Goal: Information Seeking & Learning: Learn about a topic

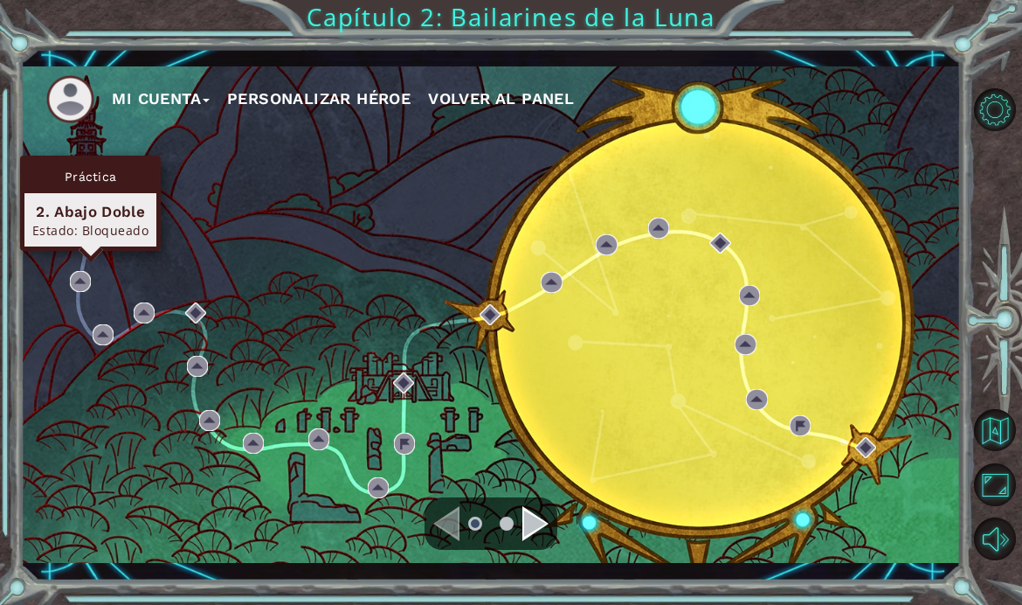
click at [60, 203] on div "2. Abajo Doble" at bounding box center [90, 211] width 116 height 21
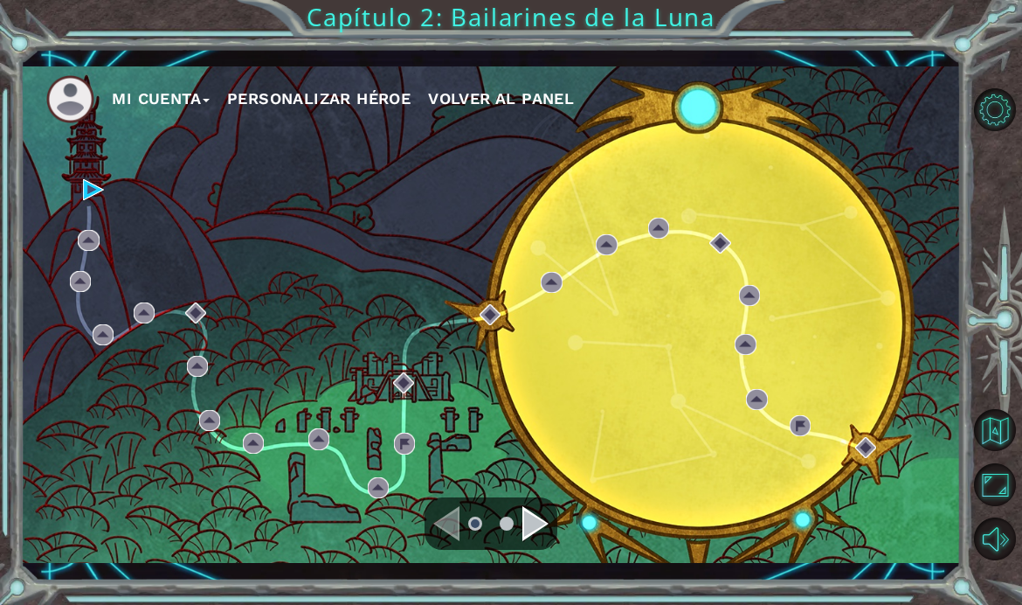
click at [204, 271] on div "Mi Cuenta Personalizar héroe Volver al panel" at bounding box center [490, 314] width 940 height 496
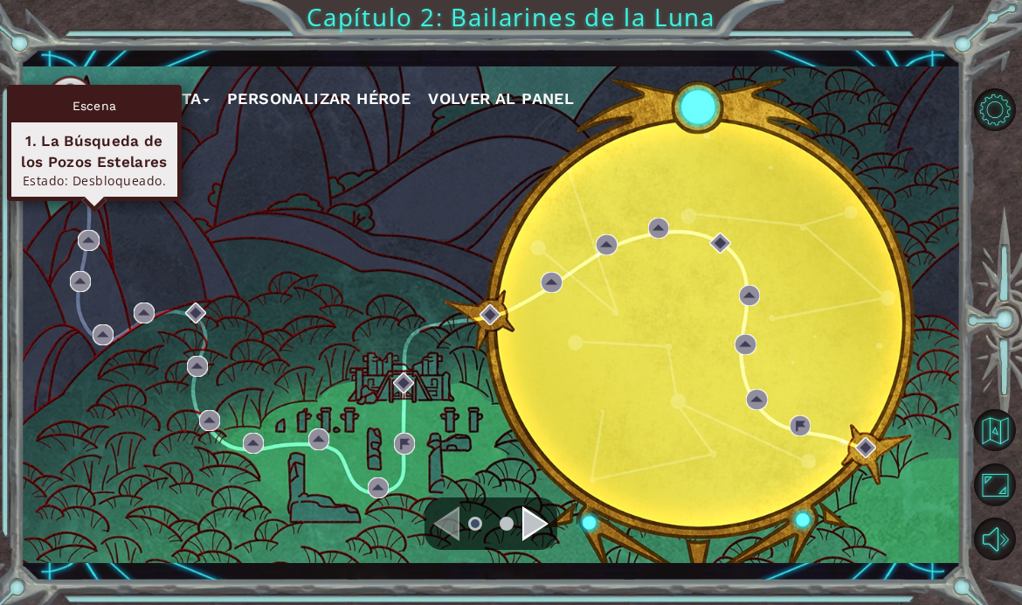
click at [106, 159] on div "1. La Búsqueda de los Pozos Estelares" at bounding box center [94, 151] width 150 height 42
click at [86, 200] on img at bounding box center [93, 189] width 21 height 21
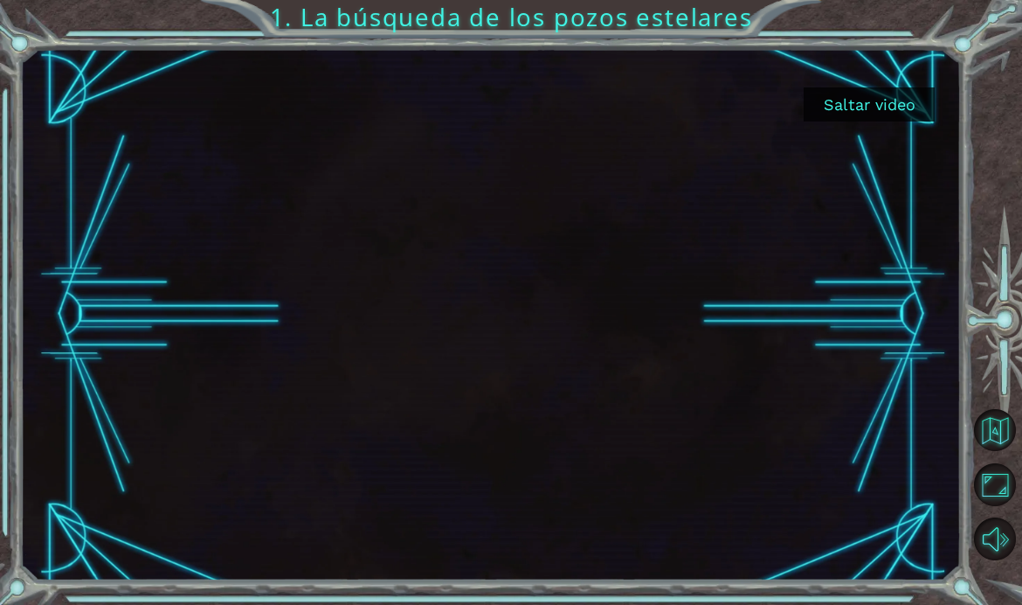
click at [873, 111] on button "Saltar video" at bounding box center [869, 104] width 131 height 34
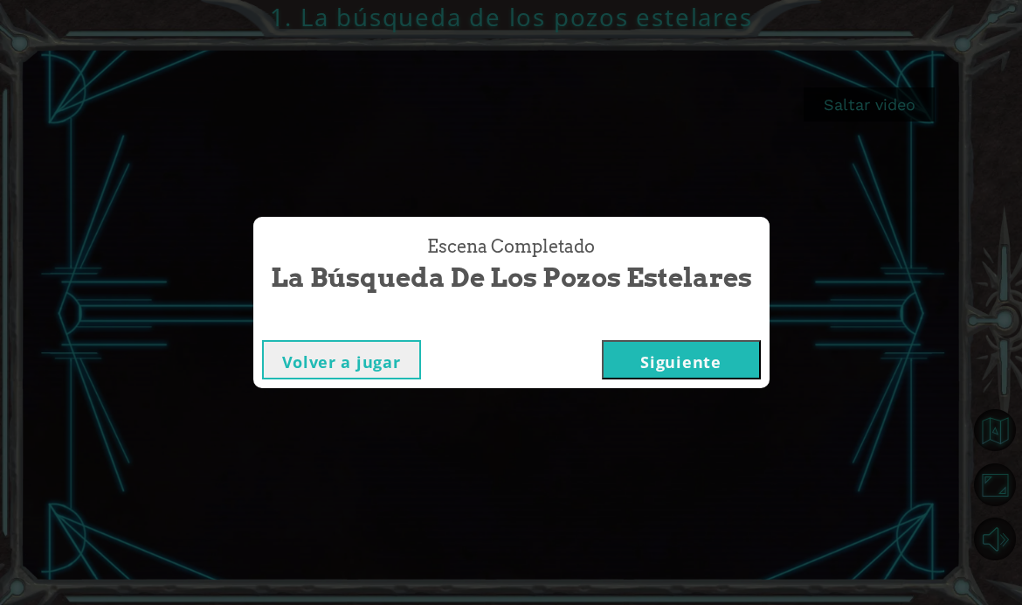
click at [720, 379] on button "Siguiente" at bounding box center [681, 359] width 159 height 39
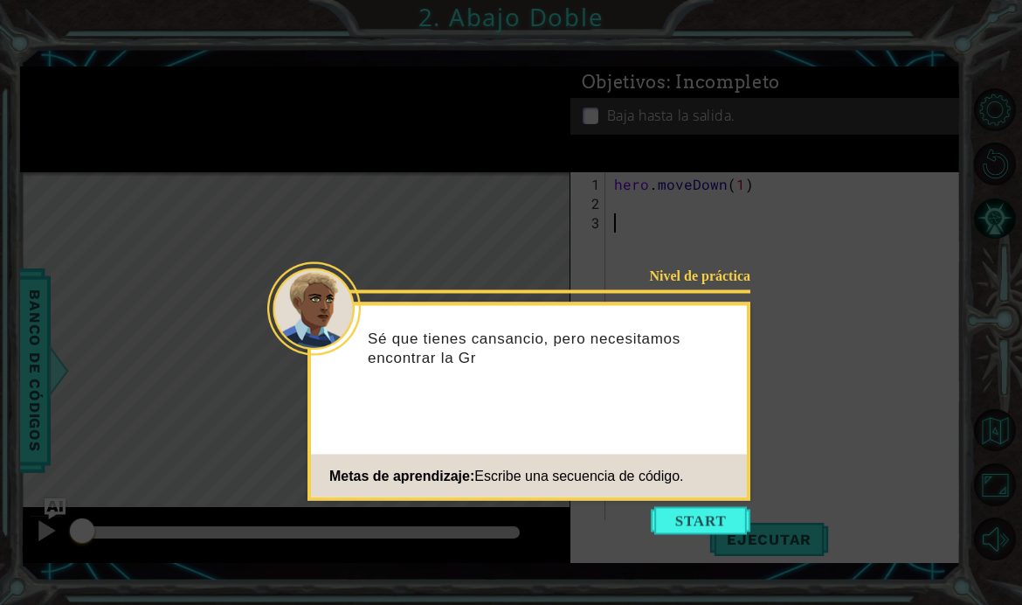
click at [716, 520] on button "Start" at bounding box center [701, 521] width 100 height 28
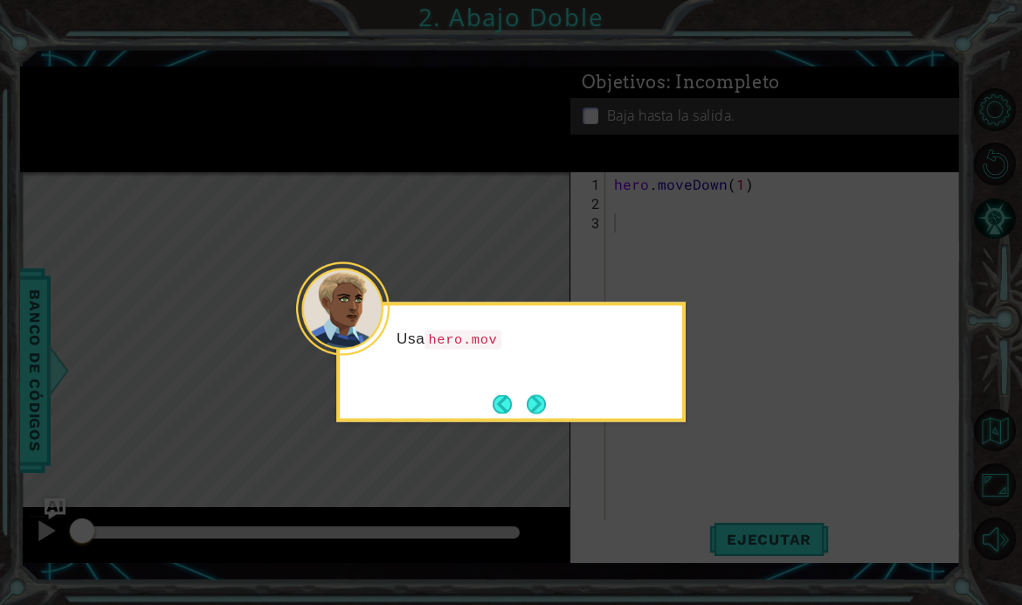
click at [535, 413] on button "Next" at bounding box center [536, 403] width 19 height 19
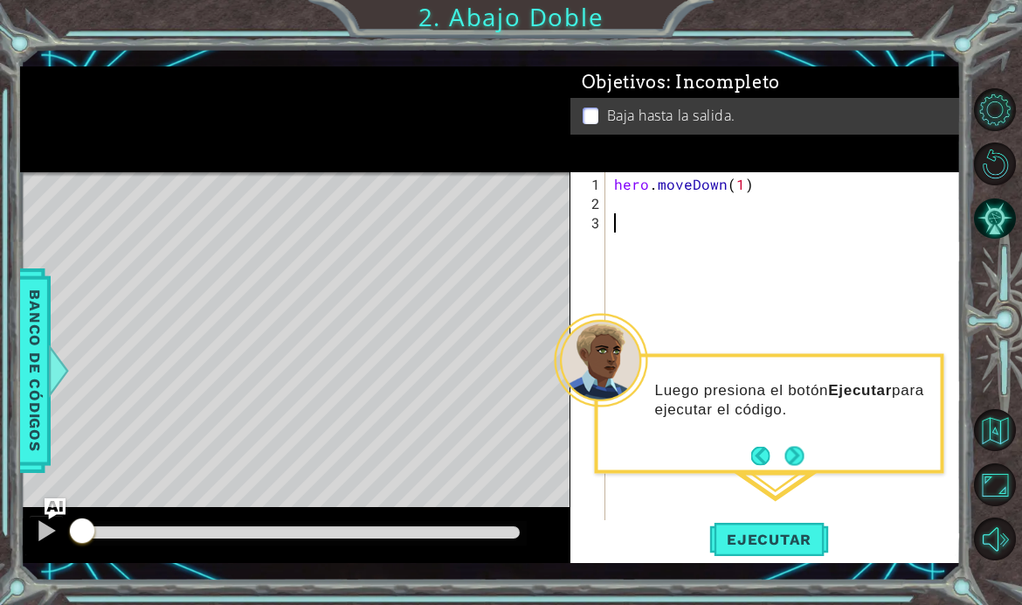
click at [799, 453] on button "Next" at bounding box center [794, 455] width 19 height 19
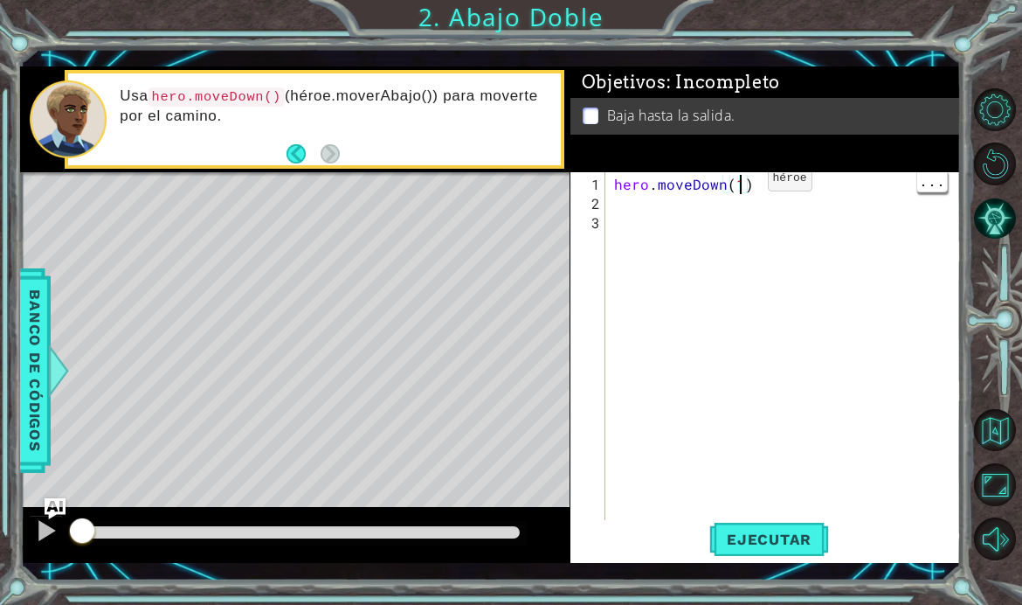
click at [738, 218] on div "hero . moveDown ( 1 )" at bounding box center [789, 377] width 356 height 404
type textarea "hero.moveDown(2)"
click at [840, 239] on div "hero . moveDown ( 2 )" at bounding box center [789, 377] width 356 height 404
click at [880, 69] on div "1 ההההההההההההההההההההההההההההההההההההההההההההההההההההההההההההההההההההההההההההה…" at bounding box center [490, 314] width 940 height 532
click at [793, 548] on span "Ejecutar" at bounding box center [769, 538] width 120 height 17
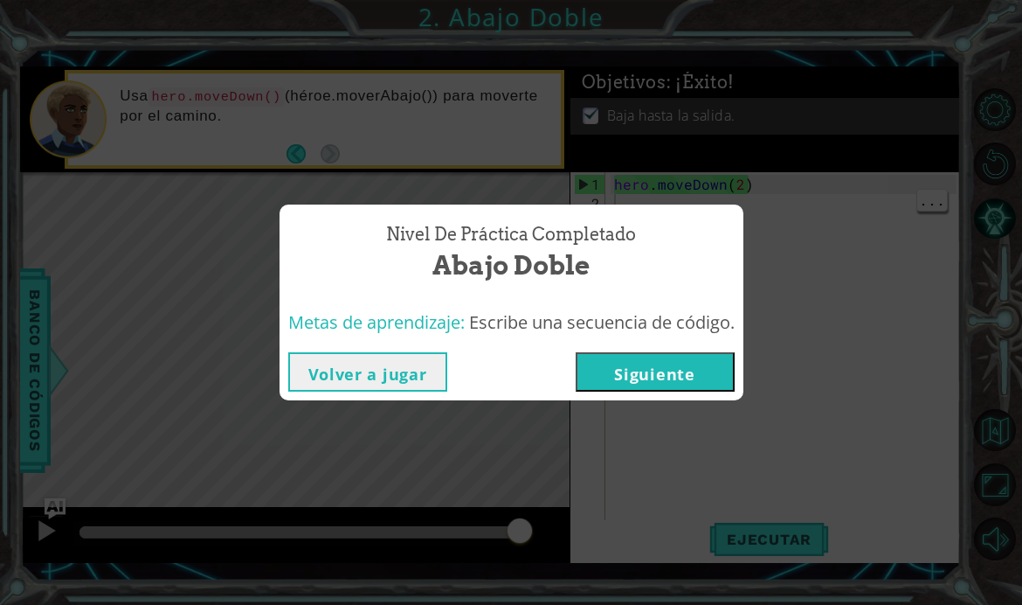
click at [720, 391] on button "Siguiente" at bounding box center [655, 371] width 159 height 39
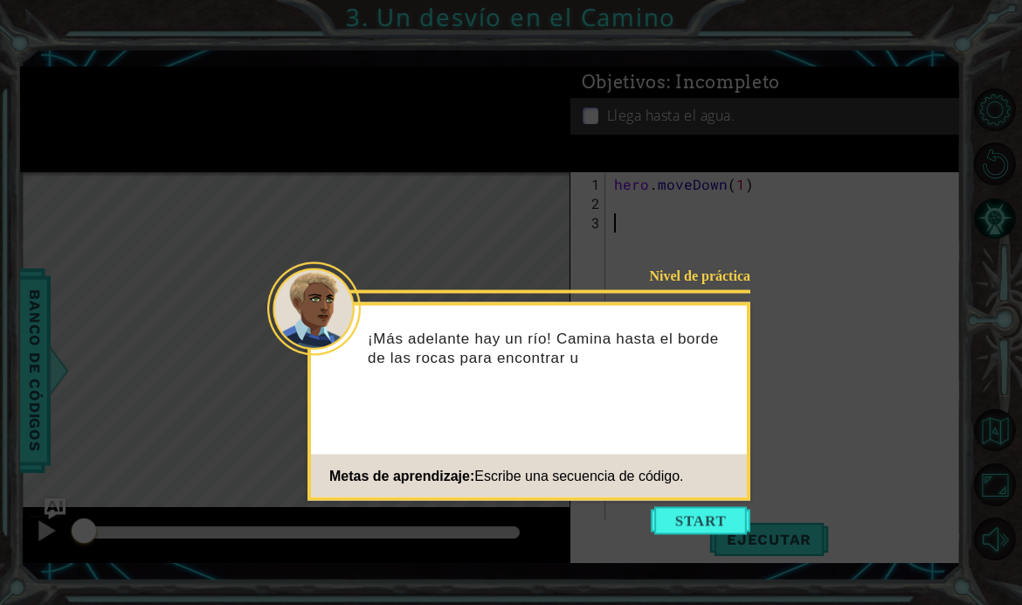
click at [724, 515] on button "Start" at bounding box center [701, 521] width 100 height 28
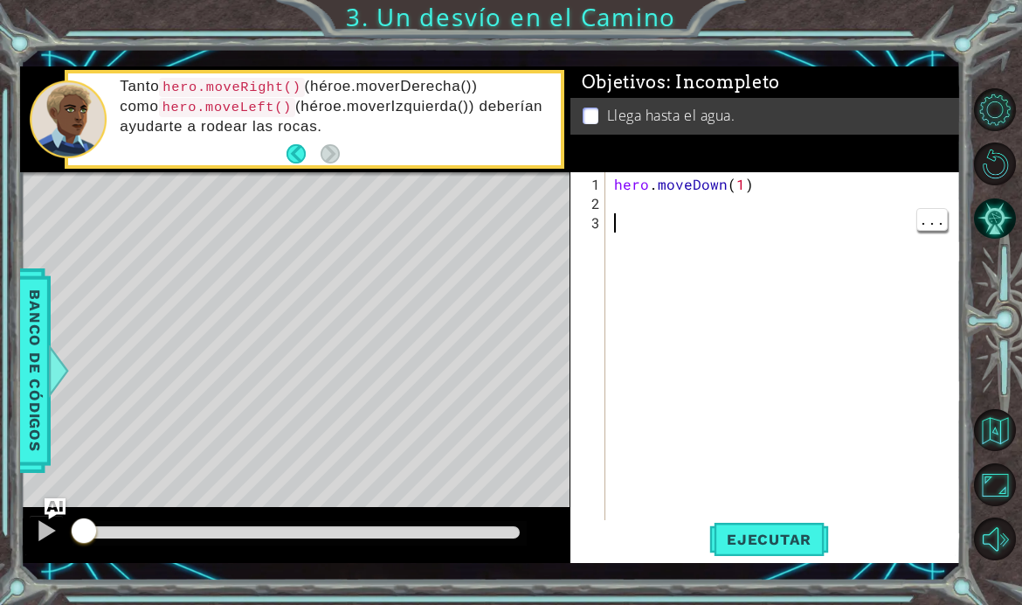
click at [624, 239] on div "hero . moveDown ( 1 )" at bounding box center [789, 377] width 356 height 404
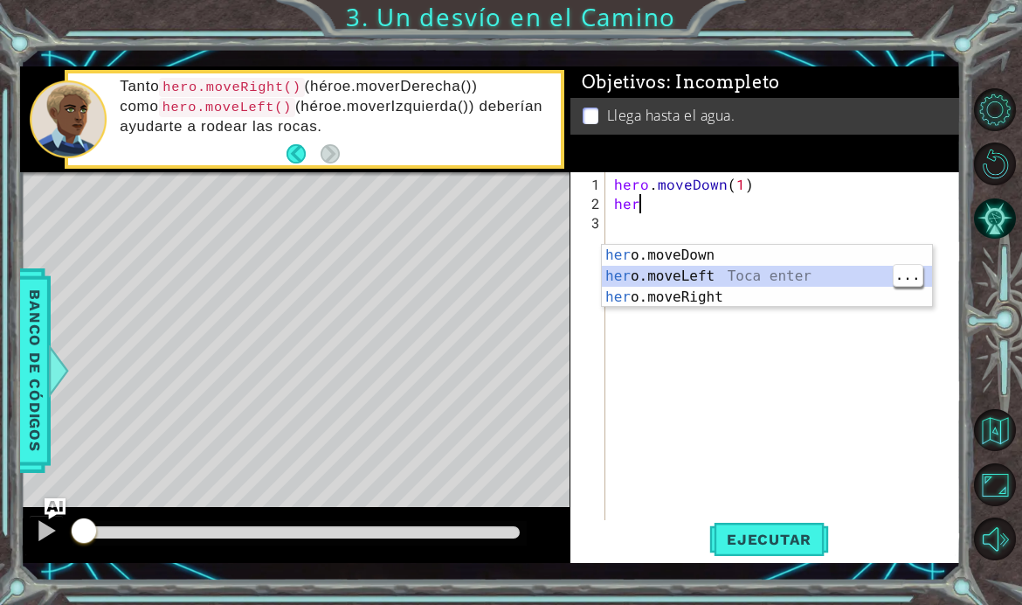
click at [761, 274] on div "her o.moveDown Toca enter her o.moveLeft [PERSON_NAME] enter her o.moveRight To…" at bounding box center [767, 297] width 330 height 105
type textarea "hero.moveLeft(1)"
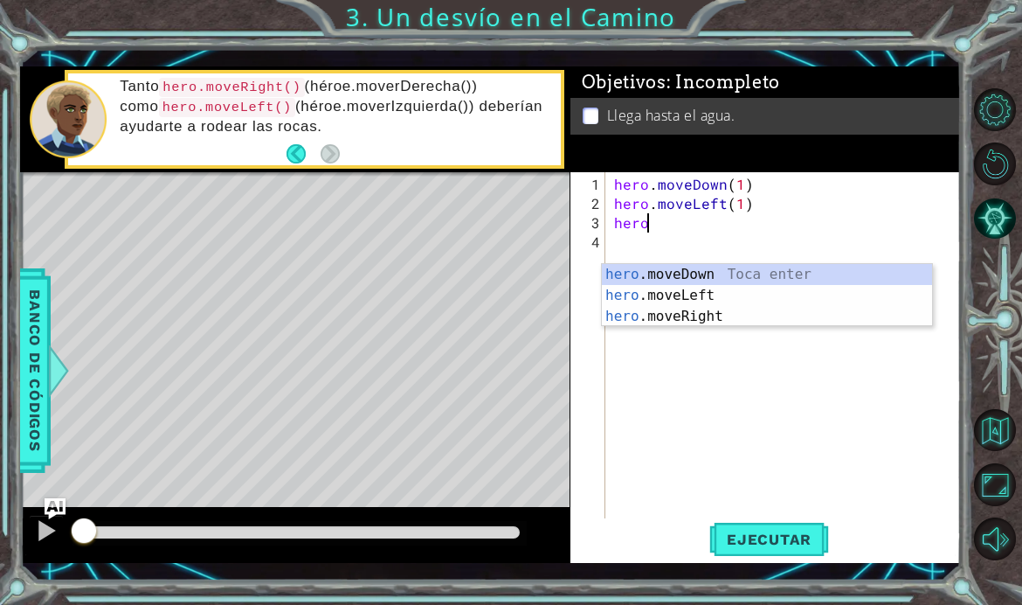
scroll to position [0, 1]
click at [773, 272] on div "hero .moveDown Toca enter hero .moveLeft Toca enter hero .moveRight Toca enter" at bounding box center [767, 316] width 330 height 105
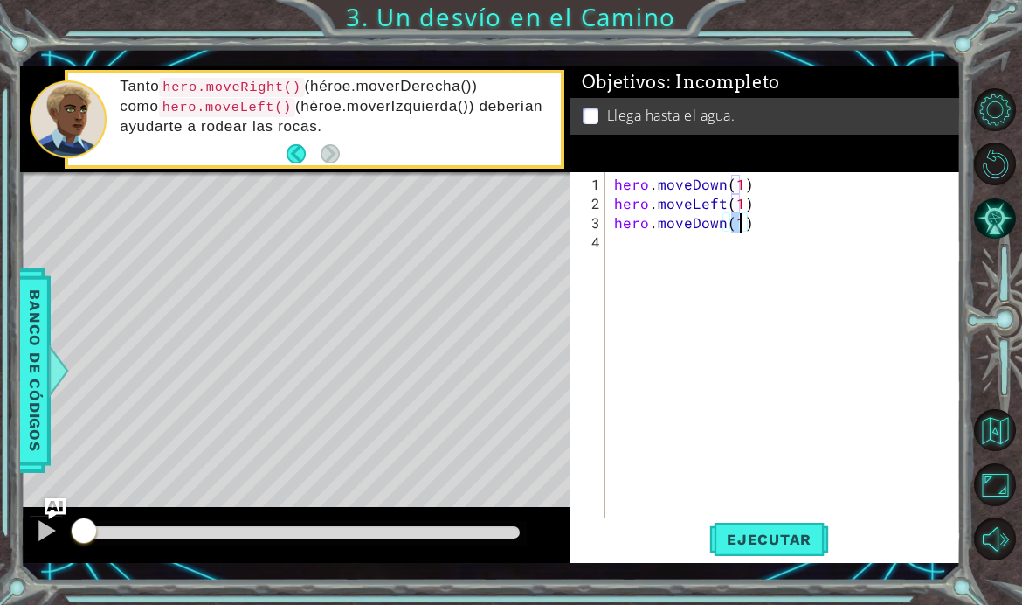
type textarea "hero.moveLeft(1)"
click at [774, 548] on span "Ejecutar" at bounding box center [769, 538] width 120 height 17
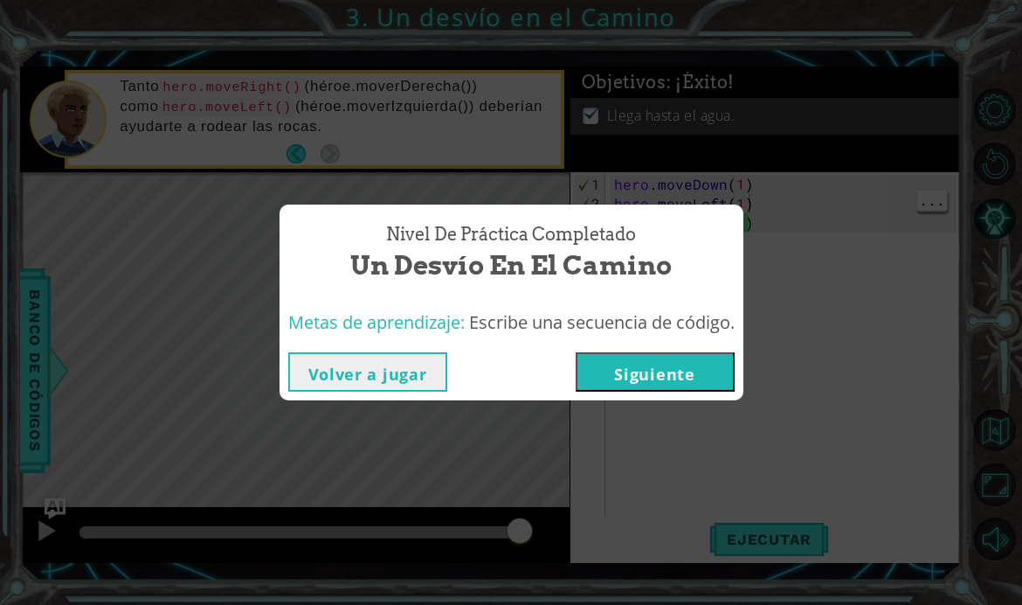
click at [715, 391] on button "Siguiente" at bounding box center [655, 371] width 159 height 39
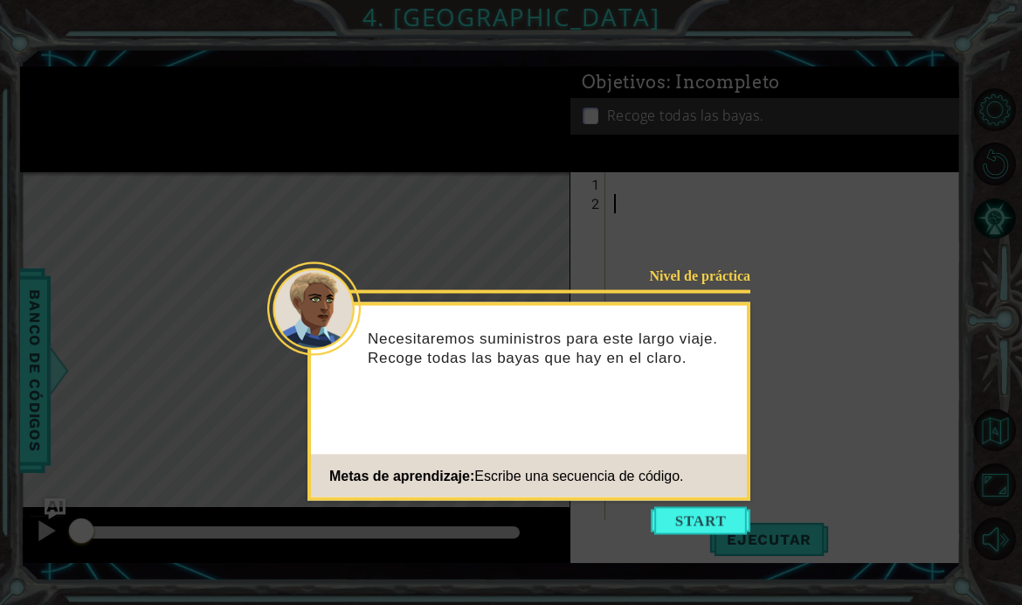
click at [704, 521] on button "Start" at bounding box center [701, 521] width 100 height 28
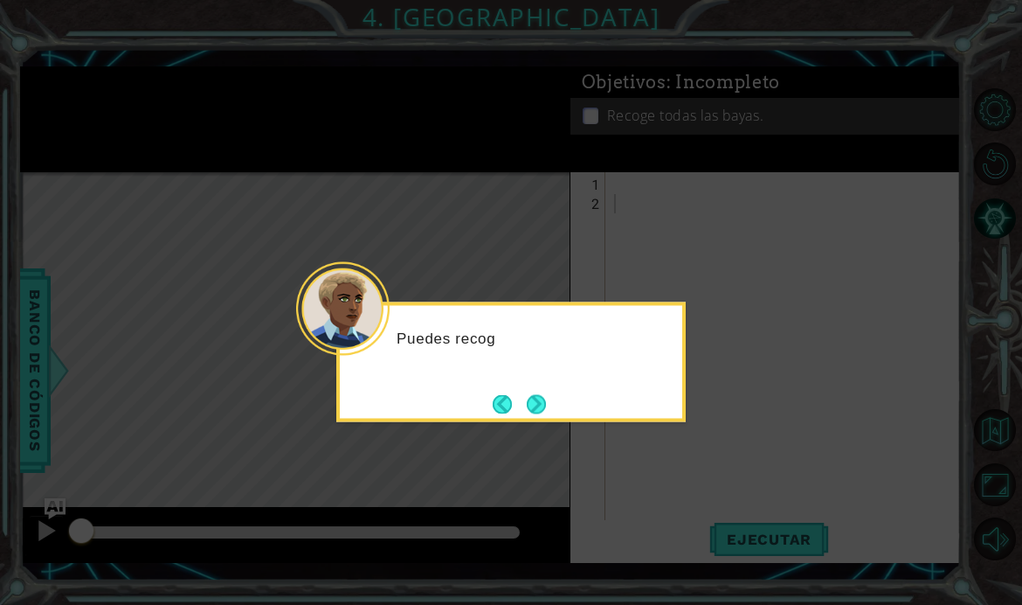
click at [541, 409] on button "Next" at bounding box center [536, 403] width 19 height 19
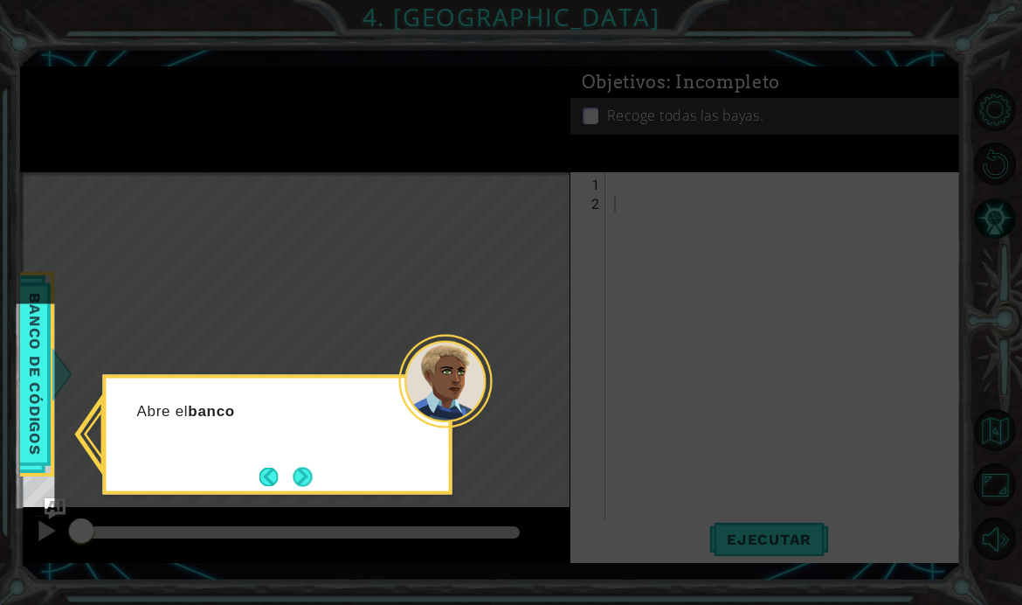
click at [305, 472] on button "Next" at bounding box center [303, 476] width 19 height 19
click at [308, 475] on button "Next" at bounding box center [303, 476] width 19 height 19
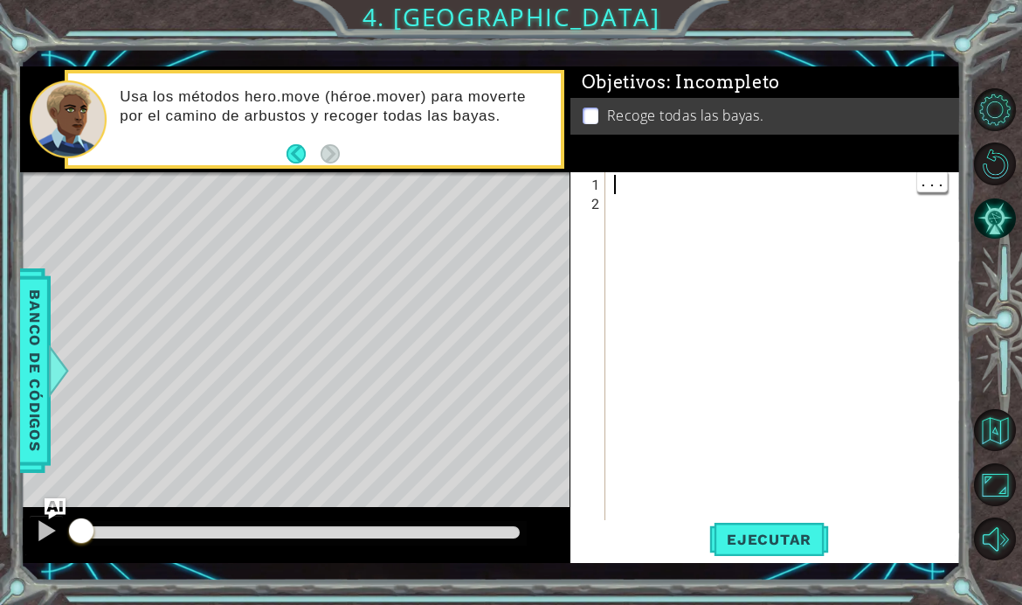
click at [619, 219] on div at bounding box center [789, 377] width 356 height 404
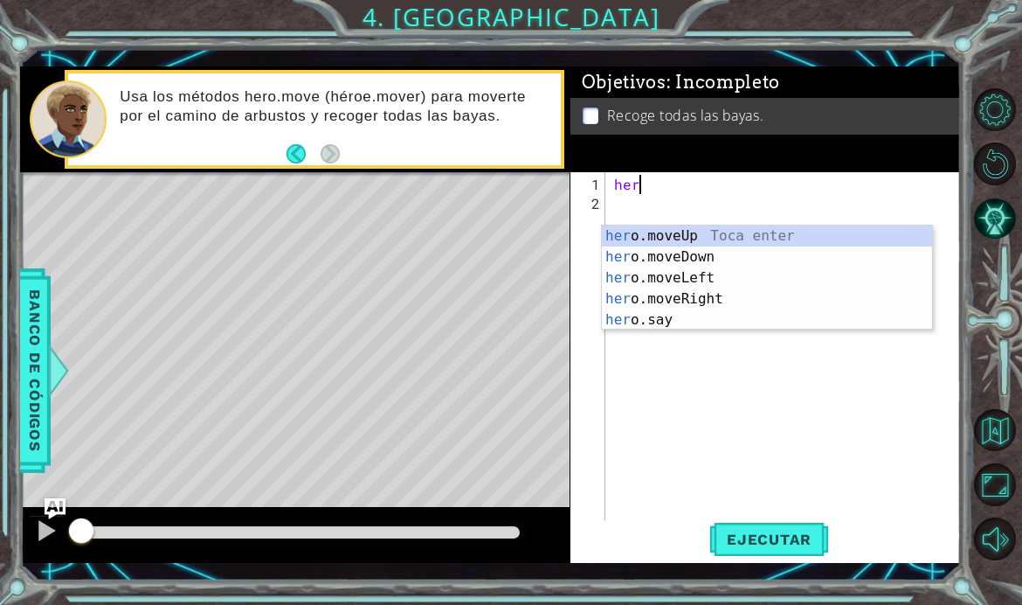
scroll to position [0, 1]
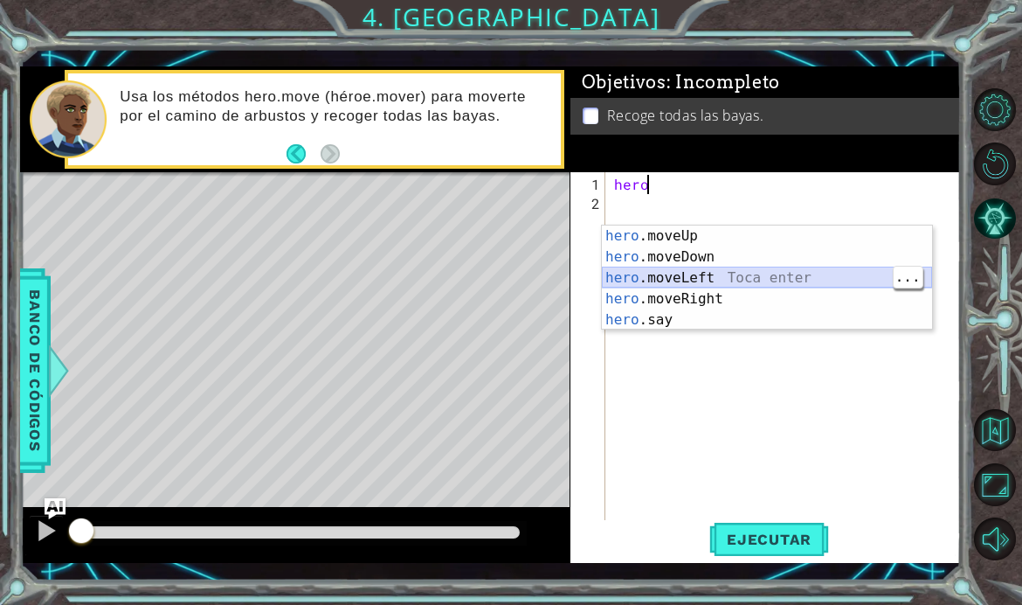
click at [771, 277] on div "hero .moveUp Toca enter hero .moveDown Toca enter hero .moveLeft Toca enter her…" at bounding box center [767, 298] width 330 height 147
type textarea "hero.moveLeft(1)"
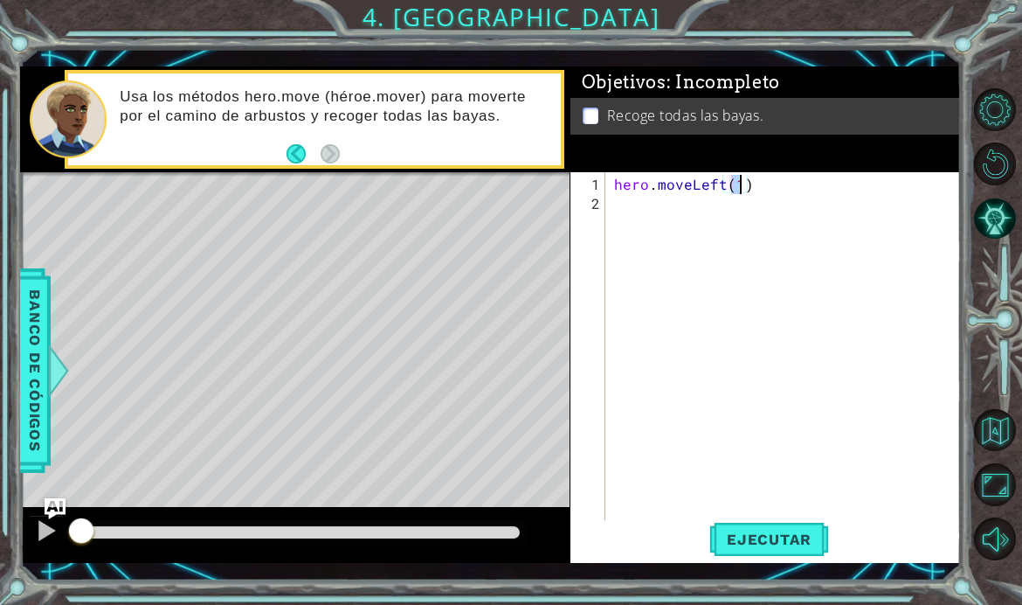
scroll to position [0, 0]
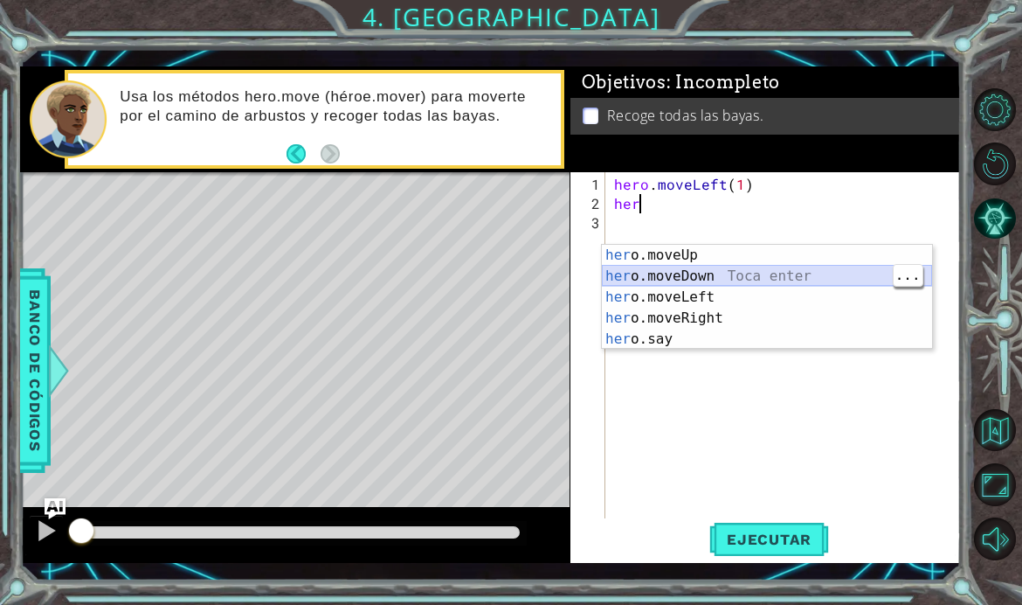
click at [760, 279] on div "her o.moveUp Toca enter her o.moveDown Toca enter her o.moveLeft [PERSON_NAME] …" at bounding box center [767, 318] width 330 height 147
type textarea "hero.moveDown(1)"
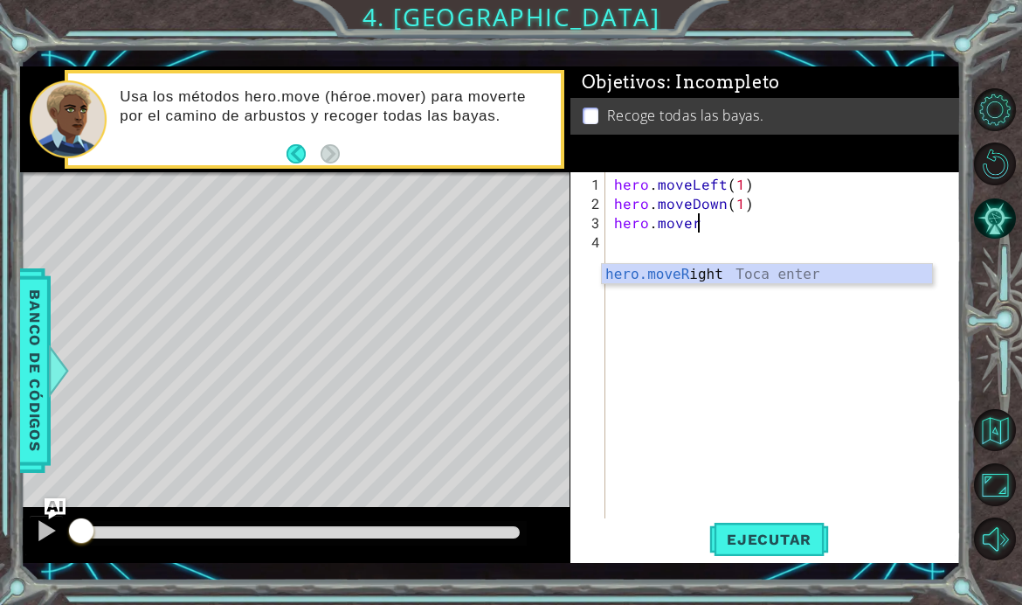
scroll to position [0, 4]
click at [799, 279] on div "hero.moveR ight Toca enter" at bounding box center [767, 295] width 330 height 63
type textarea "hero.moveRight(1)"
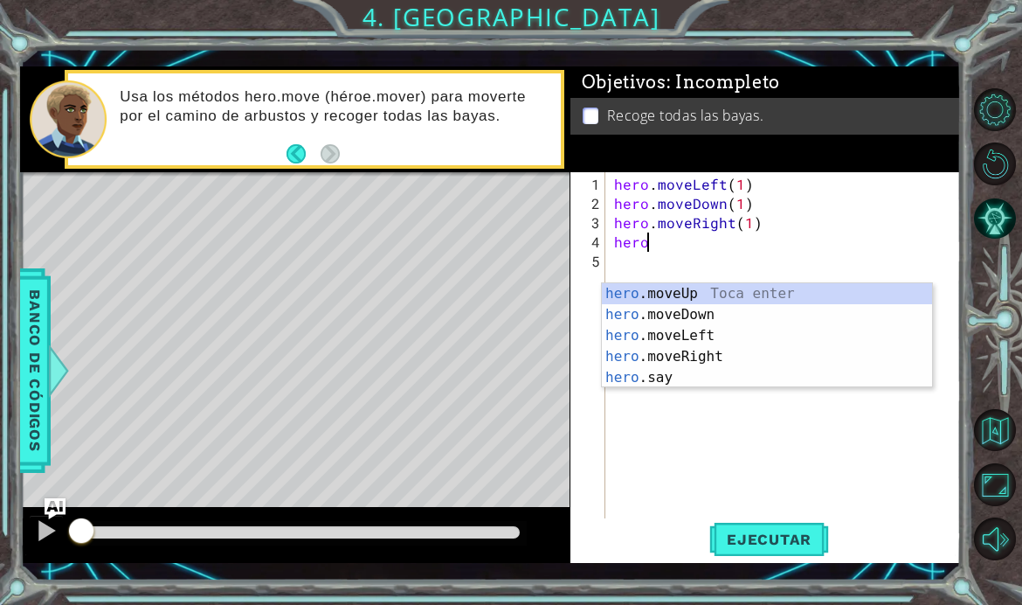
scroll to position [0, 1]
click at [769, 287] on div "hero .moveUp Toca enter hero .moveDown Toca enter hero .moveLeft Toca enter her…" at bounding box center [767, 356] width 330 height 147
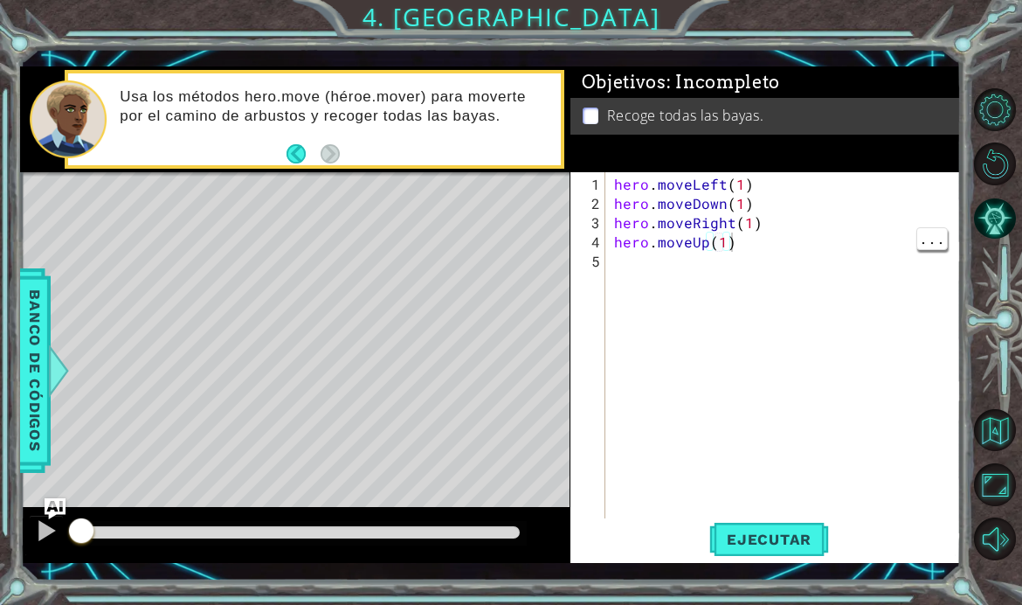
click at [766, 548] on span "Ejecutar" at bounding box center [769, 538] width 120 height 17
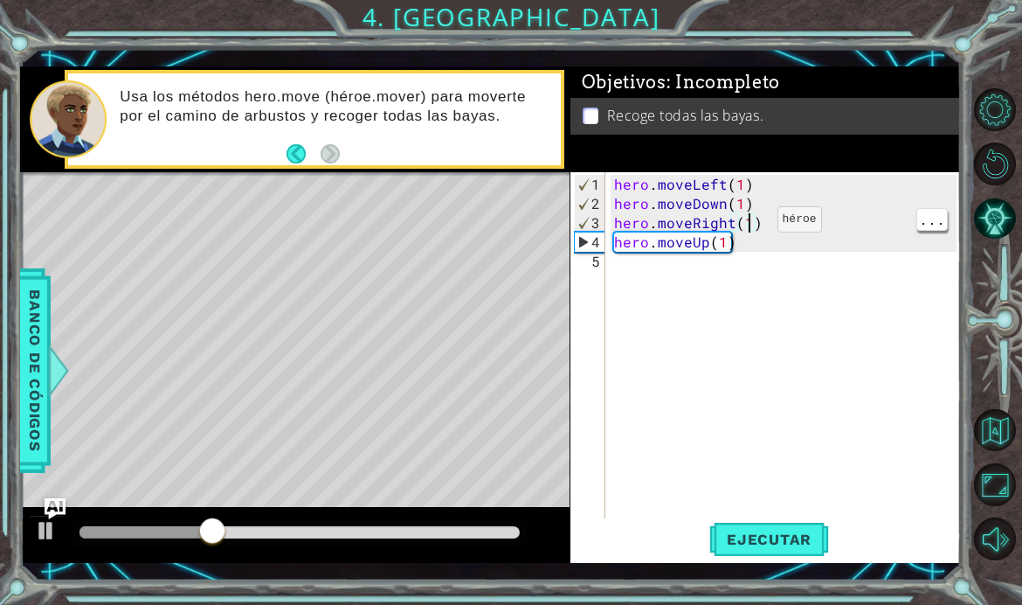
click at [745, 258] on div "hero . moveLeft ( 1 ) hero . moveDown ( 1 ) hero . moveRight ( 1 ) hero . moveU…" at bounding box center [789, 367] width 356 height 384
click at [790, 548] on span "Ejecutar" at bounding box center [769, 538] width 120 height 17
click at [785, 548] on span "Ejecutar" at bounding box center [769, 538] width 120 height 17
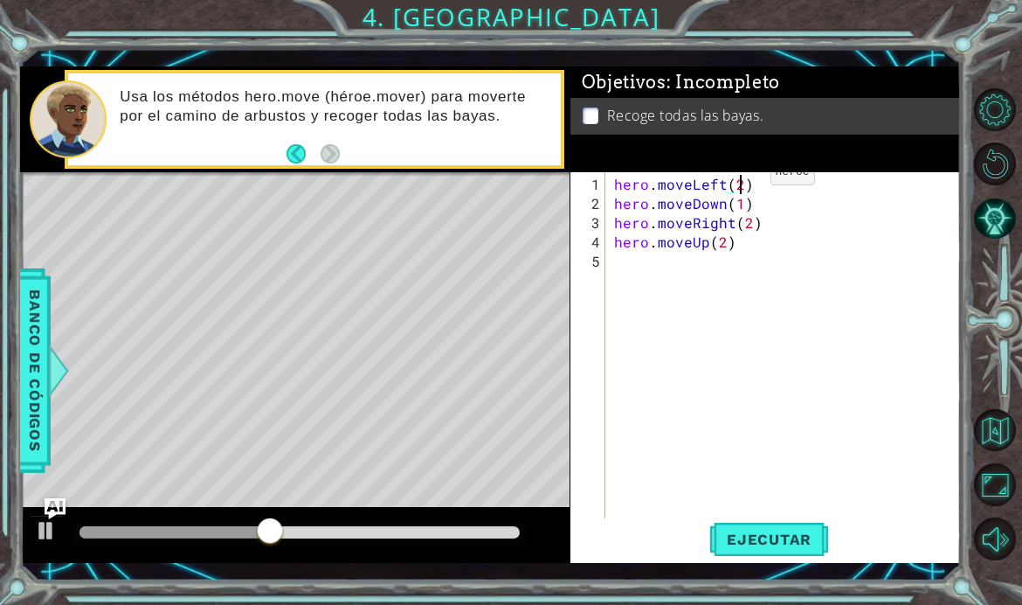
scroll to position [0, 7]
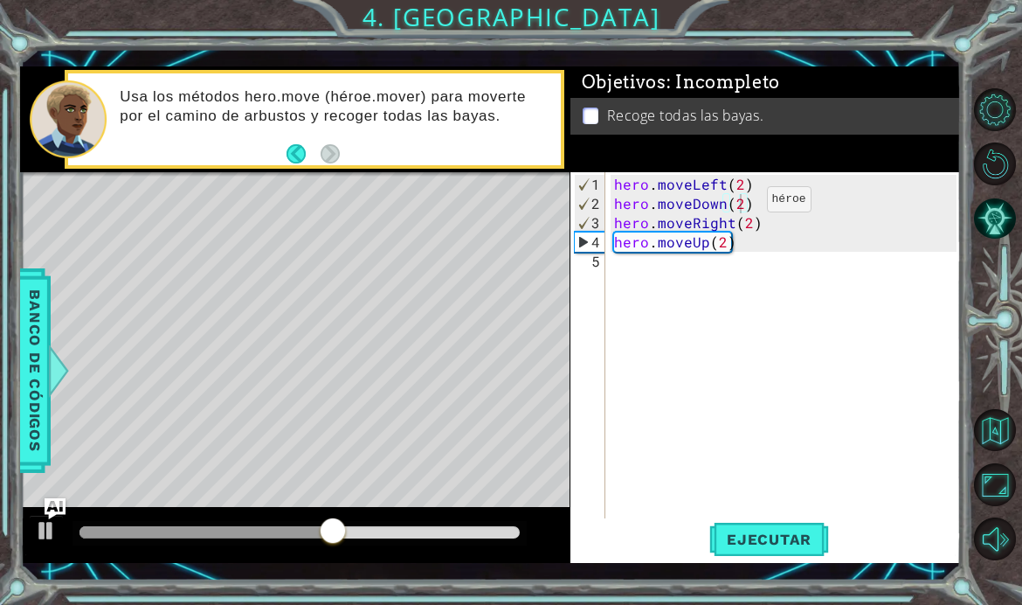
type textarea "hero.moveDown(2)"
click at [769, 548] on span "Ejecutar" at bounding box center [769, 538] width 120 height 17
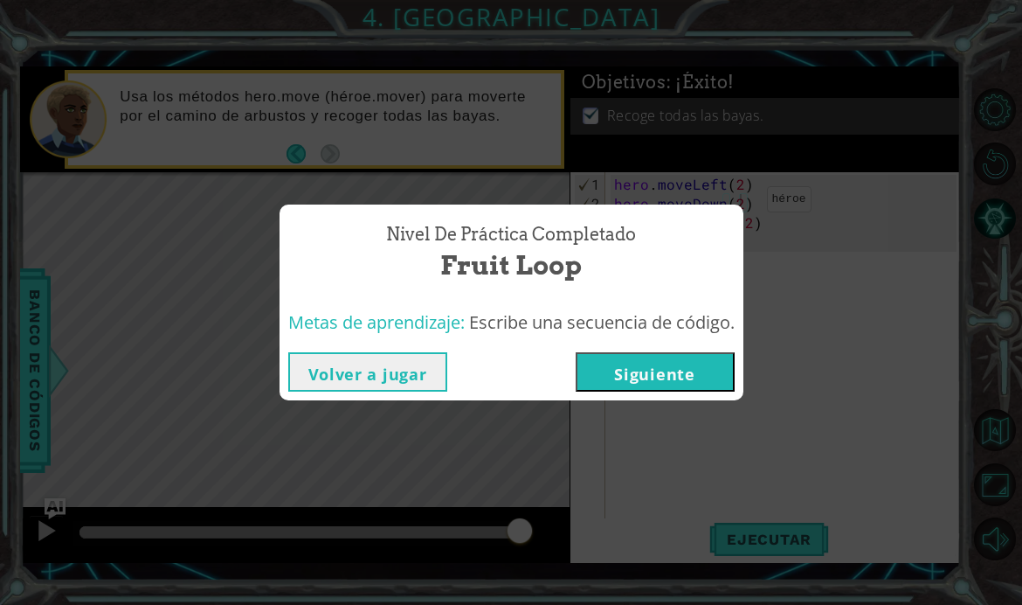
click at [654, 391] on button "Siguiente" at bounding box center [655, 371] width 159 height 39
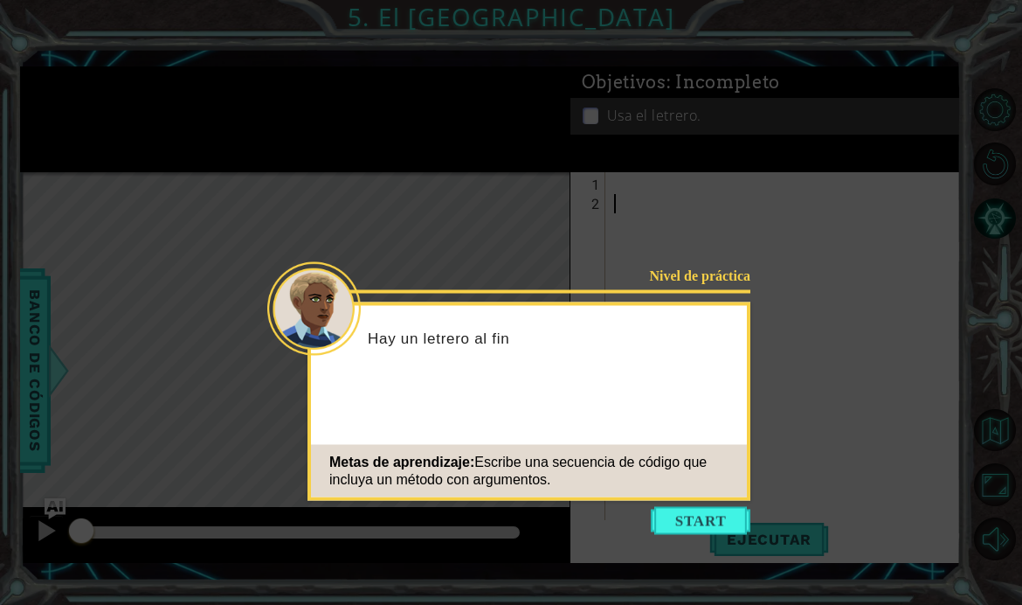
click at [682, 515] on button "Start" at bounding box center [701, 521] width 100 height 28
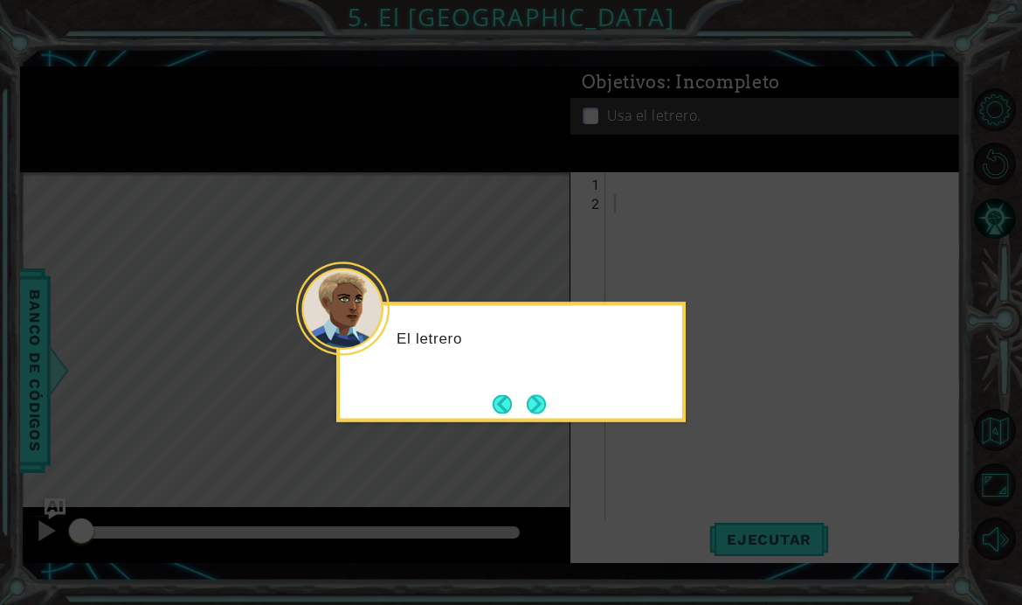
click at [535, 409] on button "Next" at bounding box center [536, 403] width 19 height 19
click at [545, 406] on button "Next" at bounding box center [536, 403] width 19 height 19
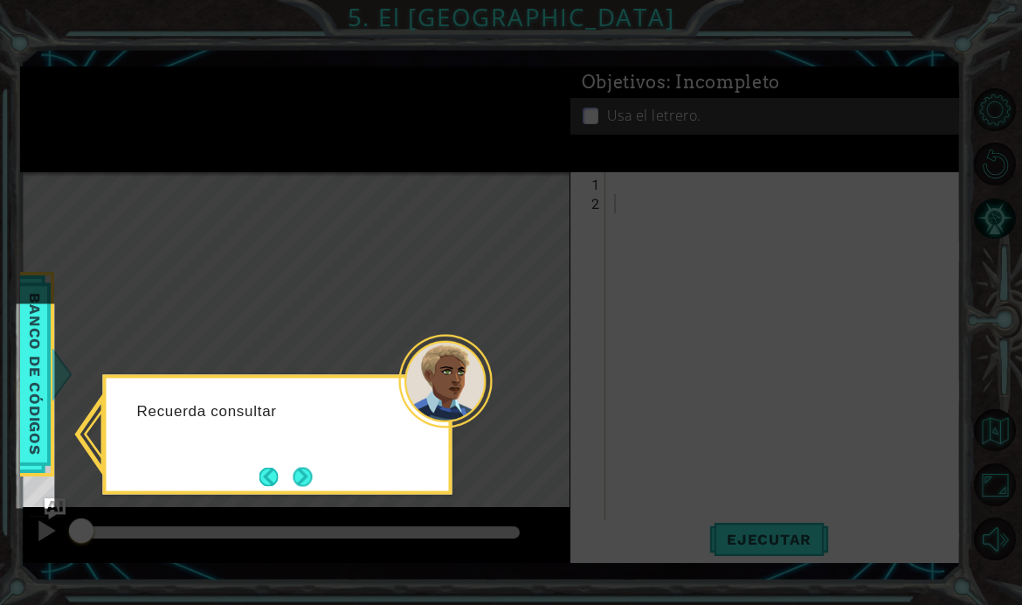
click at [308, 486] on button "Next" at bounding box center [303, 476] width 19 height 19
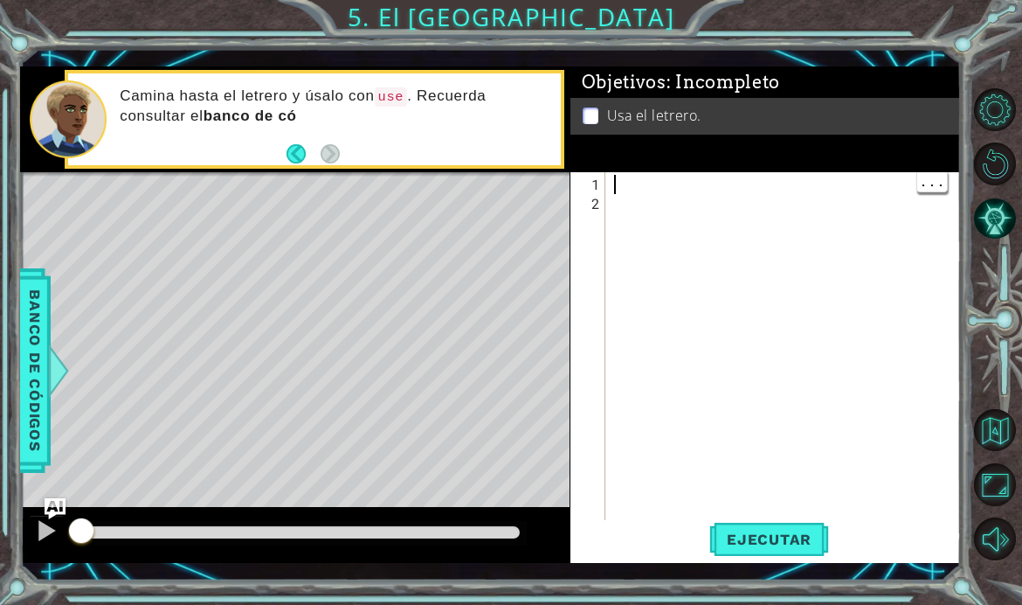
click at [625, 223] on div at bounding box center [789, 377] width 356 height 404
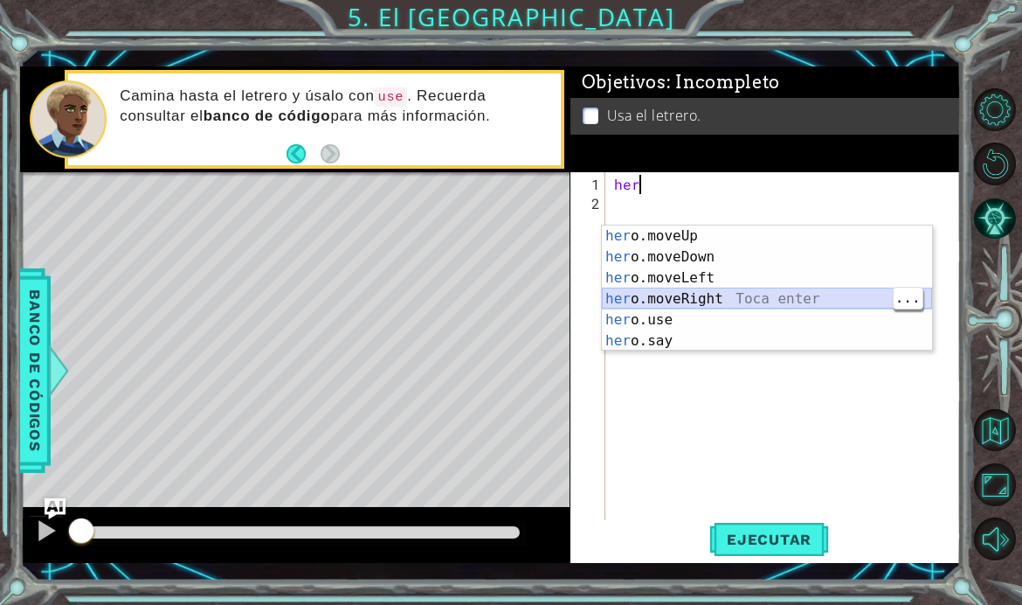
click at [792, 294] on div "her o.moveUp Toca enter her o.moveDown Toca enter her o.moveLeft [PERSON_NAME] …" at bounding box center [767, 309] width 330 height 168
type textarea "hero.moveRight(1)"
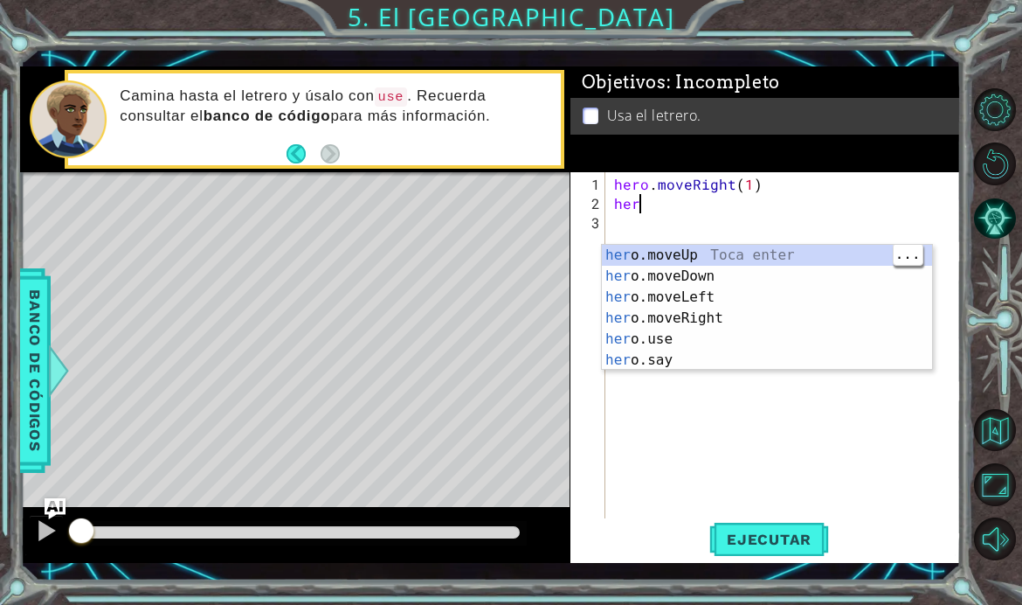
click at [769, 256] on div "her o.moveUp Toca enter her o.moveDown Toca enter her o.moveLeft [PERSON_NAME] …" at bounding box center [767, 329] width 330 height 168
type textarea "hero.moveUp(1)"
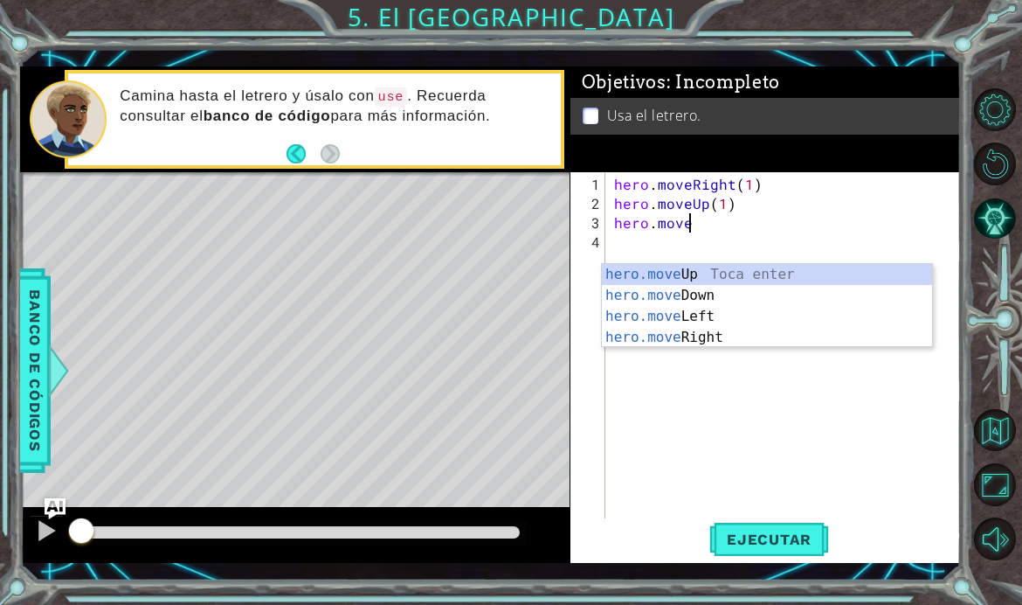
scroll to position [0, 4]
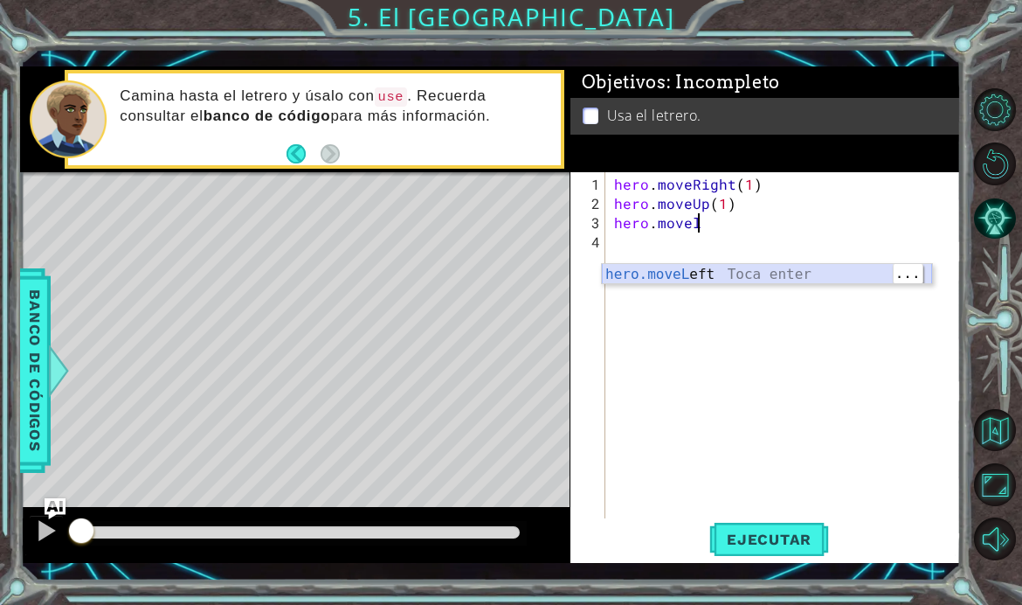
click at [780, 277] on div "hero.moveL eft Toca enter" at bounding box center [767, 295] width 330 height 63
type textarea "hero.moveLeft(1)"
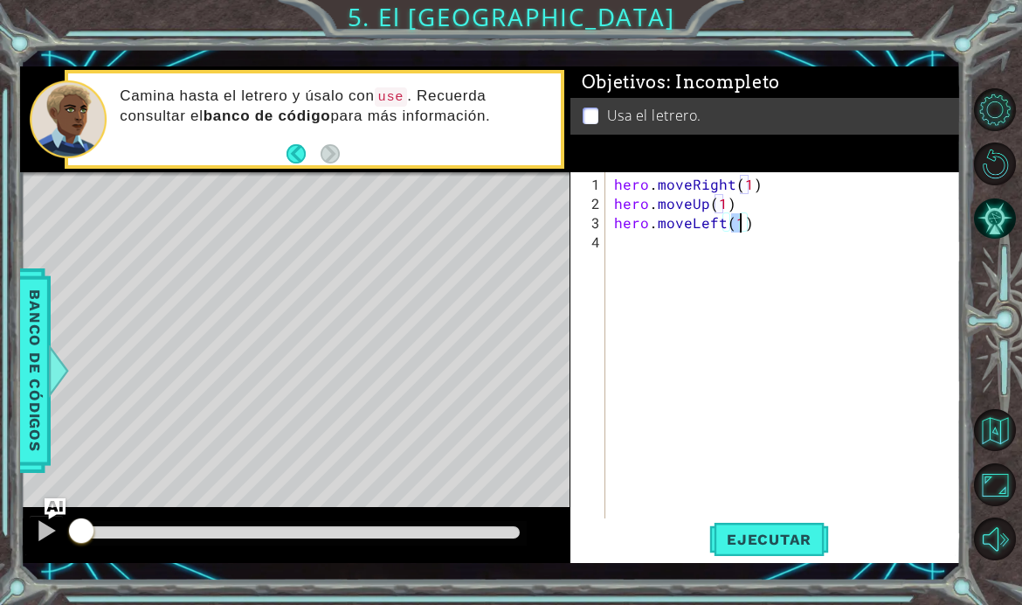
scroll to position [0, 0]
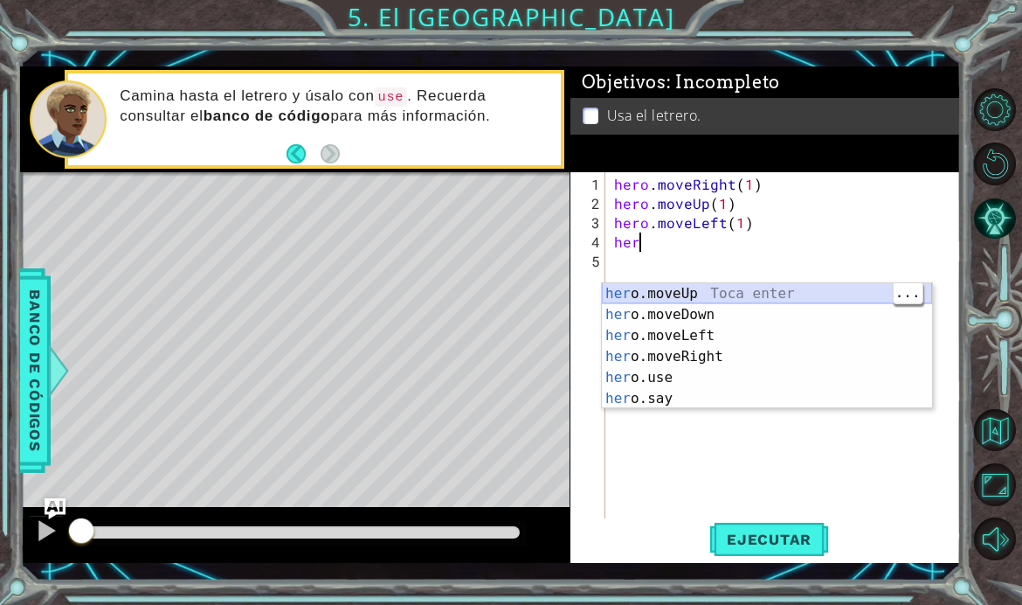
click at [771, 298] on div "her o.moveUp Toca enter her o.moveDown Toca enter her o.moveLeft [PERSON_NAME] …" at bounding box center [767, 367] width 330 height 168
type textarea "hero.moveUp(1)"
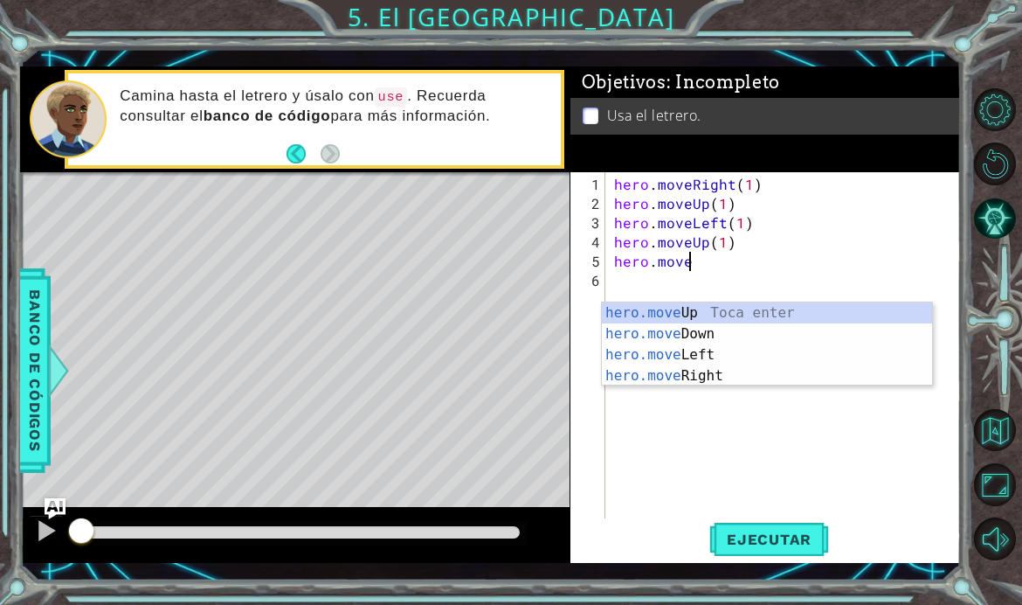
scroll to position [0, 4]
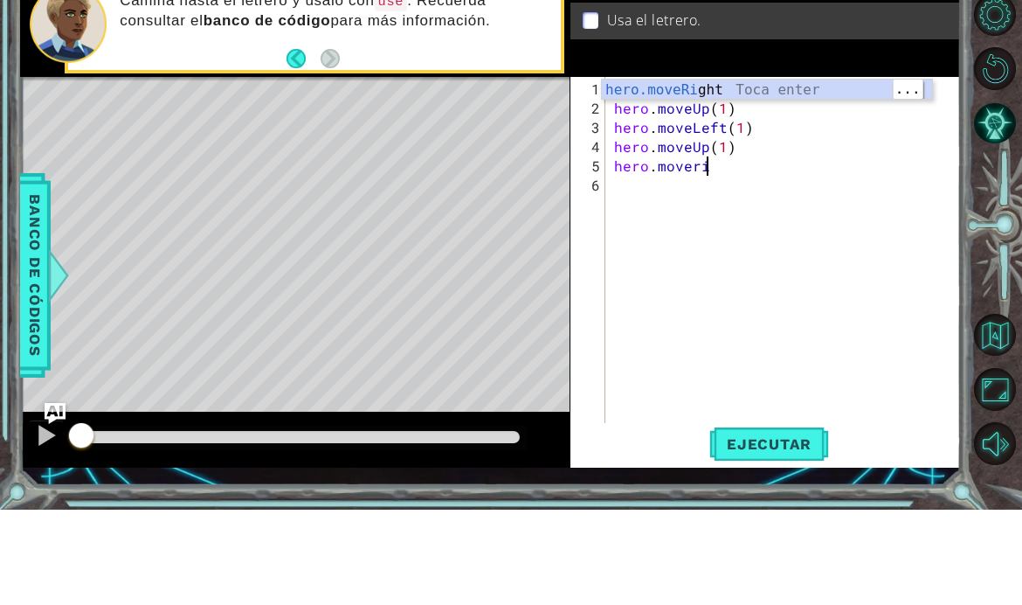
click at [794, 175] on div "hero.moveRi ght Toca enter" at bounding box center [767, 206] width 330 height 63
type textarea "hero.moveRight(1)"
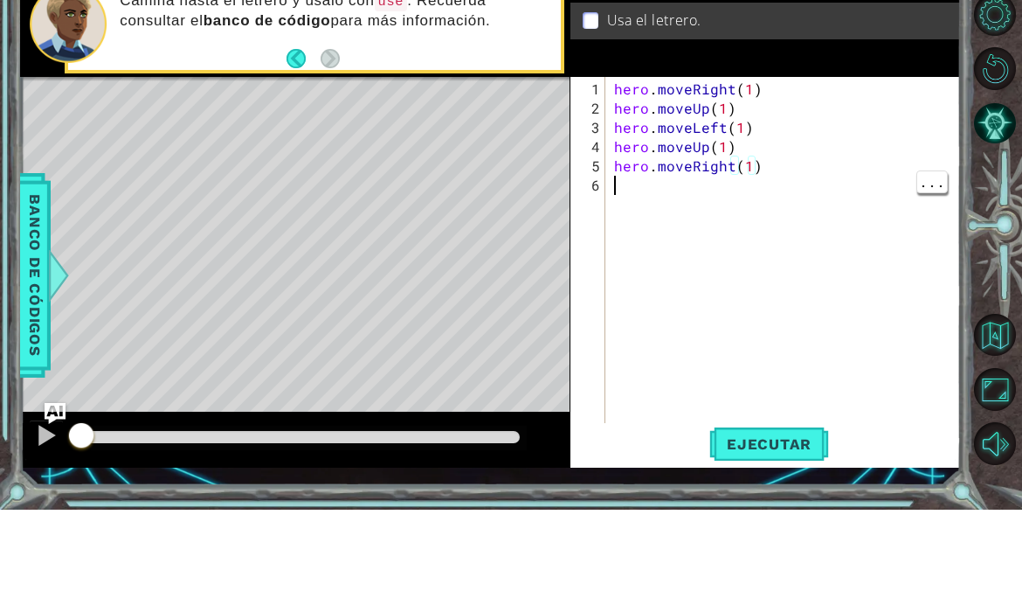
scroll to position [0, 0]
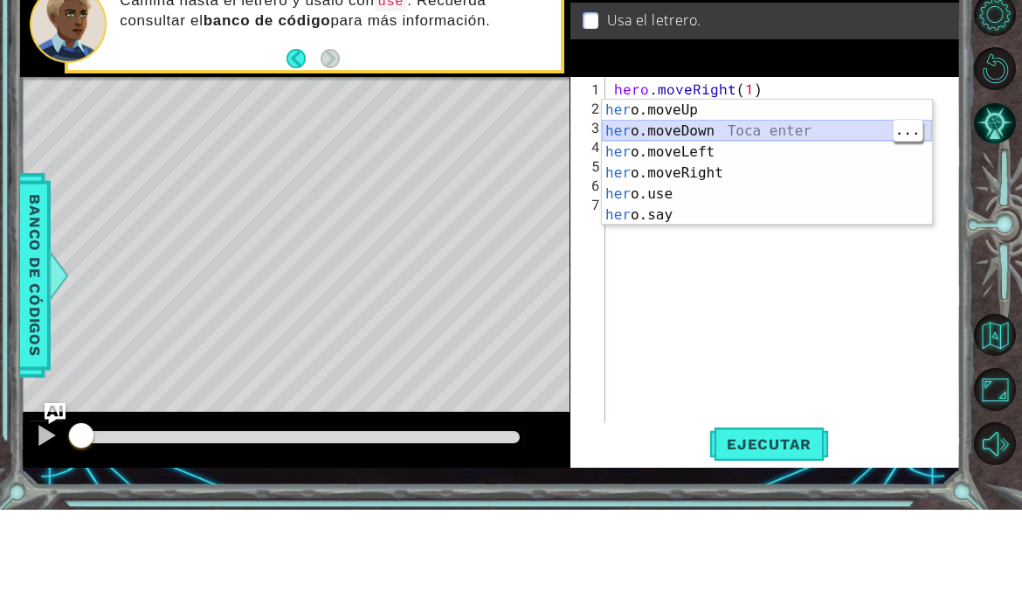
click at [785, 195] on div "her o.moveUp Toca enter her o.moveDown Toca enter her o.moveLeft [PERSON_NAME] …" at bounding box center [767, 279] width 330 height 168
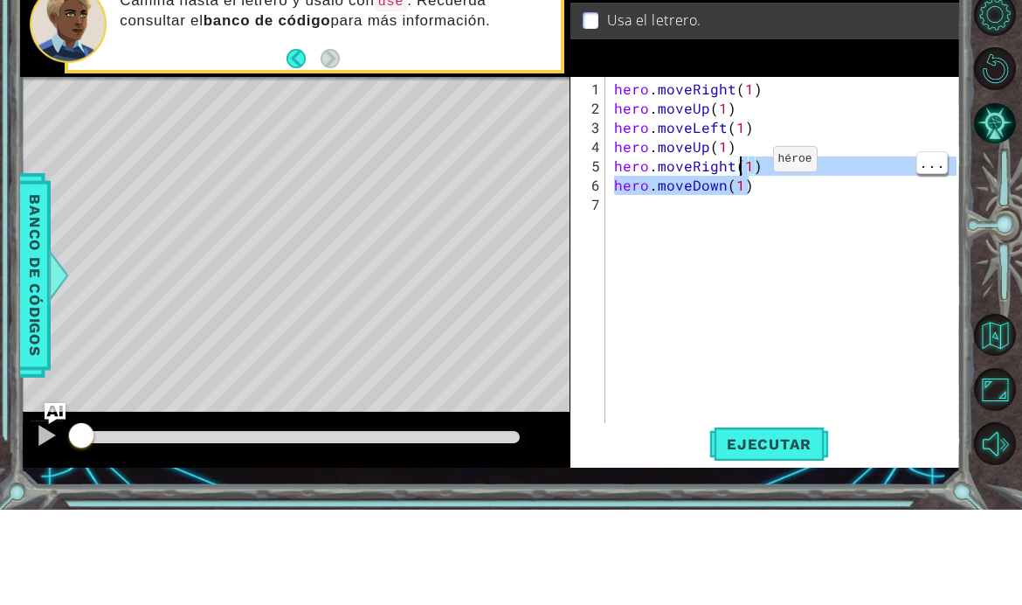
click at [750, 175] on div "hero . moveRight ( 1 ) hero . moveUp ( 1 ) hero . moveLeft ( 1 ) hero . moveUp …" at bounding box center [789, 367] width 356 height 384
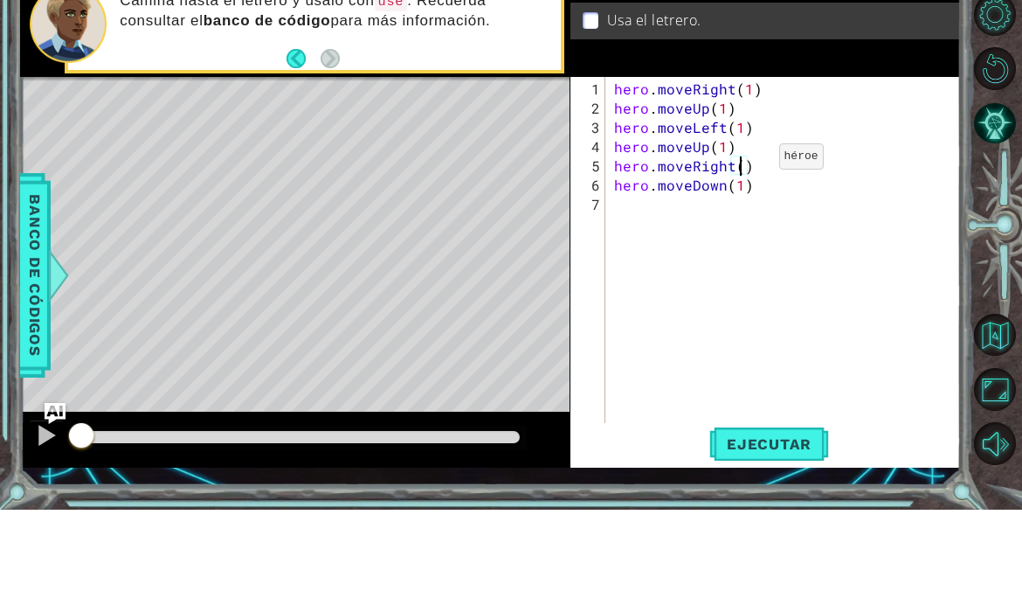
type textarea "hero.moveRight(2)"
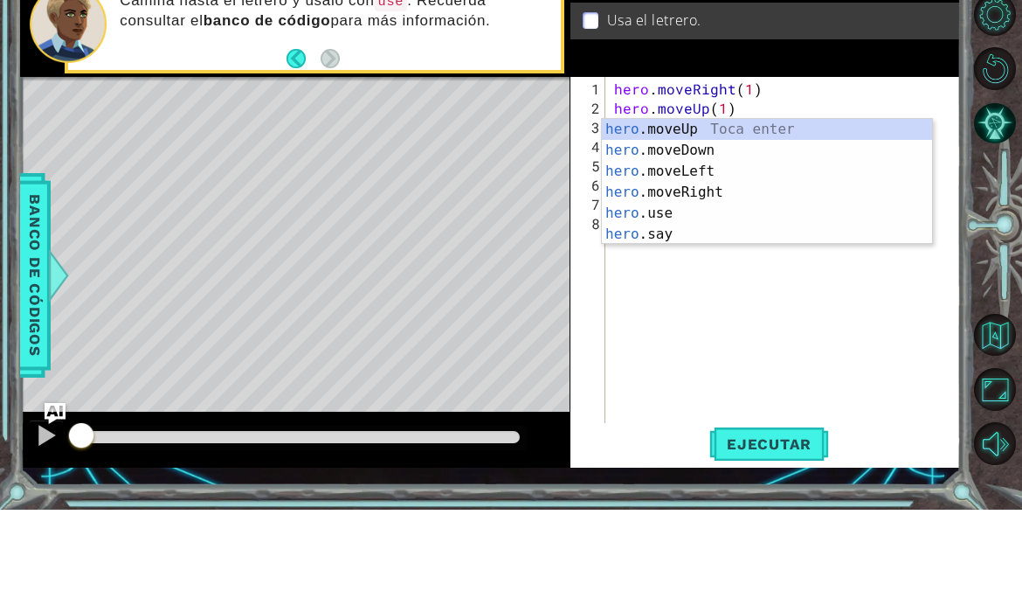
scroll to position [0, 1]
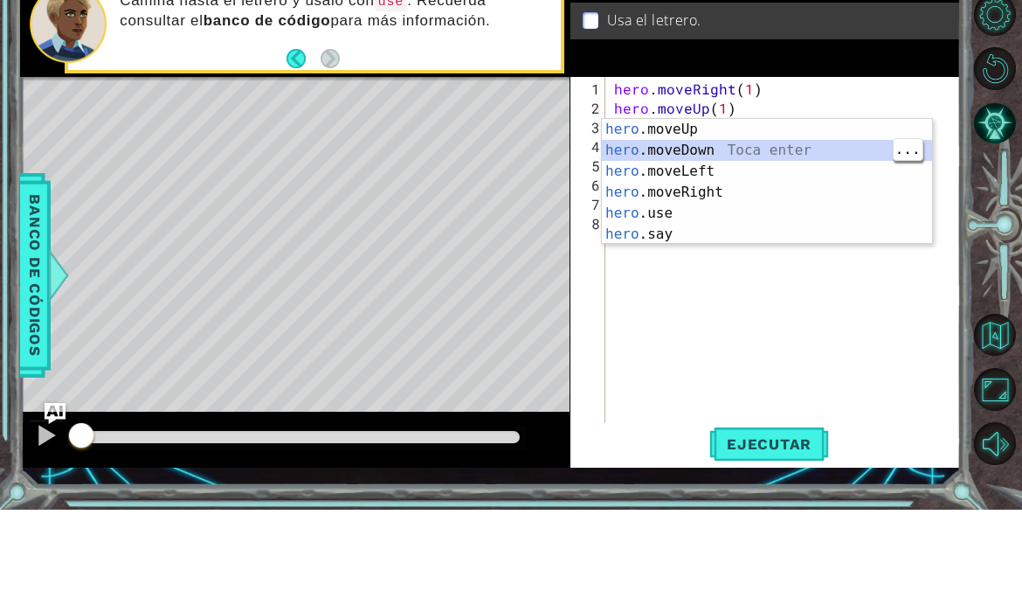
click at [785, 214] on div "hero .moveUp Toca enter hero .moveDown Toca enter hero .moveLeft Toca enter her…" at bounding box center [767, 298] width 330 height 168
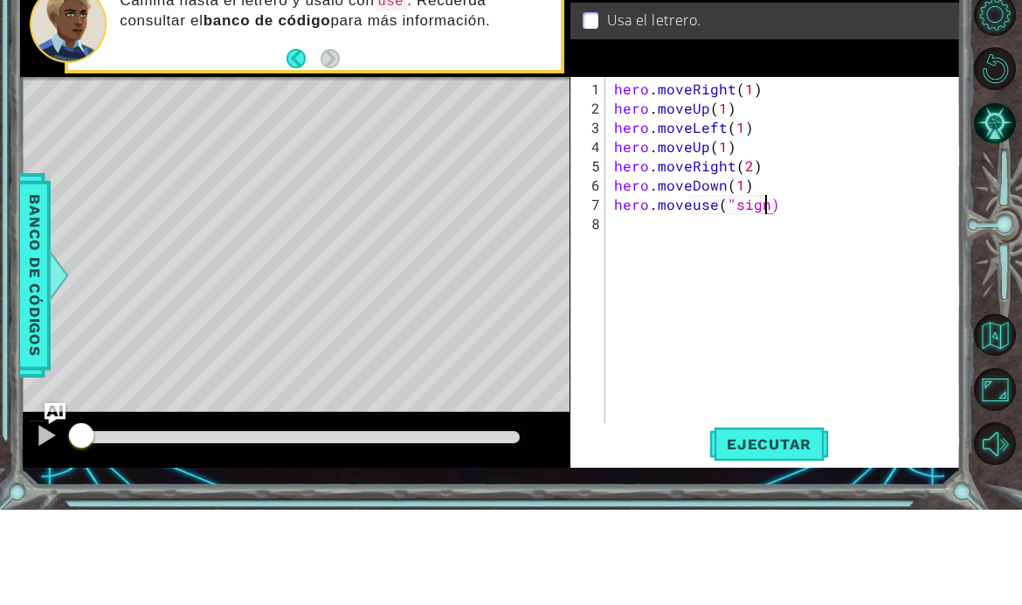
scroll to position [0, 10]
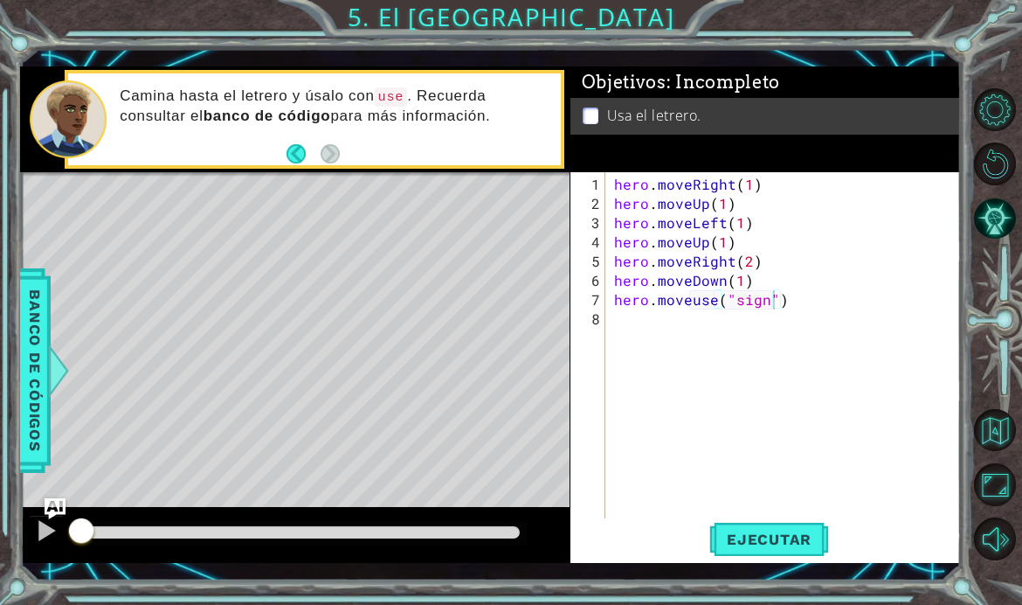
click at [776, 548] on span "Ejecutar" at bounding box center [769, 538] width 120 height 17
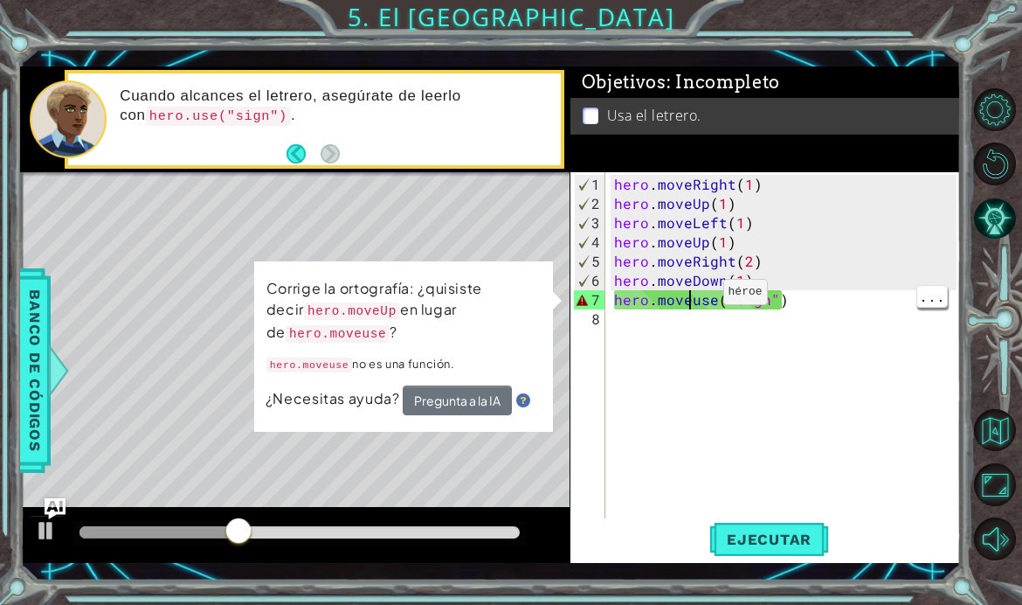
click at [694, 331] on div "hero . moveRight ( 1 ) hero . moveUp ( 1 ) hero . moveLeft ( 1 ) hero . moveUp …" at bounding box center [789, 367] width 356 height 384
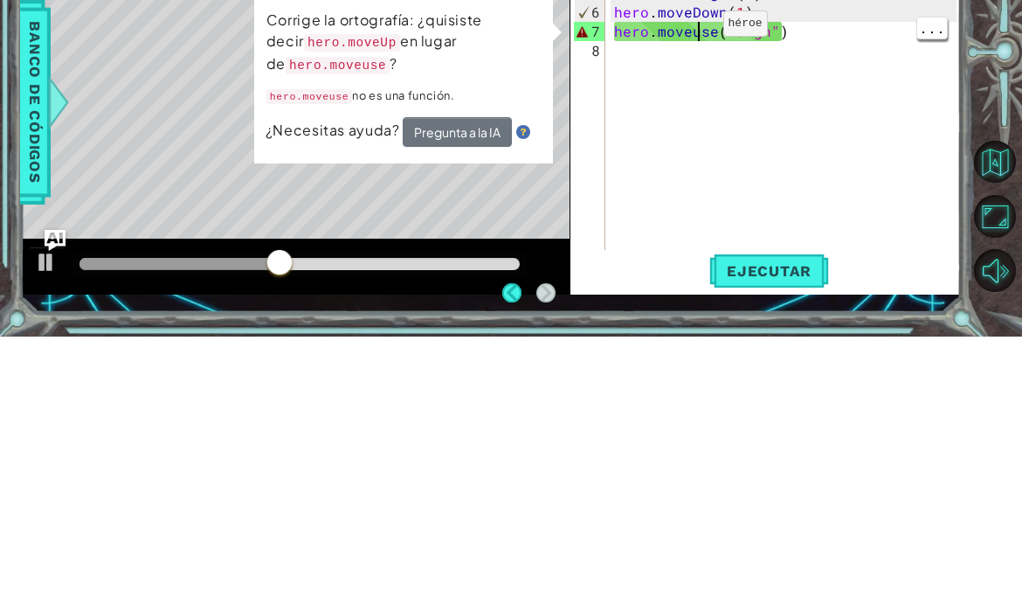
scroll to position [0, 0]
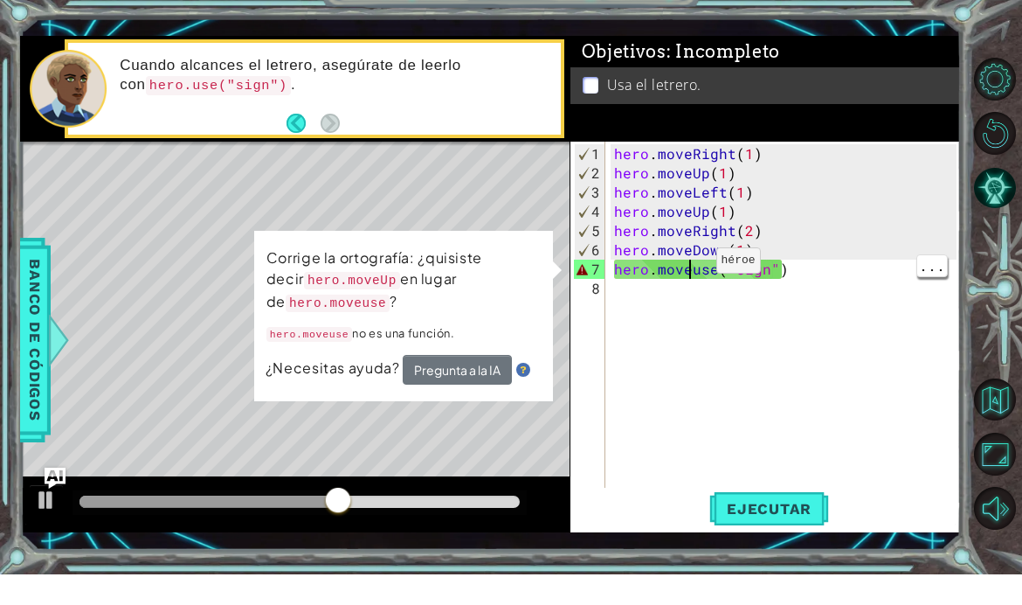
click at [687, 268] on div "hero . moveRight ( 1 ) hero . moveUp ( 1 ) hero . moveLeft ( 1 ) hero . moveUp …" at bounding box center [789, 367] width 356 height 384
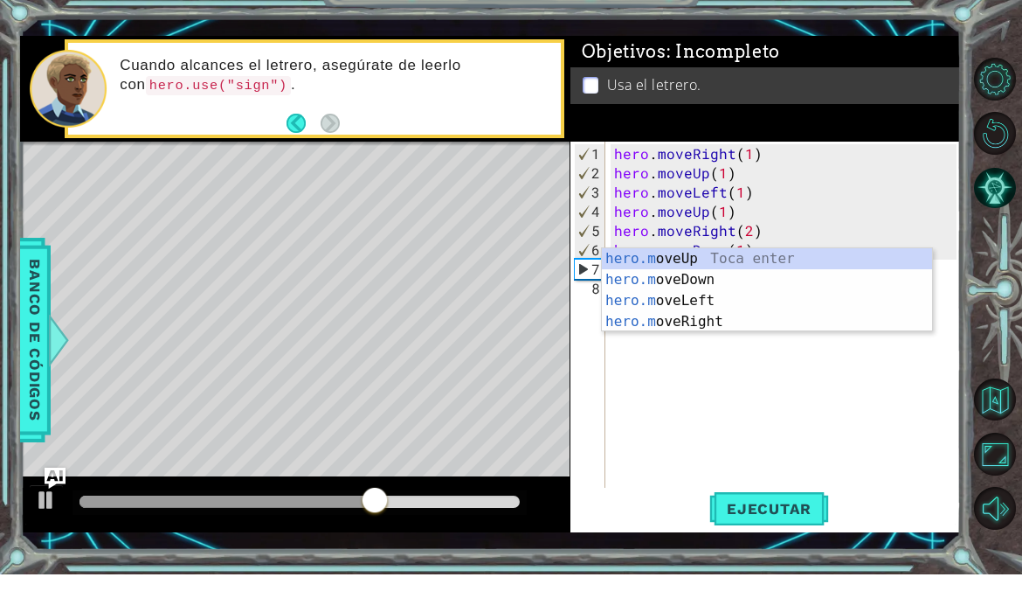
type textarea "hero.use("sign")"
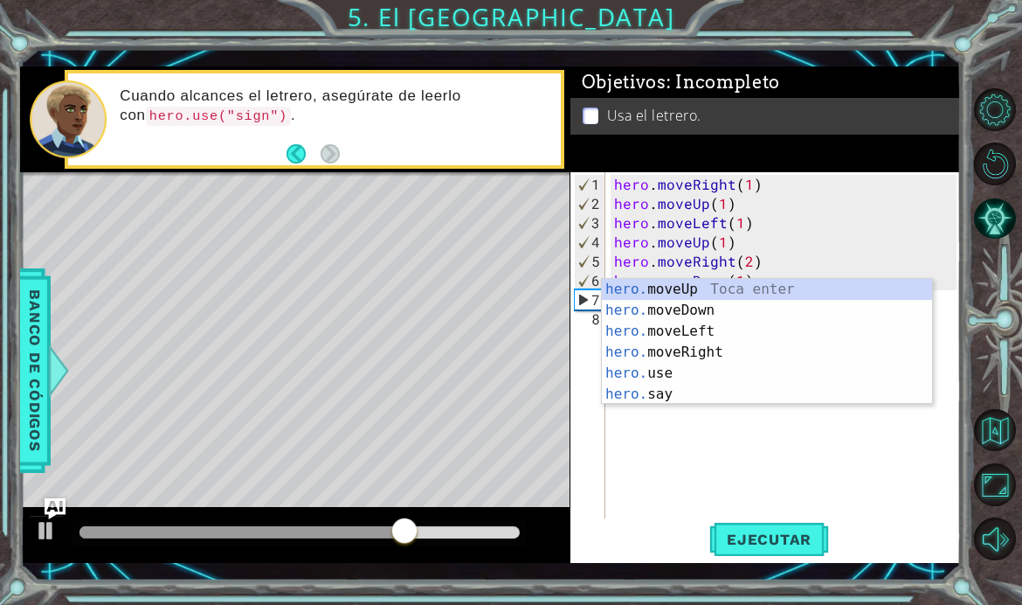
click at [792, 548] on span "Ejecutar" at bounding box center [769, 538] width 120 height 17
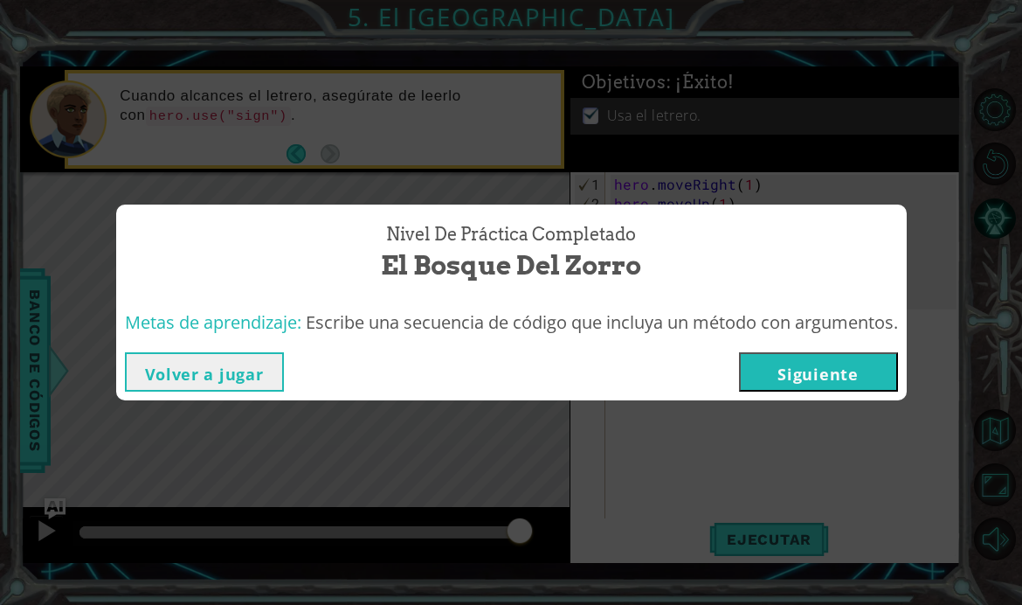
click at [843, 391] on button "Siguiente" at bounding box center [818, 371] width 159 height 39
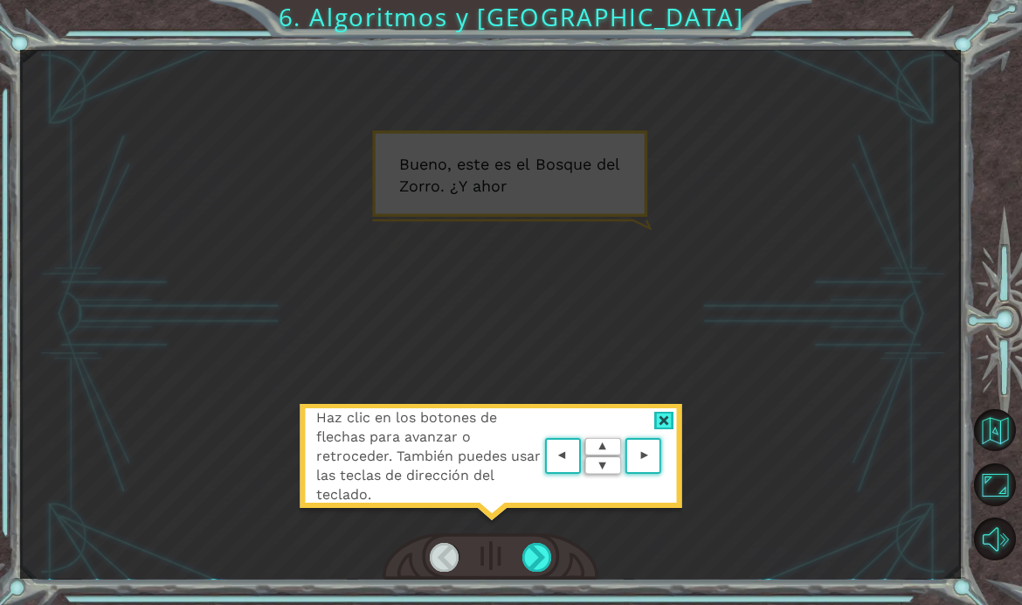
click at [666, 456] on area at bounding box center [666, 456] width 0 height 0
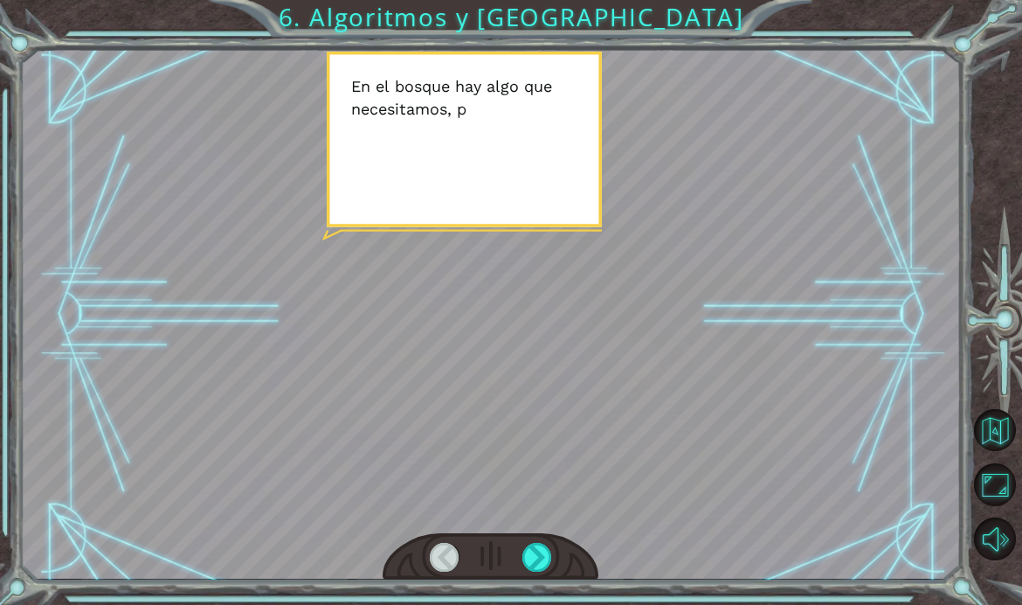
click at [548, 571] on div at bounding box center [537, 557] width 30 height 29
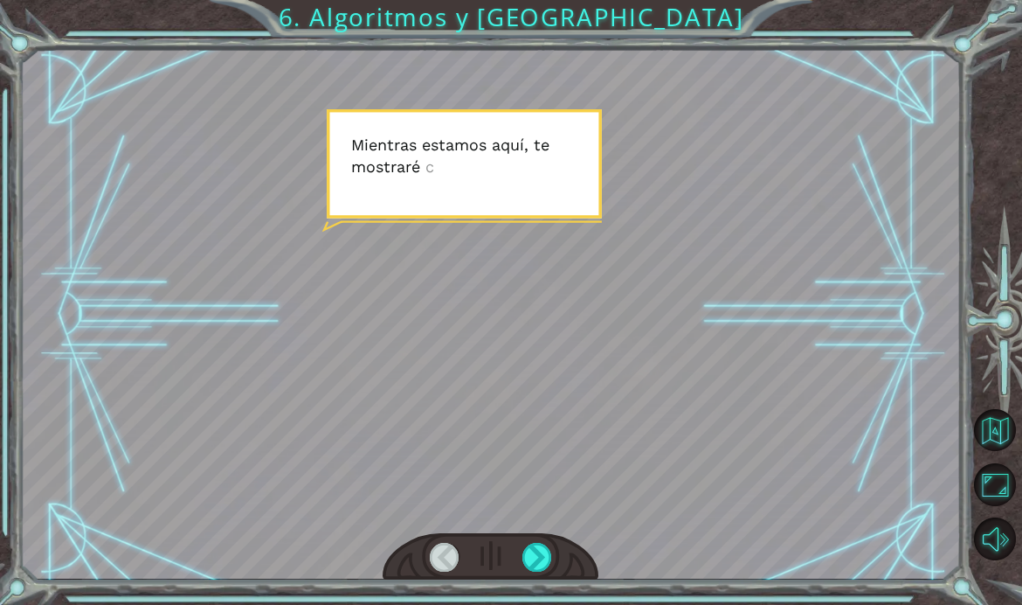
click at [541, 571] on div at bounding box center [537, 557] width 30 height 29
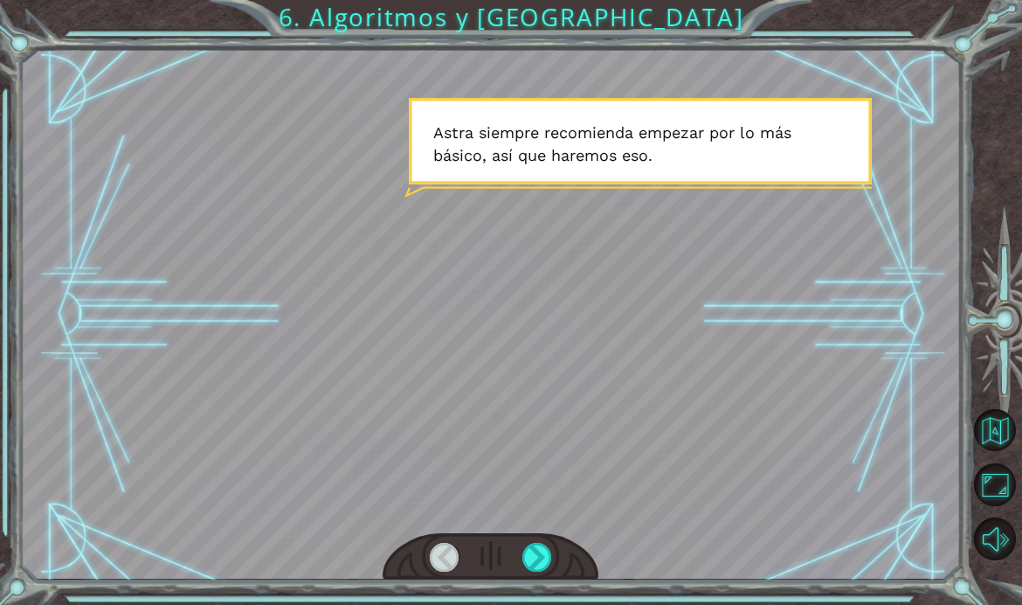
click at [545, 571] on div at bounding box center [537, 557] width 30 height 29
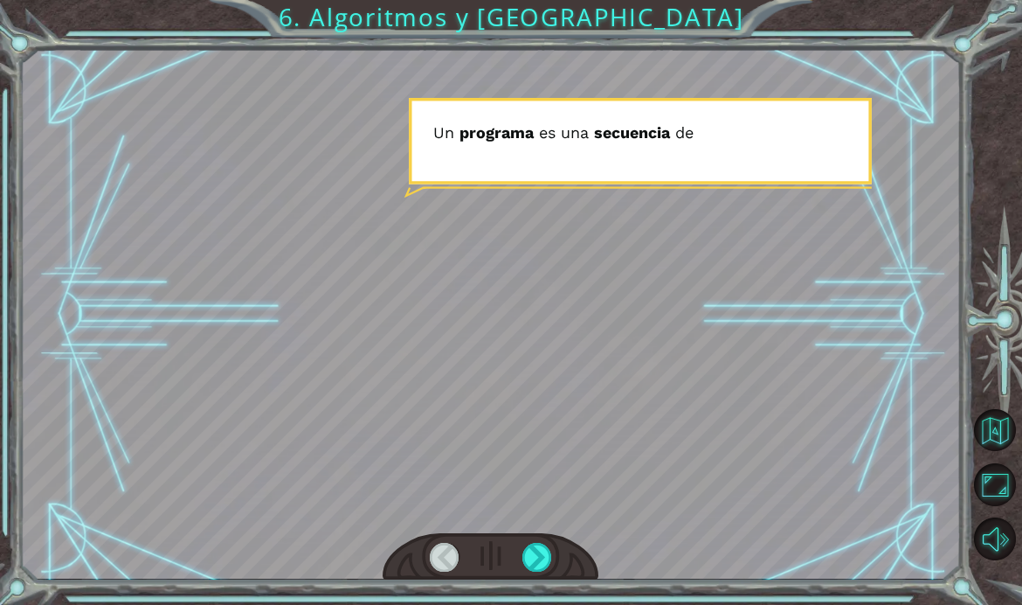
click at [543, 571] on div at bounding box center [537, 557] width 30 height 29
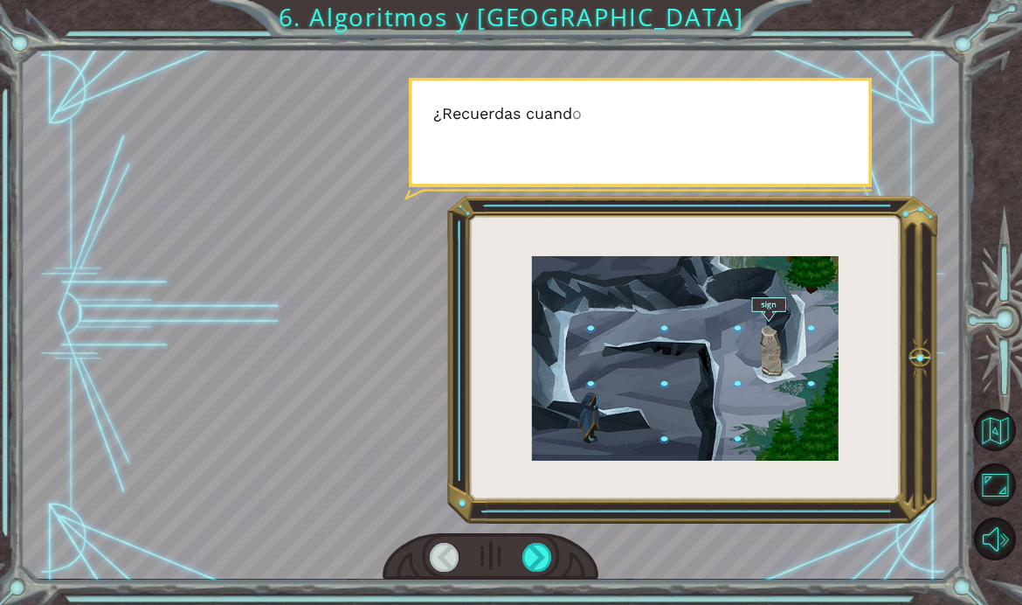
click at [542, 571] on div at bounding box center [537, 557] width 30 height 29
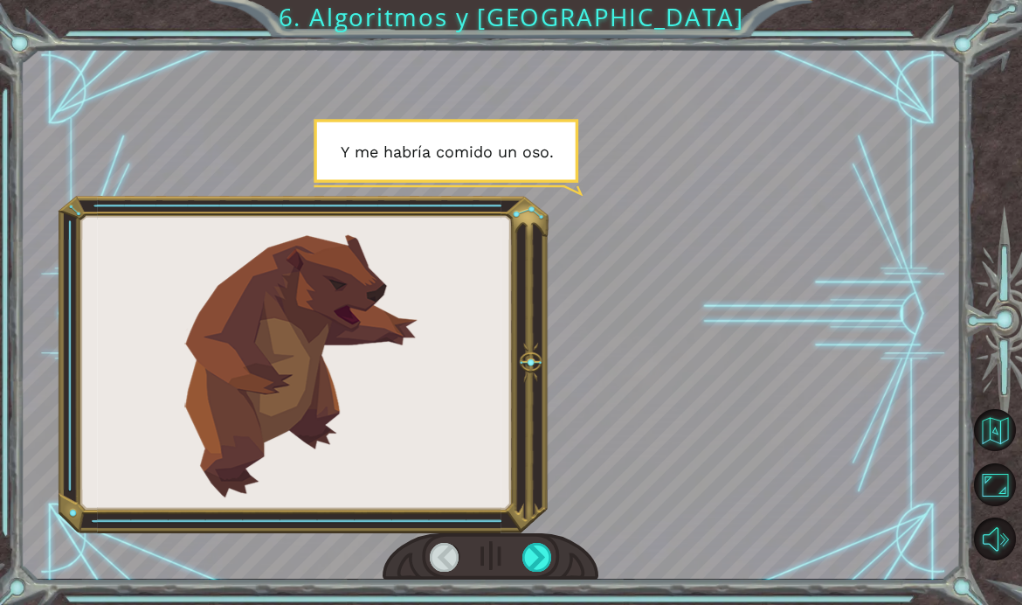
click at [550, 571] on div at bounding box center [537, 557] width 30 height 29
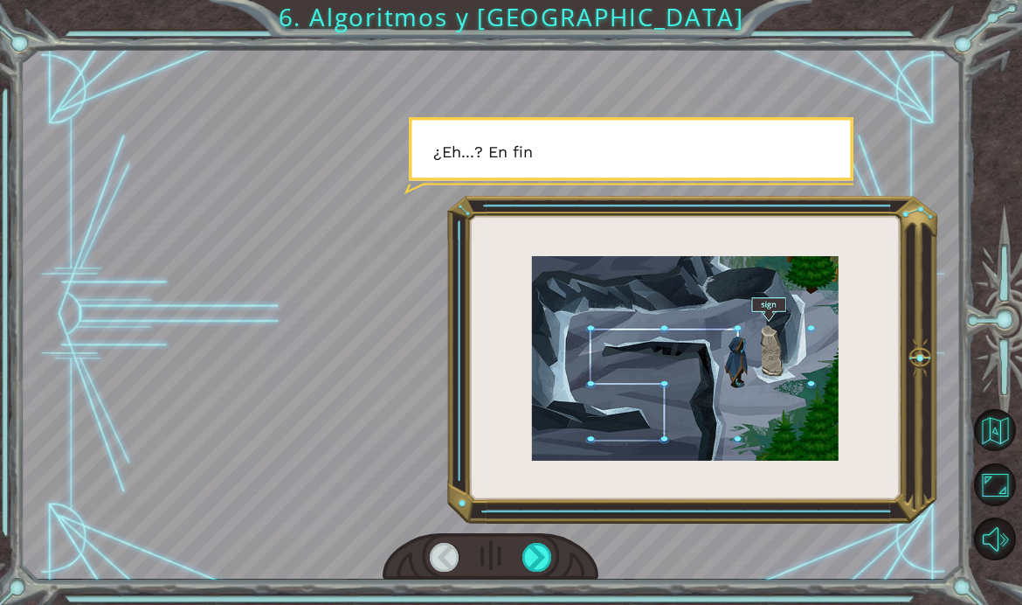
click at [547, 571] on div at bounding box center [537, 557] width 30 height 29
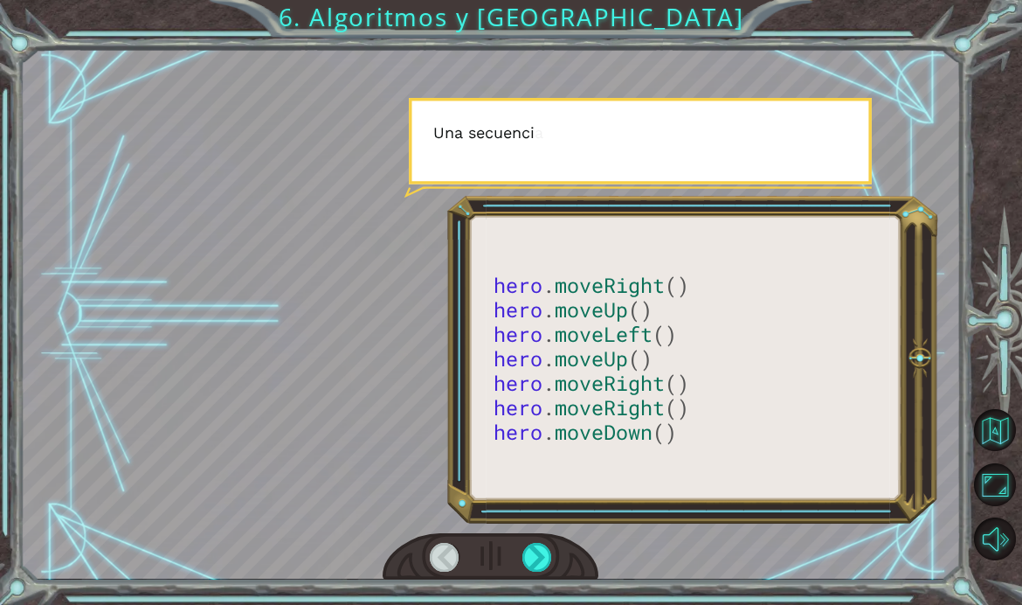
click at [543, 571] on div at bounding box center [537, 557] width 30 height 29
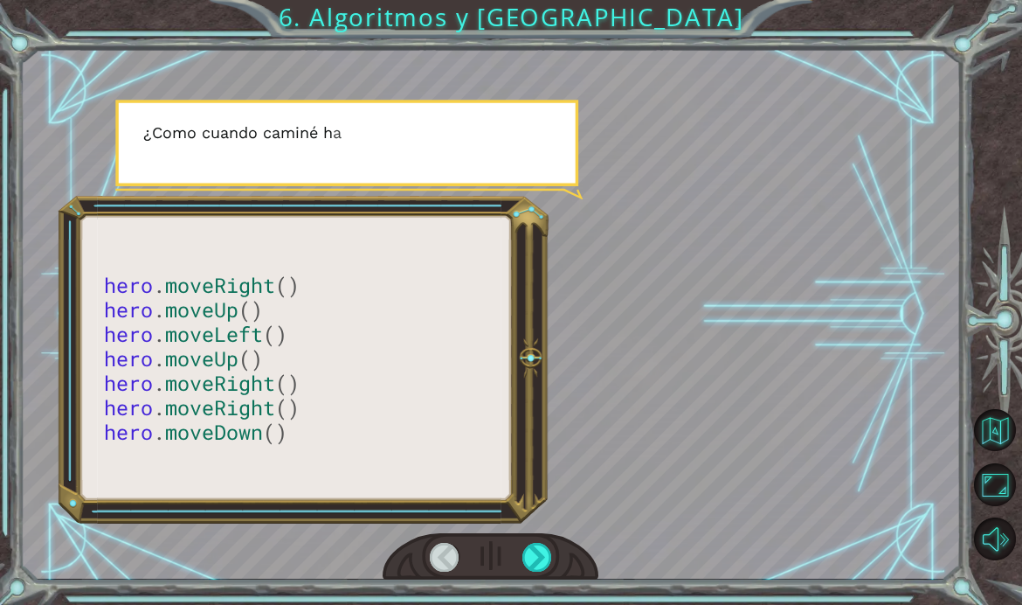
click at [543, 571] on div at bounding box center [537, 557] width 30 height 29
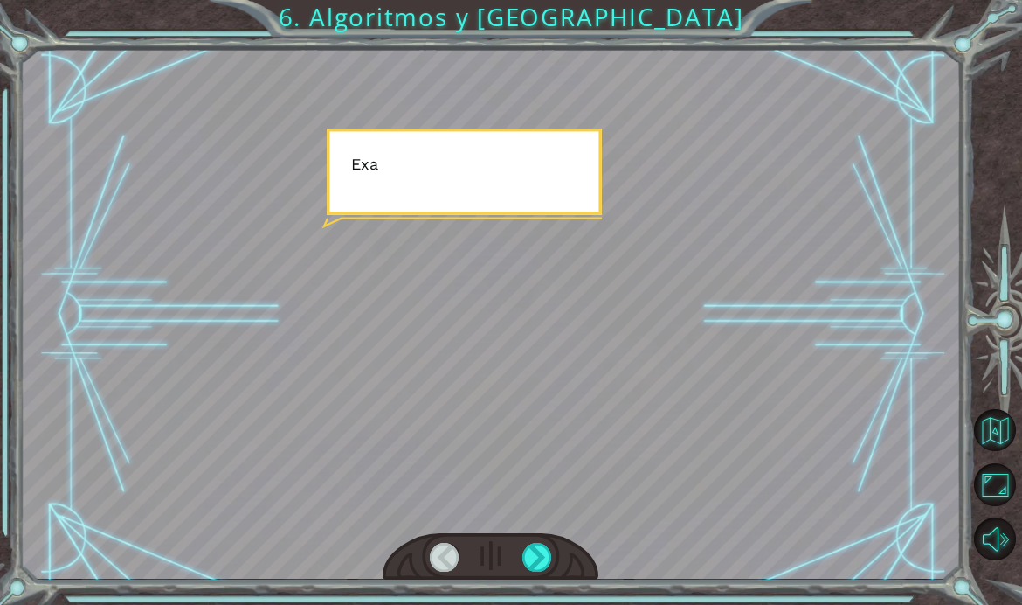
click at [543, 571] on div at bounding box center [537, 557] width 30 height 29
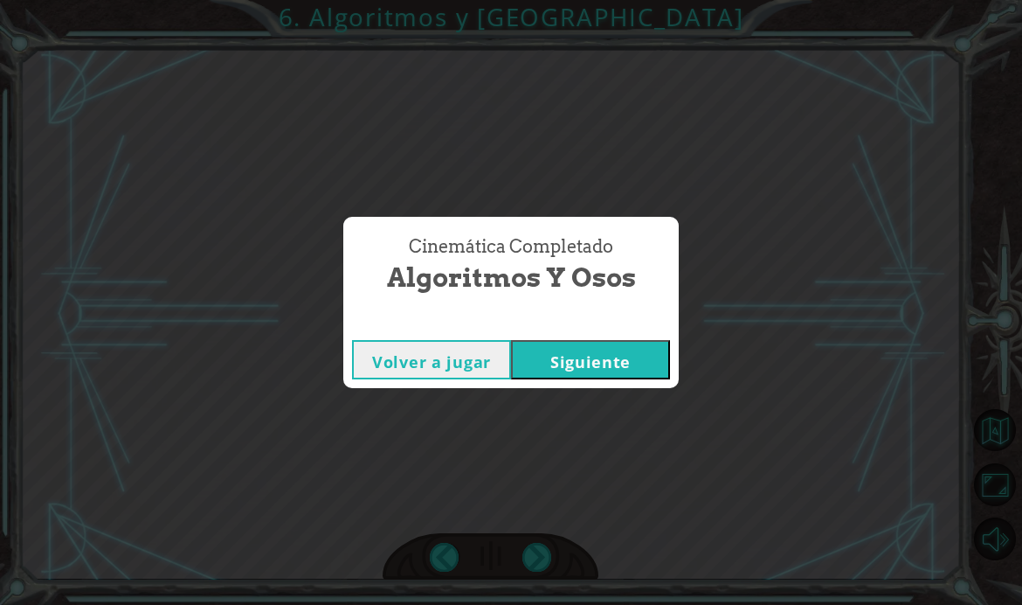
click at [615, 379] on button "Siguiente" at bounding box center [590, 359] width 159 height 39
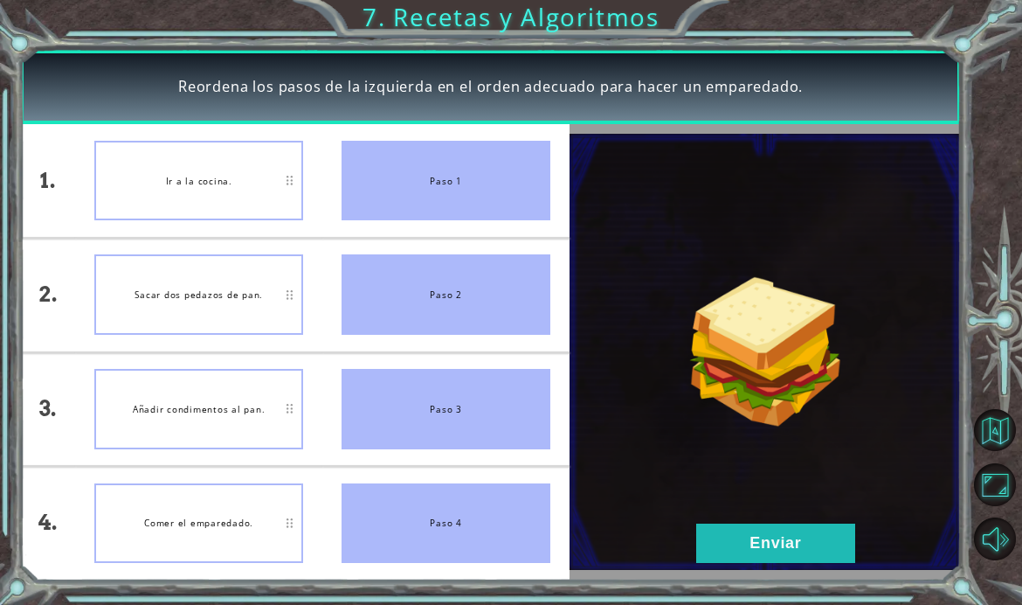
click at [758, 563] on button "Enviar" at bounding box center [775, 542] width 159 height 39
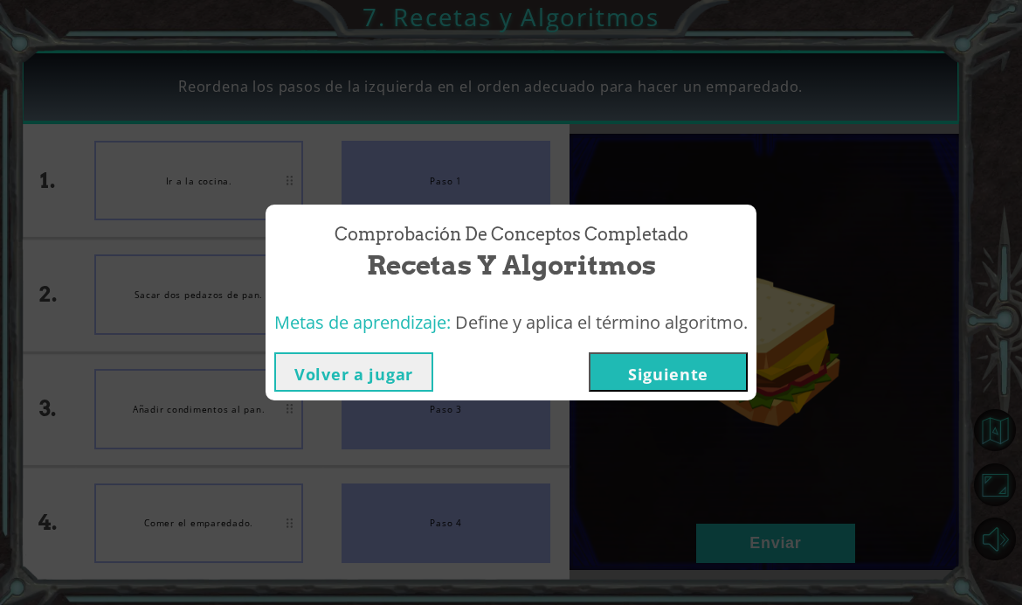
click at [658, 391] on button "Siguiente" at bounding box center [668, 371] width 159 height 39
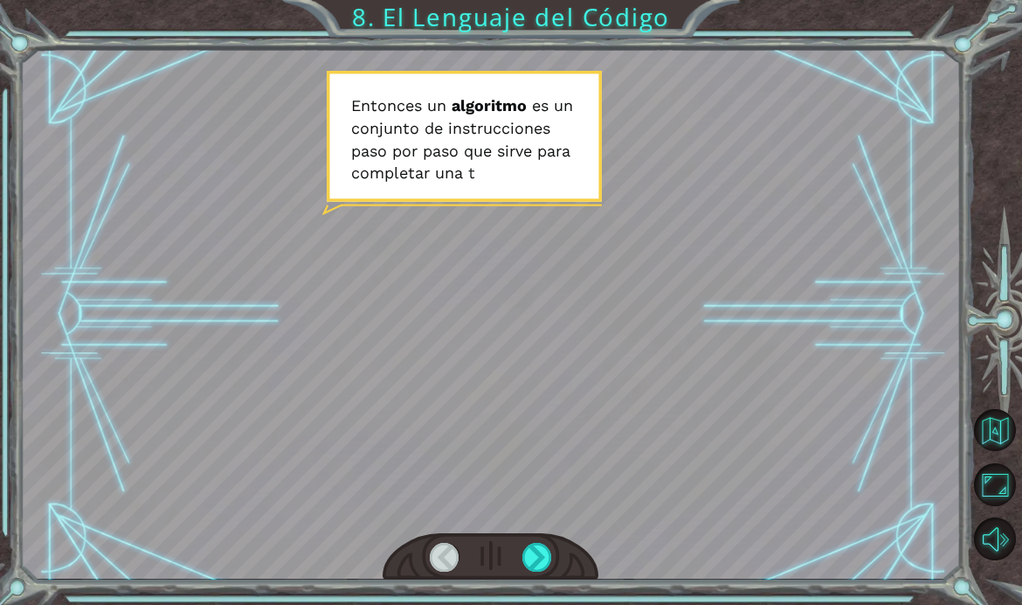
click at [527, 571] on div at bounding box center [537, 557] width 30 height 29
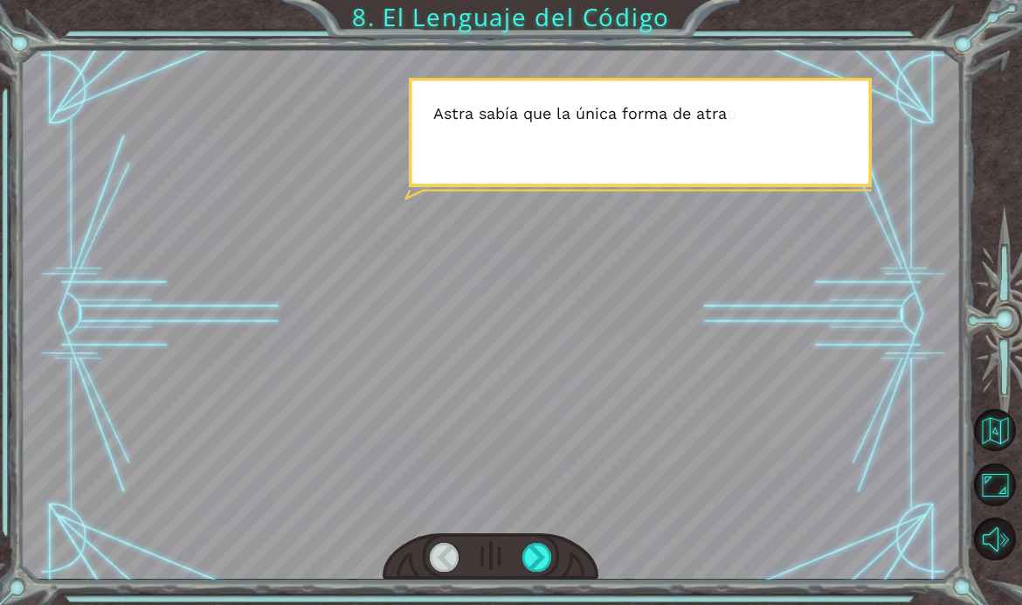
click at [537, 571] on div at bounding box center [537, 557] width 30 height 29
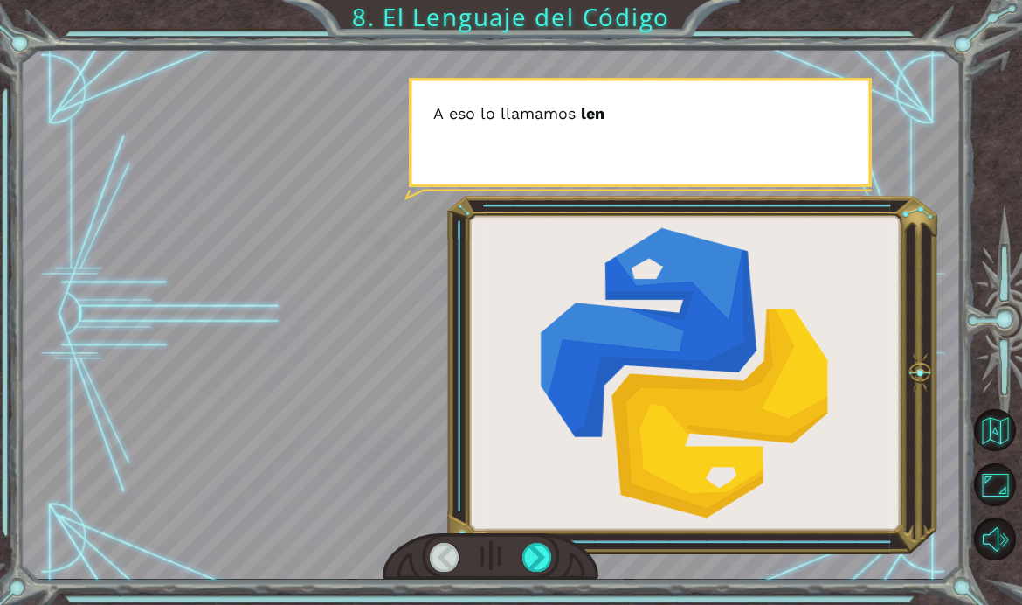
click at [541, 571] on div at bounding box center [537, 557] width 30 height 29
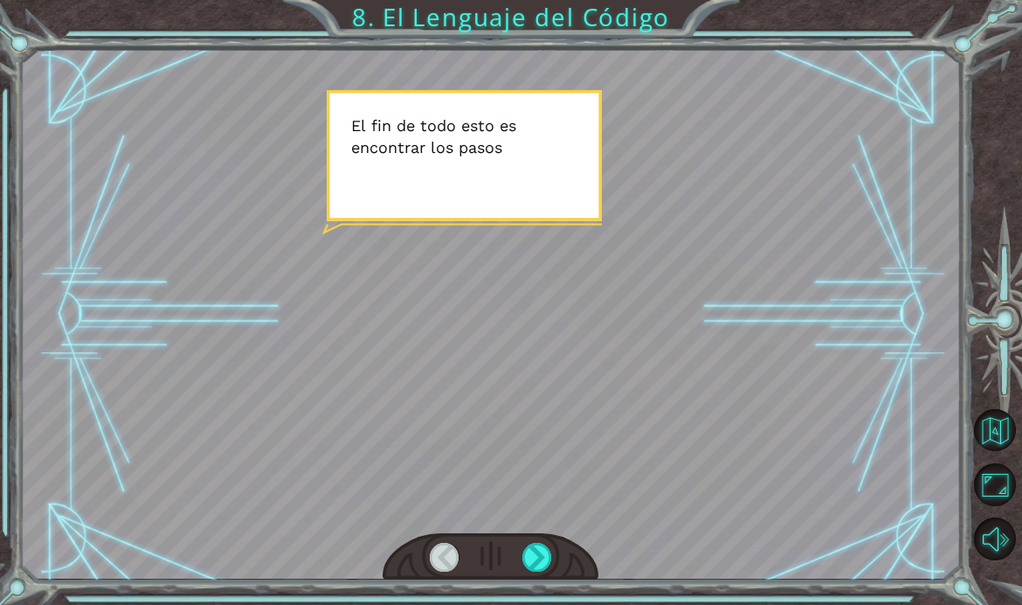
click at [537, 571] on div at bounding box center [537, 557] width 30 height 29
click at [545, 571] on div at bounding box center [537, 557] width 30 height 29
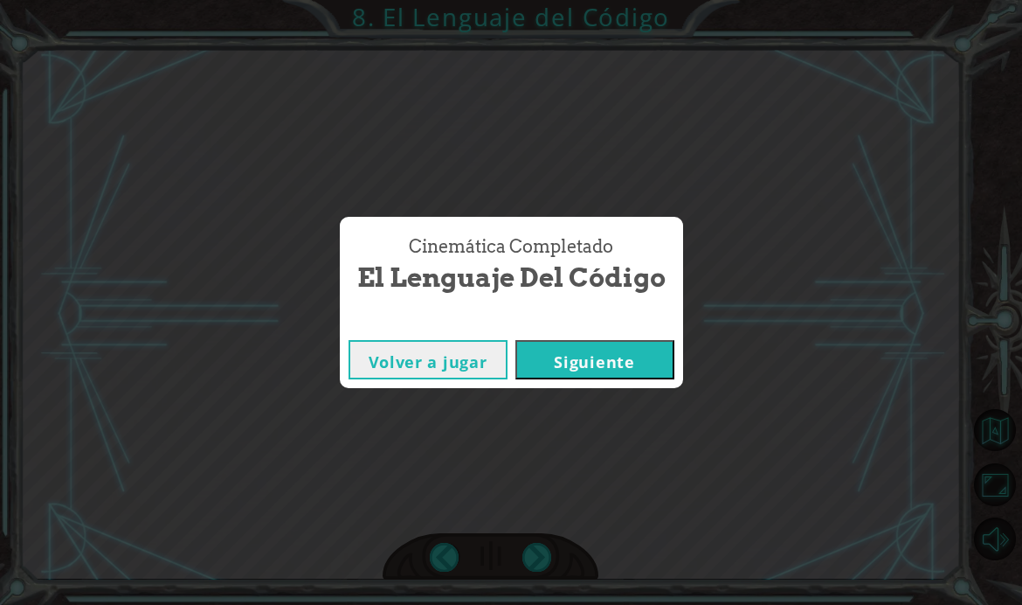
click at [633, 379] on button "Siguiente" at bounding box center [594, 359] width 159 height 39
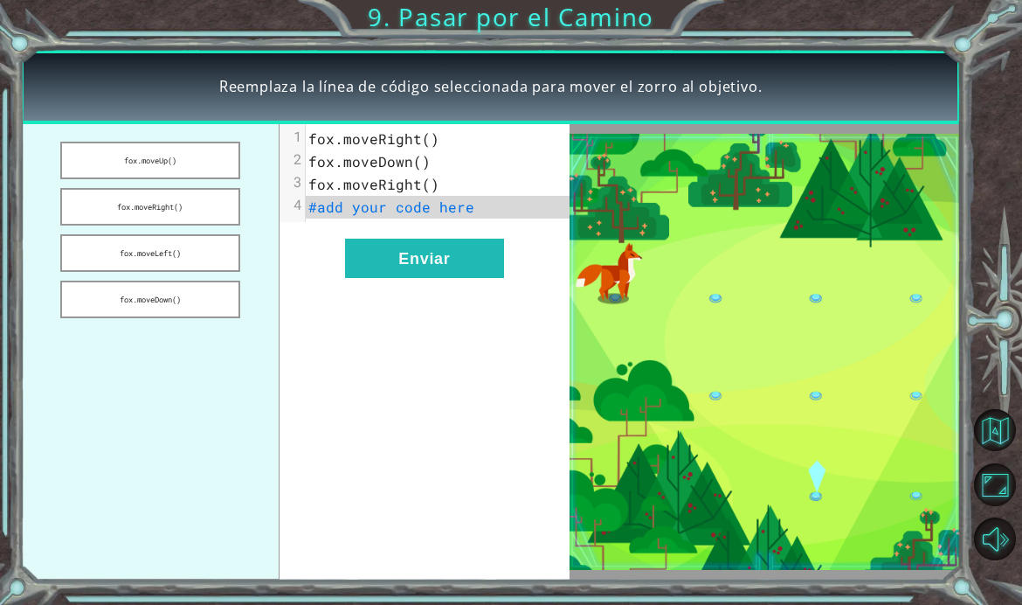
click at [195, 179] on button "fox.moveUp()" at bounding box center [150, 161] width 180 height 38
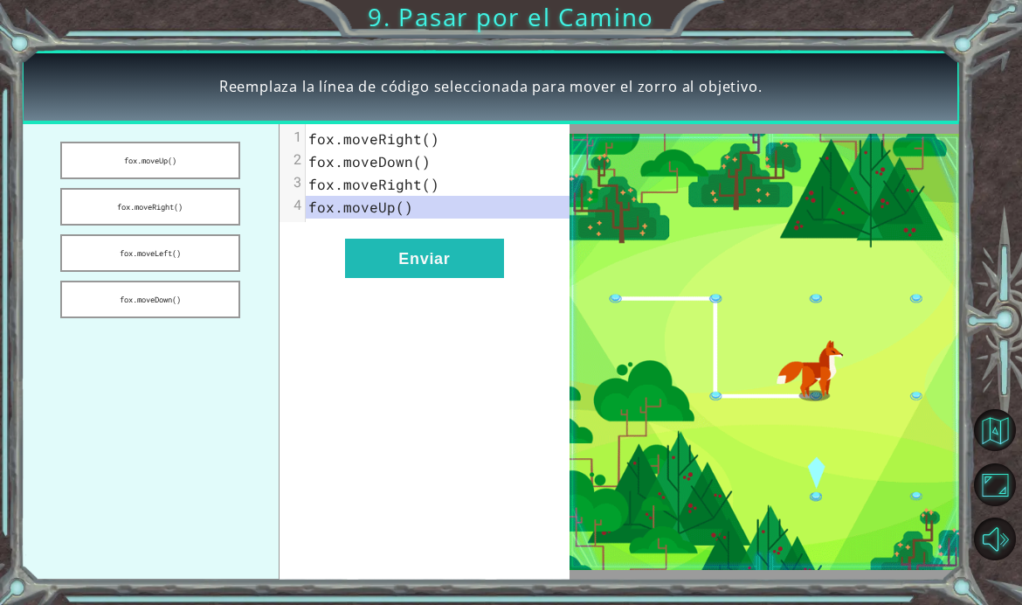
click at [172, 225] on button "fox.moveRight()" at bounding box center [150, 207] width 180 height 38
click at [183, 272] on button "fox.moveLeft()" at bounding box center [150, 253] width 180 height 38
click at [178, 318] on button "fox.moveDown()" at bounding box center [150, 299] width 180 height 38
click at [416, 278] on button "Enviar" at bounding box center [424, 258] width 159 height 39
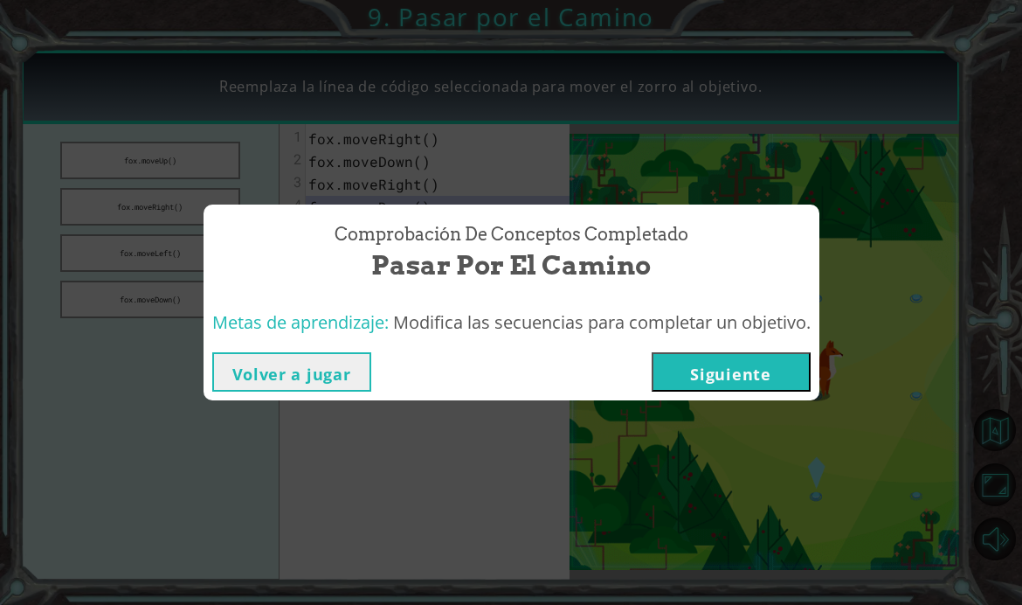
click at [752, 391] on button "Siguiente" at bounding box center [731, 371] width 159 height 39
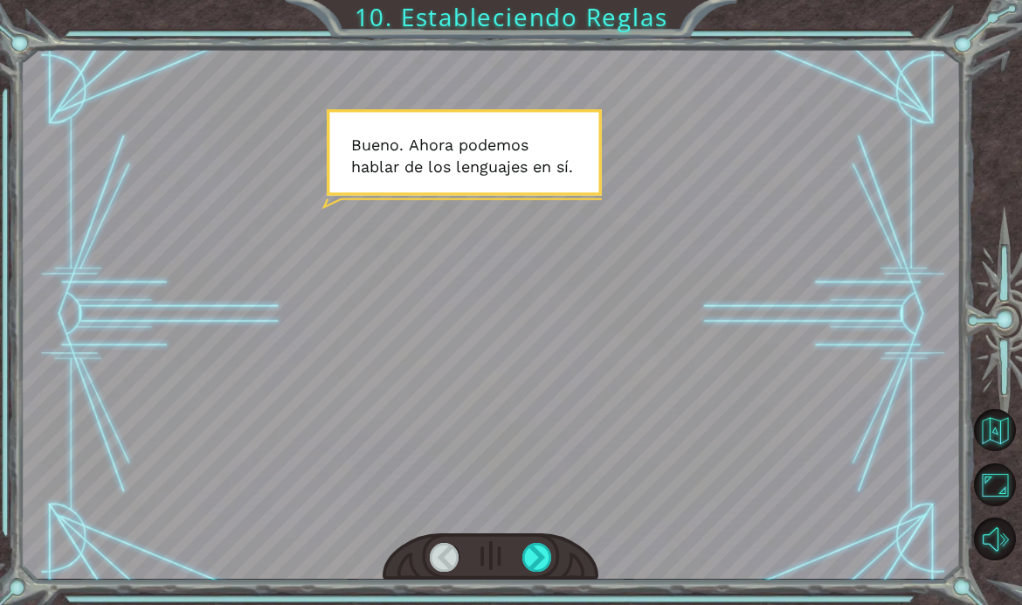
click at [533, 571] on div at bounding box center [537, 557] width 30 height 29
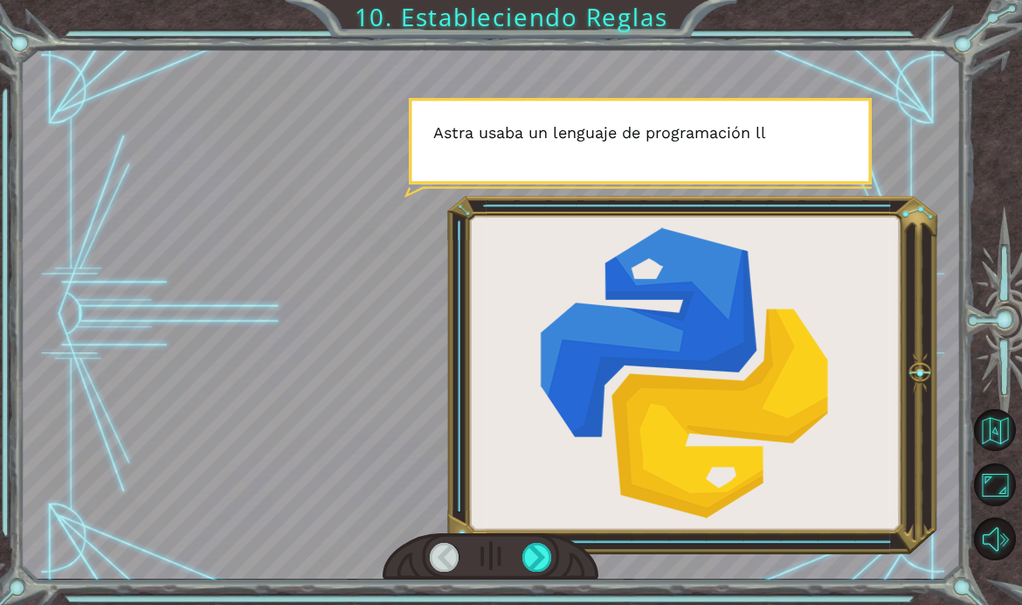
click at [533, 571] on div at bounding box center [537, 557] width 30 height 29
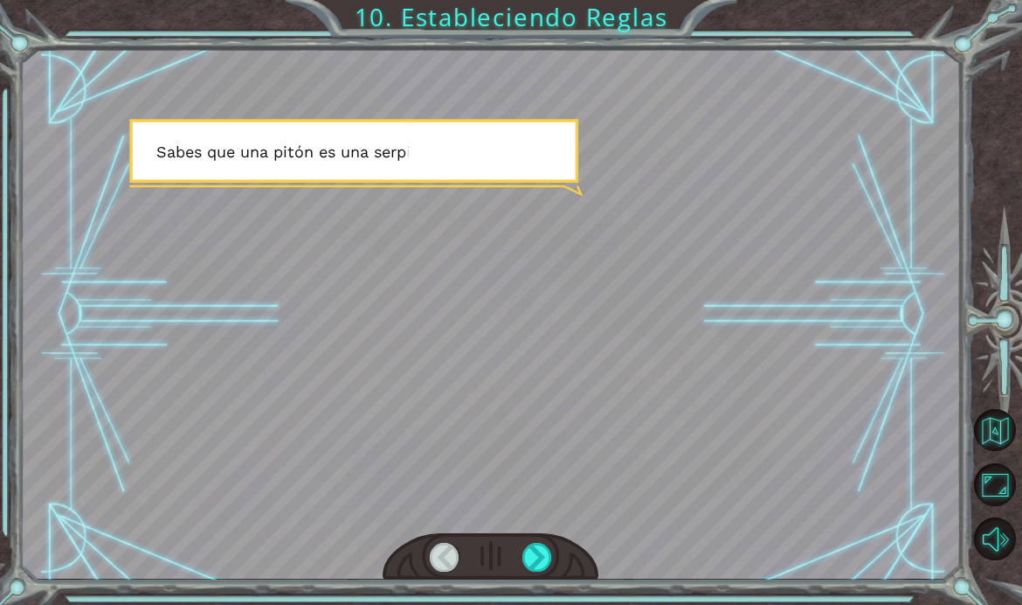
click at [536, 571] on div at bounding box center [537, 557] width 30 height 29
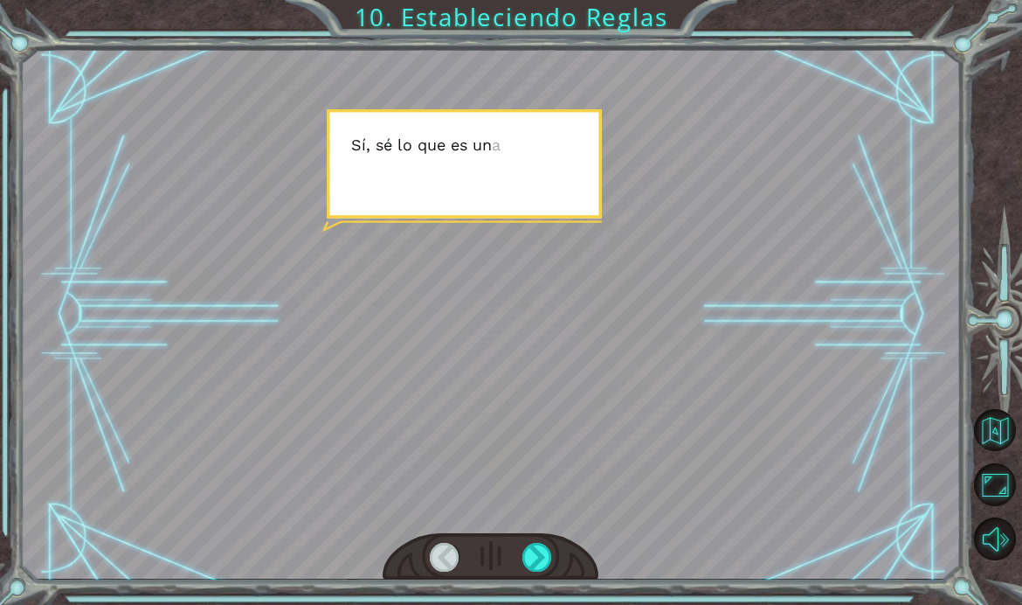
click at [539, 571] on div at bounding box center [537, 557] width 30 height 29
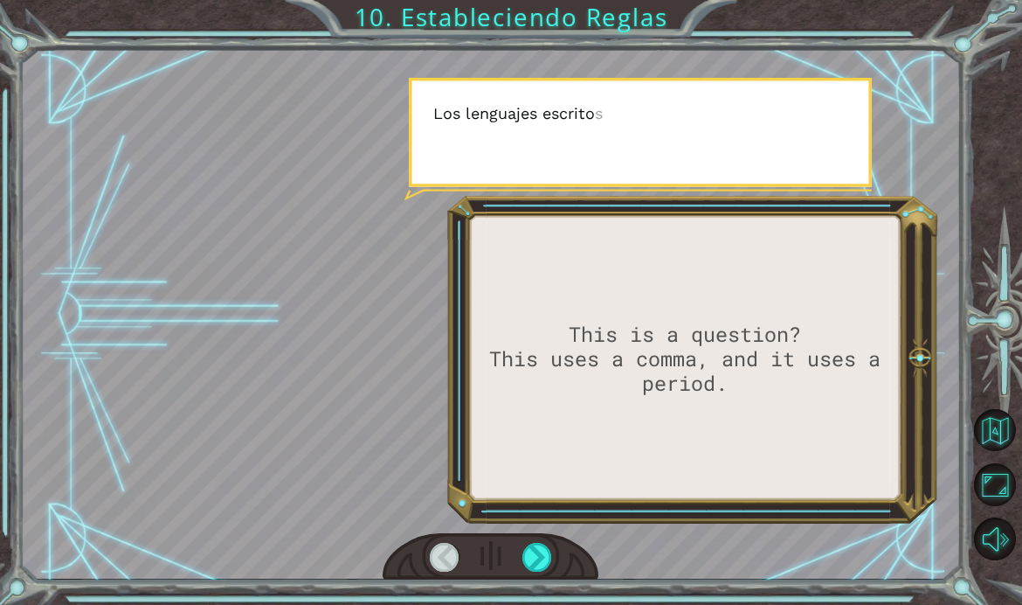
click at [545, 571] on div at bounding box center [537, 557] width 30 height 29
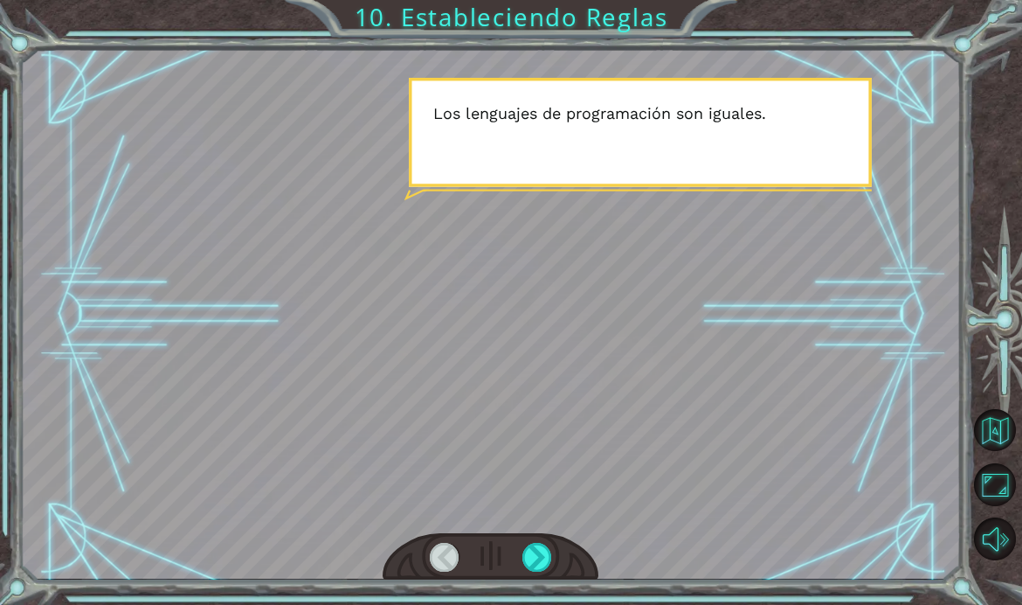
click at [534, 571] on div at bounding box center [537, 557] width 30 height 29
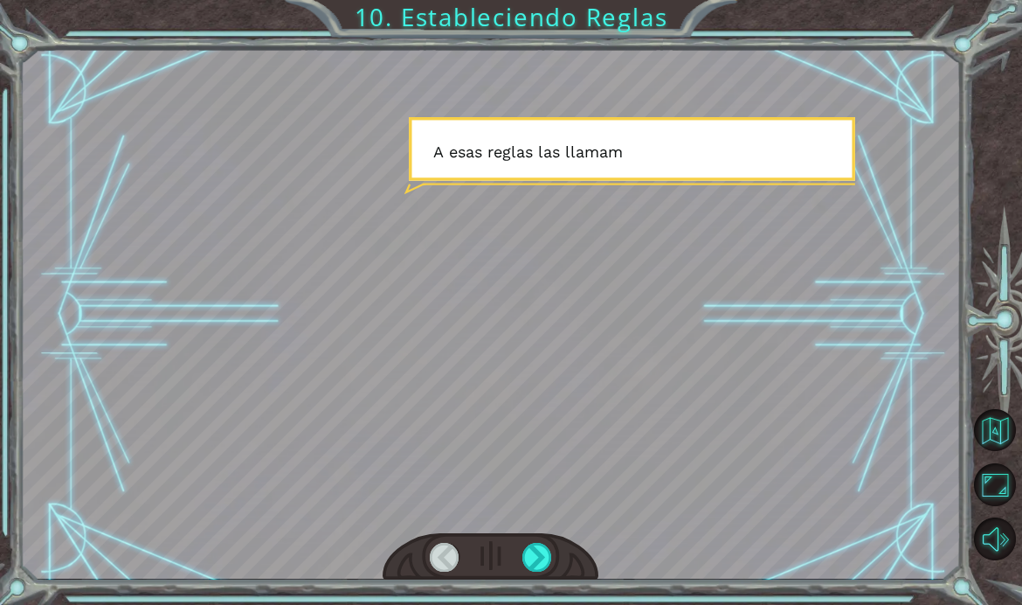
click at [529, 571] on div at bounding box center [537, 557] width 30 height 29
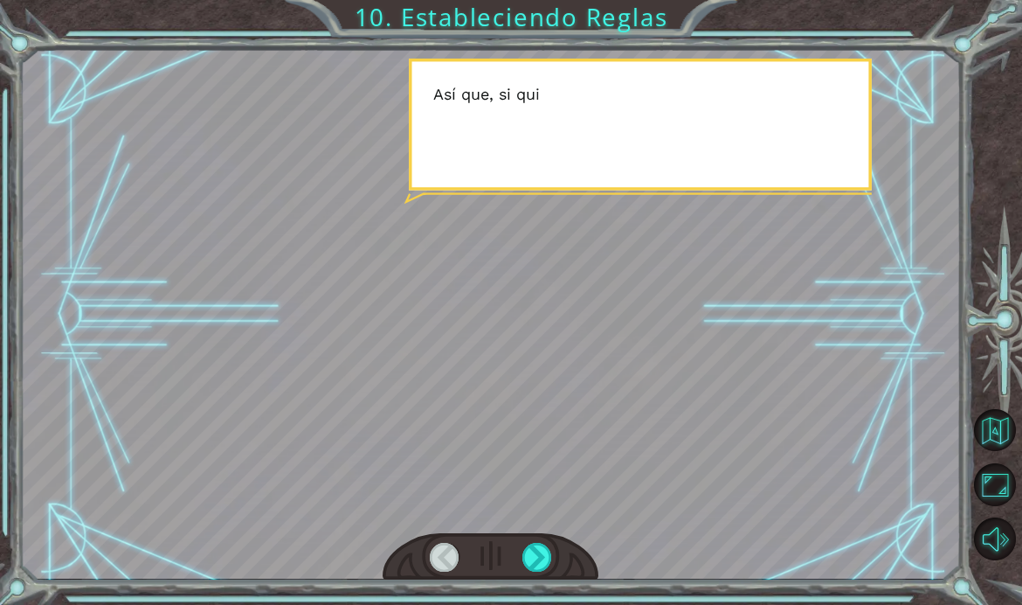
click at [539, 571] on div at bounding box center [537, 557] width 30 height 29
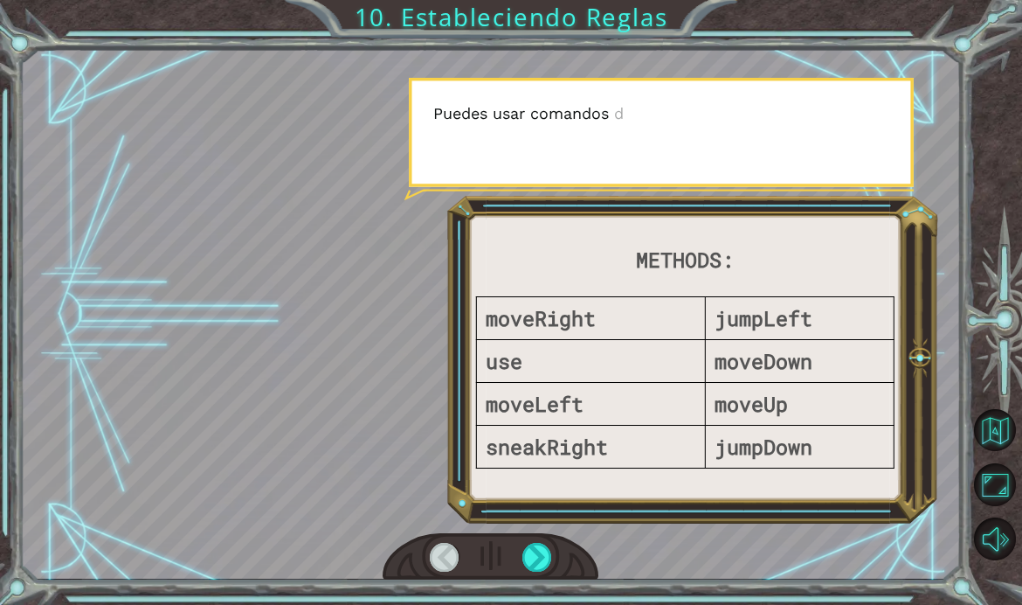
click at [535, 571] on div at bounding box center [537, 557] width 30 height 29
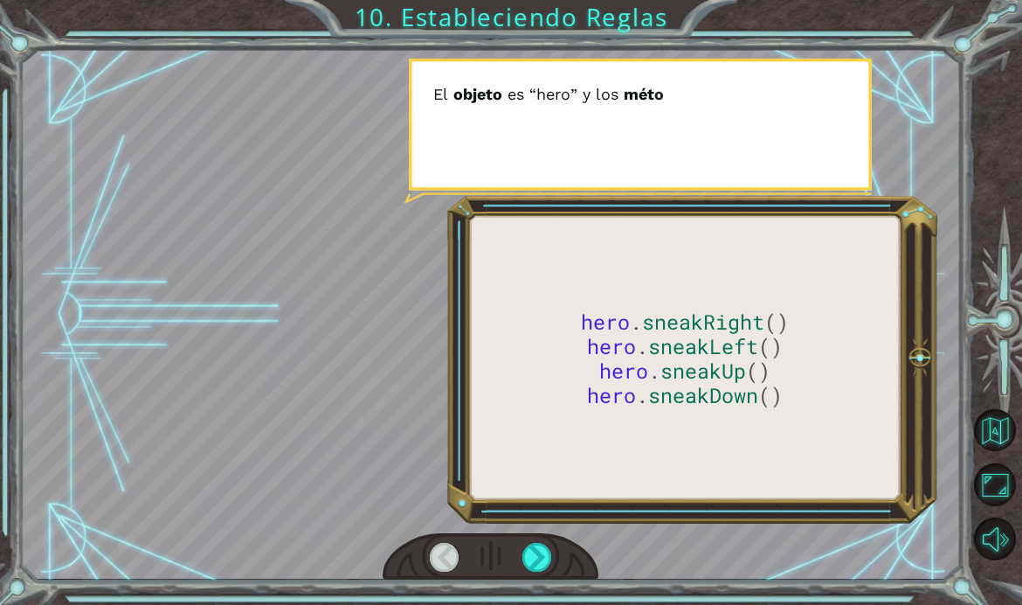
click at [538, 571] on div at bounding box center [537, 557] width 30 height 29
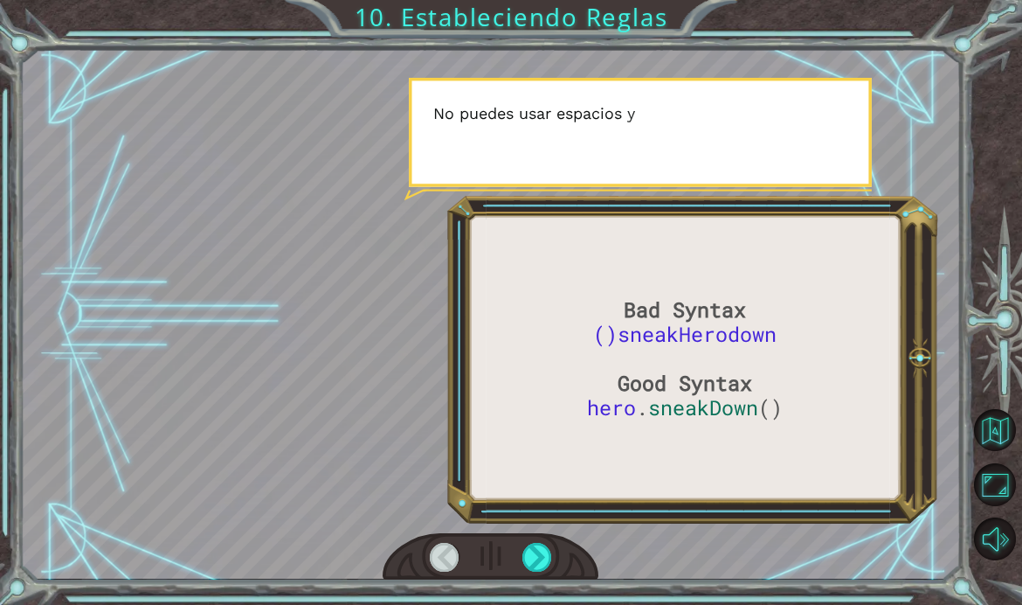
click at [534, 571] on div at bounding box center [537, 557] width 30 height 29
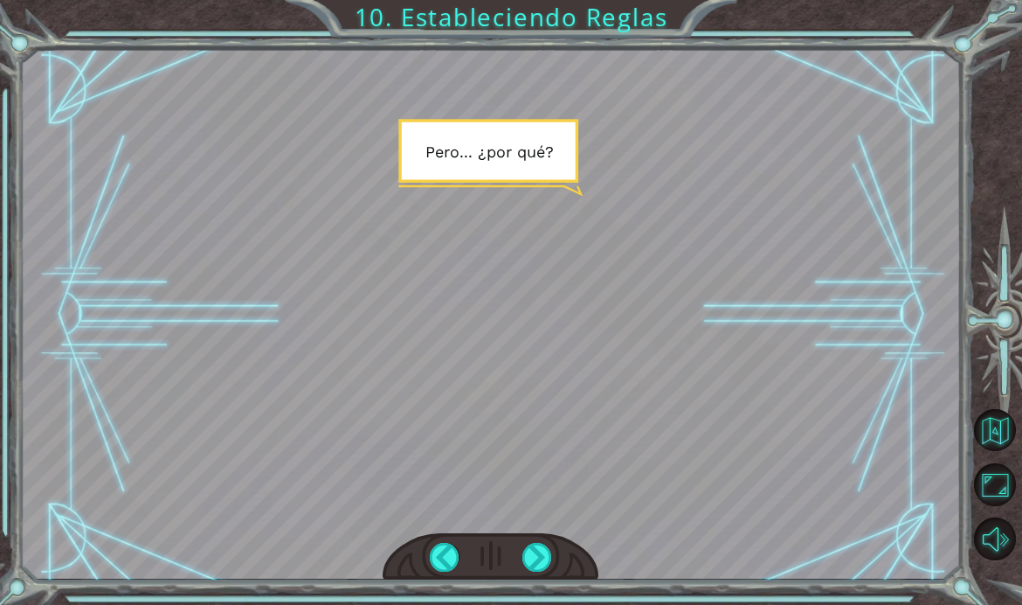
click at [532, 571] on div at bounding box center [537, 557] width 30 height 29
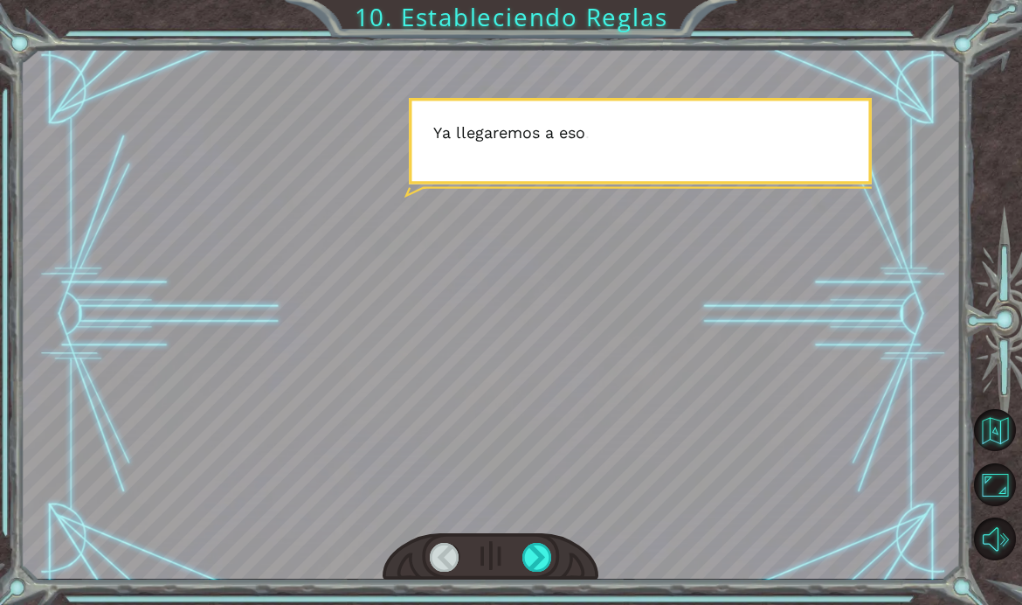
click at [537, 571] on div at bounding box center [537, 557] width 30 height 29
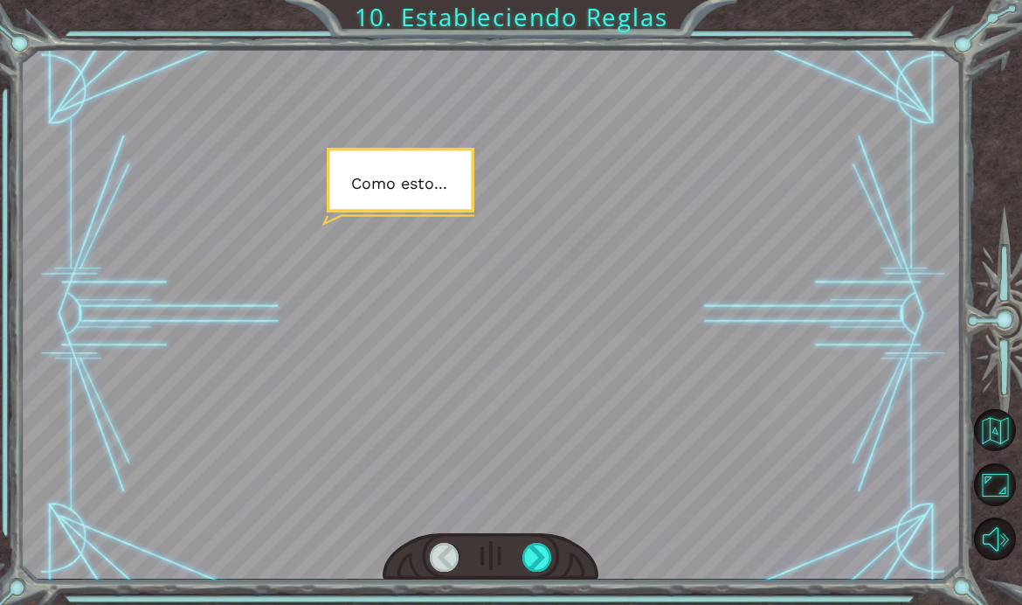
click at [535, 571] on div at bounding box center [537, 557] width 30 height 29
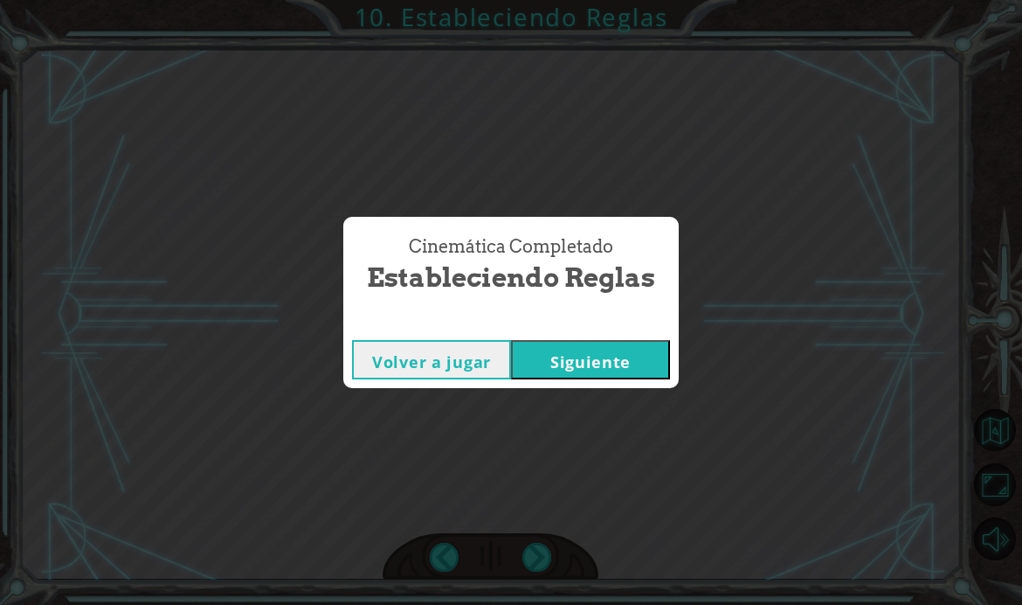
click at [607, 379] on button "Siguiente" at bounding box center [590, 359] width 159 height 39
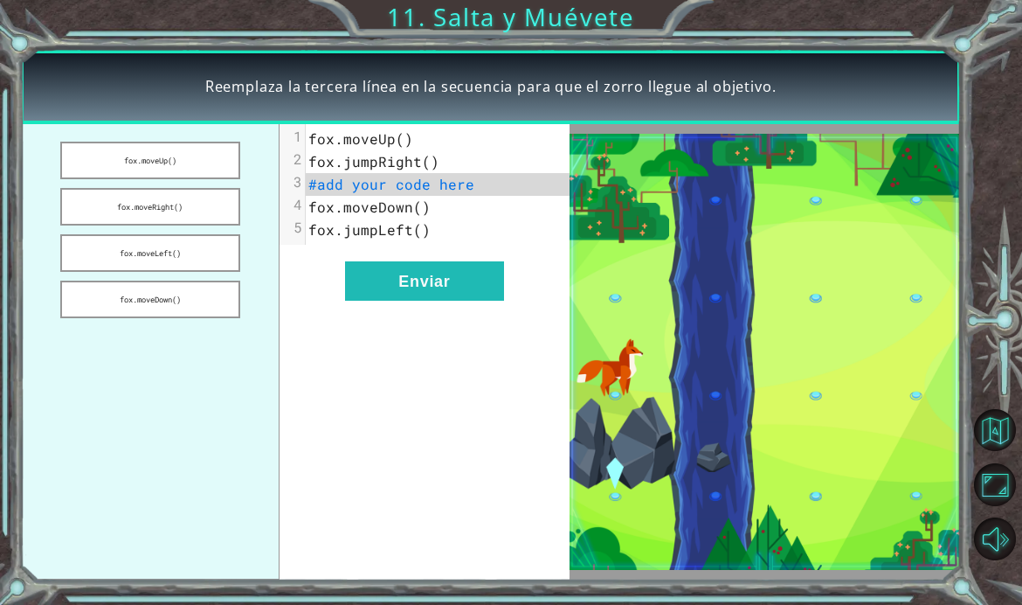
click at [168, 179] on button "fox.moveUp()" at bounding box center [150, 161] width 180 height 38
click at [192, 225] on button "fox.moveRight()" at bounding box center [150, 207] width 180 height 38
click at [191, 272] on button "fox.moveLeft()" at bounding box center [150, 253] width 180 height 38
click at [183, 318] on button "fox.moveDown()" at bounding box center [150, 299] width 180 height 38
click at [412, 301] on button "Enviar" at bounding box center [424, 280] width 159 height 39
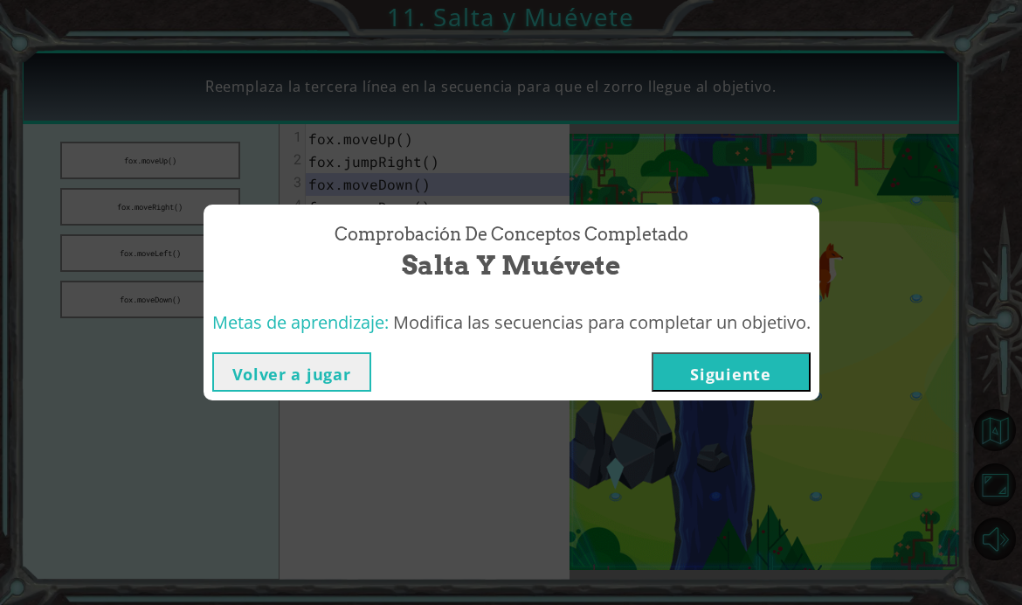
click at [745, 391] on button "Siguiente" at bounding box center [731, 371] width 159 height 39
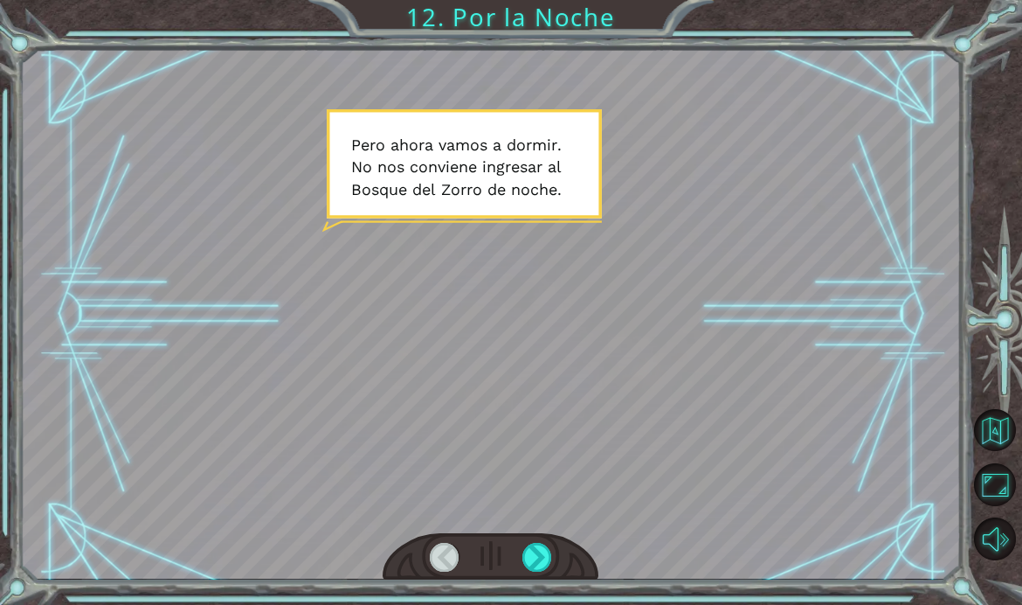
click at [547, 571] on div at bounding box center [537, 557] width 30 height 29
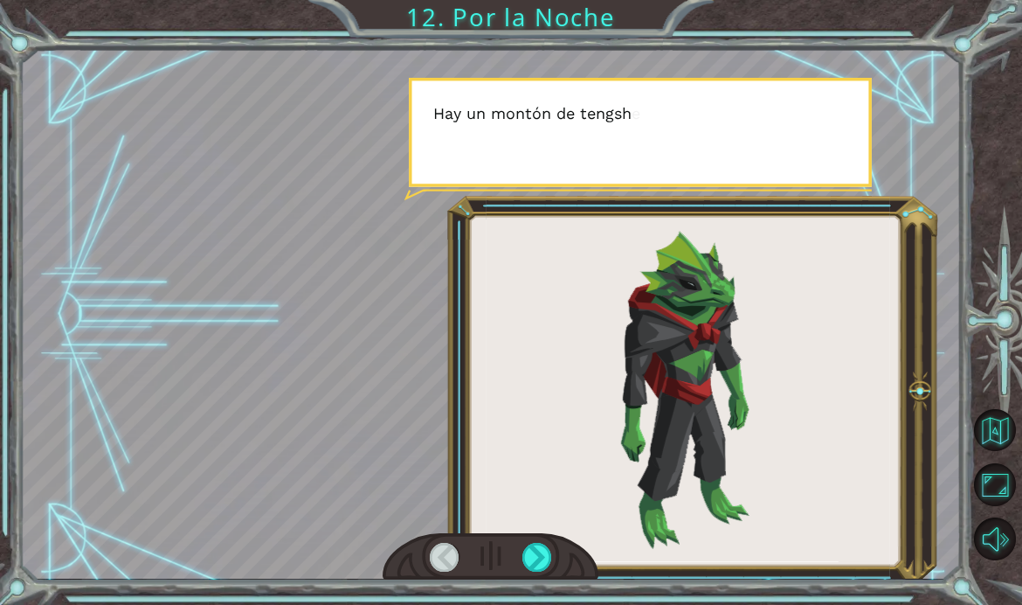
click at [550, 571] on div at bounding box center [537, 557] width 30 height 29
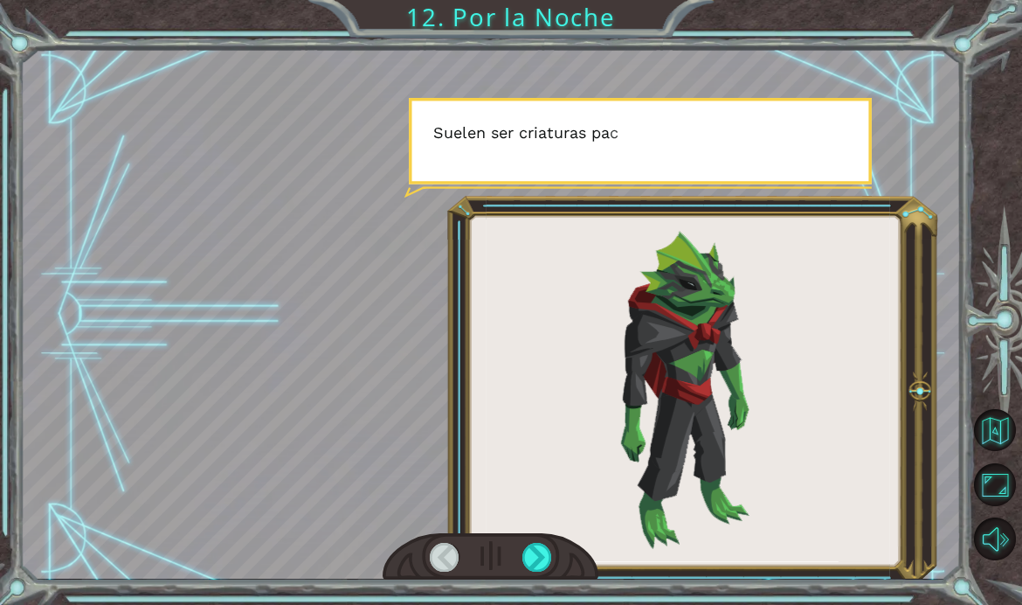
click at [545, 571] on div at bounding box center [537, 557] width 30 height 29
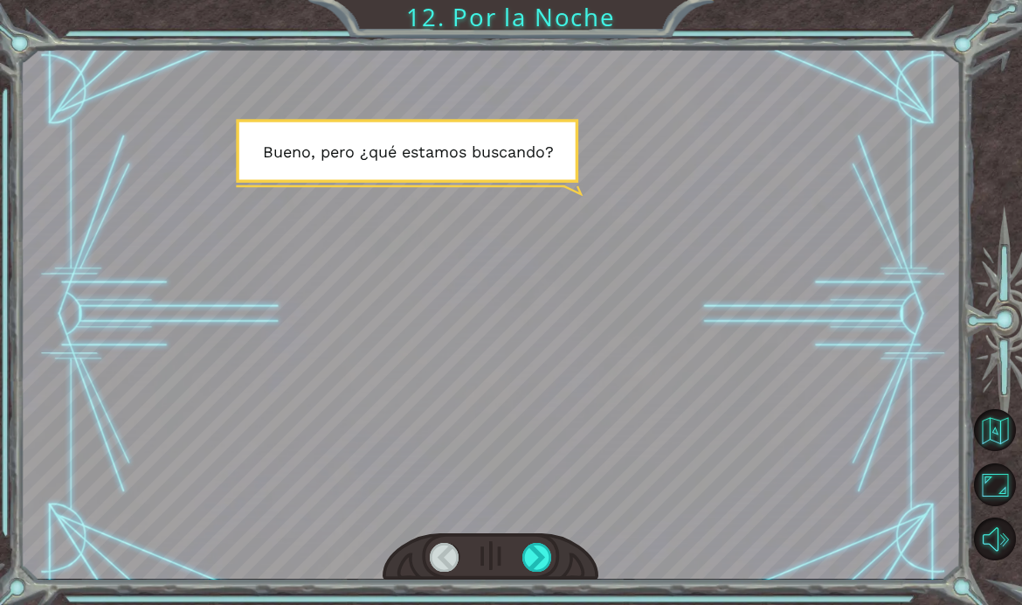
click at [543, 571] on div at bounding box center [537, 557] width 30 height 29
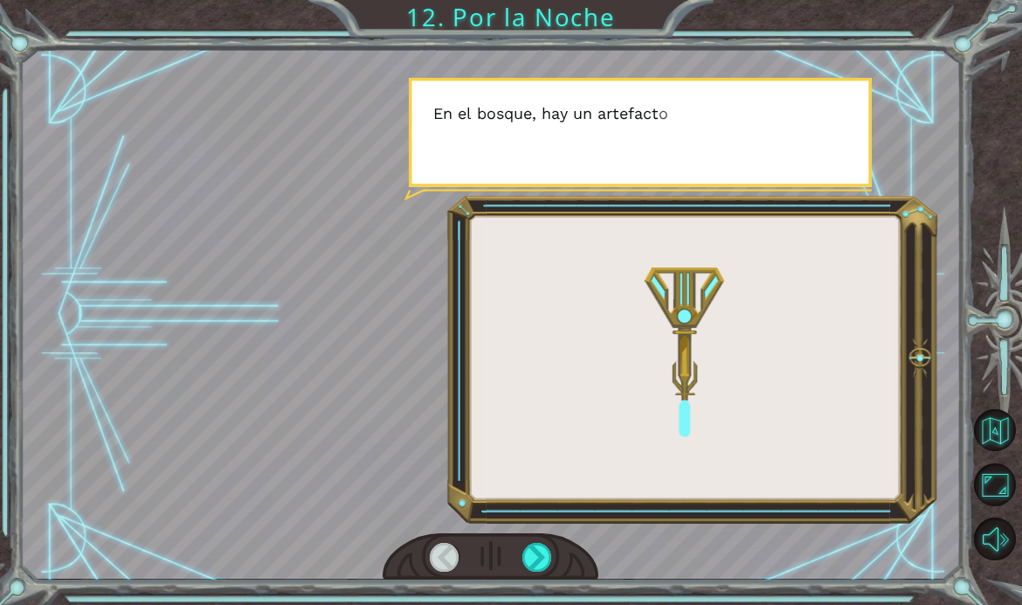
click at [549, 571] on div at bounding box center [537, 557] width 30 height 29
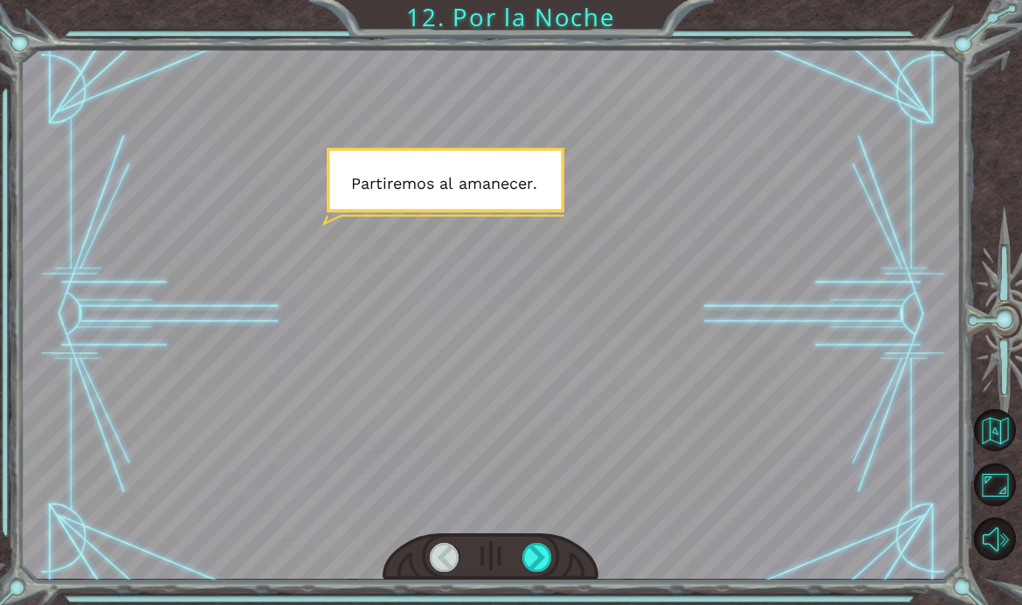
click at [550, 571] on div at bounding box center [537, 557] width 30 height 29
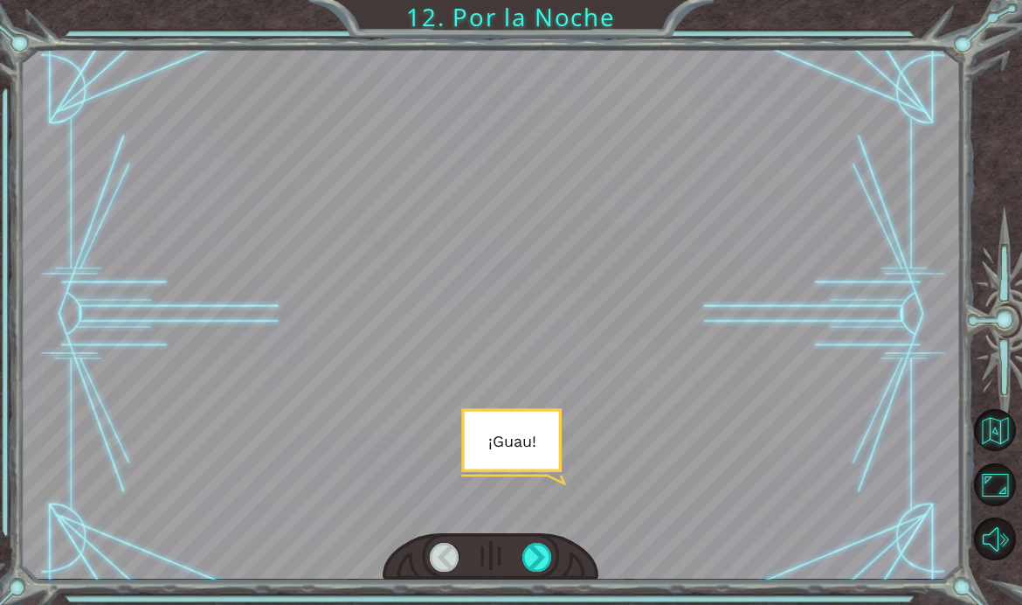
click at [547, 571] on div at bounding box center [537, 557] width 30 height 29
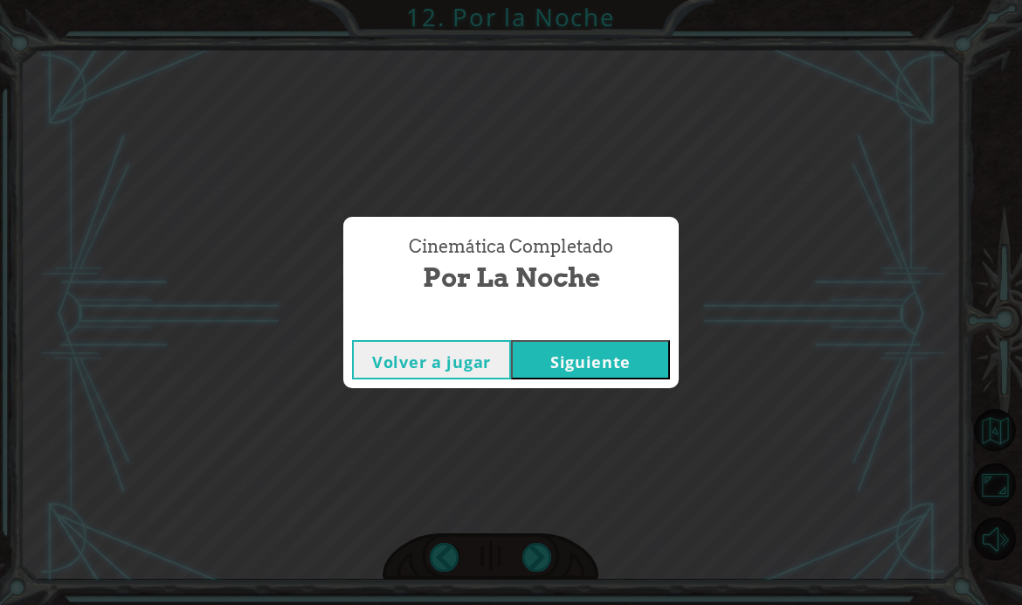
click at [604, 379] on button "Siguiente" at bounding box center [590, 359] width 159 height 39
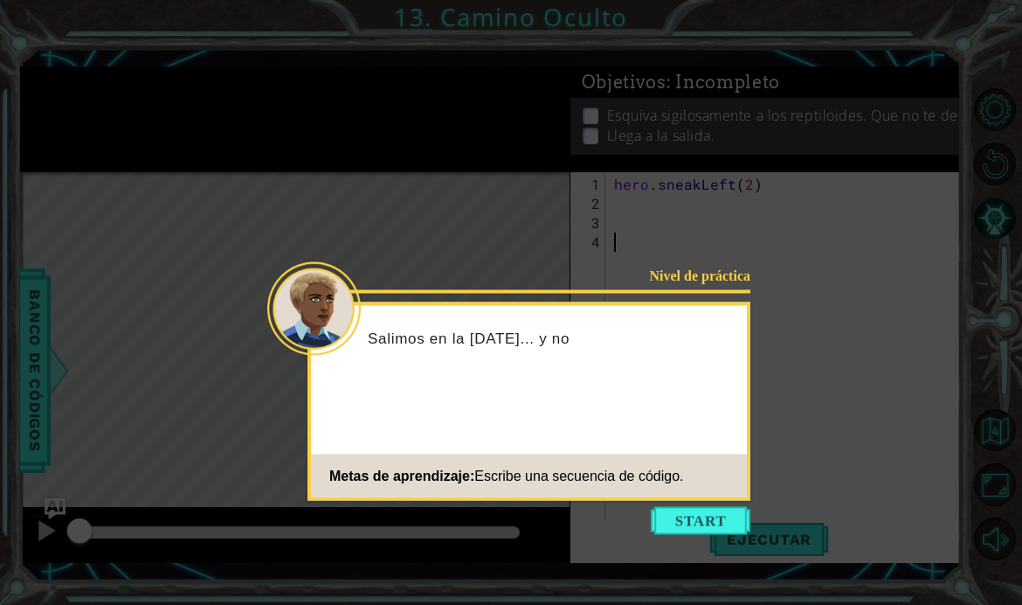
click at [711, 523] on button "Start" at bounding box center [701, 521] width 100 height 28
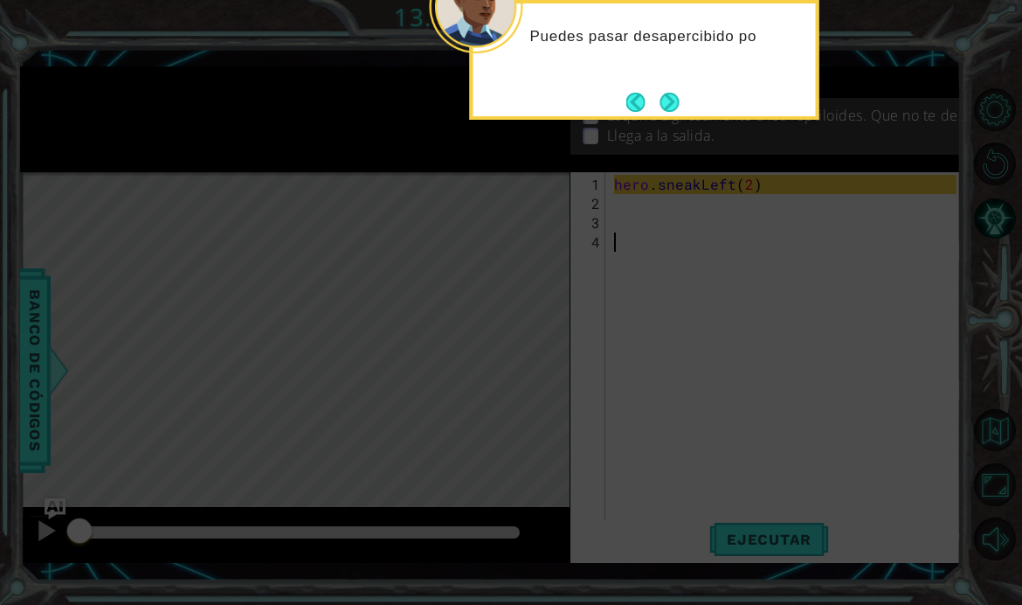
click at [679, 112] on button "Next" at bounding box center [669, 102] width 19 height 19
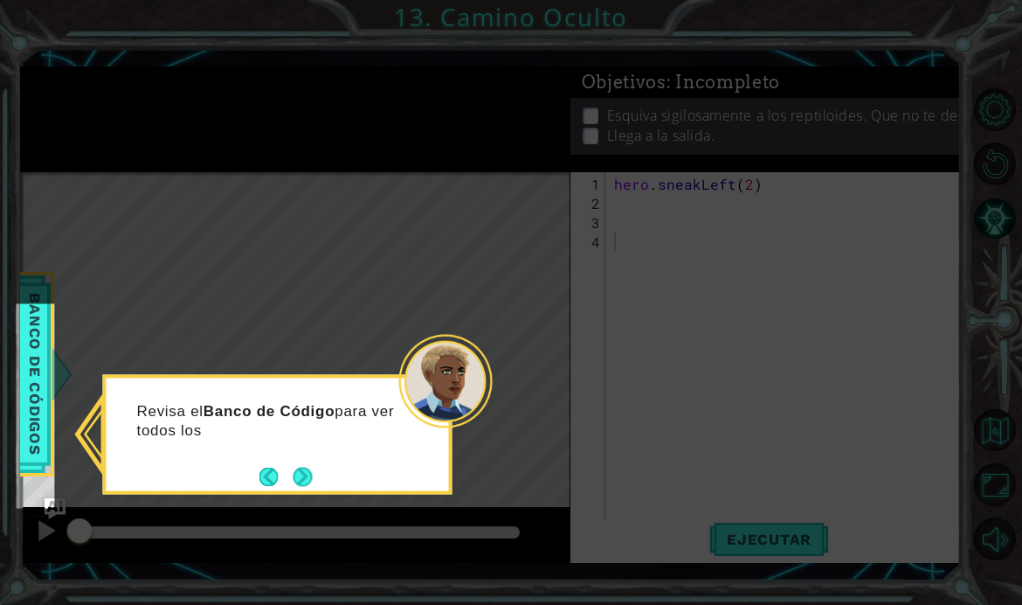
click at [303, 483] on button "Next" at bounding box center [303, 476] width 19 height 19
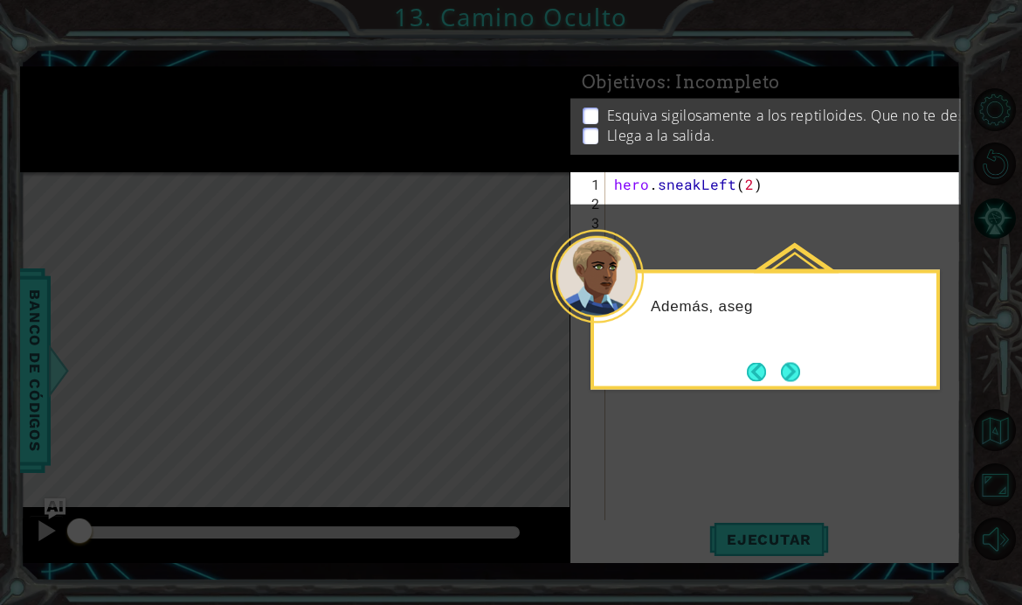
click at [791, 366] on button "Next" at bounding box center [790, 371] width 19 height 19
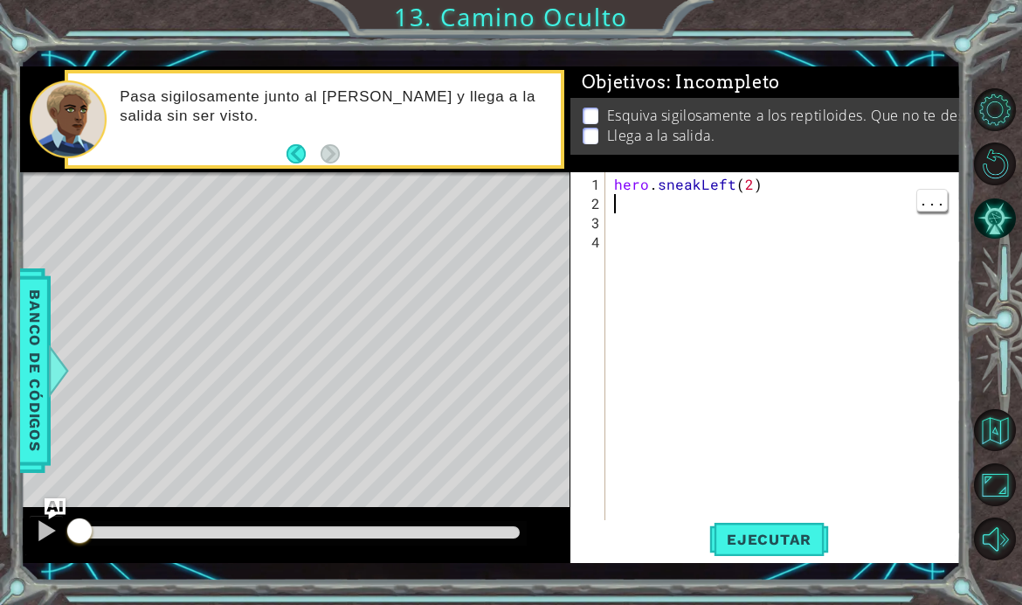
click at [640, 238] on div "hero . sneakLeft ( 2 )" at bounding box center [789, 377] width 356 height 404
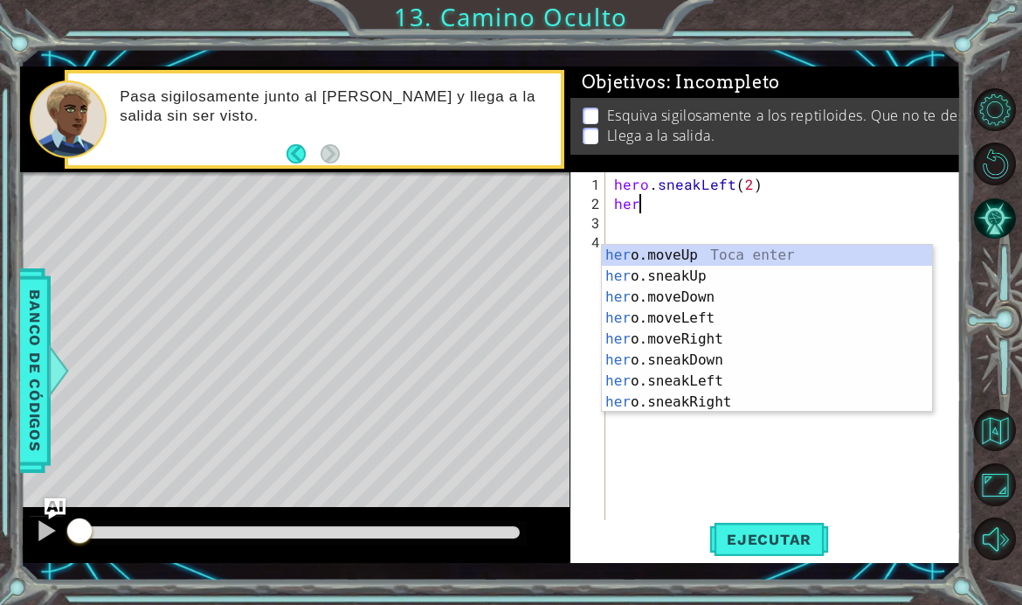
scroll to position [0, 1]
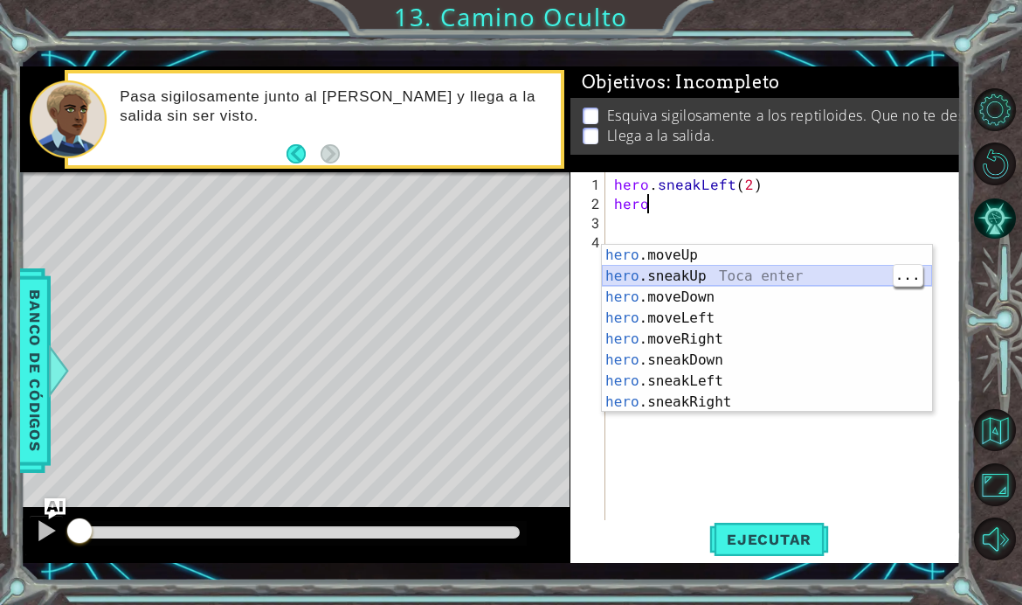
click at [774, 276] on div "hero .moveUp Toca enter hero .sneakUp Toca enter hero .moveDown Toca enter hero…" at bounding box center [767, 350] width 330 height 210
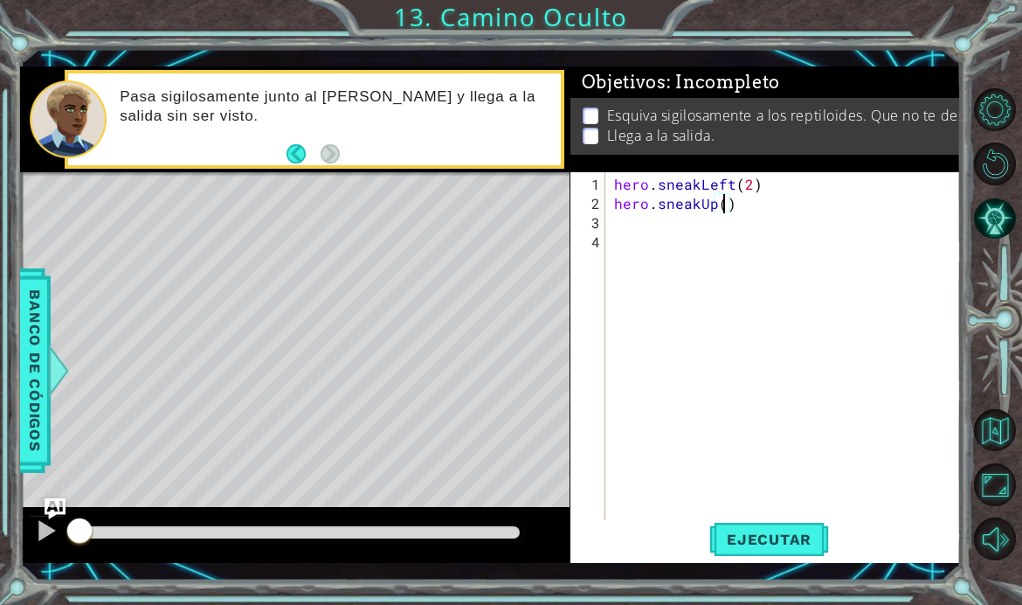
type textarea "hero.sneakUp(2)"
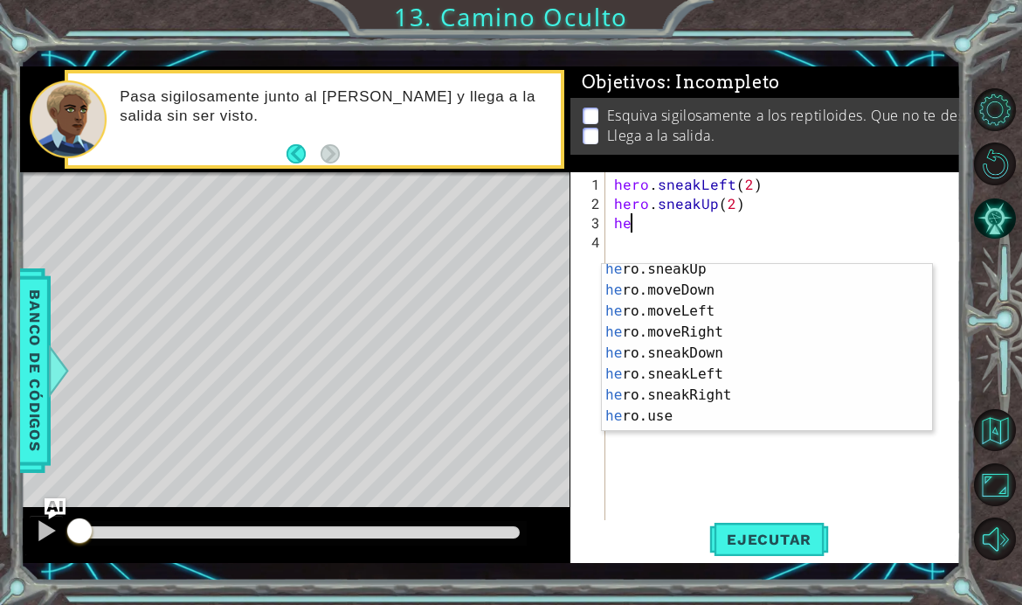
scroll to position [42, 0]
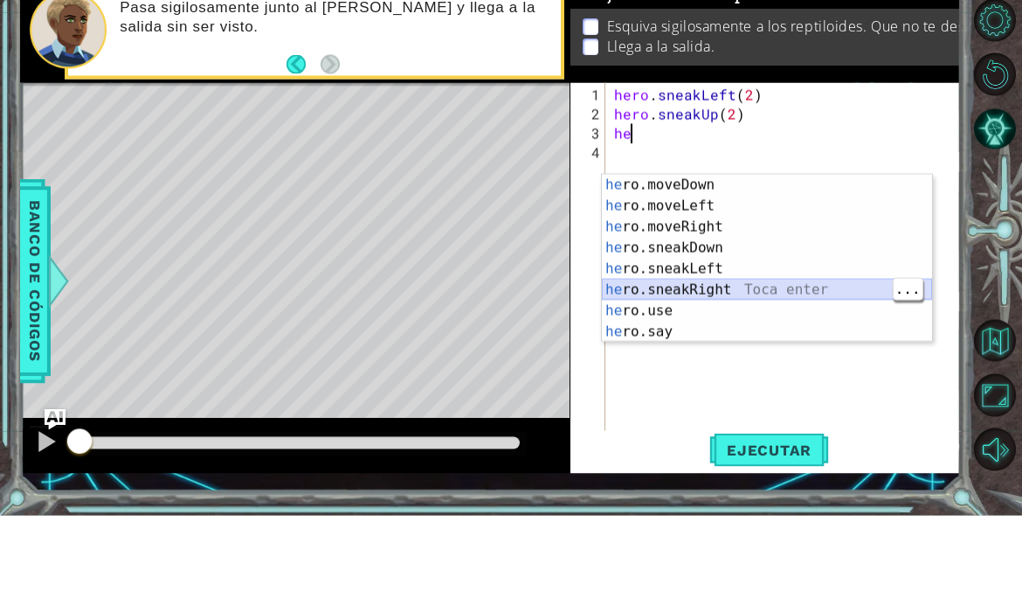
click at [794, 291] on div "he ro.moveDown Toca enter he ro.moveLeft Toca enter he ro.moveRight Toca enter …" at bounding box center [767, 369] width 330 height 210
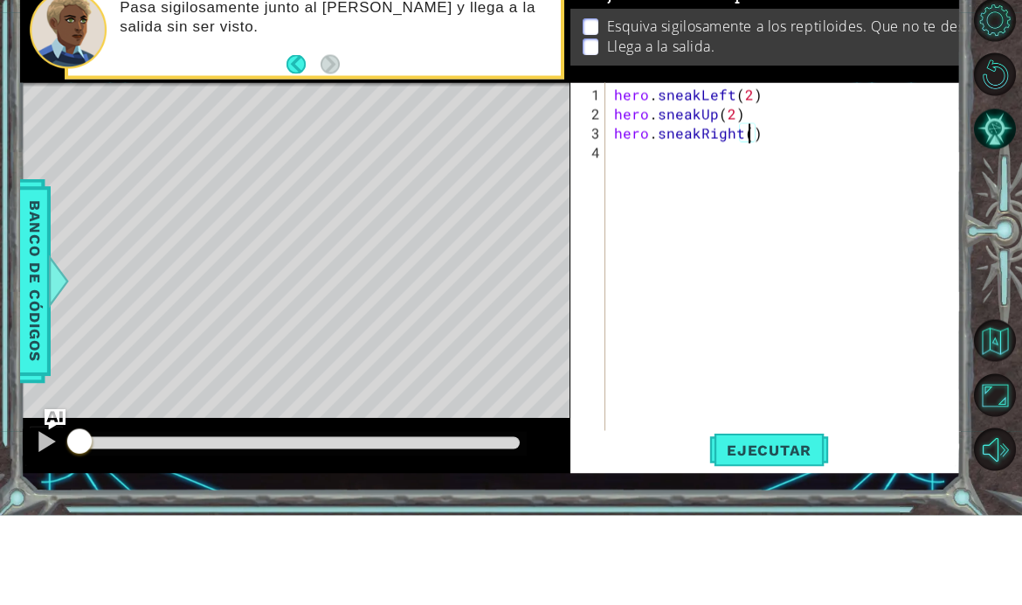
scroll to position [0, 9]
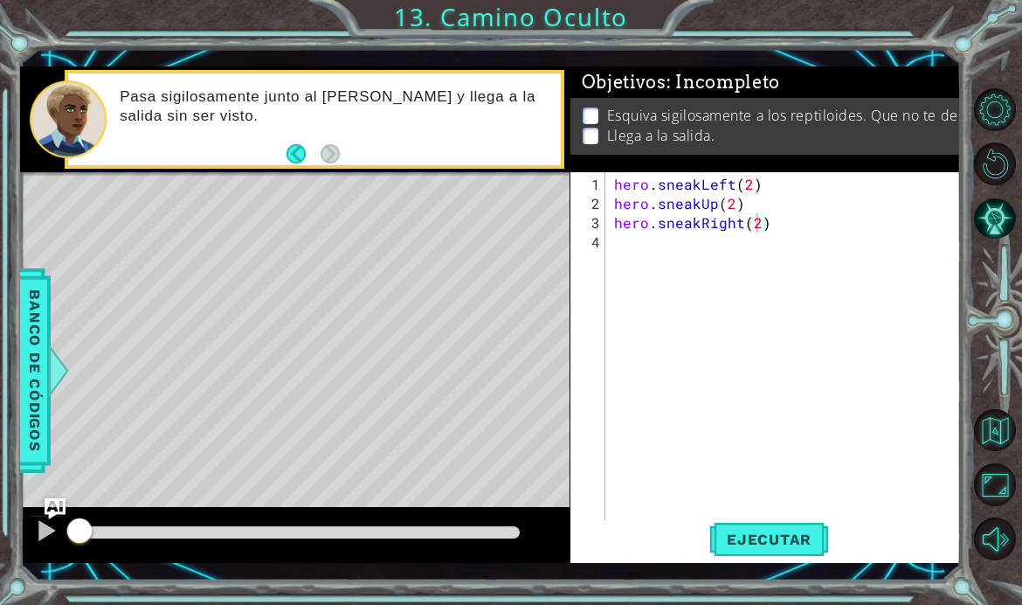
type textarea "hero.sneakRight(2)"
click at [790, 548] on span "Ejecutar" at bounding box center [769, 538] width 120 height 17
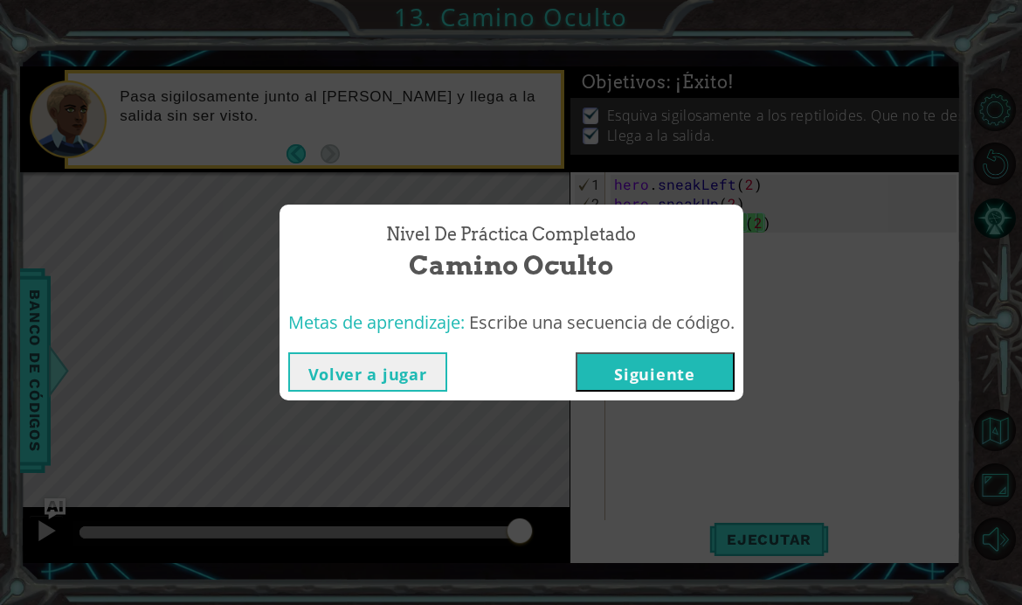
click at [677, 391] on button "Siguiente" at bounding box center [655, 371] width 159 height 39
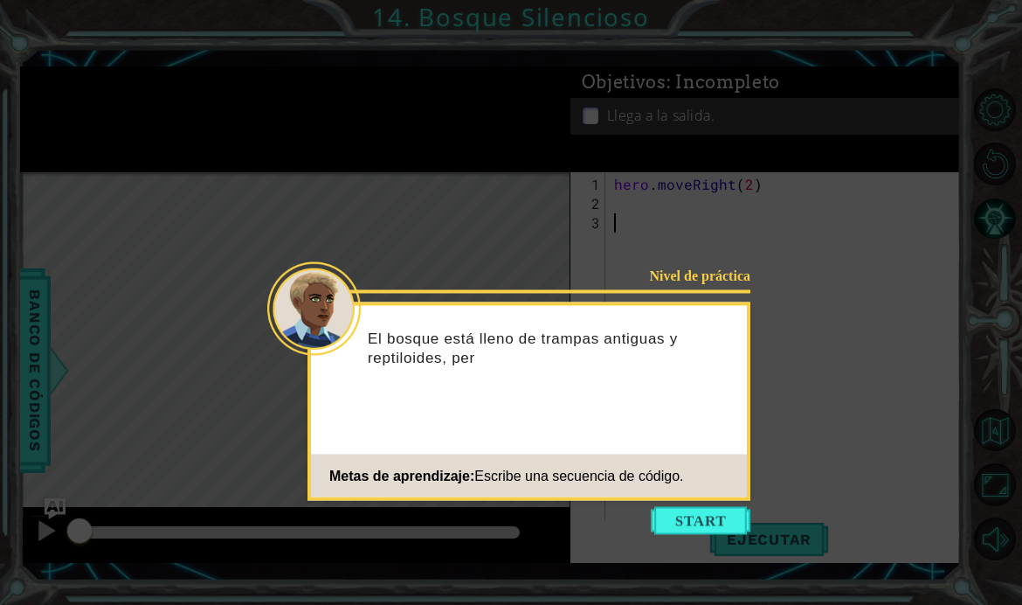
click at [703, 522] on button "Start" at bounding box center [701, 521] width 100 height 28
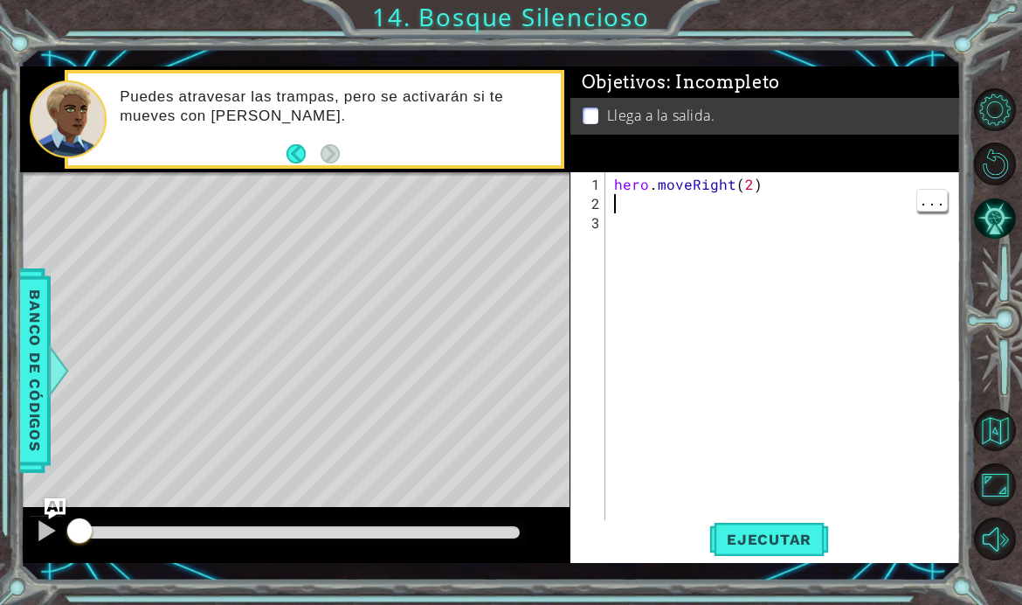
click at [634, 242] on div "hero . moveRight ( 2 )" at bounding box center [789, 377] width 356 height 404
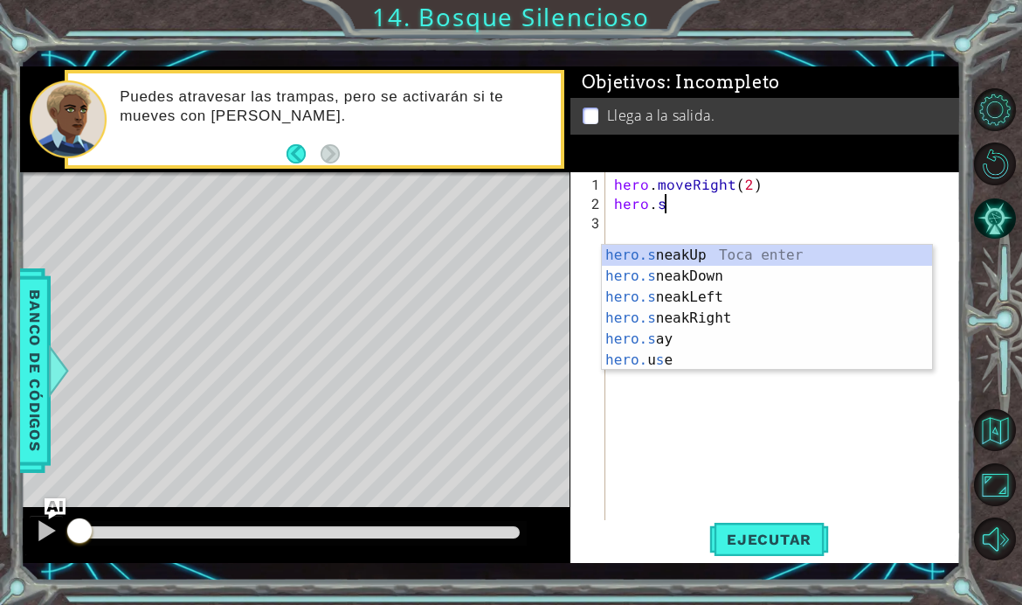
scroll to position [0, 3]
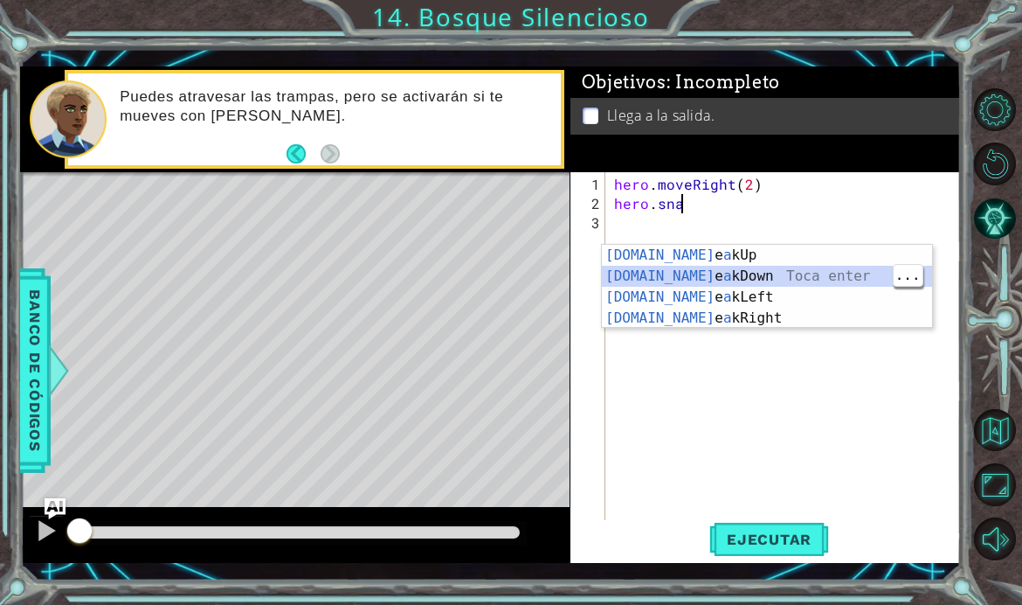
click at [796, 276] on div "[DOMAIN_NAME] e a kUp Toca enter [DOMAIN_NAME] e a kDown Toca enter [DOMAIN_NAM…" at bounding box center [767, 308] width 330 height 126
type textarea "hero.sneakDown(1)"
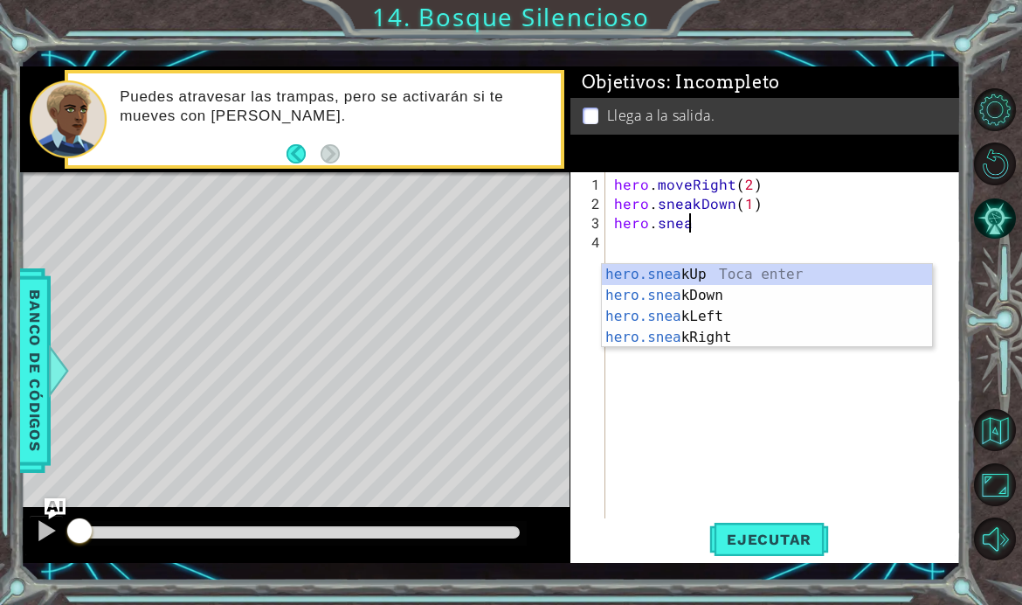
scroll to position [0, 4]
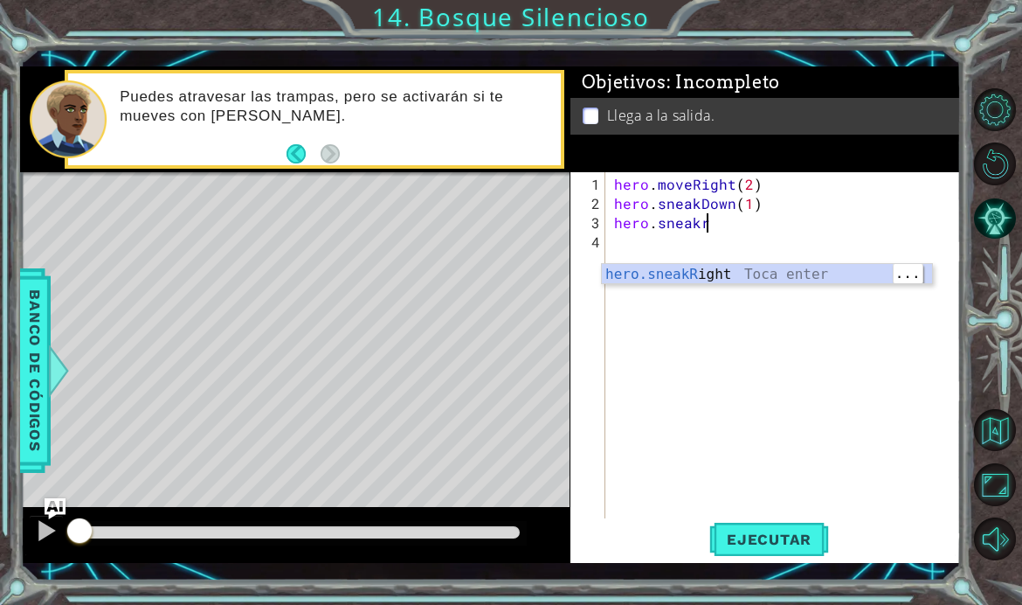
click at [789, 273] on div "hero.sneakR ight Toca enter" at bounding box center [767, 295] width 330 height 63
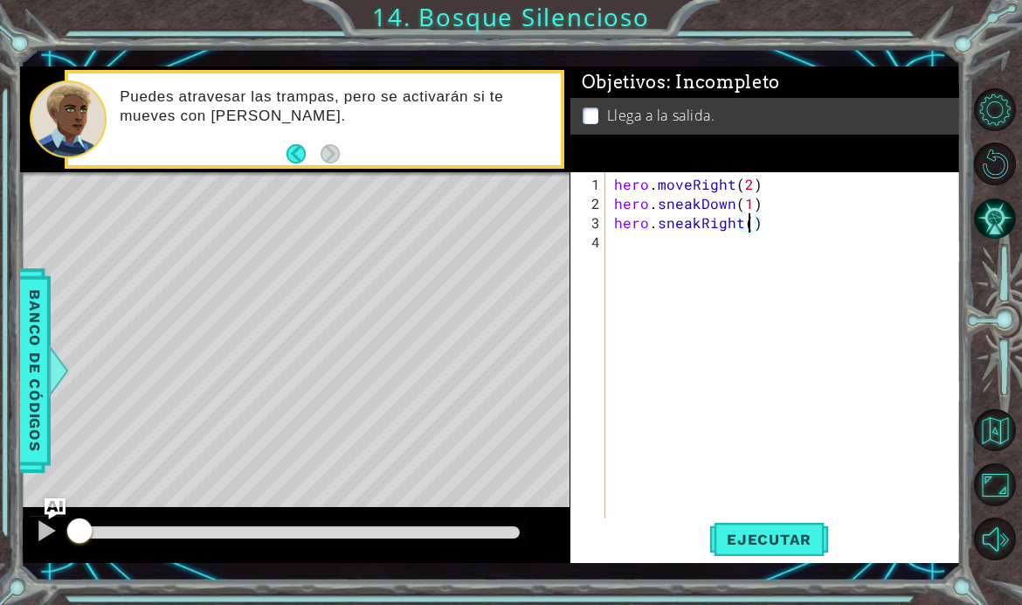
type textarea "hero.sneakRight(2)"
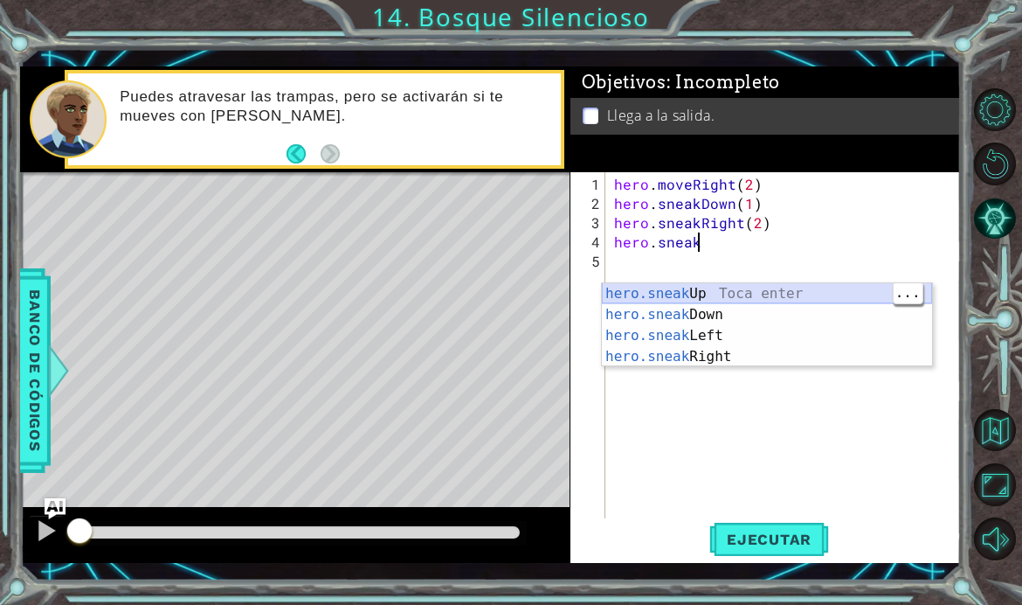
click at [776, 292] on div "hero.sneak Up Toca enter hero.sneak Down Toca enter hero.sneak Left Toca enter …" at bounding box center [767, 346] width 330 height 126
type textarea "hero.sneakUp(1)"
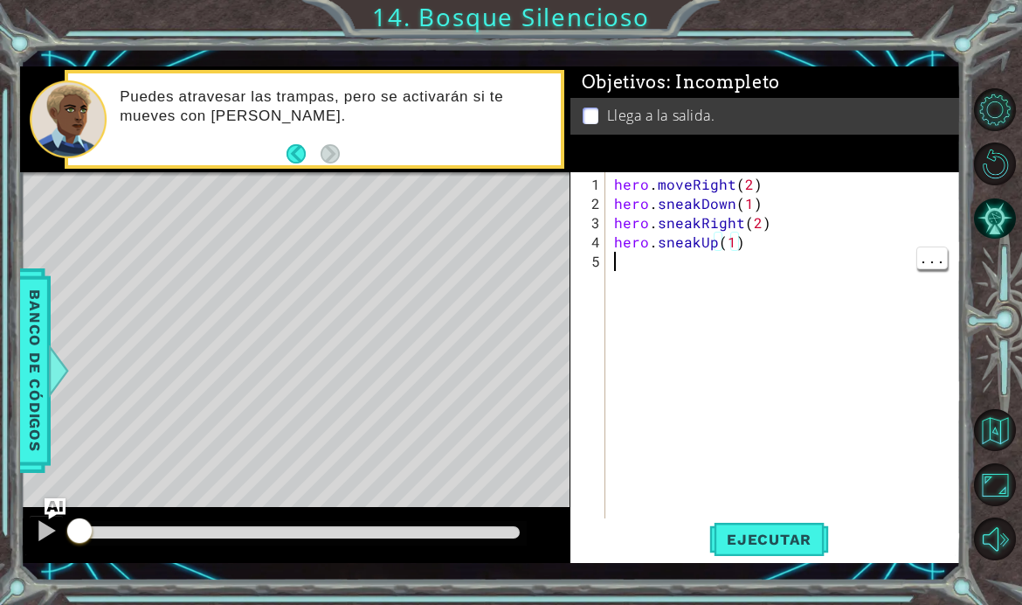
scroll to position [0, 0]
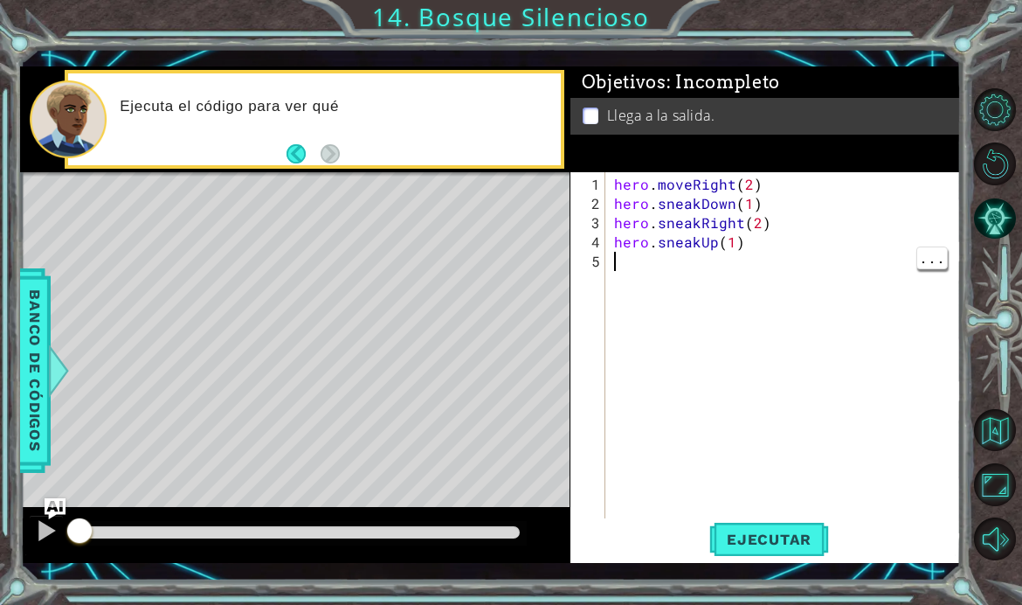
click at [624, 295] on div "hero . moveRight ( 2 ) hero . sneakDown ( 1 ) hero . sneakRight ( 2 ) hero . sn…" at bounding box center [789, 367] width 356 height 384
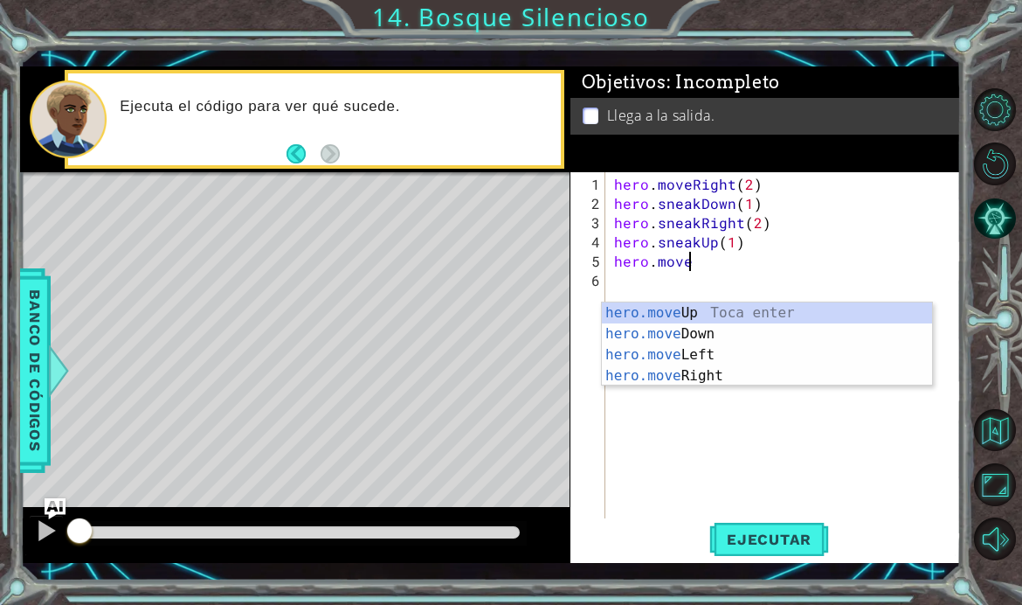
scroll to position [0, 4]
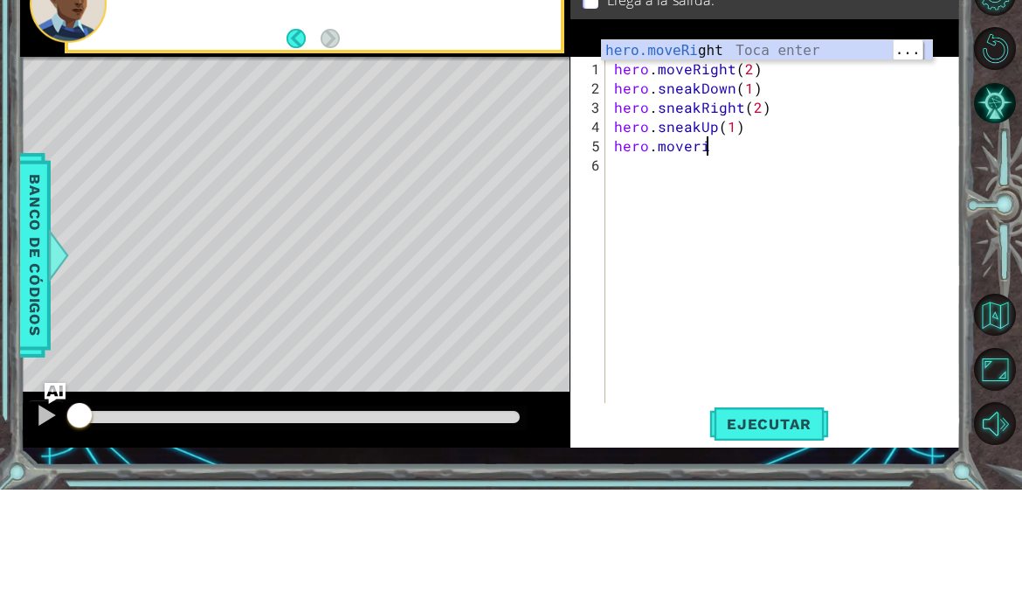
click at [802, 156] on div "hero.moveRi ght Toca enter" at bounding box center [767, 187] width 330 height 63
type textarea "hero.moveRight(1)"
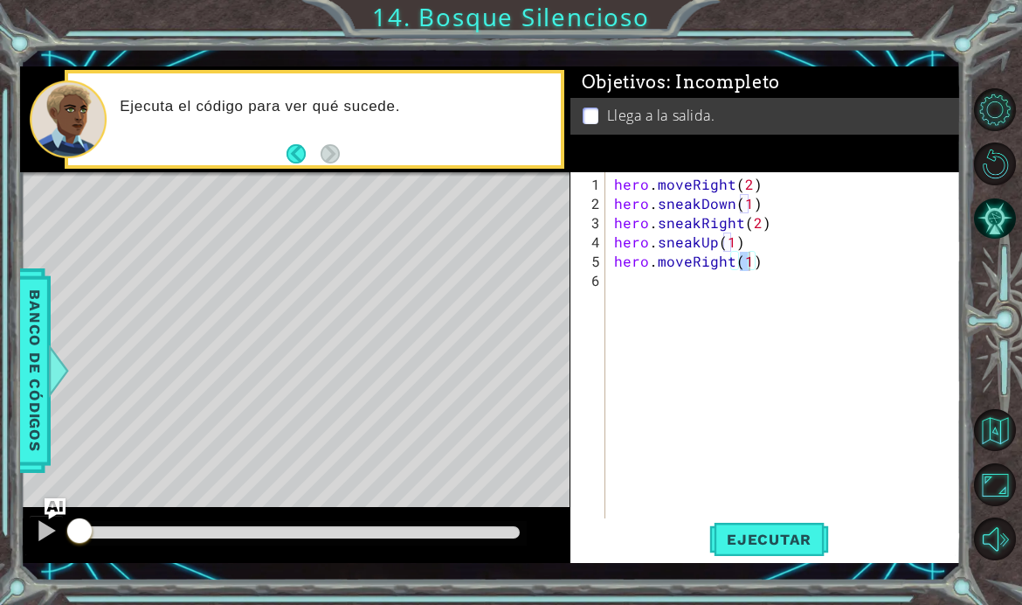
click at [792, 548] on span "Ejecutar" at bounding box center [769, 538] width 120 height 17
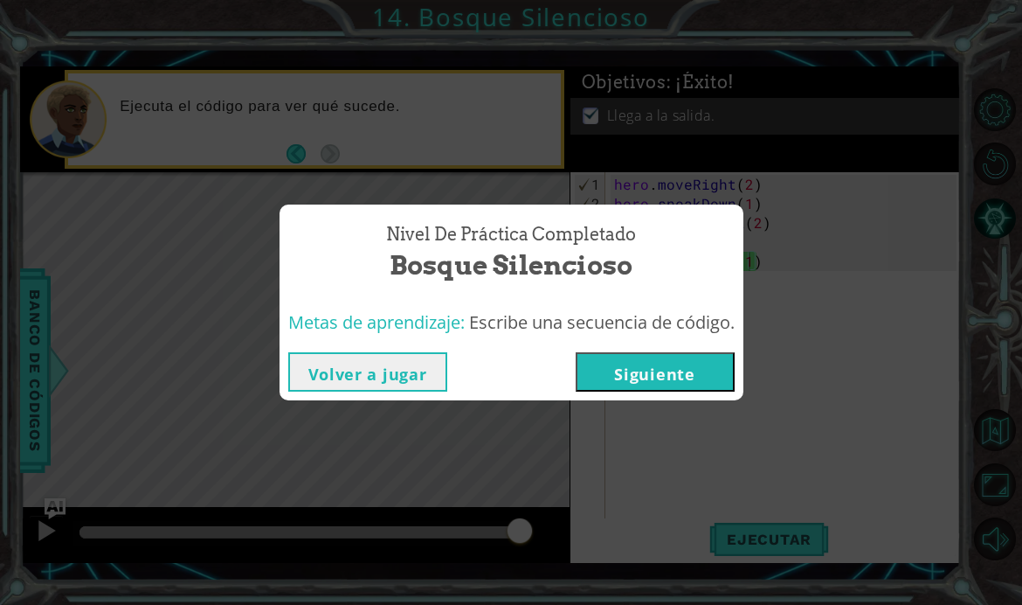
click at [689, 391] on button "Siguiente" at bounding box center [655, 371] width 159 height 39
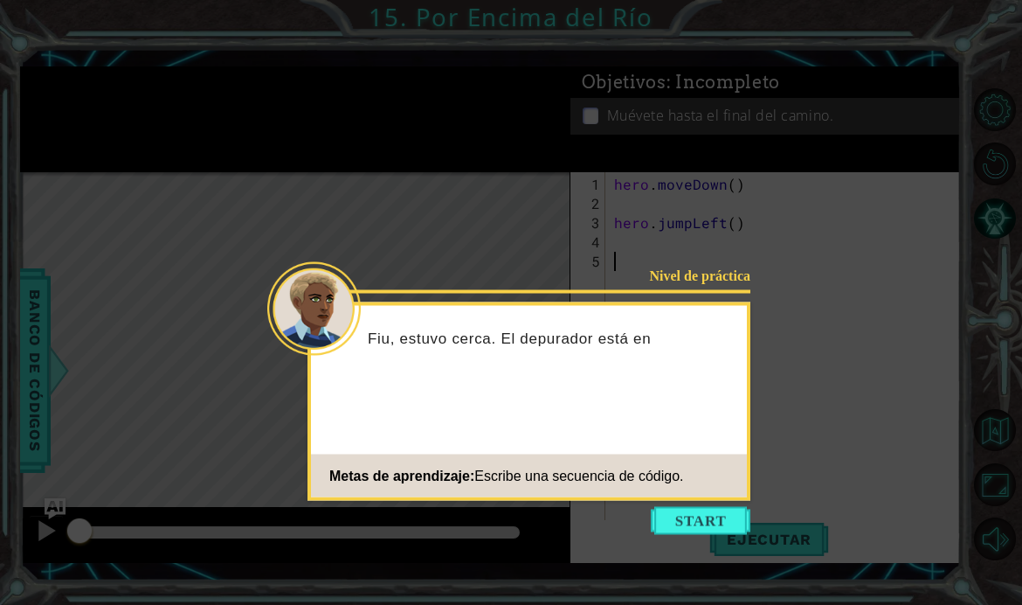
click at [695, 523] on button "Start" at bounding box center [701, 521] width 100 height 28
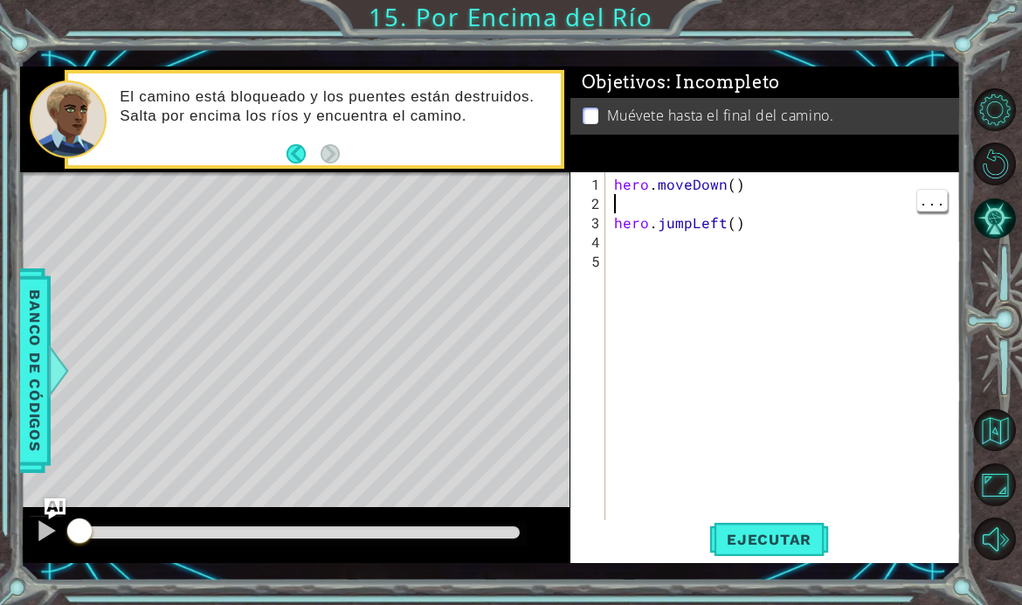
click at [620, 232] on div "hero . moveDown ( ) hero . jumpLeft ( )" at bounding box center [789, 377] width 356 height 404
type textarea "hero.moveDown()"
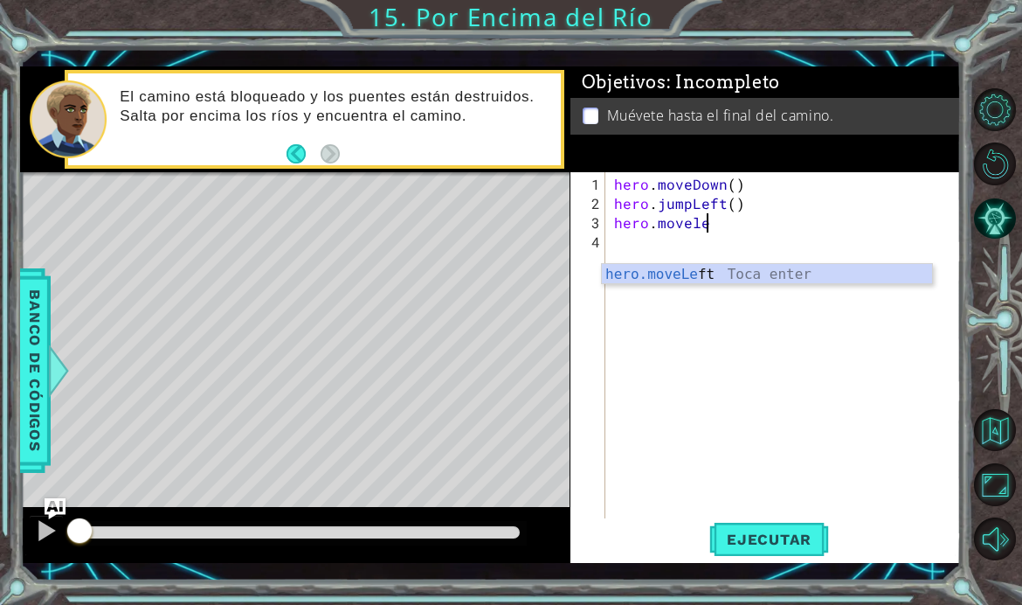
scroll to position [0, 5]
click at [780, 277] on div "hero.moveLef t Toca enter" at bounding box center [767, 295] width 330 height 63
type textarea "hero.moveLeft(1)"
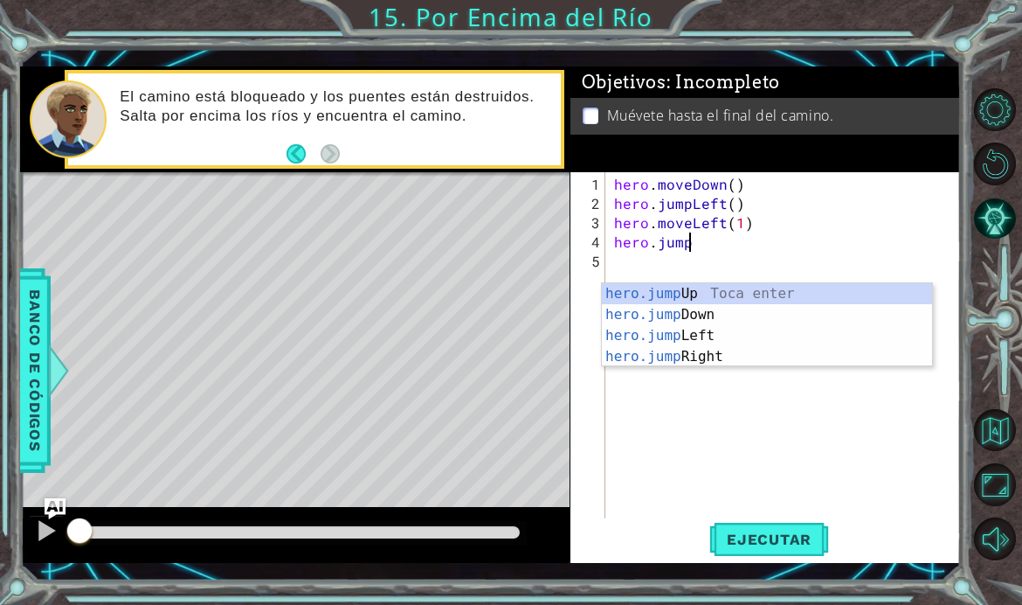
scroll to position [0, 3]
type textarea "hero.jumpd"
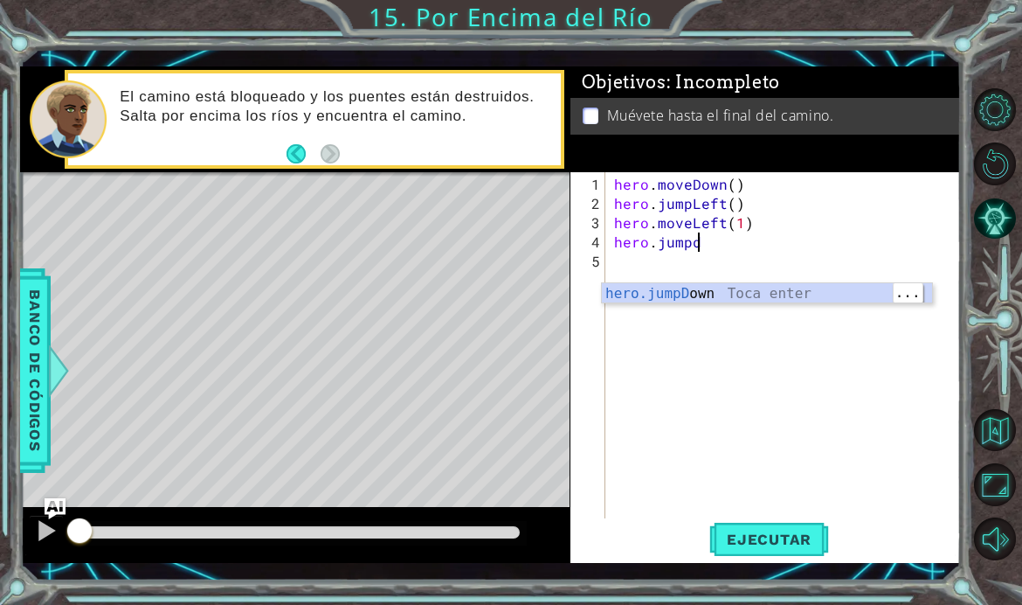
click at [784, 293] on div "hero.jumpD own Toca enter" at bounding box center [767, 314] width 330 height 63
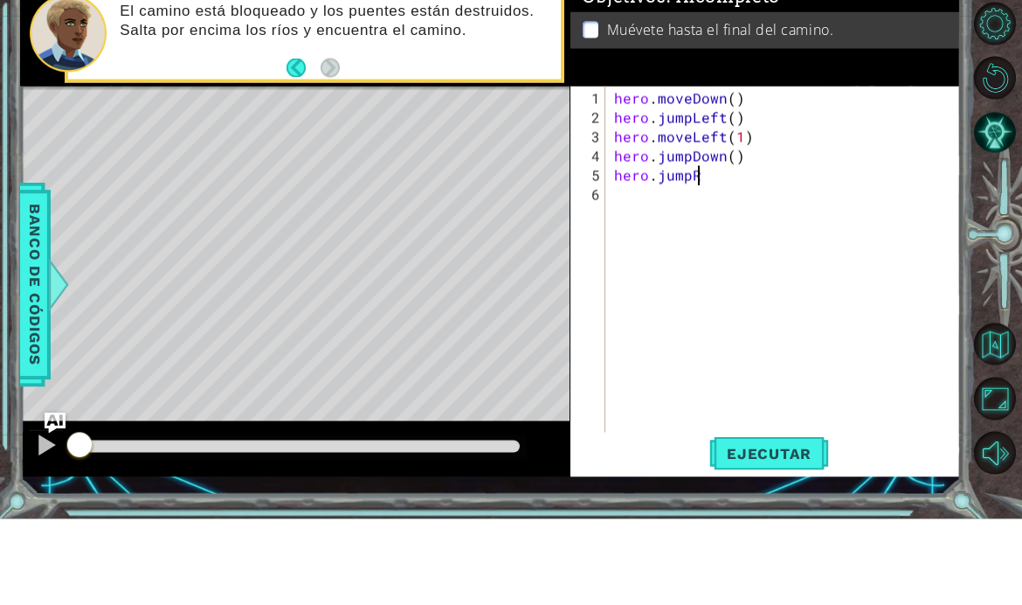
type textarea "hero.jumpRi"
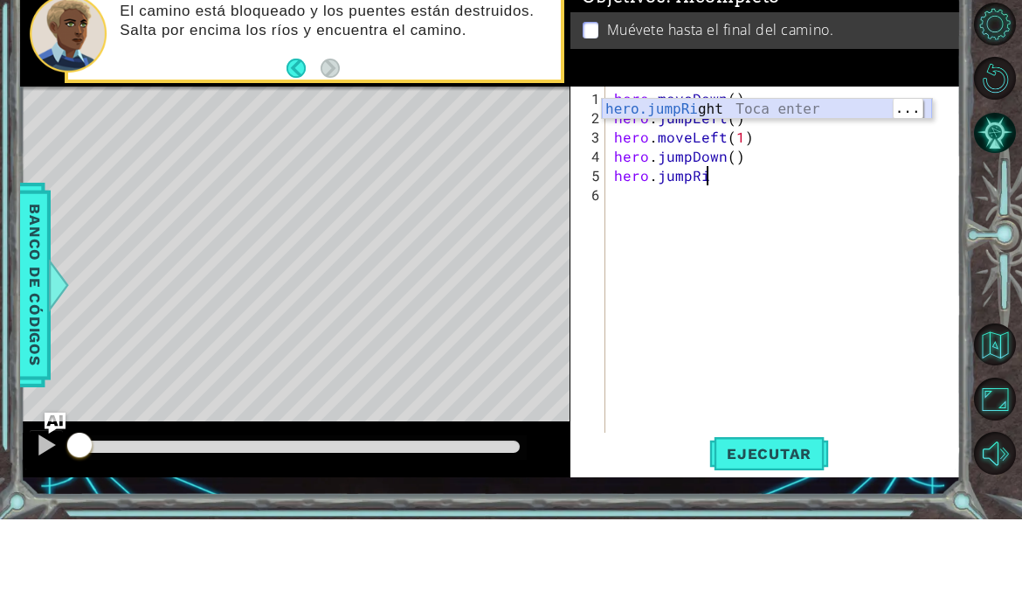
click at [791, 184] on div "hero.jumpRi ght Toca enter" at bounding box center [767, 215] width 330 height 63
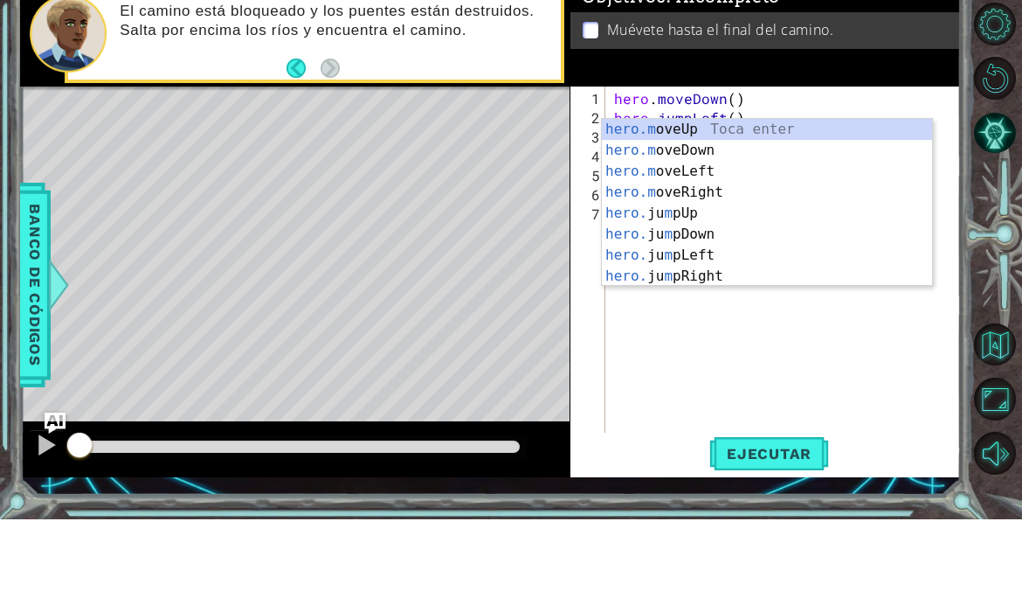
scroll to position [0, 3]
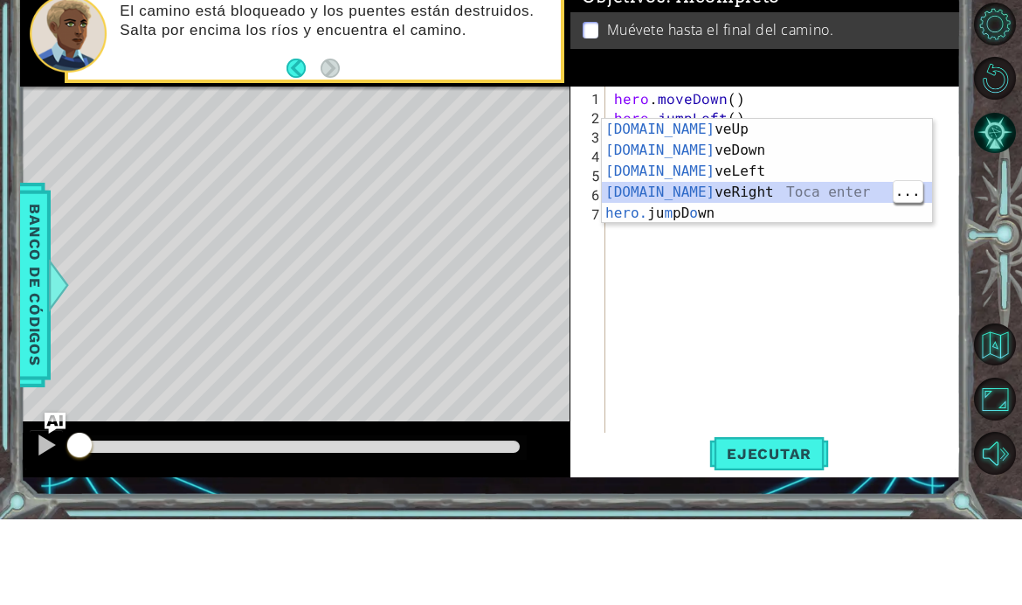
click at [780, 204] on div "[DOMAIN_NAME] veUp Toca enter [DOMAIN_NAME] veDown Toca enter [DOMAIN_NAME] veL…" at bounding box center [767, 277] width 330 height 147
type textarea "hero.moveRight(1)"
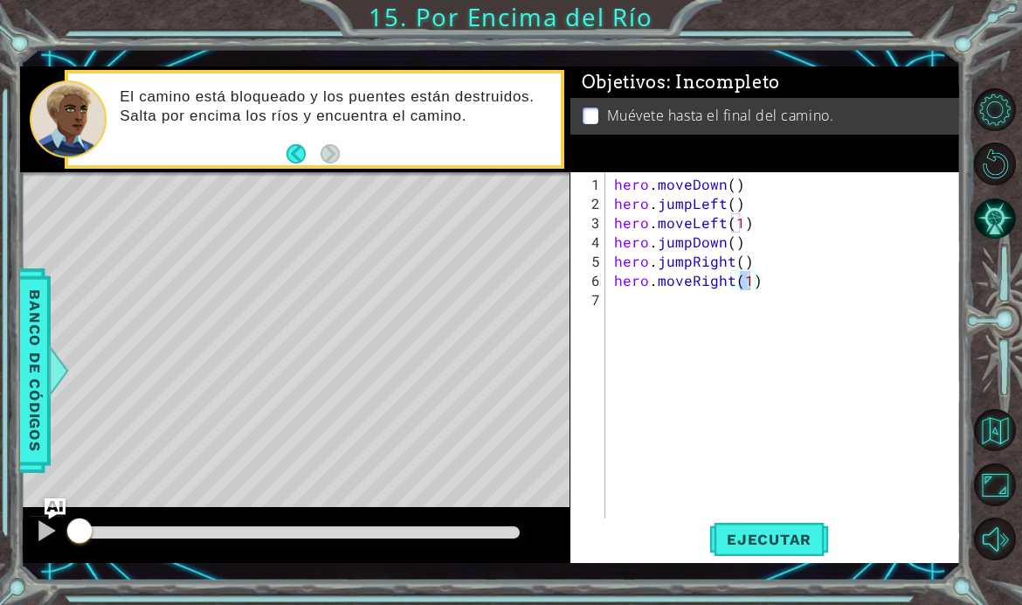
click at [781, 548] on span "Ejecutar" at bounding box center [769, 538] width 120 height 17
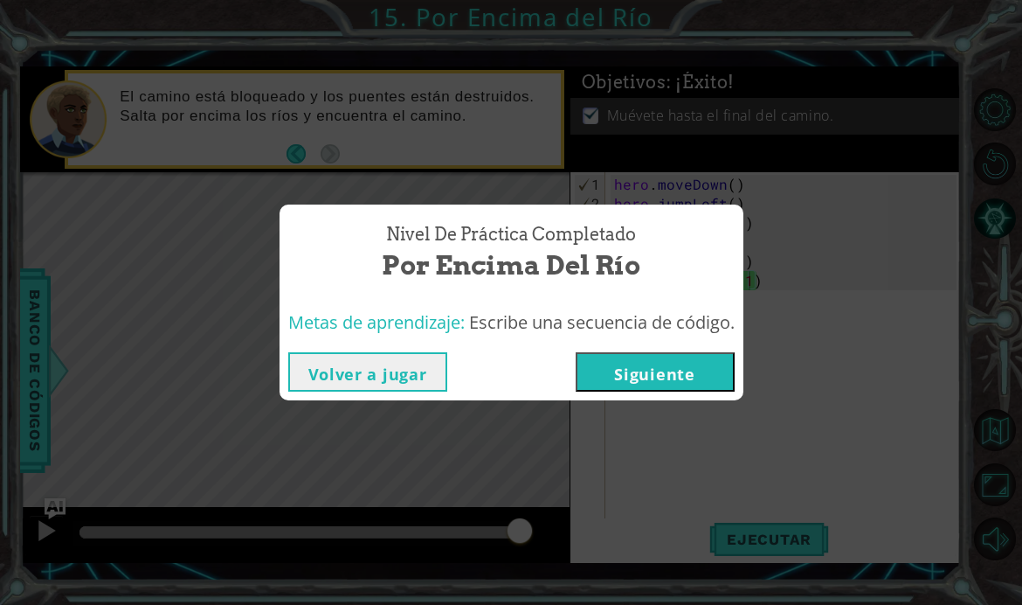
click at [697, 391] on button "Siguiente" at bounding box center [655, 371] width 159 height 39
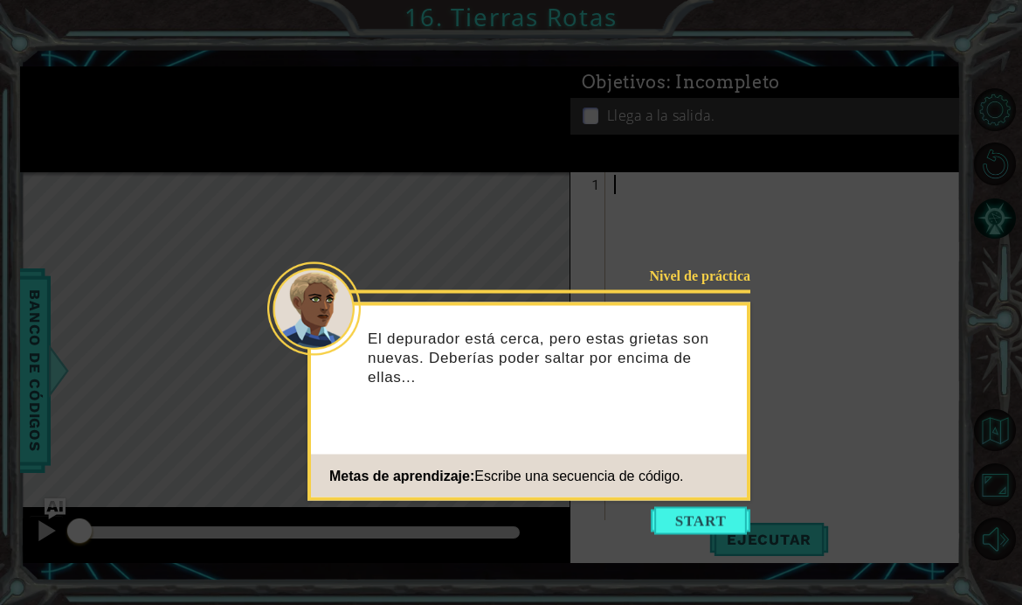
click at [715, 523] on button "Start" at bounding box center [701, 521] width 100 height 28
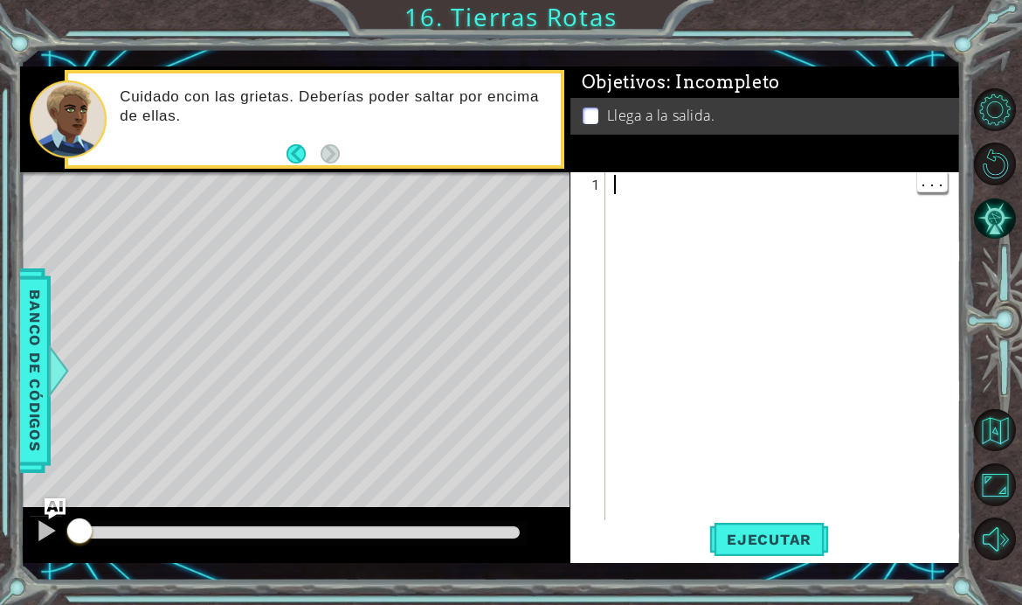
click at [619, 219] on div at bounding box center [789, 377] width 356 height 404
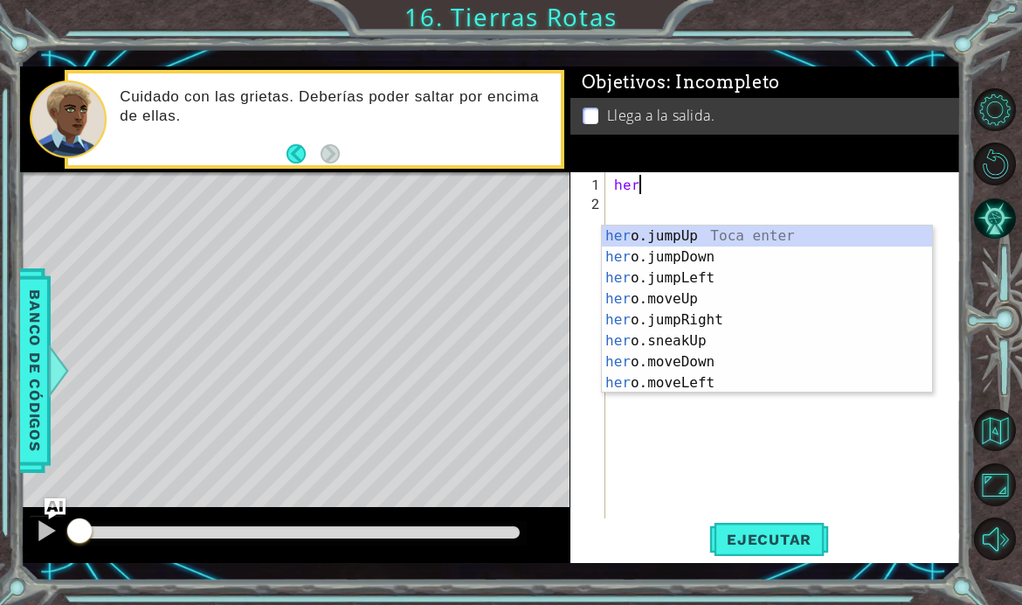
scroll to position [0, 1]
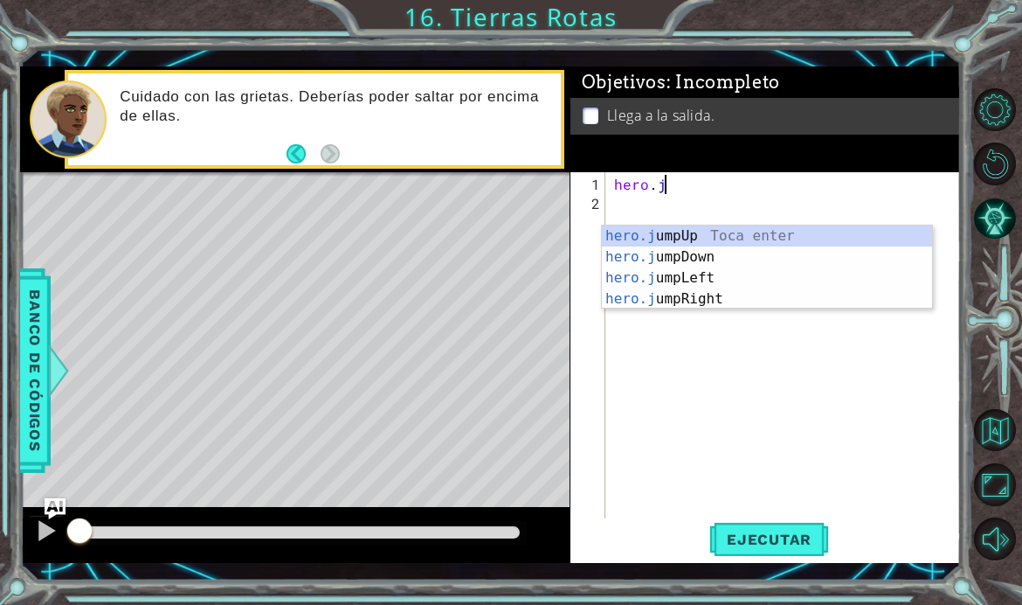
type textarea "hero.ju"
click at [781, 236] on div "hero.ju mpUp Toca enter hero.ju mpDown Toca enter hero.ju mpLeft Toca enter her…" at bounding box center [767, 288] width 330 height 126
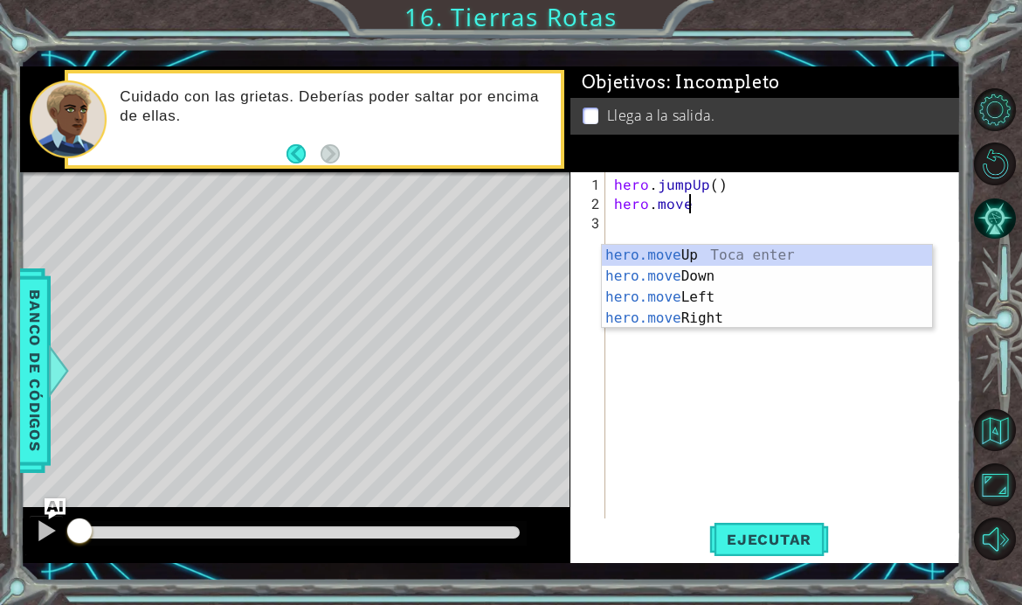
scroll to position [0, 3]
click at [782, 249] on div "hero.move Up Toca enter hero.move Down Toca enter hero.move Left Toca enter her…" at bounding box center [767, 308] width 330 height 126
type textarea "hero.moveUp(1)"
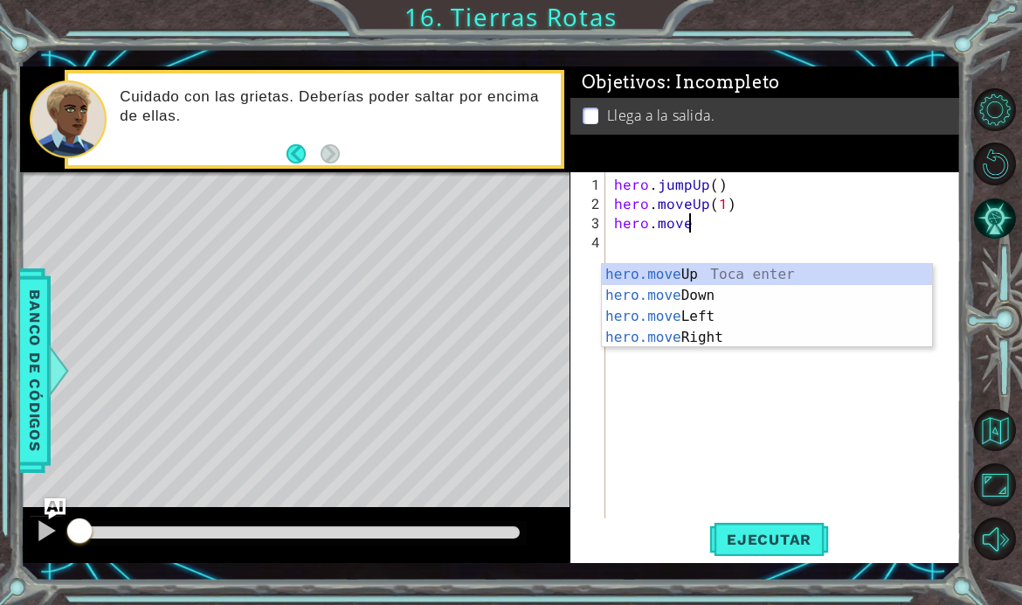
scroll to position [0, 4]
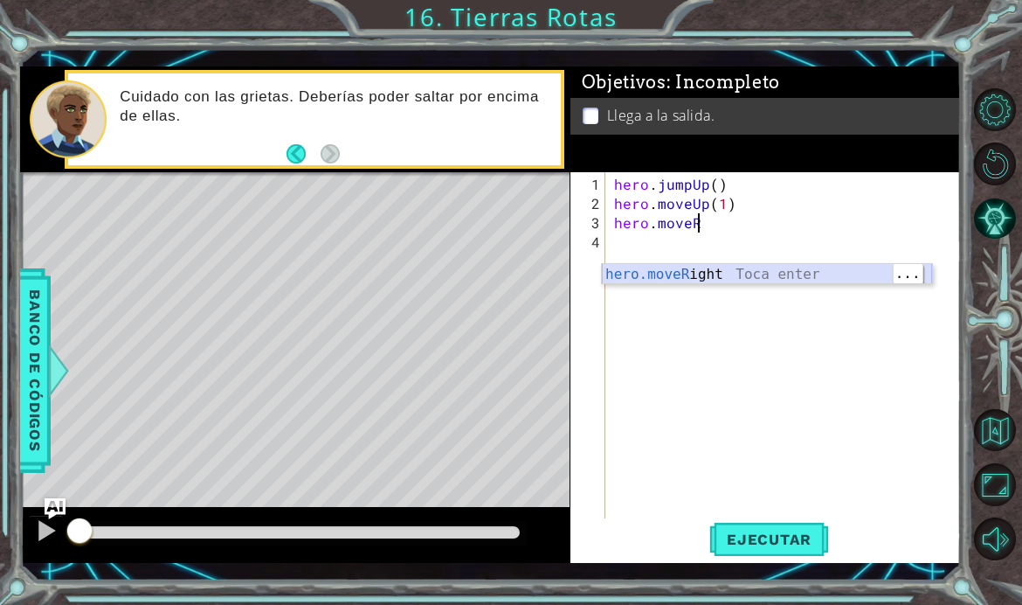
click at [785, 273] on div "hero.moveR ight Toca enter" at bounding box center [767, 295] width 330 height 63
type textarea "hero.moveRight(1)"
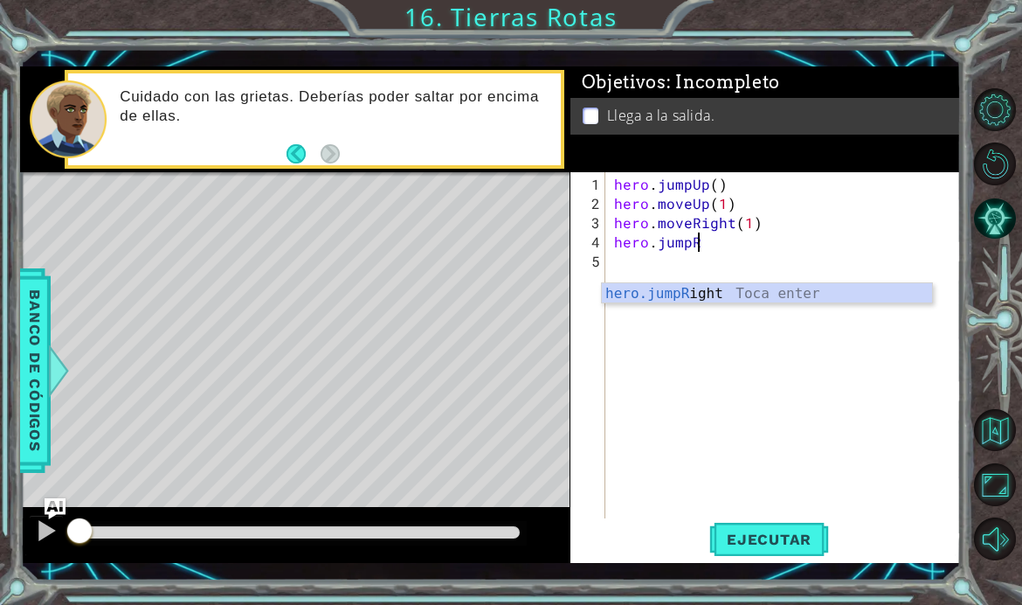
type textarea "hero.jumpRi"
click at [784, 291] on div "hero.jumpRi ght Toca enter" at bounding box center [767, 314] width 330 height 63
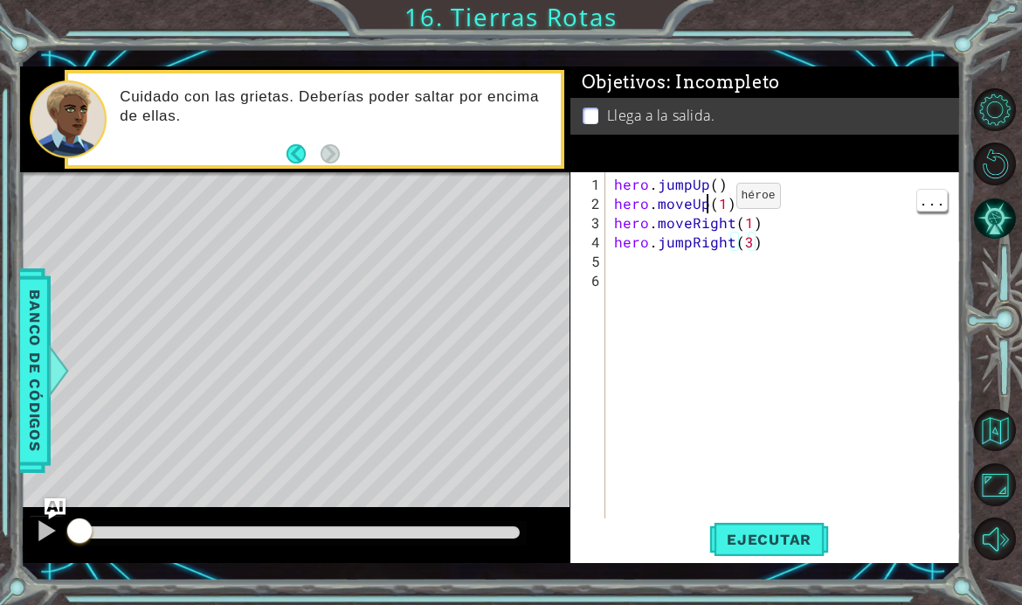
scroll to position [0, 6]
click at [718, 233] on div "hero . jumpUp ( ) hero . moveUp ( 1 ) hero . moveRight ( 1 ) hero . jumpRight (…" at bounding box center [789, 367] width 356 height 384
click at [718, 235] on div "hero . jumpUp ( ) hero . moveUp ( 1 ) hero . moveRight ( 1 ) hero . jumpRight (…" at bounding box center [789, 367] width 356 height 384
click at [728, 231] on div "hero . jumpUp ( ) hero . moveUp ( 1 ) hero . moveRight ( 1 ) hero . jumpRight (…" at bounding box center [789, 367] width 356 height 384
click at [723, 231] on div "hero . jumpUp ( ) hero . moveUp ( 1 ) hero . moveRight ( 1 ) hero . jumpRight (…" at bounding box center [789, 367] width 356 height 384
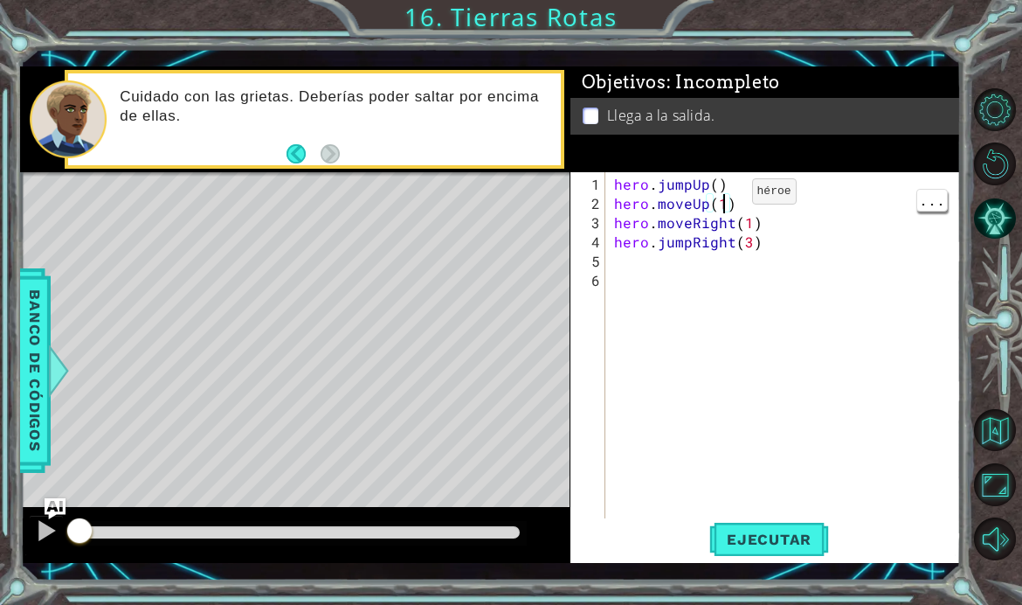
type textarea "hero.moveUp()"
click at [780, 559] on button "Ejecutar" at bounding box center [769, 539] width 120 height 39
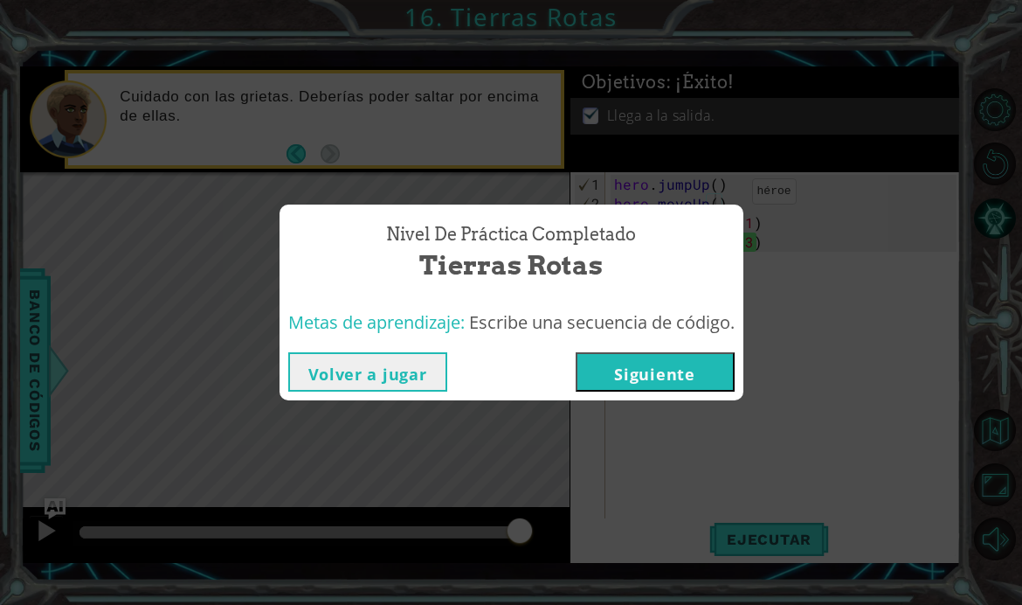
click at [675, 391] on button "Siguiente" at bounding box center [655, 371] width 159 height 39
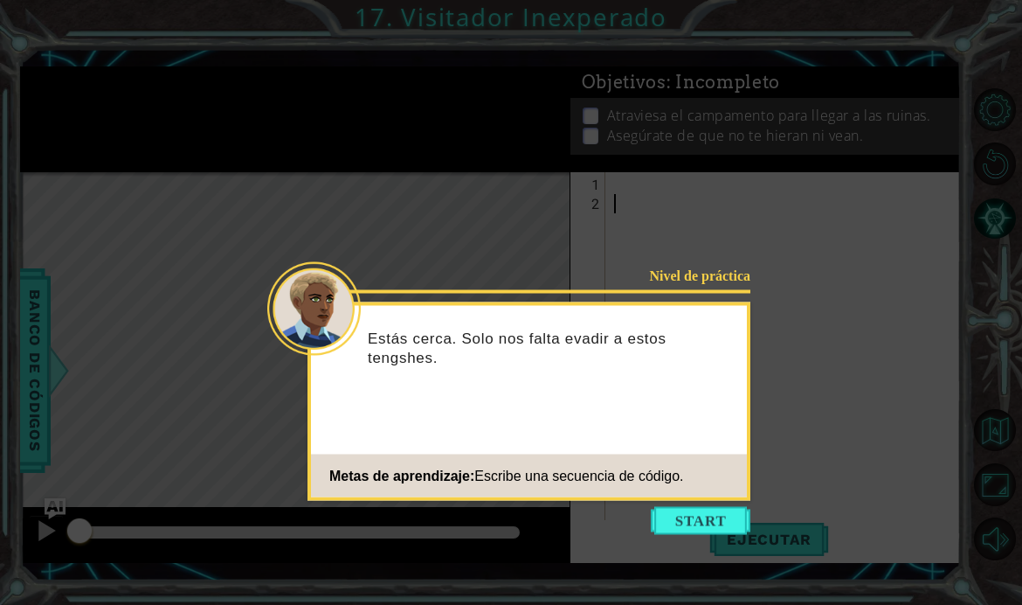
click at [714, 519] on button "Start" at bounding box center [701, 521] width 100 height 28
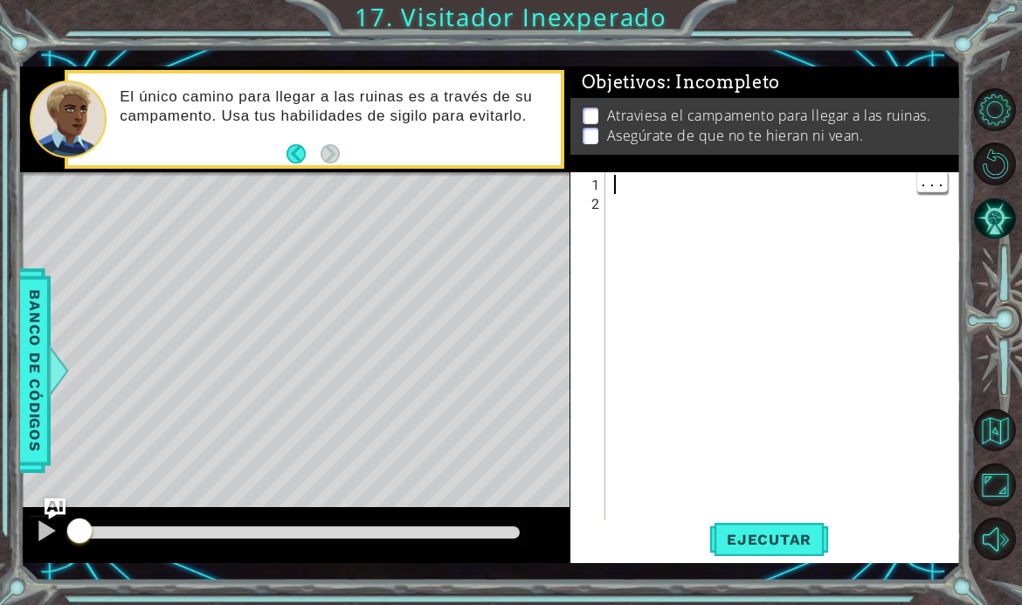
click at [621, 215] on div at bounding box center [789, 377] width 356 height 404
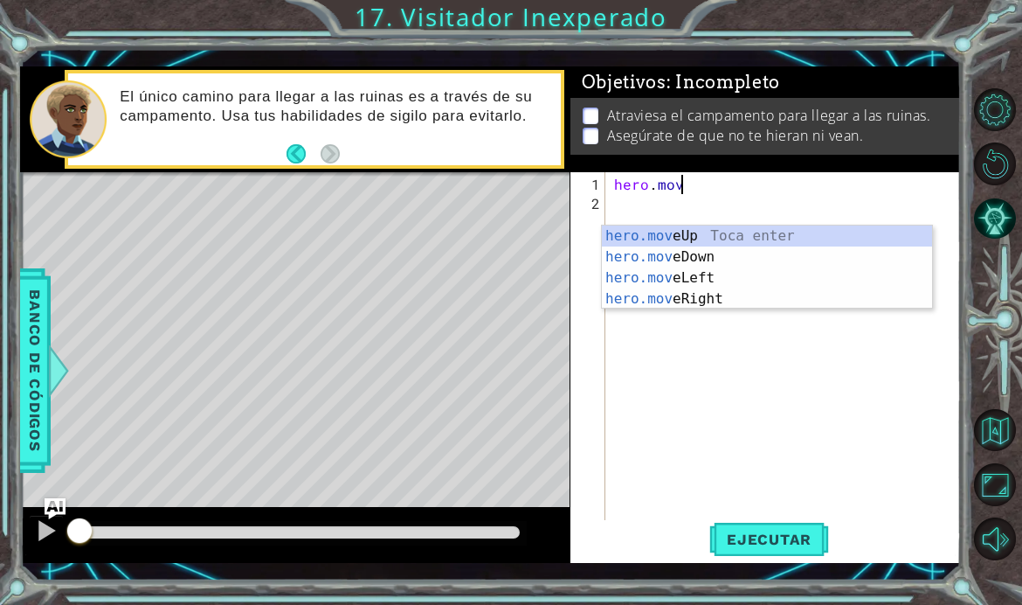
scroll to position [0, 3]
click at [775, 233] on div "hero.move Up Toca enter hero.move Down Toca enter hero.move Left Toca enter her…" at bounding box center [767, 288] width 330 height 126
type textarea "hero.moveUp(1)"
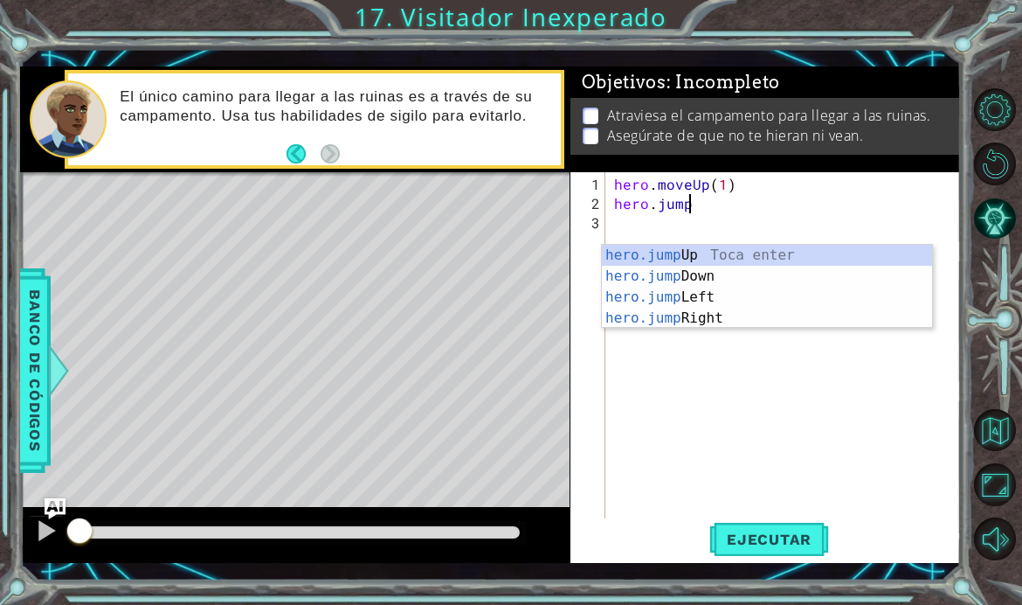
type textarea "hero.jumpR"
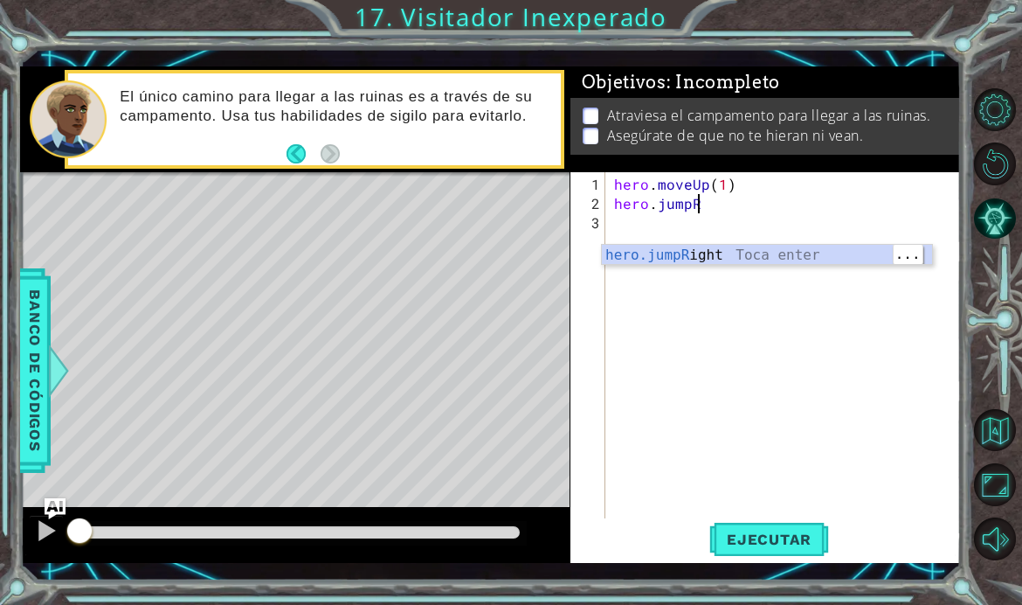
click at [791, 254] on div "hero.jumpR ight Toca enter" at bounding box center [767, 276] width 330 height 63
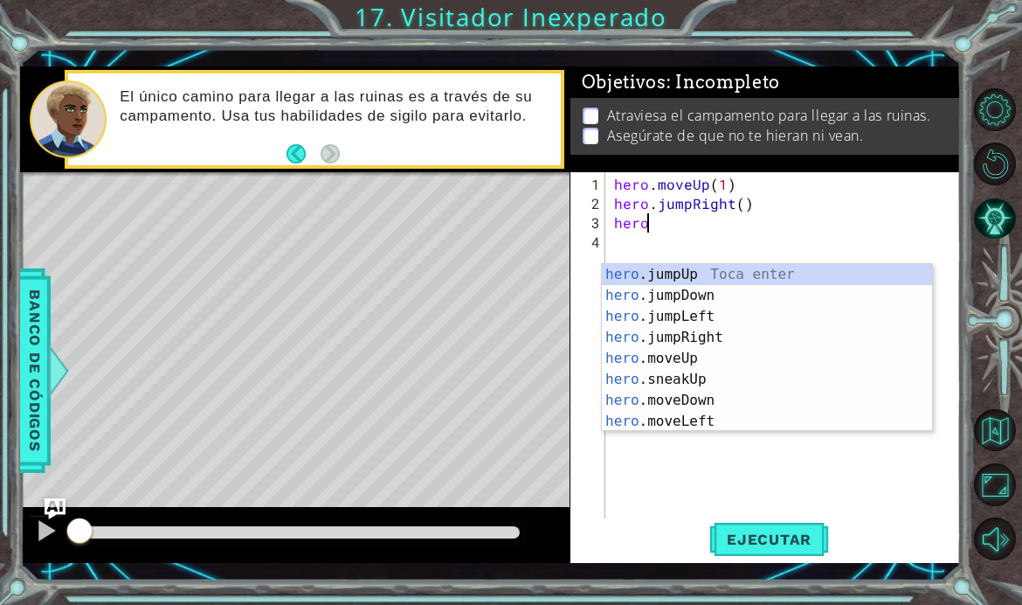
scroll to position [0, 2]
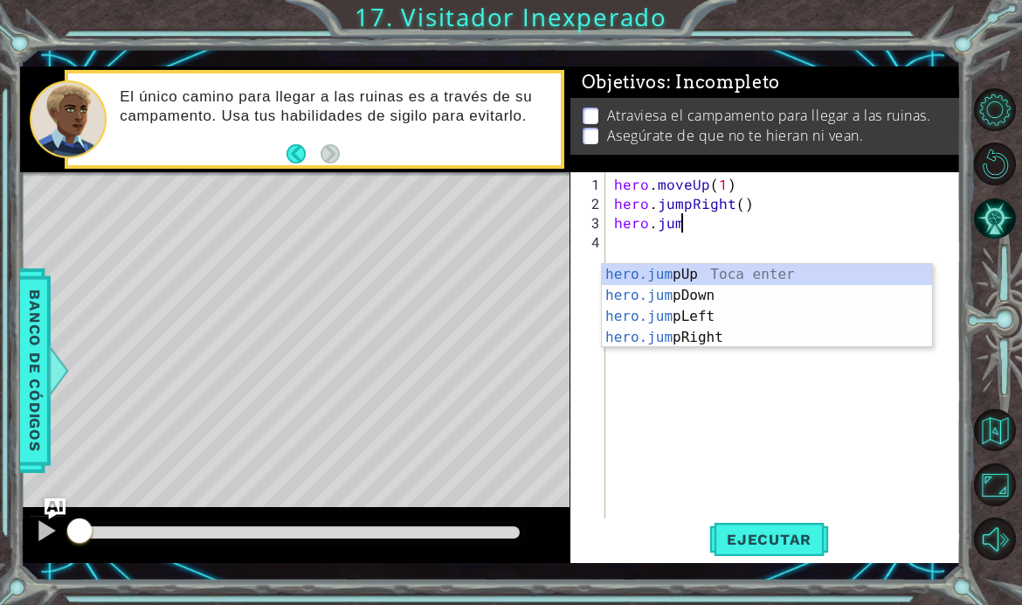
type textarea "hero.jump"
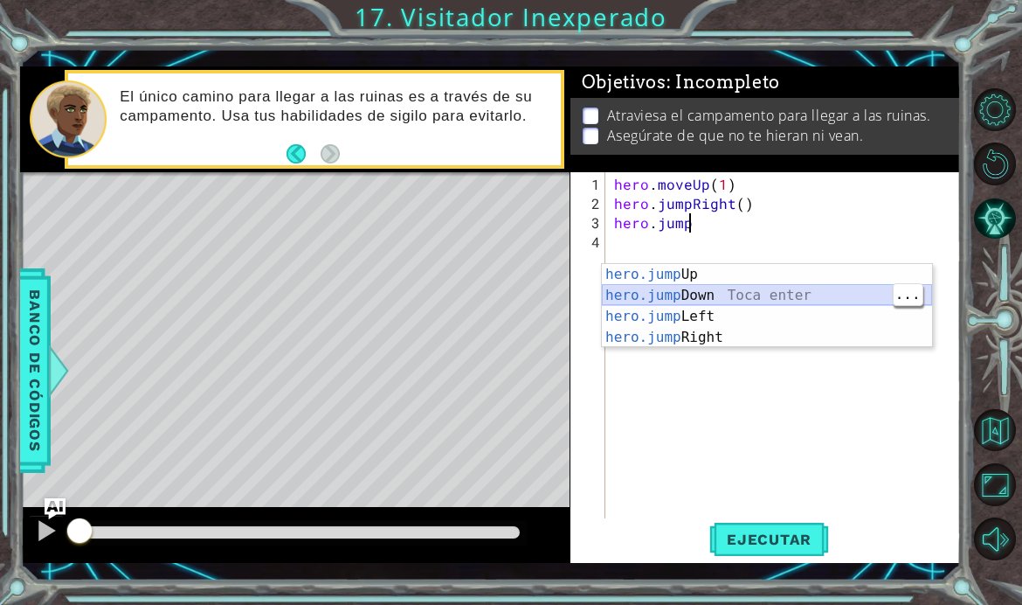
click at [774, 290] on div "hero.jump Up Toca enter hero.jump Down Toca enter hero.jump Left Toca enter her…" at bounding box center [767, 327] width 330 height 126
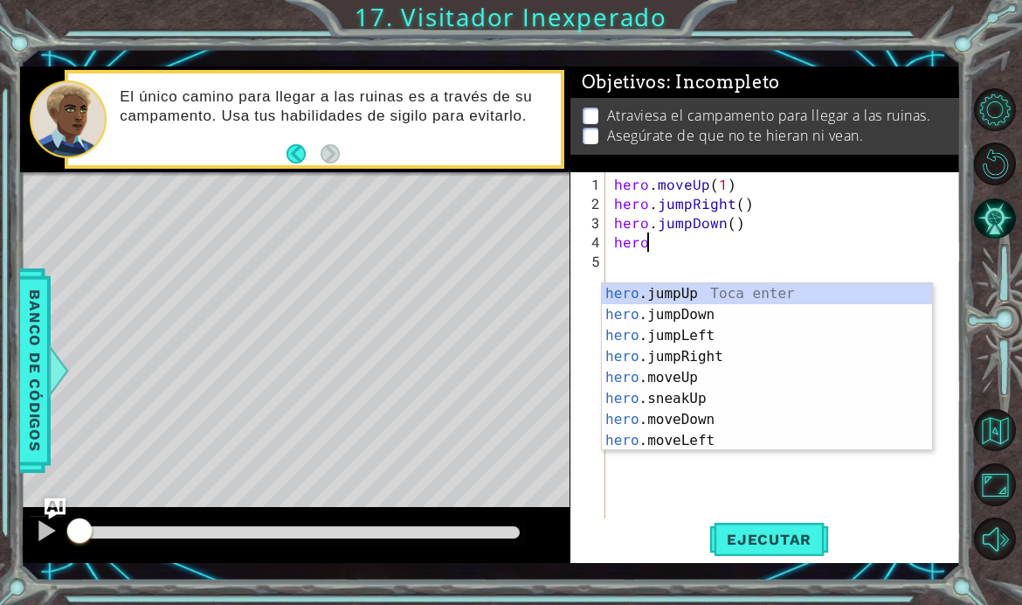
scroll to position [0, 1]
click at [659, 271] on div "hero . moveUp ( 1 ) hero . jumpRight ( ) hero . jumpDown ( ) hero" at bounding box center [789, 367] width 356 height 384
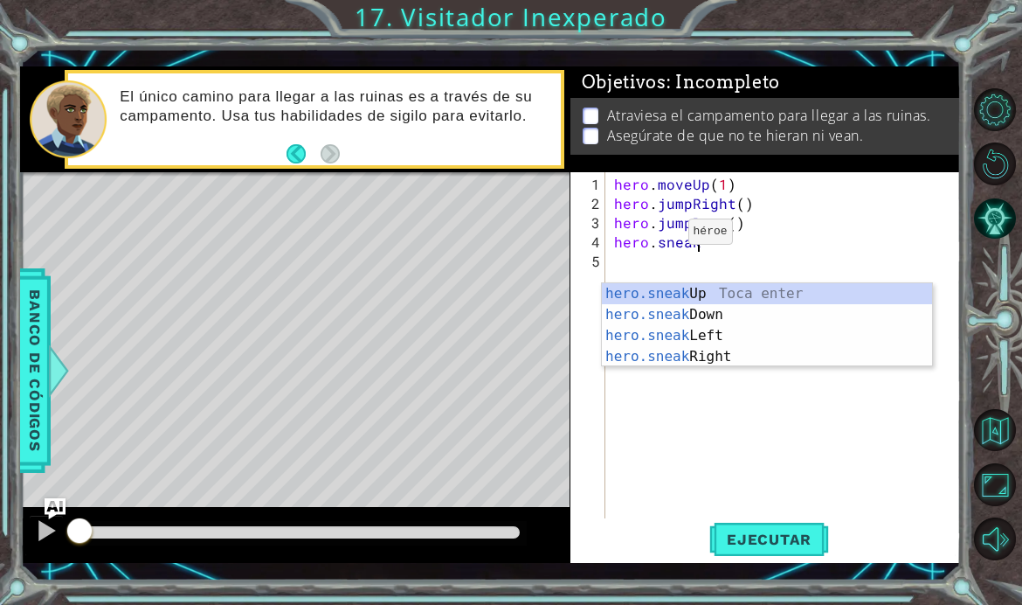
scroll to position [0, 4]
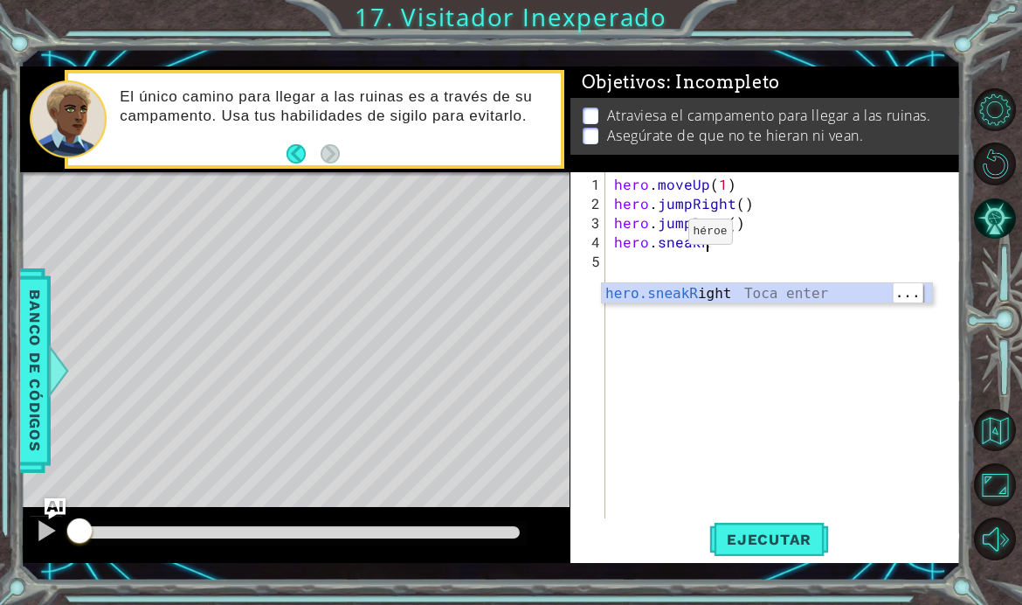
click at [791, 294] on div "hero.sneakR ight Toca enter" at bounding box center [767, 314] width 330 height 63
type textarea "hero.sneakRight(1)"
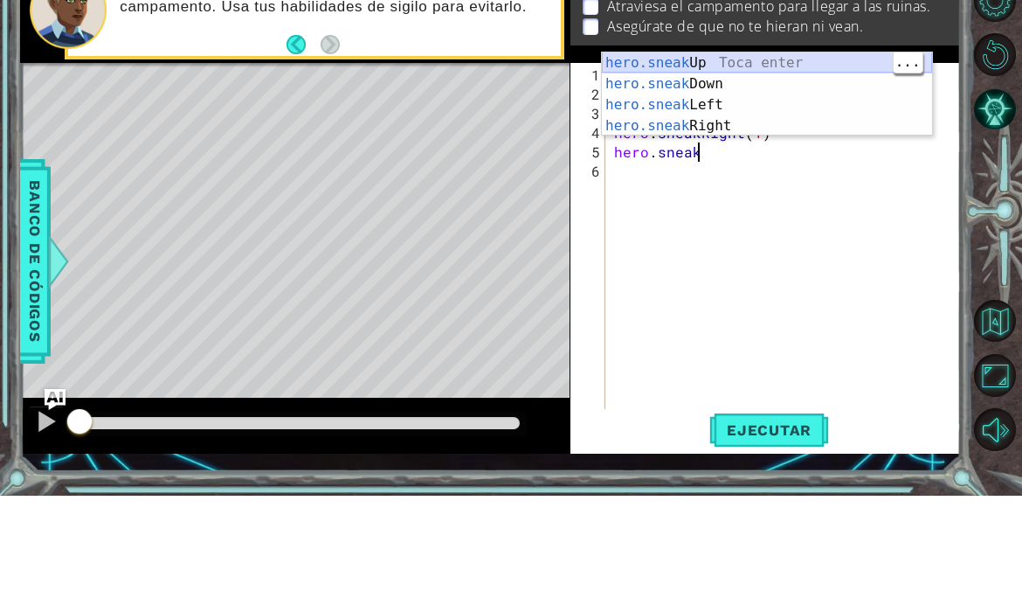
click at [786, 162] on div "hero.sneak Up Toca enter hero.sneak Down Toca enter hero.sneak Left Toca enter …" at bounding box center [767, 225] width 330 height 126
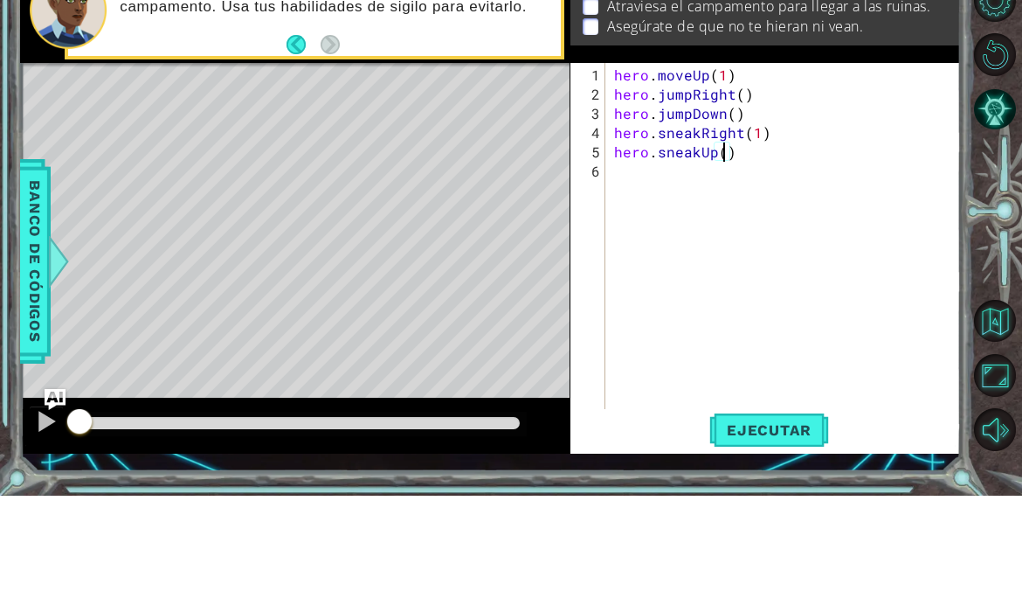
type textarea "hero.sneakUp(2)"
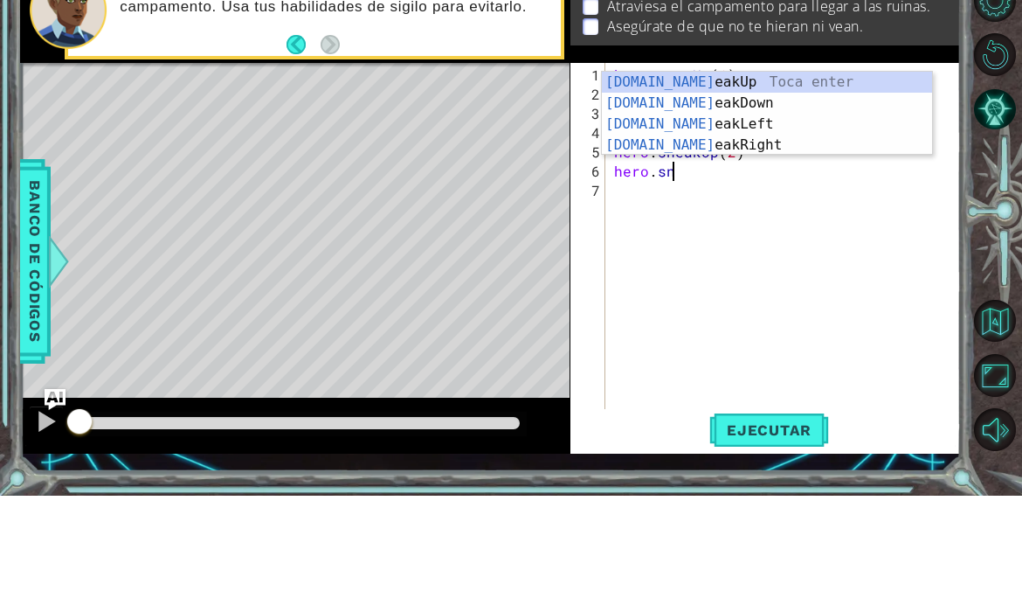
scroll to position [0, 3]
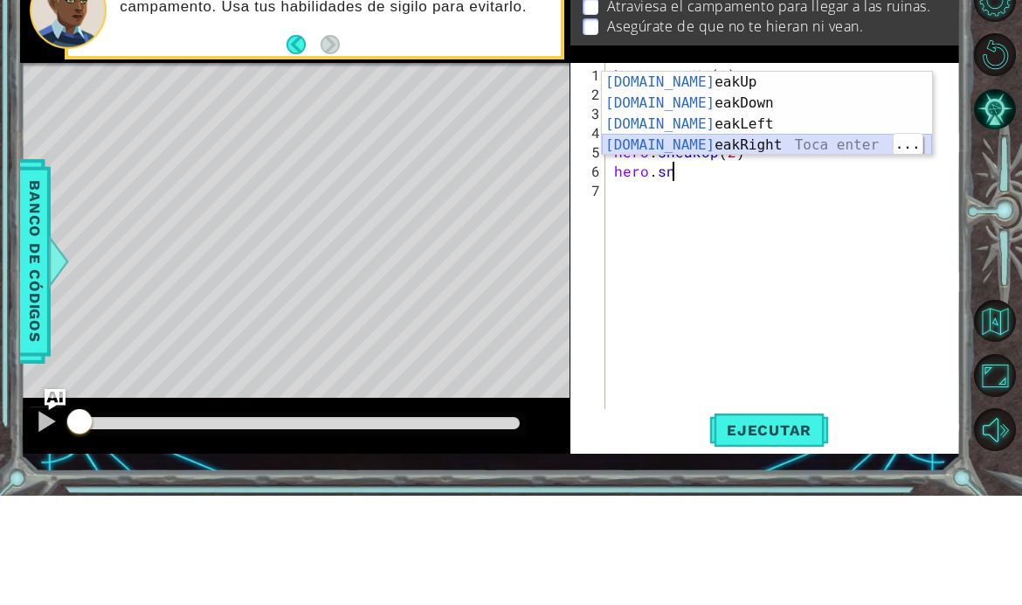
click at [806, 181] on div "[DOMAIN_NAME] eakUp Toca enter [DOMAIN_NAME] eakDown Toca enter [DOMAIN_NAME] e…" at bounding box center [767, 244] width 330 height 126
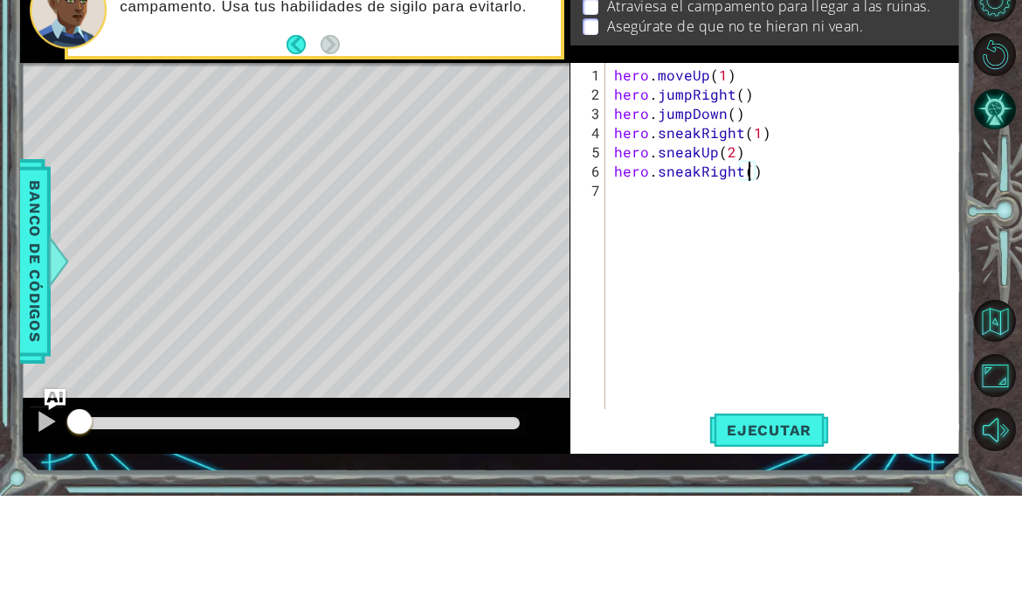
type textarea "hero.sneakRight(2)"
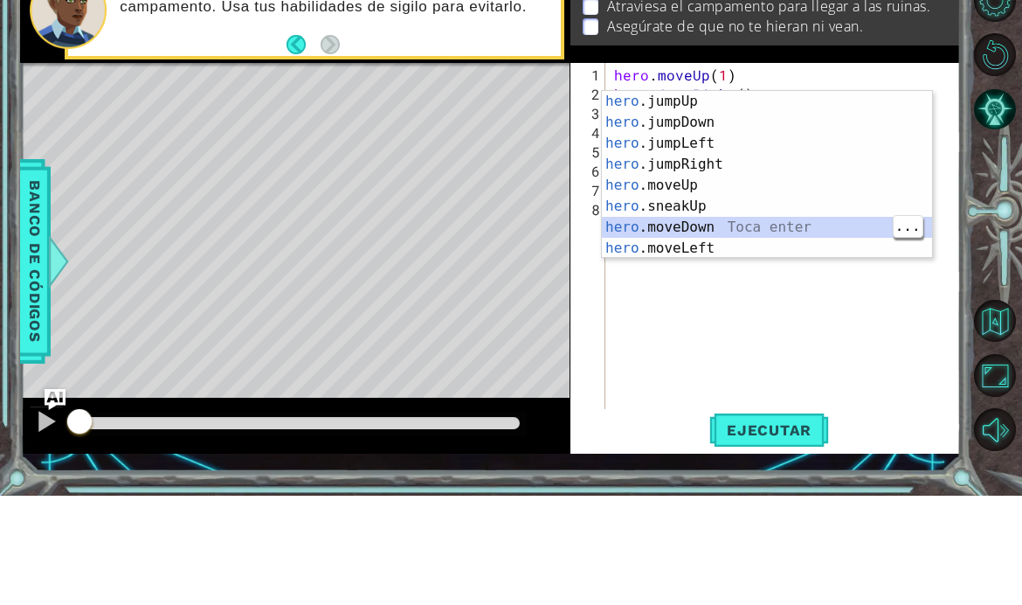
scroll to position [0, 2]
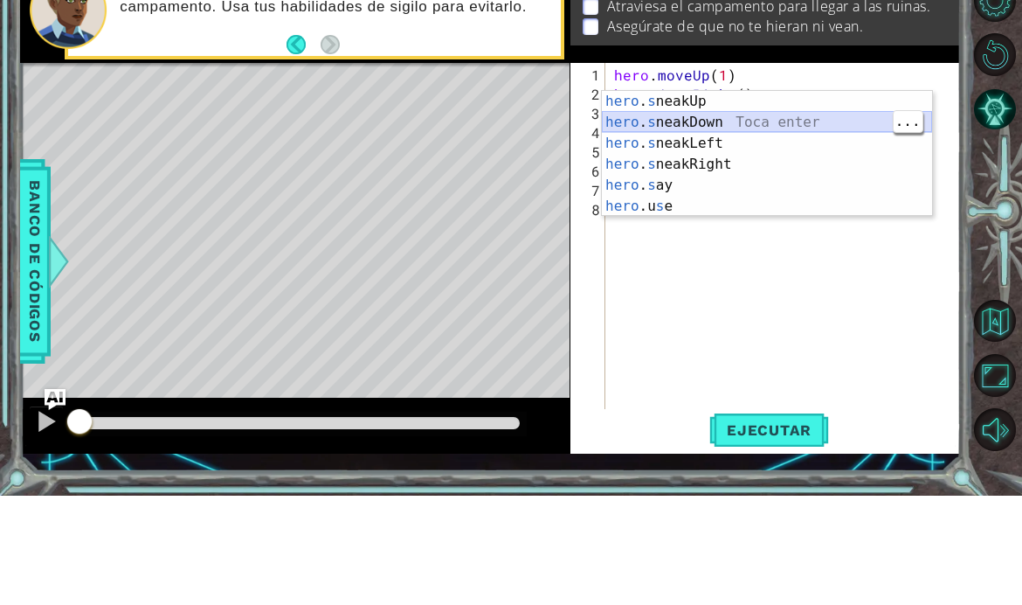
click at [791, 200] on div "hero . s neakUp Toca enter hero . s neakDown Toca enter hero . s neakLeft Toca …" at bounding box center [767, 284] width 330 height 168
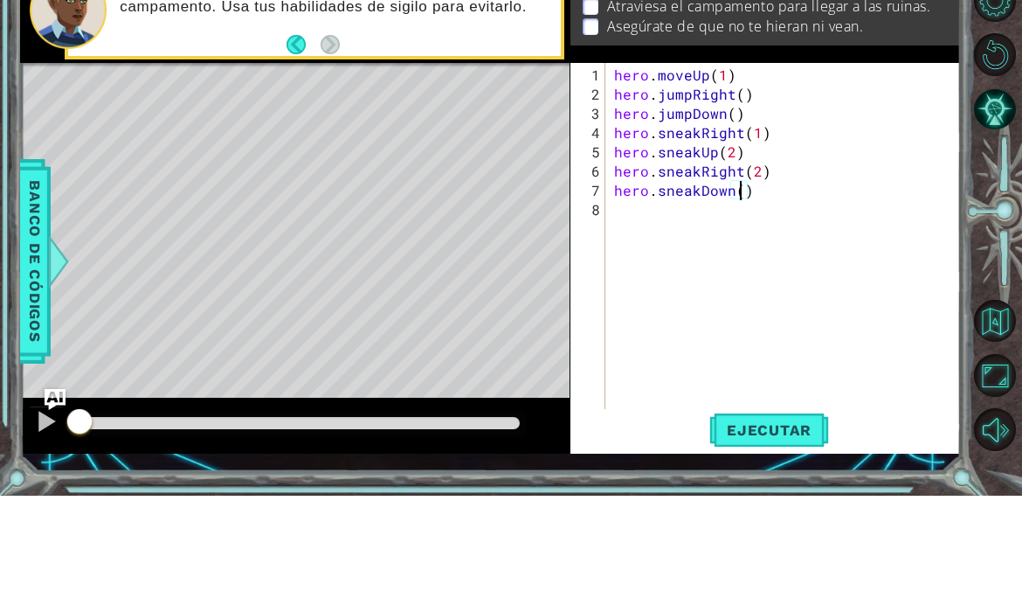
scroll to position [0, 8]
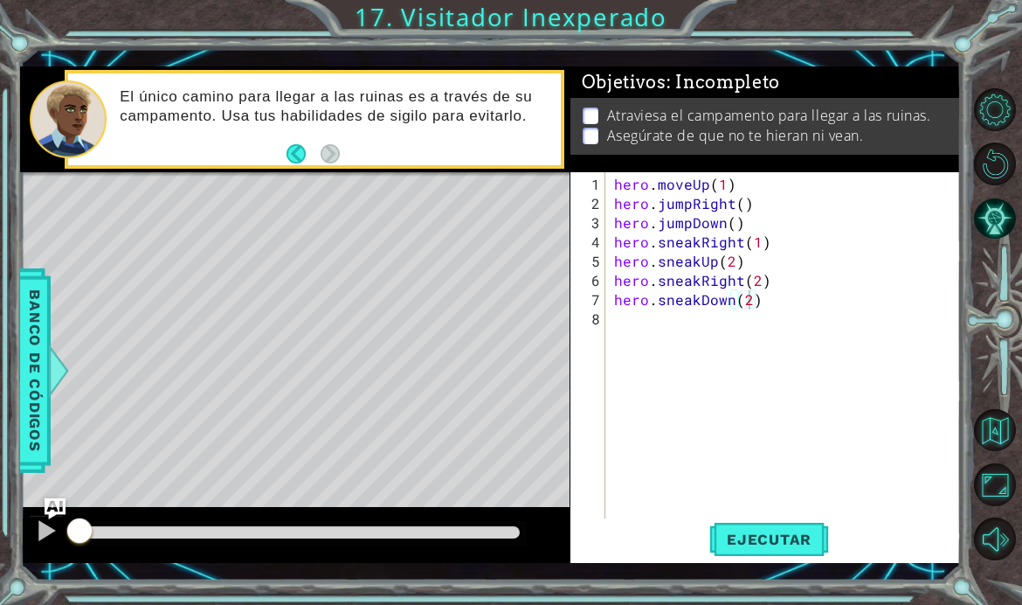
type textarea "hero.sneakDown(2)"
click at [777, 548] on span "Ejecutar" at bounding box center [769, 538] width 120 height 17
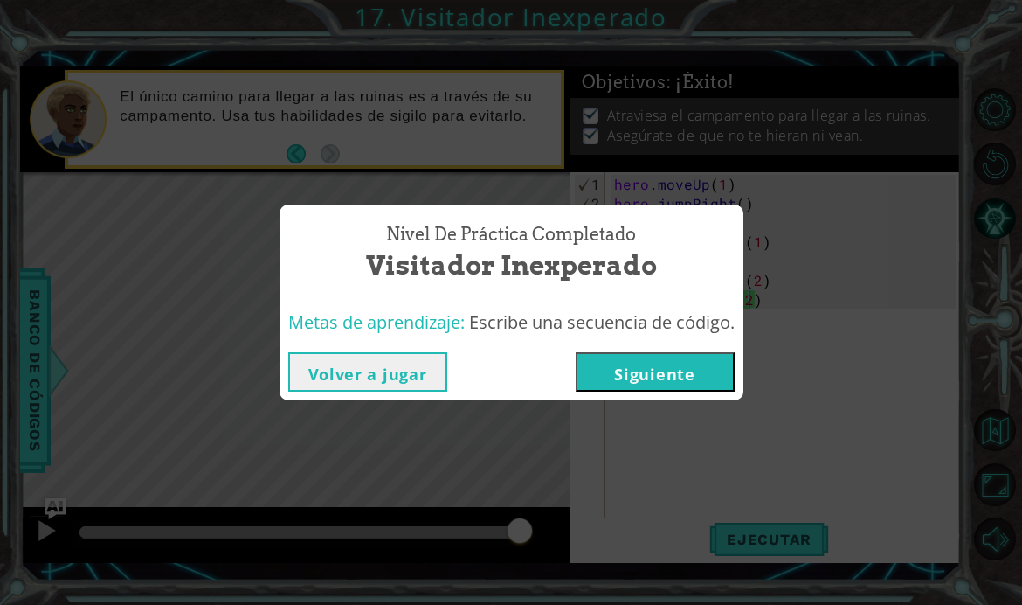
click at [652, 391] on button "Siguiente" at bounding box center [655, 371] width 159 height 39
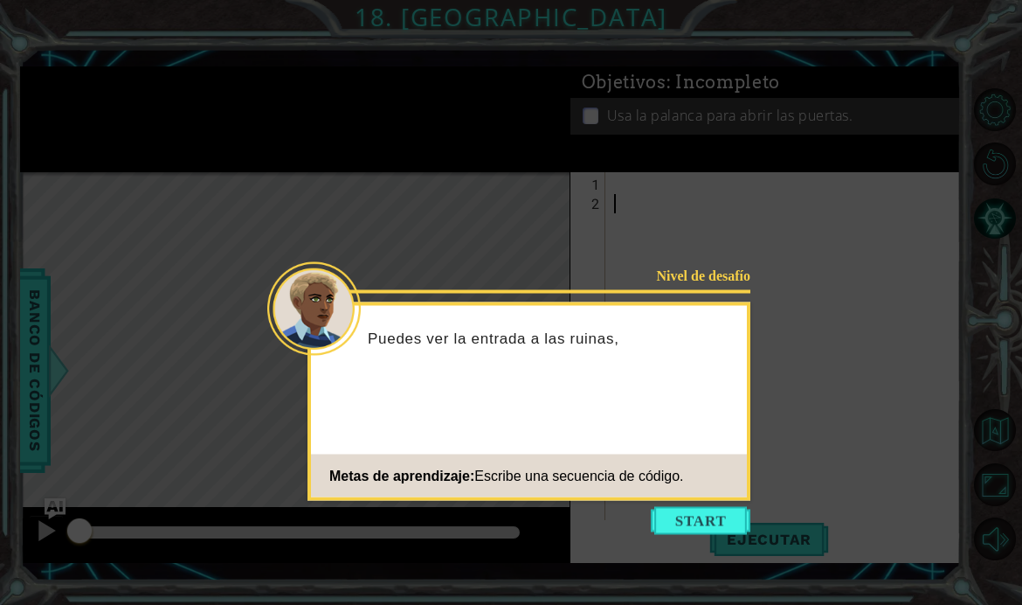
click at [710, 521] on button "Start" at bounding box center [701, 521] width 100 height 28
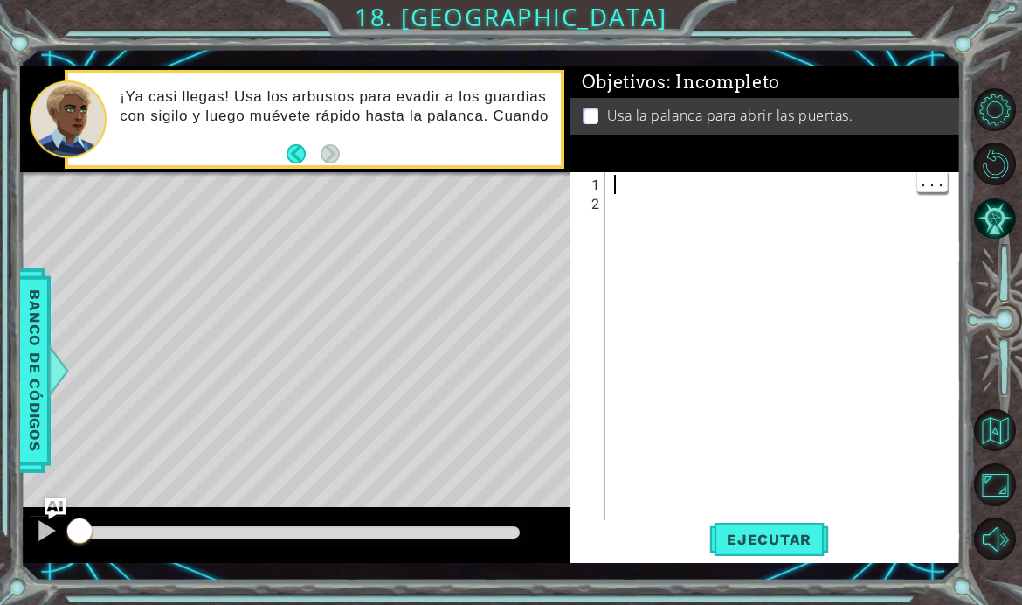
click at [621, 211] on div at bounding box center [789, 377] width 356 height 404
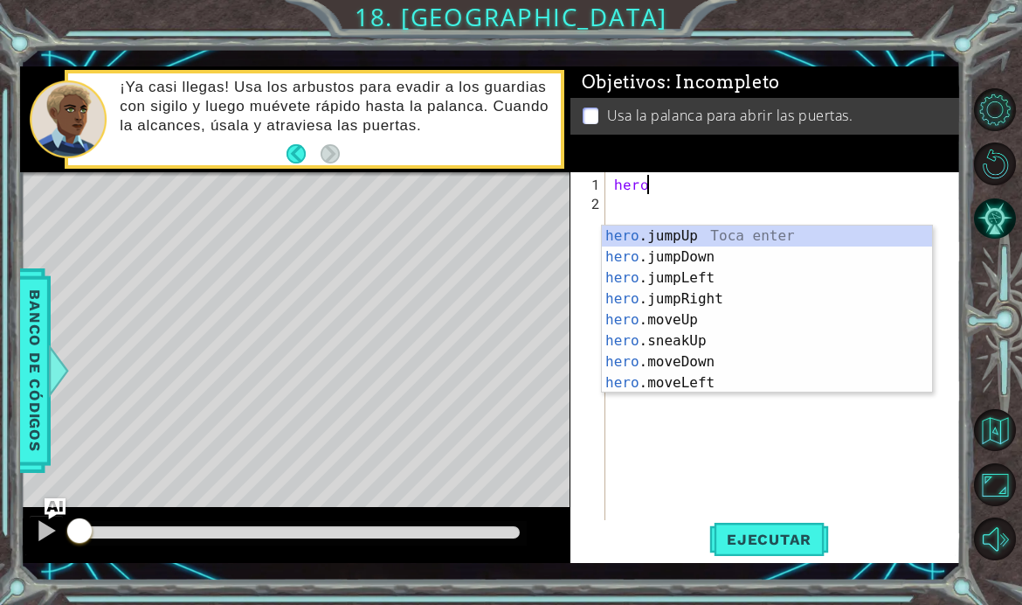
scroll to position [0, 2]
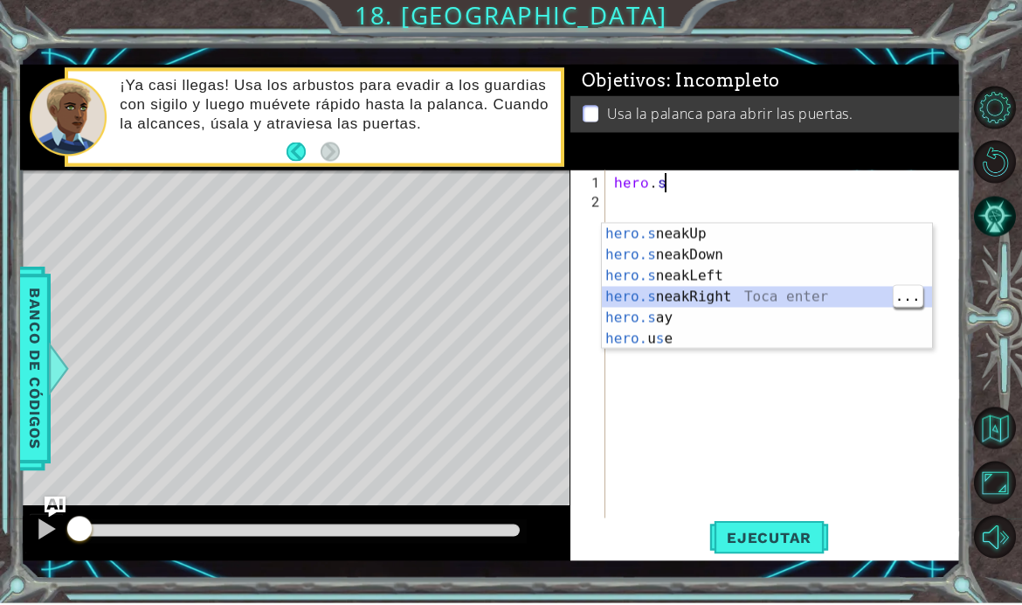
click at [777, 294] on div "hero.s neakUp Toca enter hero.s neakDown Toca enter hero.s neakLeft Toca enter …" at bounding box center [767, 309] width 330 height 168
type textarea "hero.sneakRight(1)"
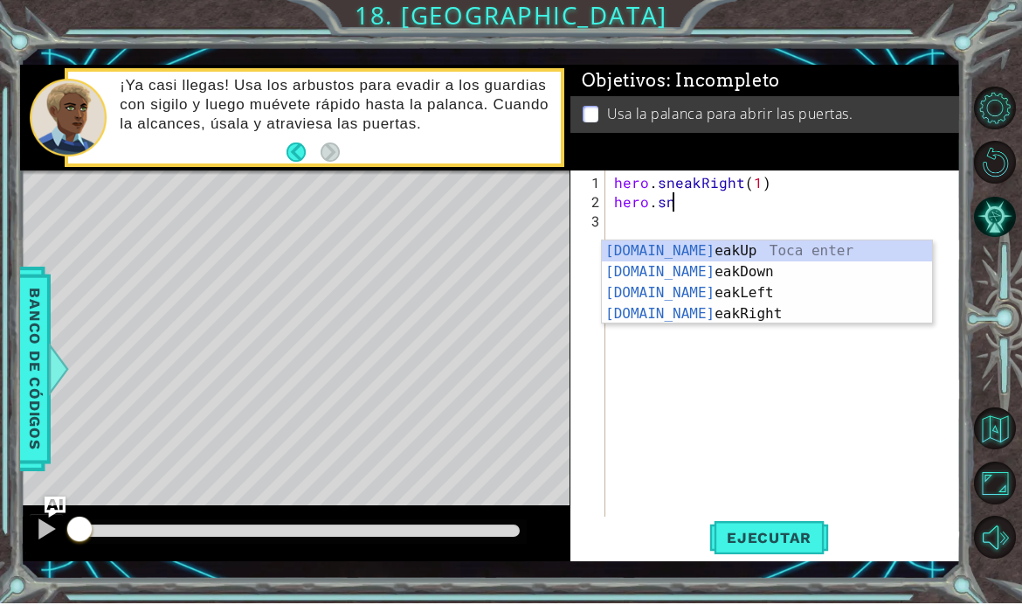
scroll to position [0, 3]
click at [778, 250] on div "[DOMAIN_NAME] eakUp Toca enter [DOMAIN_NAME] eakDown Toca enter [DOMAIN_NAME] e…" at bounding box center [767, 305] width 330 height 126
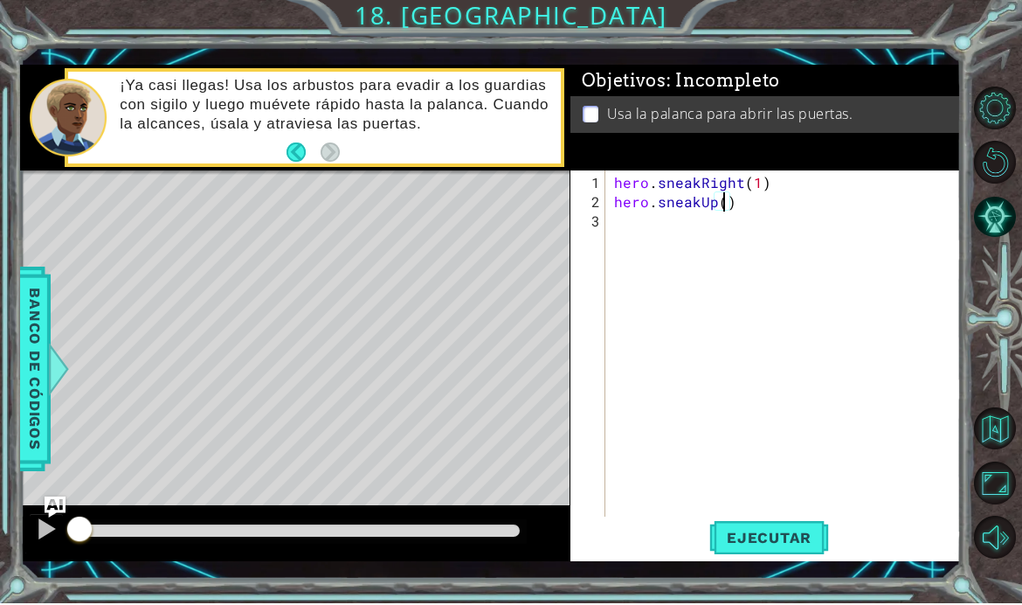
type textarea "hero.sneakUp(2)"
type textarea "g"
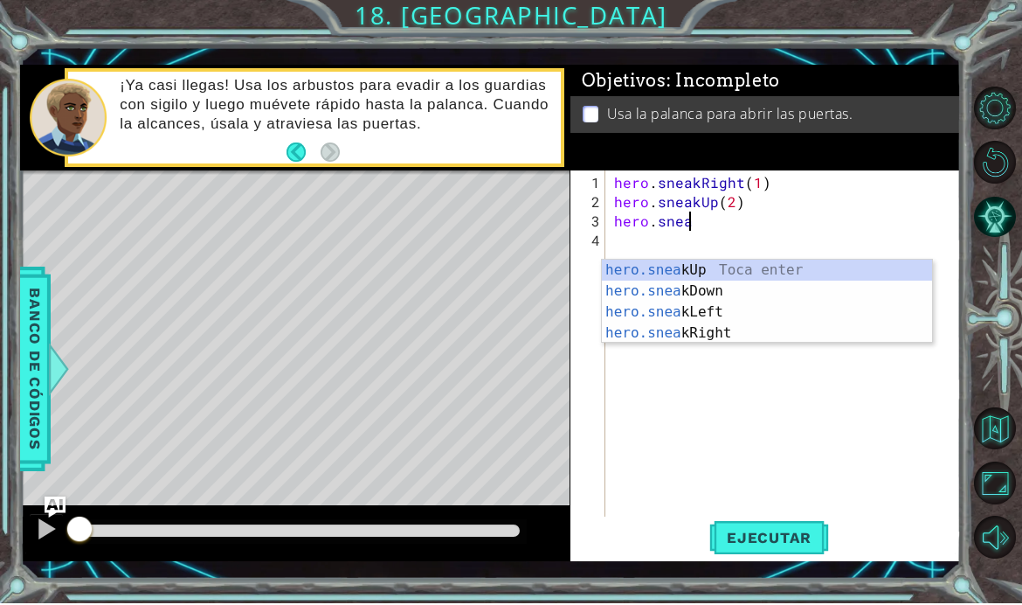
scroll to position [0, 4]
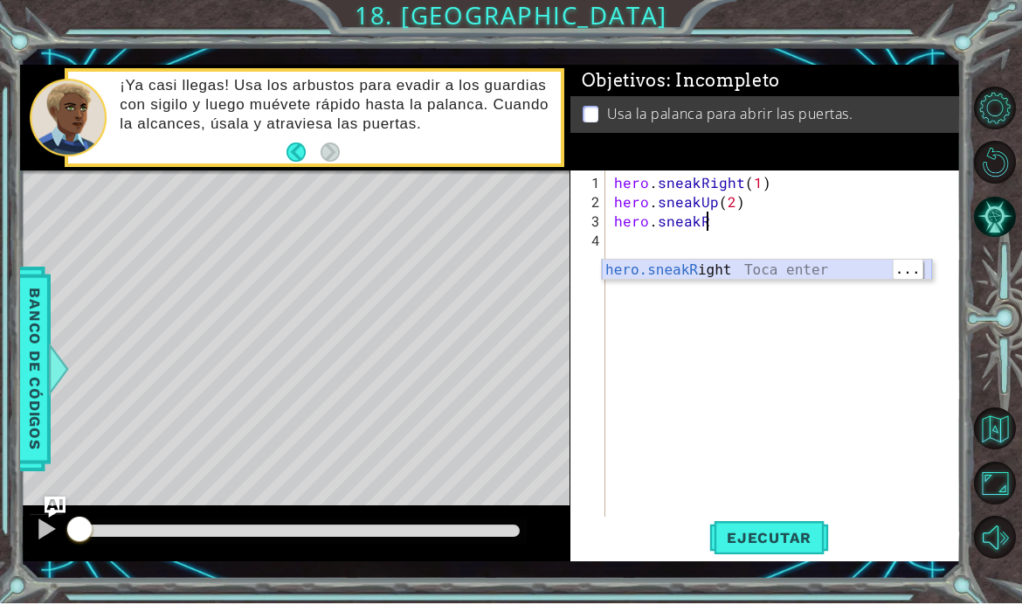
click at [799, 273] on div "hero.sneakR ight Toca enter" at bounding box center [767, 292] width 330 height 63
type textarea "hero.sneakRight(1)"
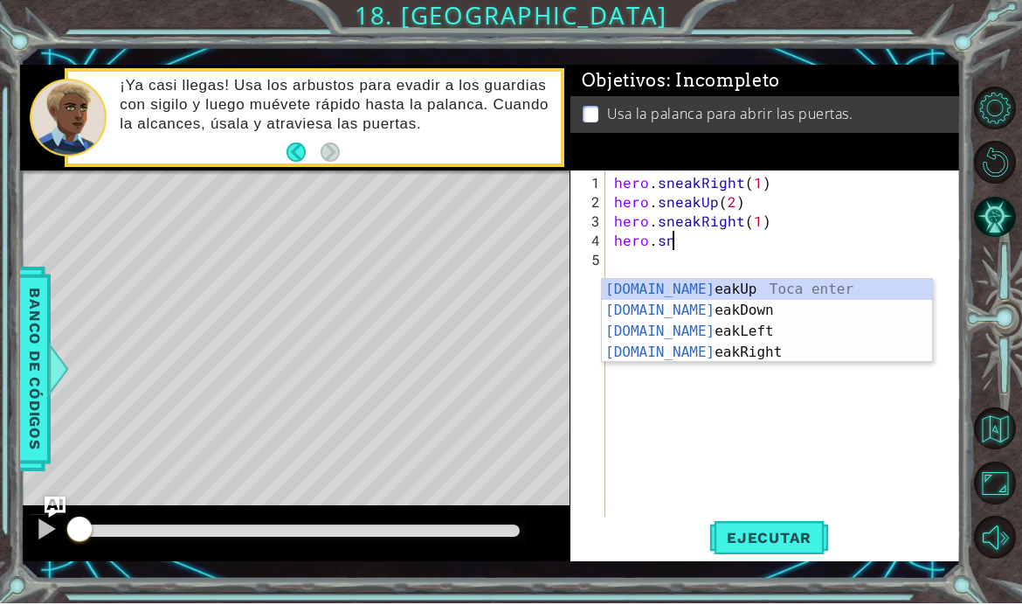
scroll to position [0, 3]
click at [766, 294] on div "[DOMAIN_NAME] eakUp Toca enter [DOMAIN_NAME] eakDown Toca enter [DOMAIN_NAME] e…" at bounding box center [767, 343] width 330 height 126
type textarea "hero.sneakUp(1)"
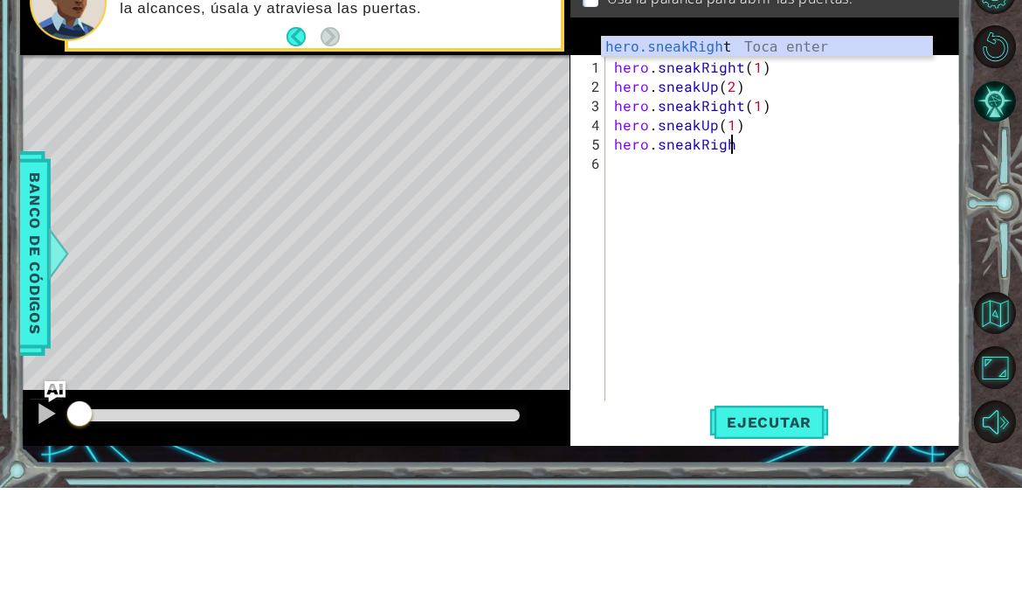
scroll to position [0, 6]
click at [803, 154] on div "hero.sneakRigh t Toca enter" at bounding box center [767, 185] width 330 height 63
type textarea "hero.sneakRight(1)"
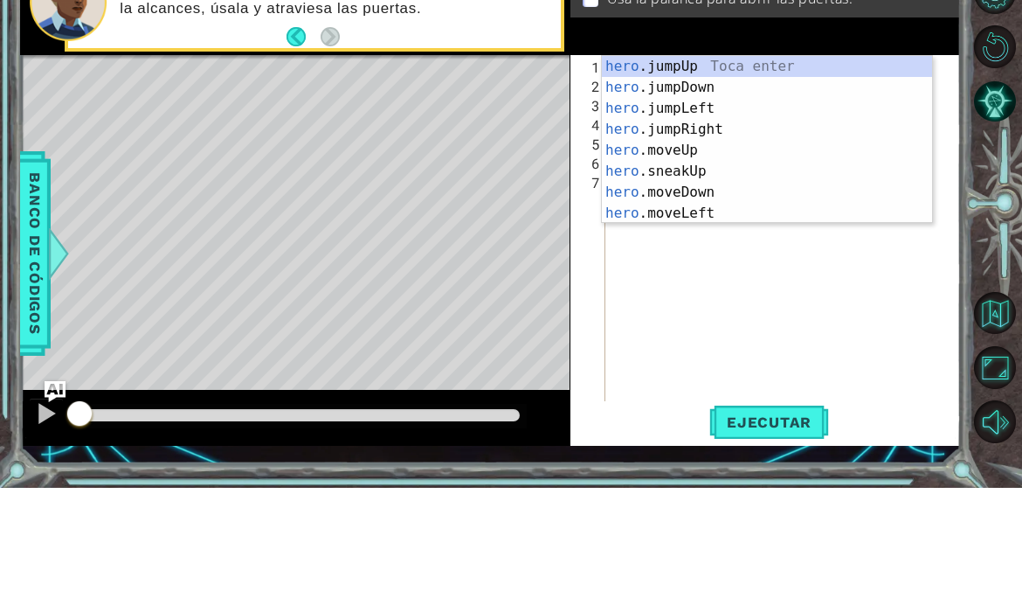
scroll to position [0, 2]
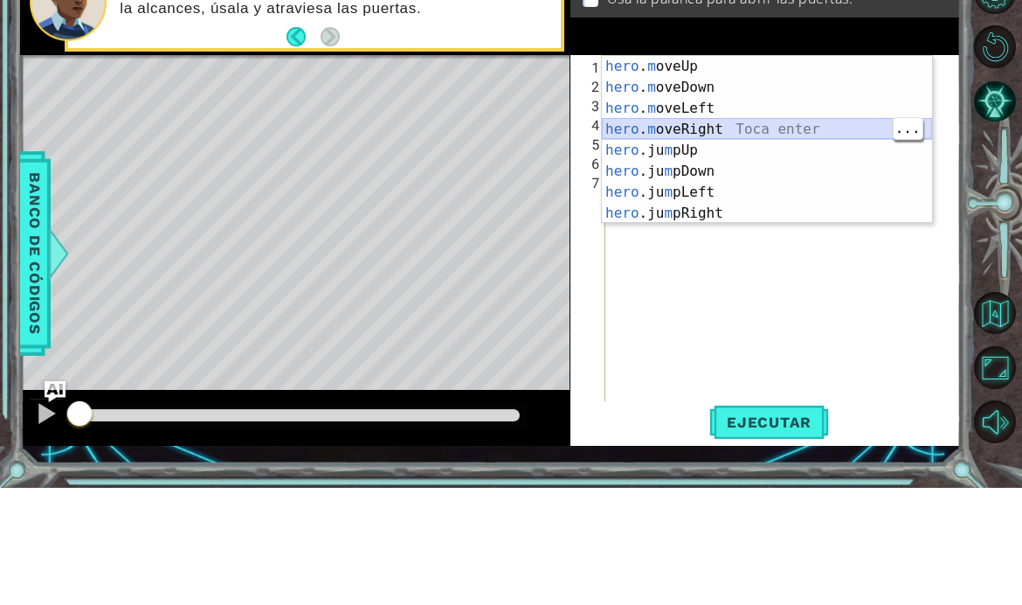
click at [789, 173] on div "hero . m oveUp Toca enter hero . m oveDown Toca enter hero . m oveLeft Toca ent…" at bounding box center [767, 278] width 330 height 210
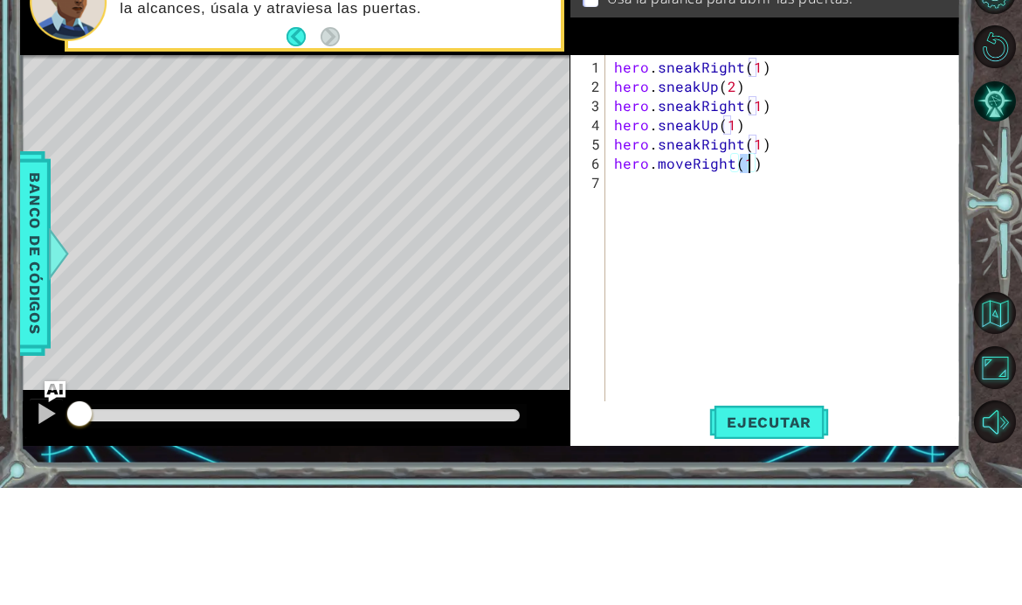
type textarea "hero.moveRight()"
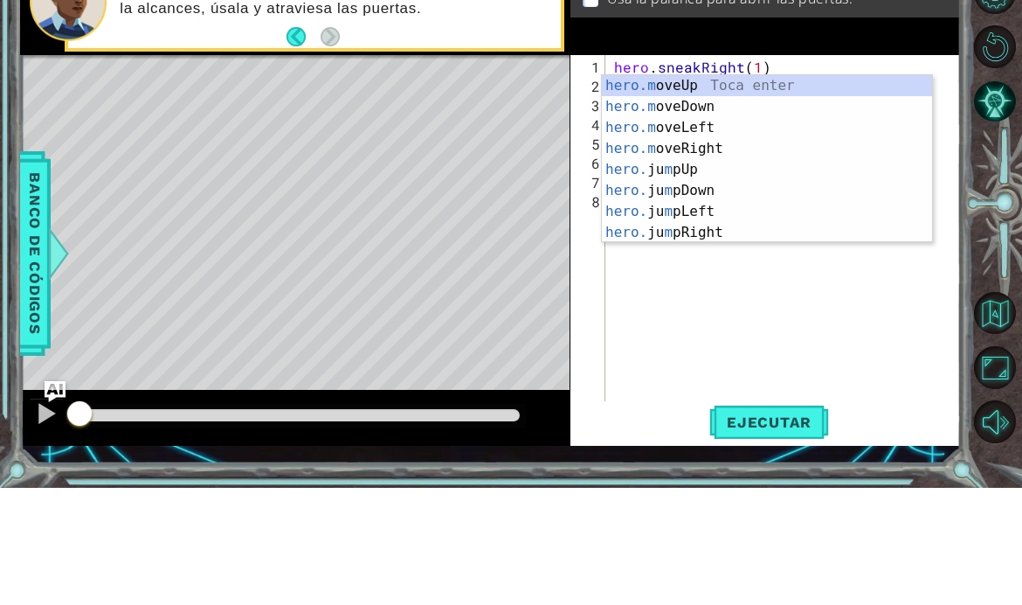
scroll to position [0, 3]
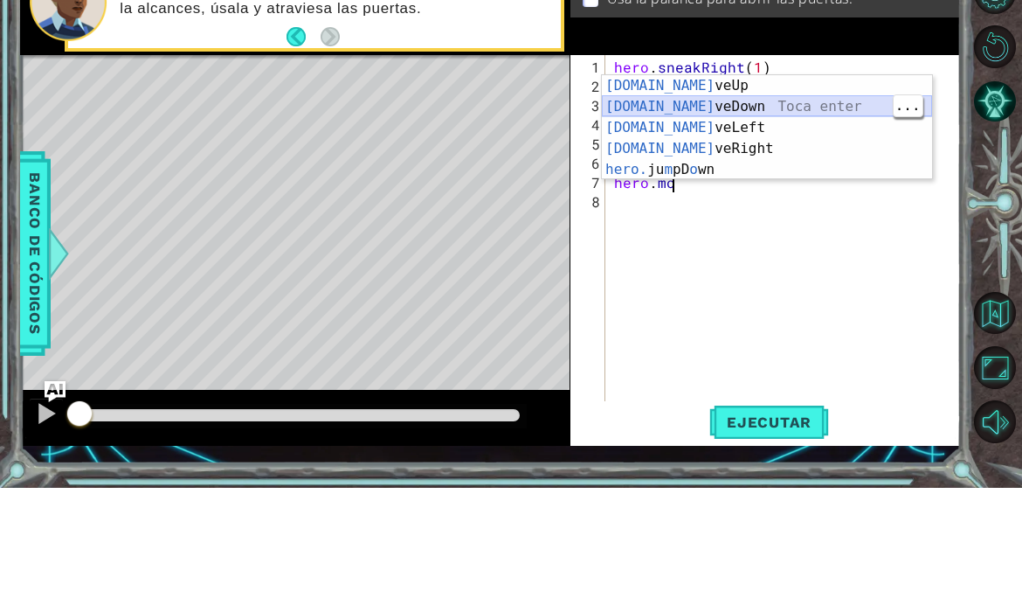
click at [760, 192] on div "[DOMAIN_NAME] veUp Toca enter [DOMAIN_NAME] veDown Toca enter [DOMAIN_NAME] veL…" at bounding box center [767, 265] width 330 height 147
type textarea "hero.moveDown(1)"
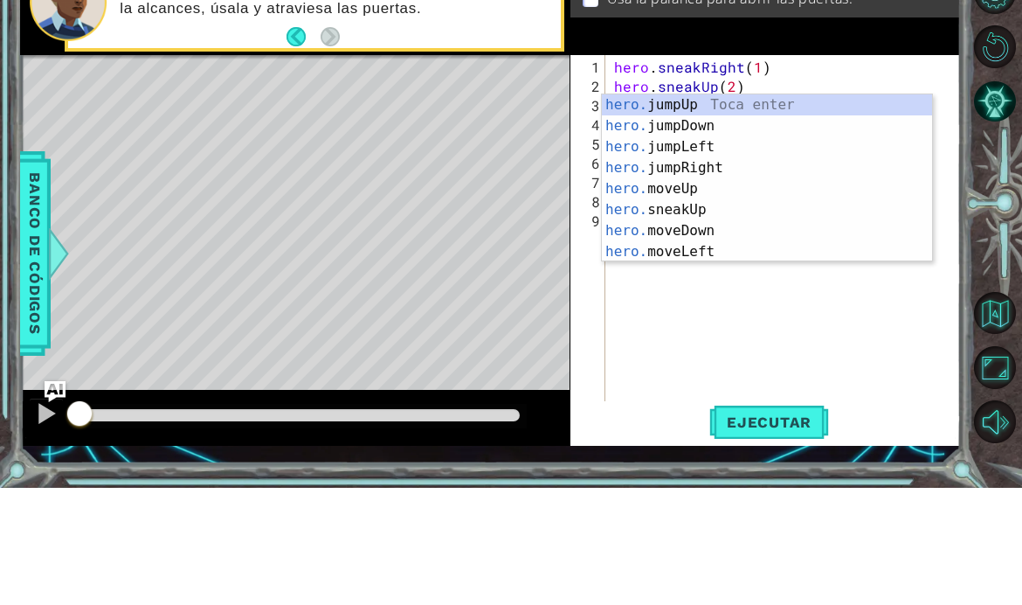
scroll to position [0, 2]
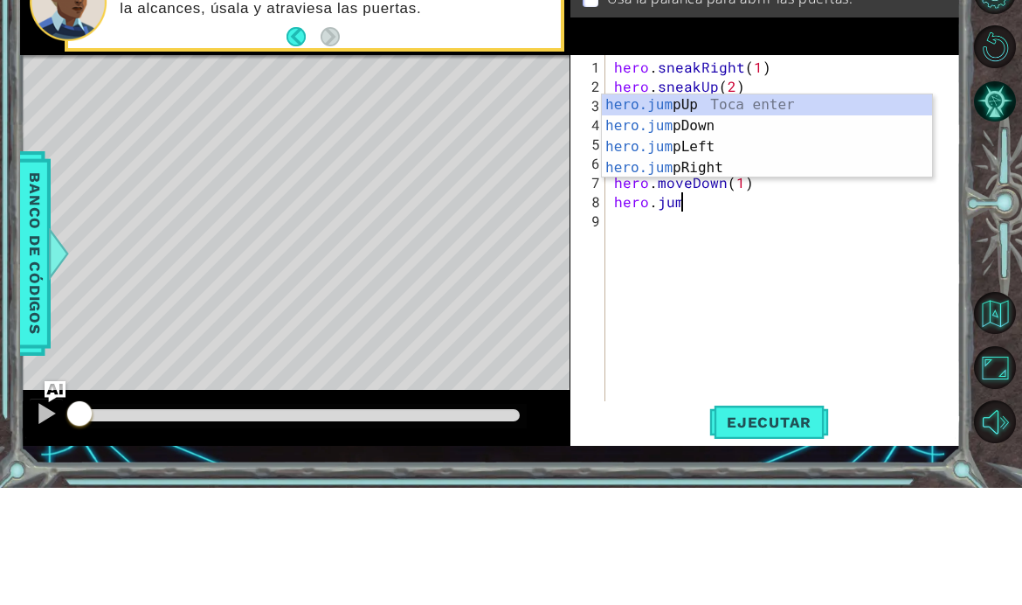
type textarea "hero.jump"
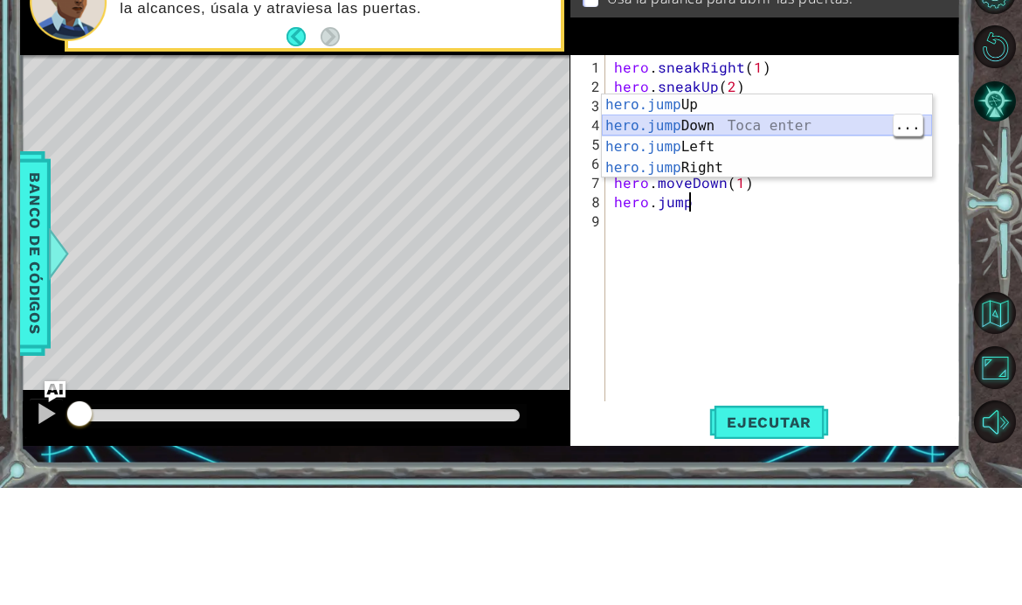
click at [783, 211] on div "hero.jump Up Toca enter hero.jump Down Toca enter hero.jump Left Toca enter her…" at bounding box center [767, 274] width 330 height 126
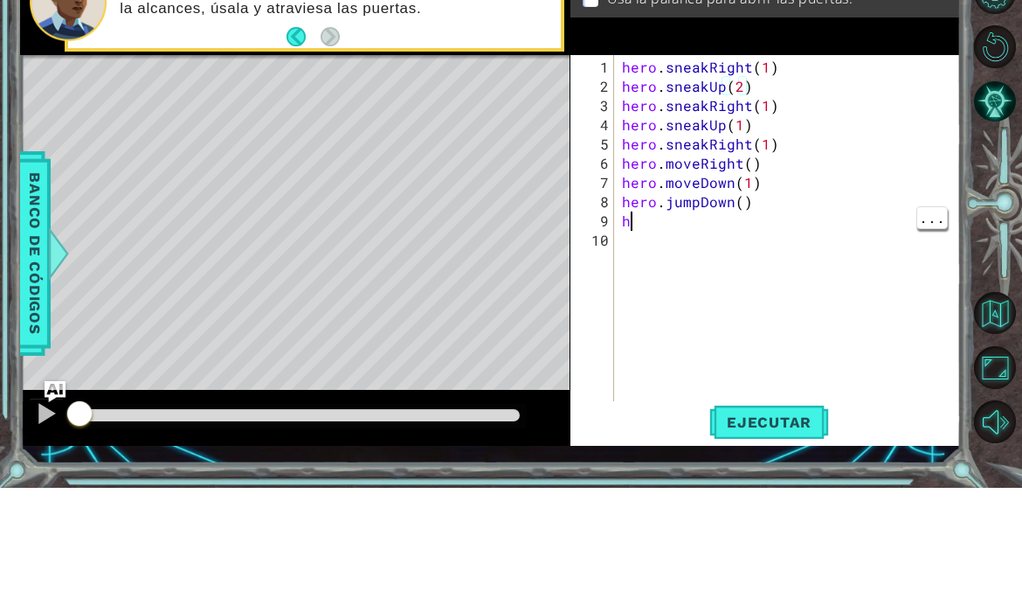
click at [650, 227] on div "hero . sneakRight ( 1 ) hero . sneakUp ( 2 ) hero . sneakRight ( 1 ) hero . sne…" at bounding box center [793, 367] width 348 height 384
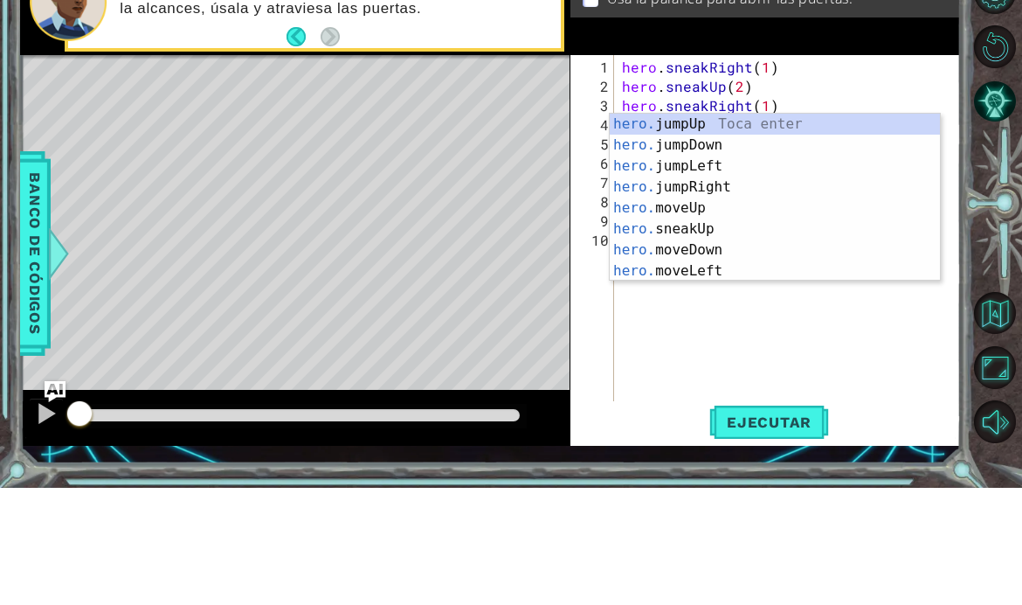
scroll to position [0, 2]
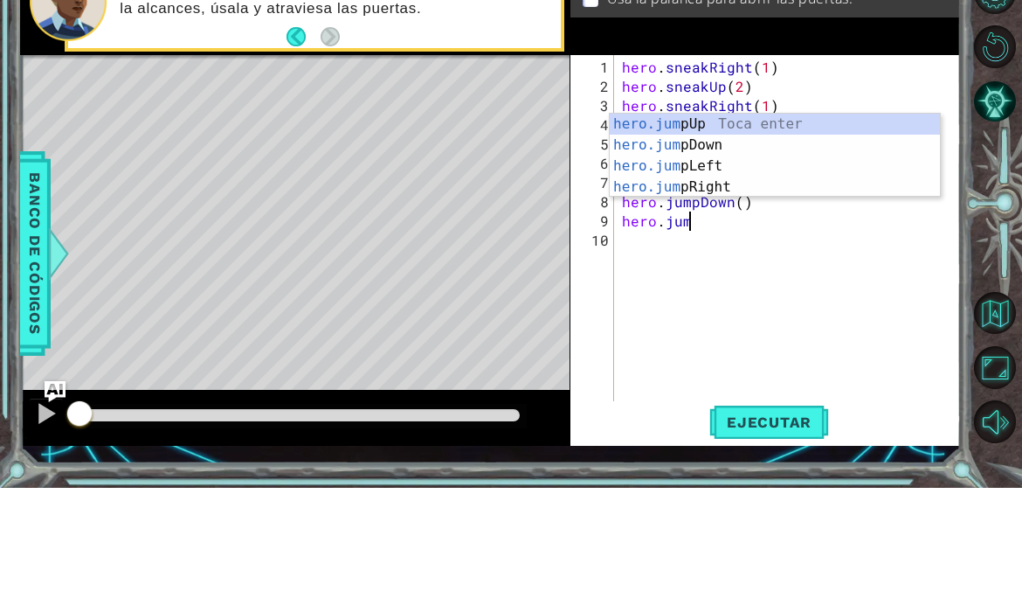
type textarea "hero.jump"
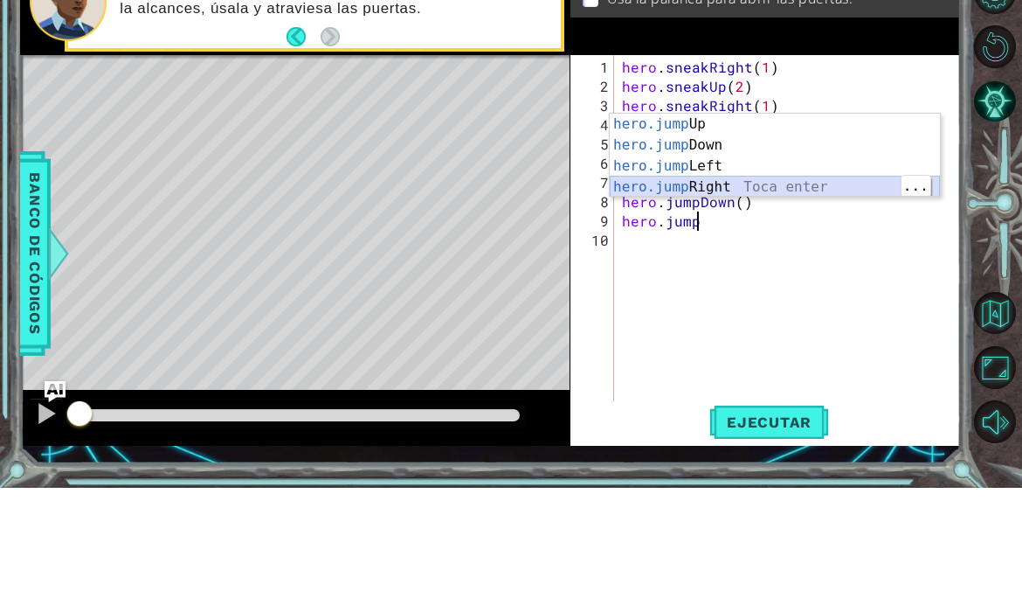
click at [807, 231] on div "hero.jump Up Toca enter hero.jump Down Toca enter hero.jump Left Toca enter her…" at bounding box center [775, 294] width 330 height 126
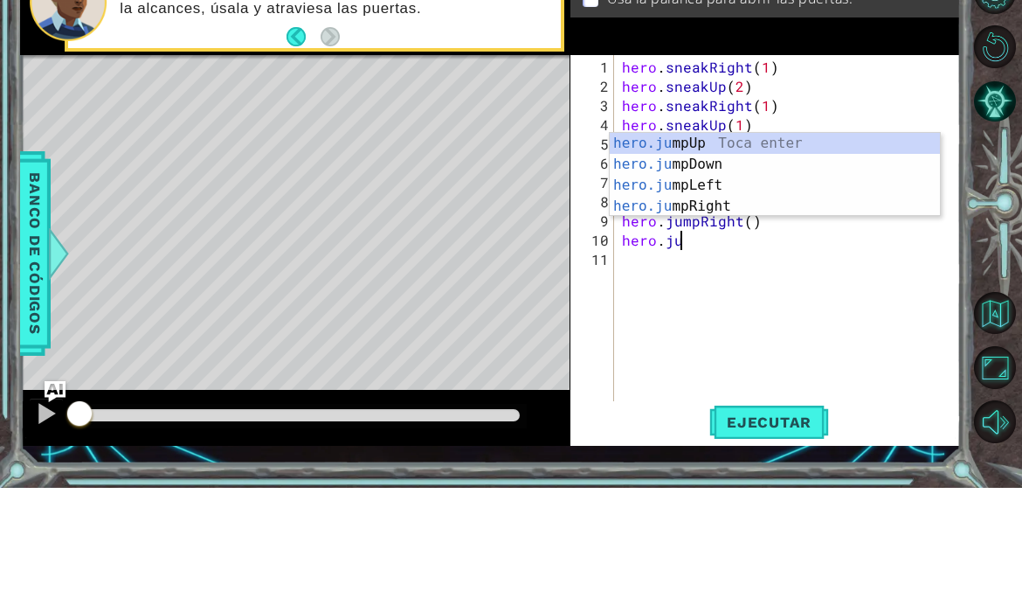
scroll to position [0, 3]
type textarea "hero.jum"
click at [785, 250] on div "hero.jum pUp Toca enter hero.jum pDown Toca enter hero.jum pLeft Toca enter her…" at bounding box center [775, 313] width 330 height 126
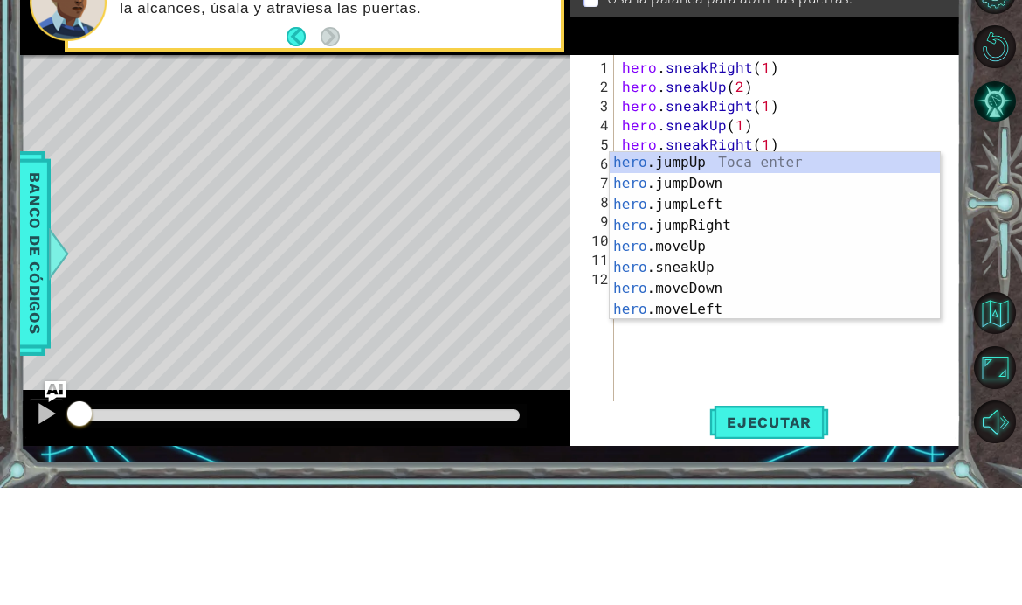
scroll to position [0, 2]
click at [789, 269] on div "hero.m oveUp Toca enter hero.m oveDown Toca enter hero.m oveLeft Toca enter her…" at bounding box center [775, 374] width 330 height 210
type textarea "hero.moveUp(1)"
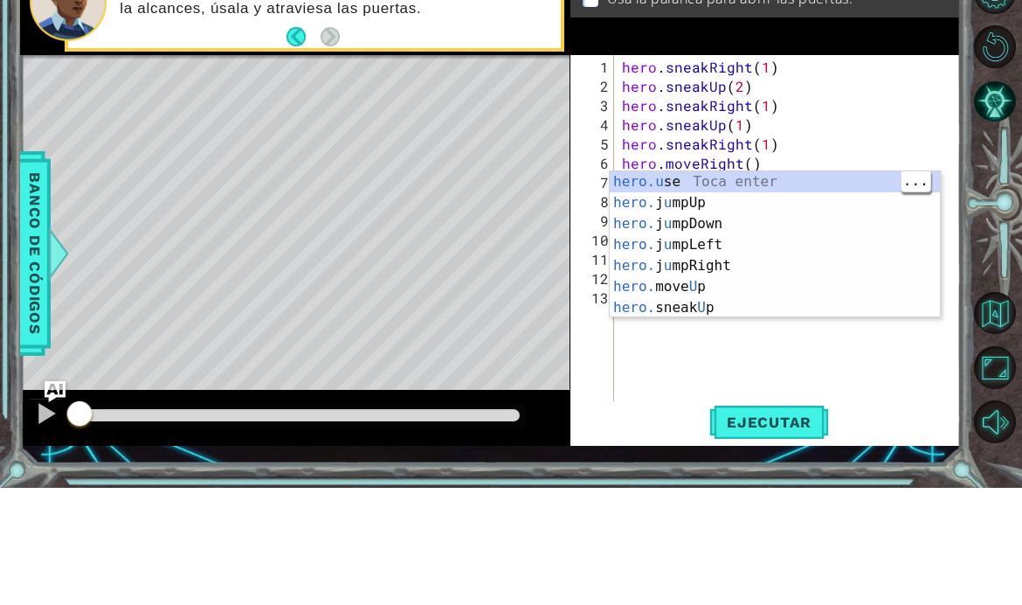
click at [767, 288] on div "hero.u se Toca enter hero. j u mpUp Toca enter hero. j u mpDown Toca enter hero…" at bounding box center [775, 382] width 330 height 189
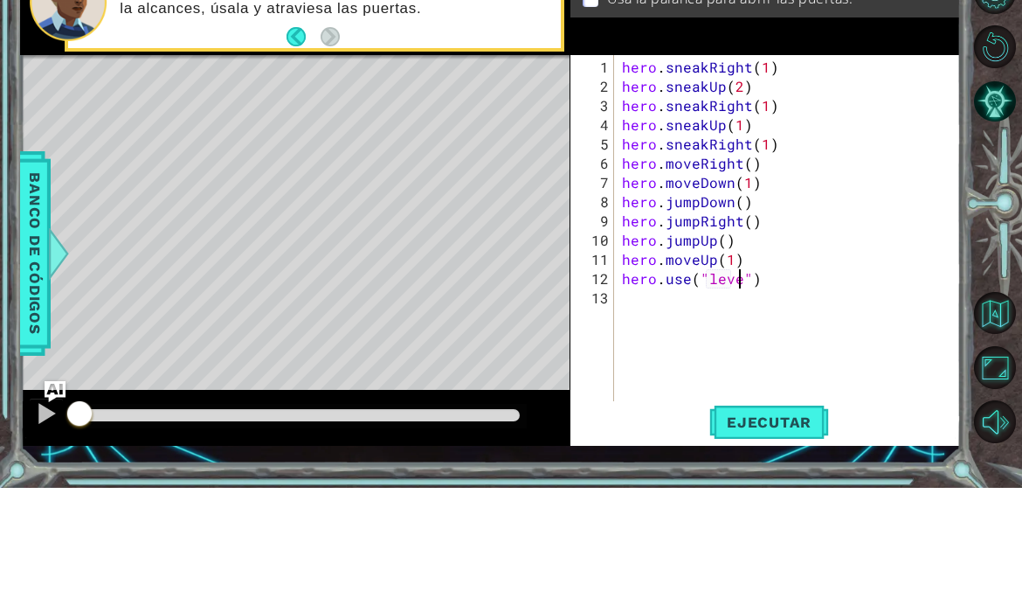
scroll to position [0, 7]
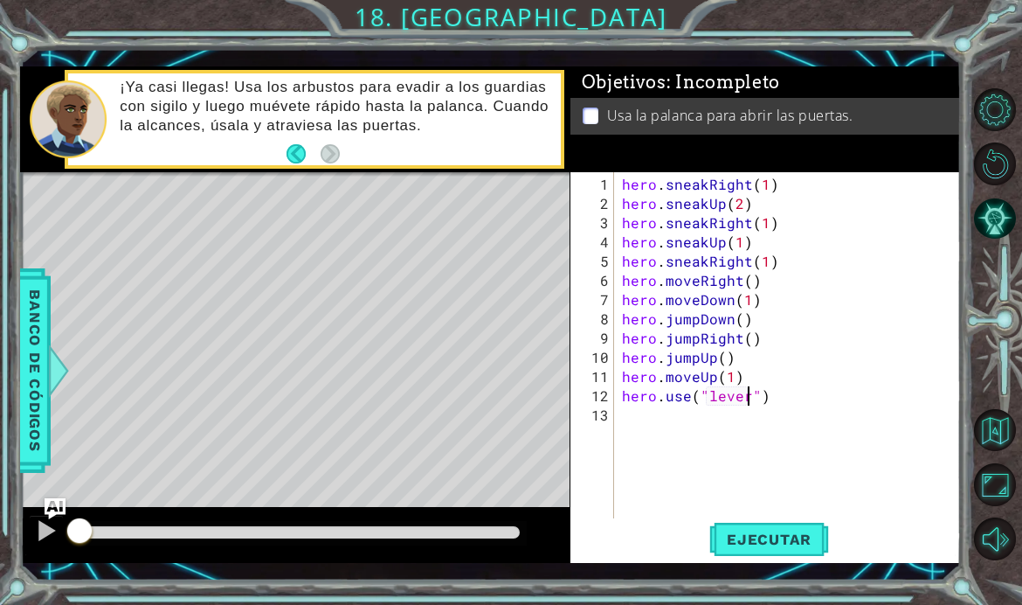
type textarea "hero.use("lever")"
click at [785, 548] on span "Ejecutar" at bounding box center [769, 538] width 120 height 17
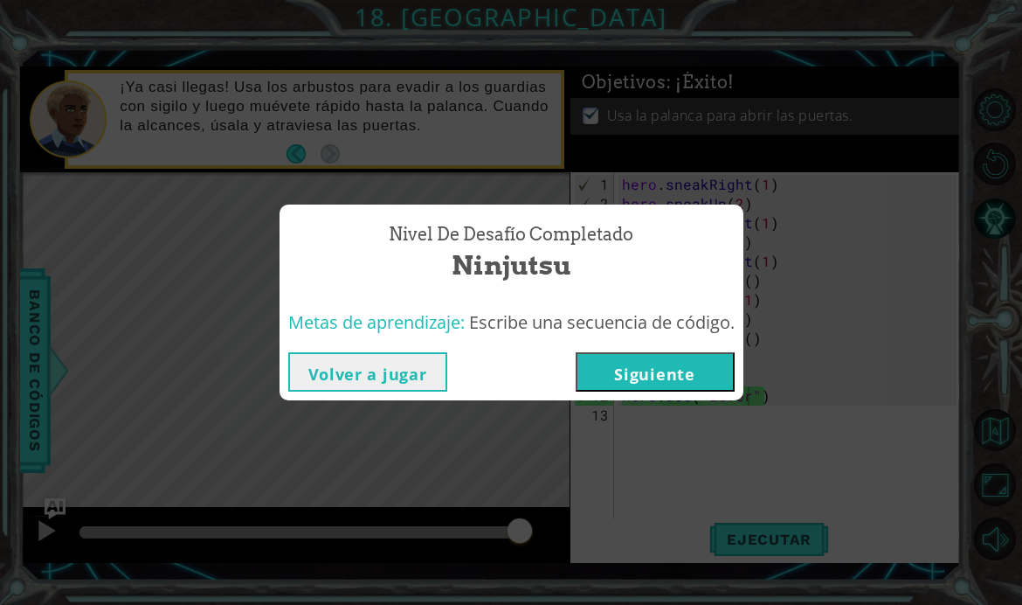
click at [709, 391] on button "Siguiente" at bounding box center [655, 371] width 159 height 39
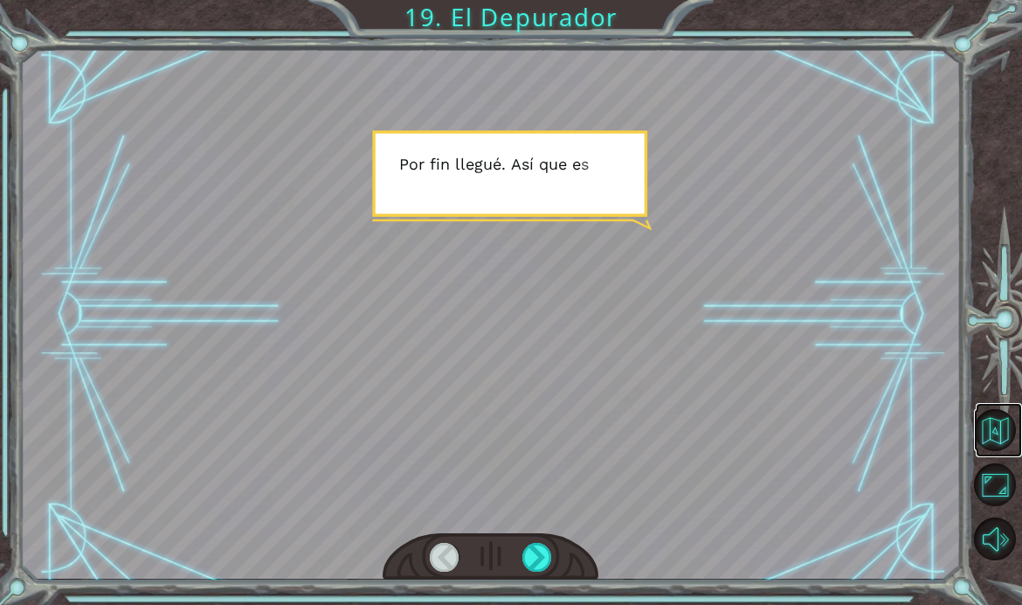
click at [997, 451] on button "Volver al mapa" at bounding box center [995, 430] width 42 height 42
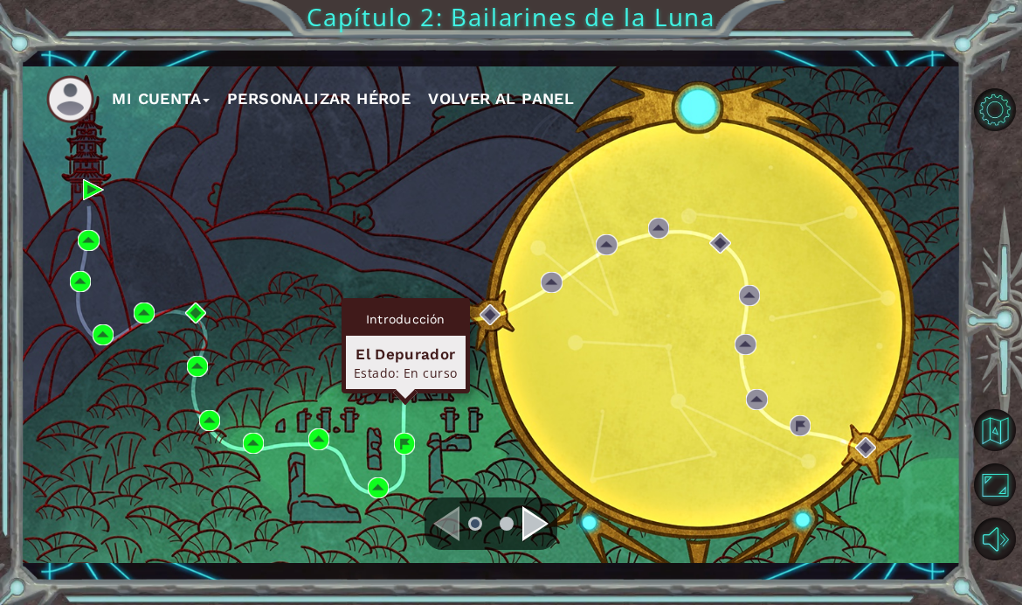
click at [404, 384] on div "Introducción El Depurador Estado: En curso" at bounding box center [406, 345] width 128 height 95
click at [414, 393] on img at bounding box center [403, 382] width 21 height 21
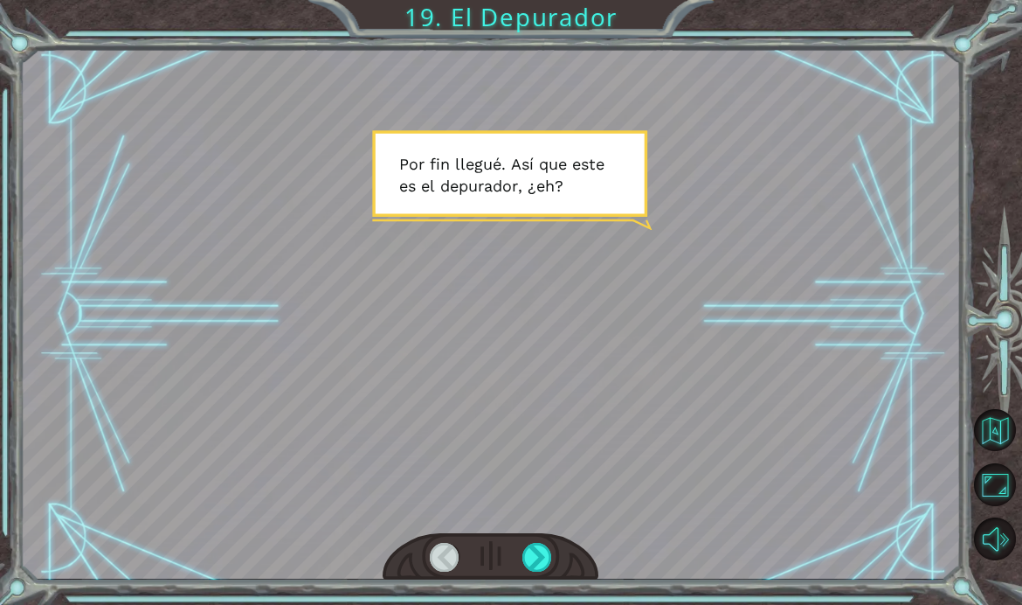
click at [541, 571] on div at bounding box center [537, 557] width 30 height 29
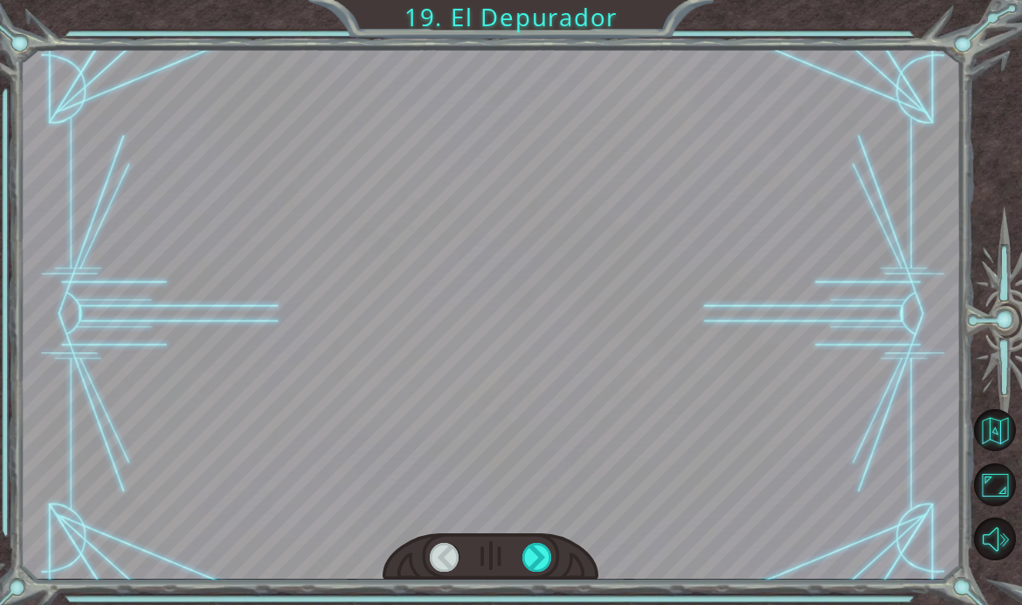
click at [543, 571] on div at bounding box center [537, 557] width 30 height 29
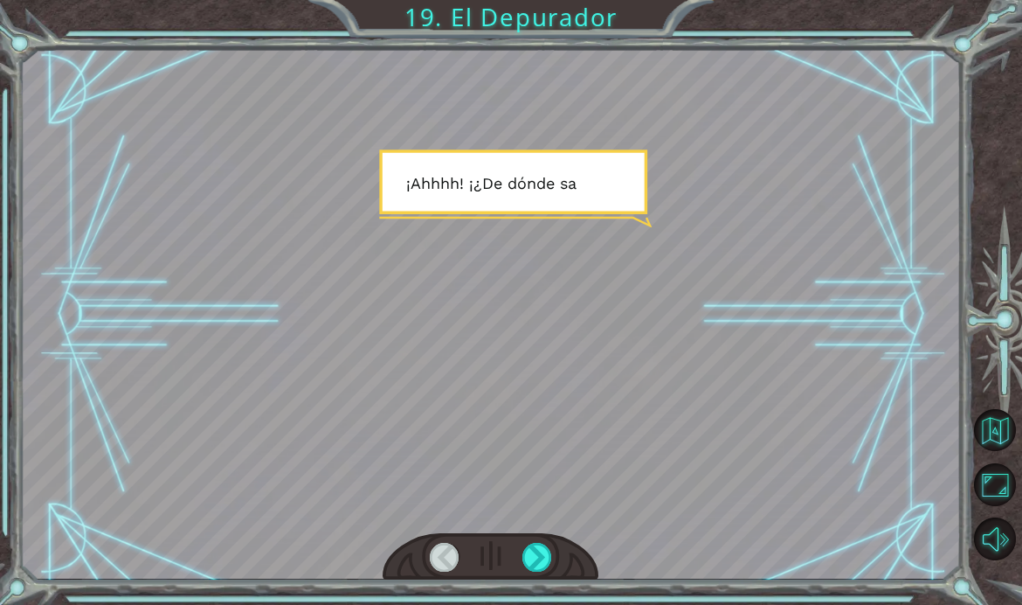
click at [536, 571] on div at bounding box center [537, 557] width 30 height 29
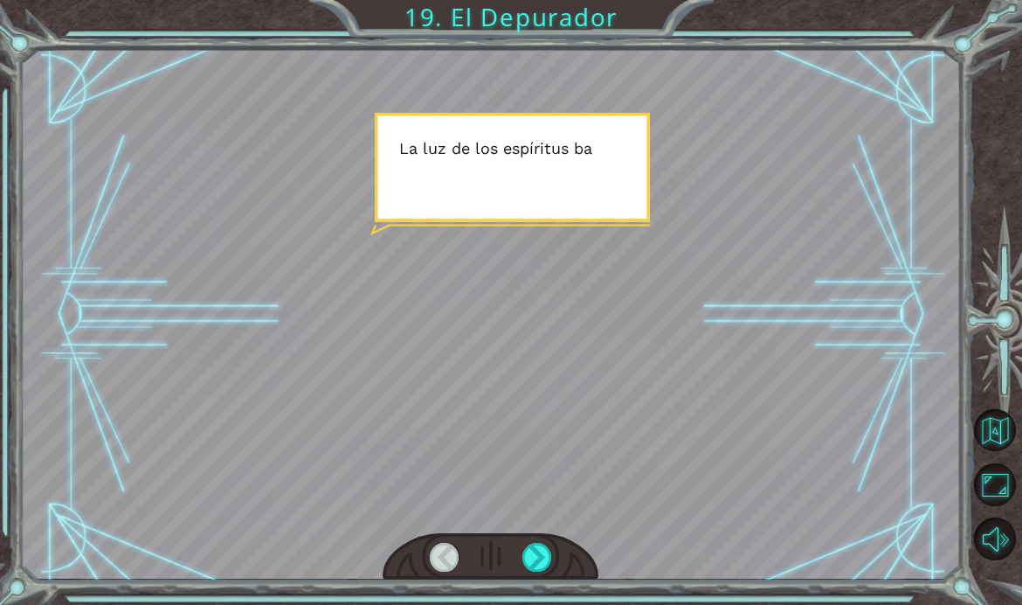
click at [536, 571] on div at bounding box center [537, 557] width 30 height 29
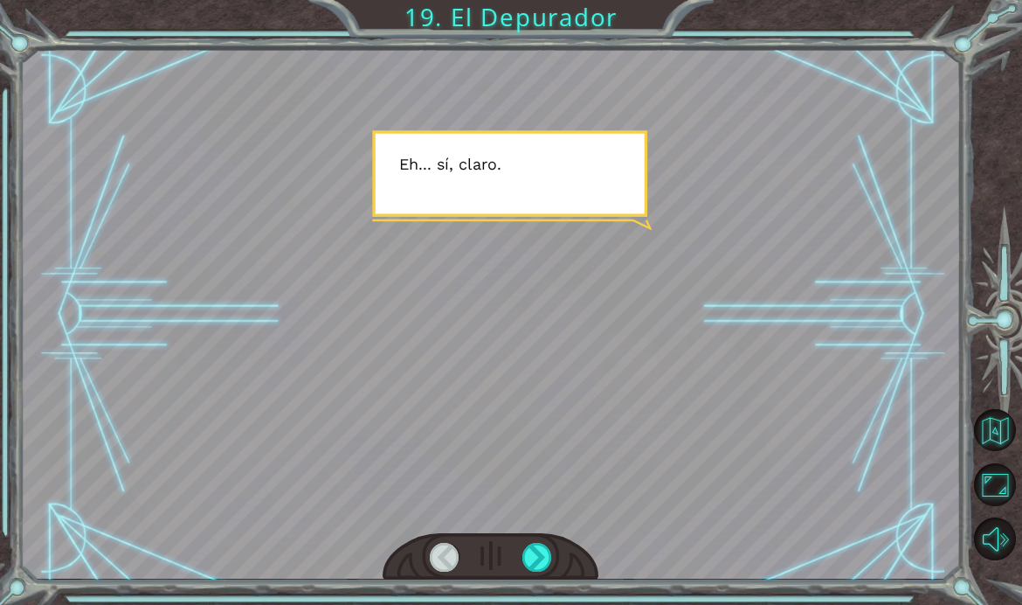
click at [539, 571] on div at bounding box center [537, 557] width 30 height 29
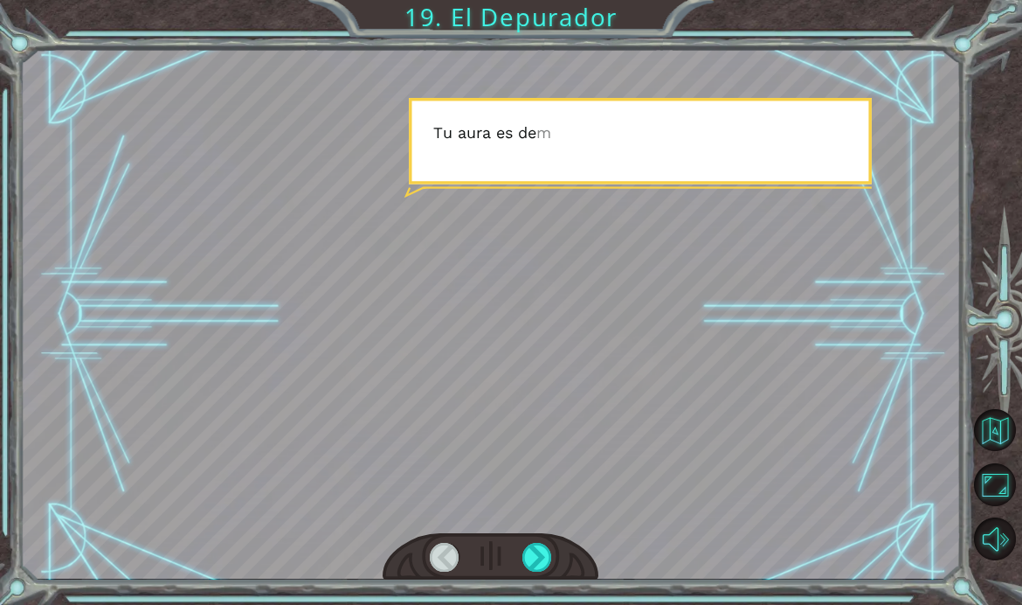
click at [539, 571] on div at bounding box center [537, 557] width 30 height 29
click at [531, 571] on div at bounding box center [537, 557] width 30 height 29
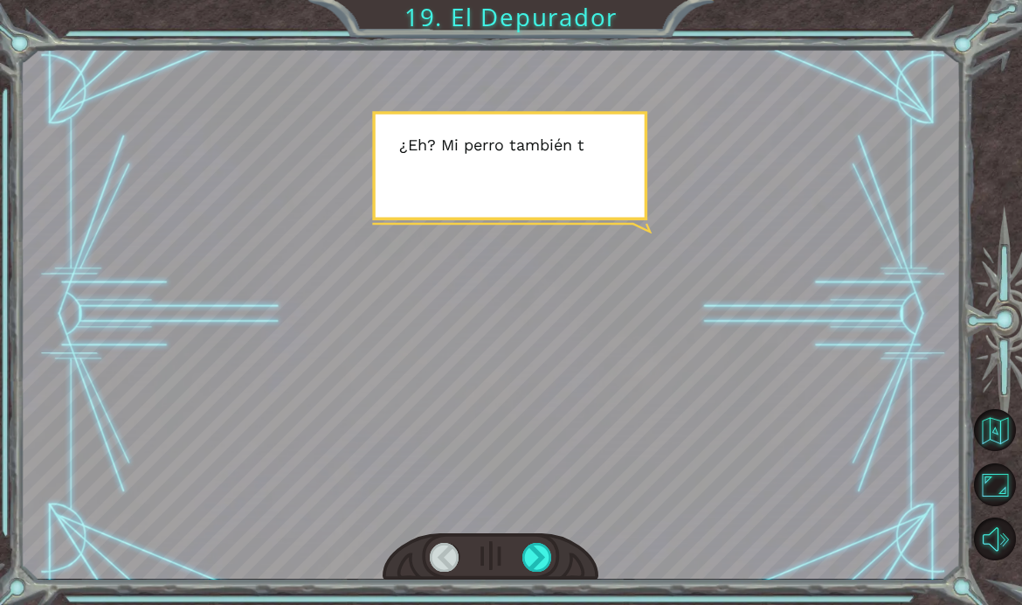
click at [532, 568] on div at bounding box center [491, 556] width 217 height 47
click at [541, 571] on div at bounding box center [537, 557] width 30 height 29
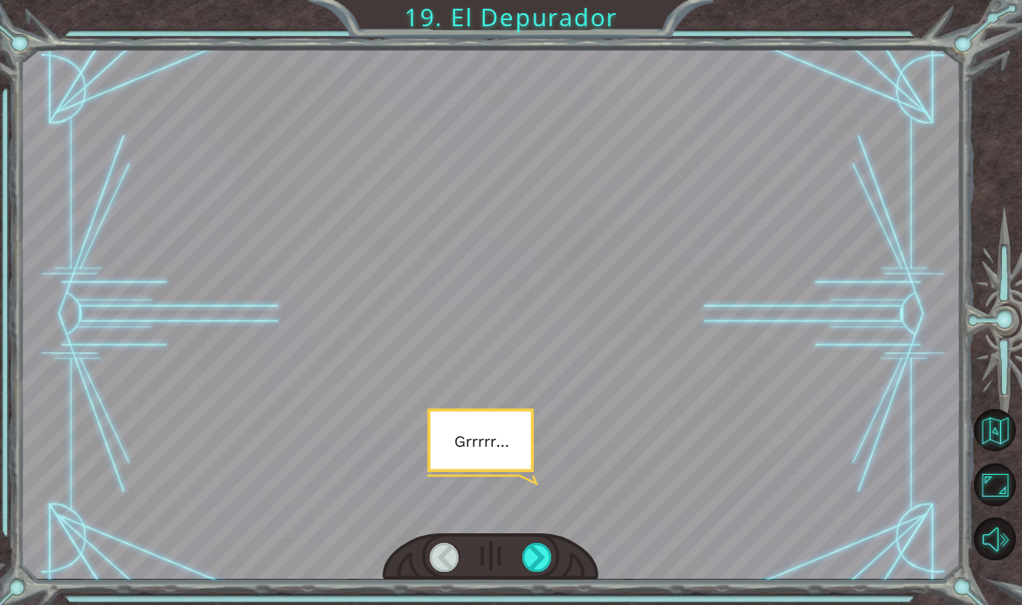
click at [533, 571] on div at bounding box center [537, 557] width 30 height 29
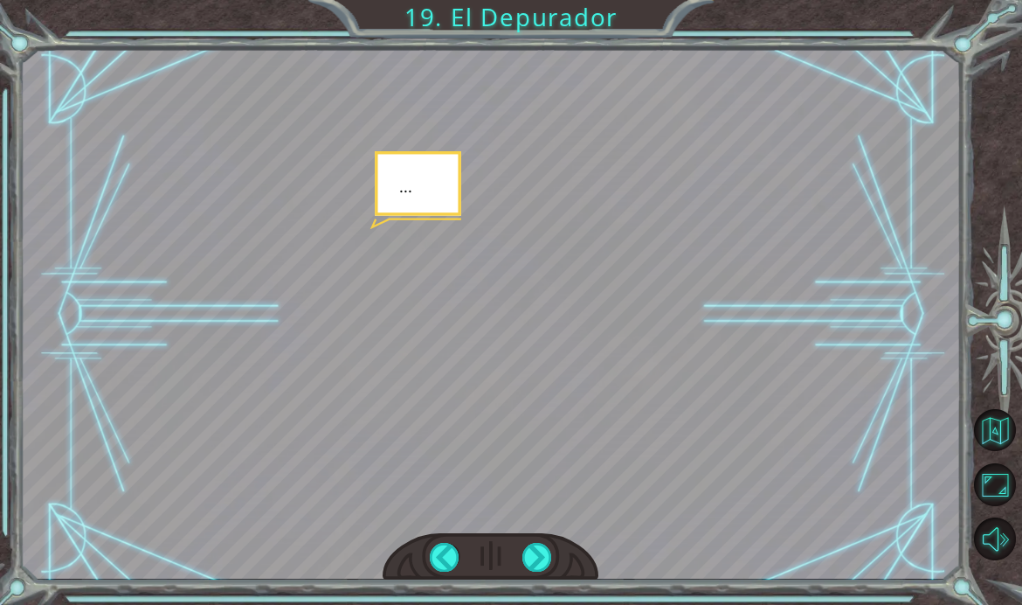
click at [538, 571] on div at bounding box center [537, 557] width 30 height 29
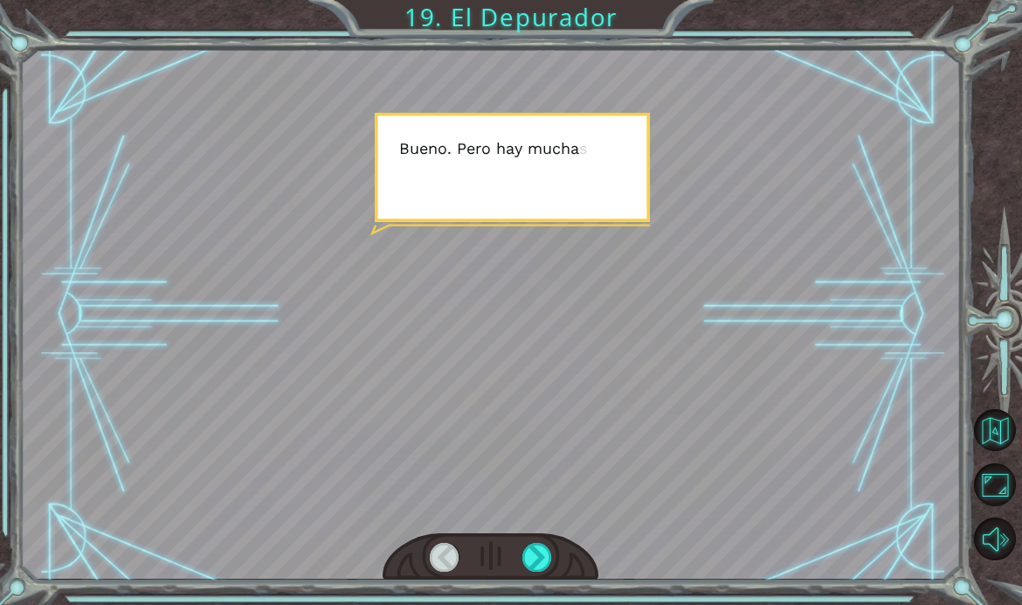
click at [533, 571] on div at bounding box center [537, 557] width 30 height 29
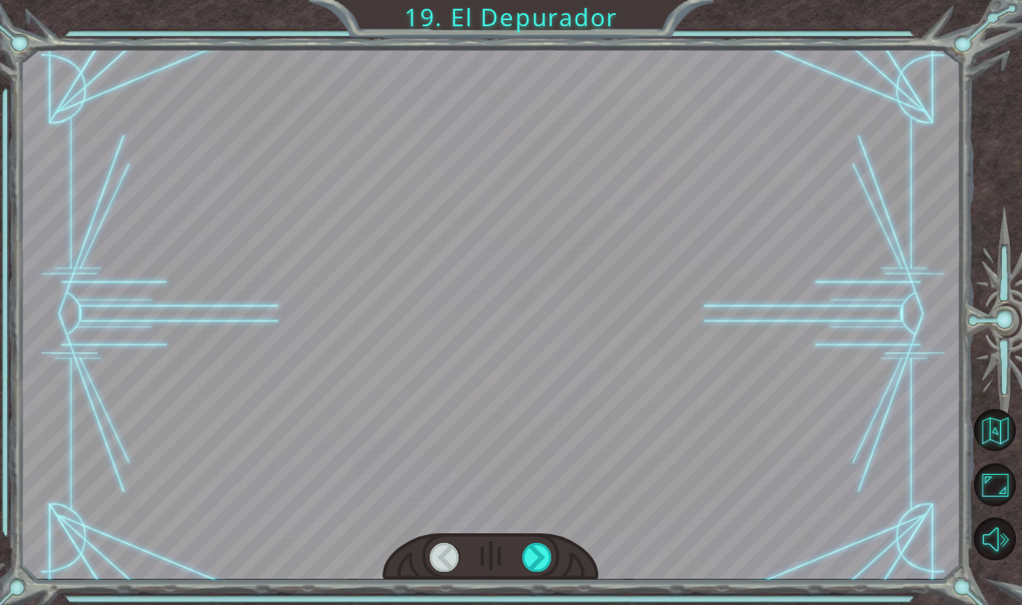
click at [537, 571] on div at bounding box center [537, 557] width 30 height 29
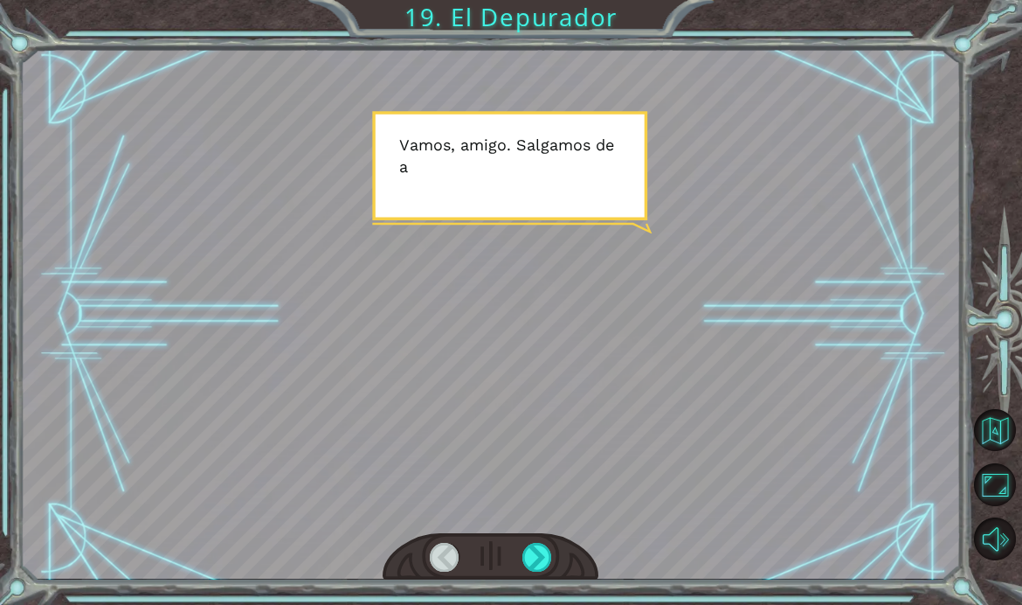
click at [539, 571] on div at bounding box center [537, 557] width 30 height 29
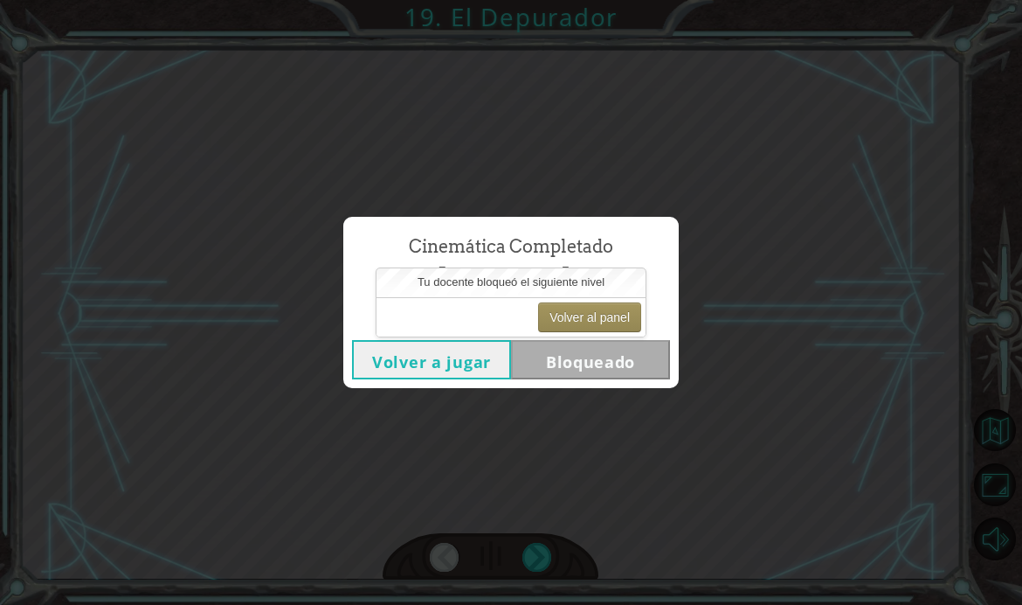
click at [601, 313] on button "Volver al panel" at bounding box center [589, 317] width 103 height 30
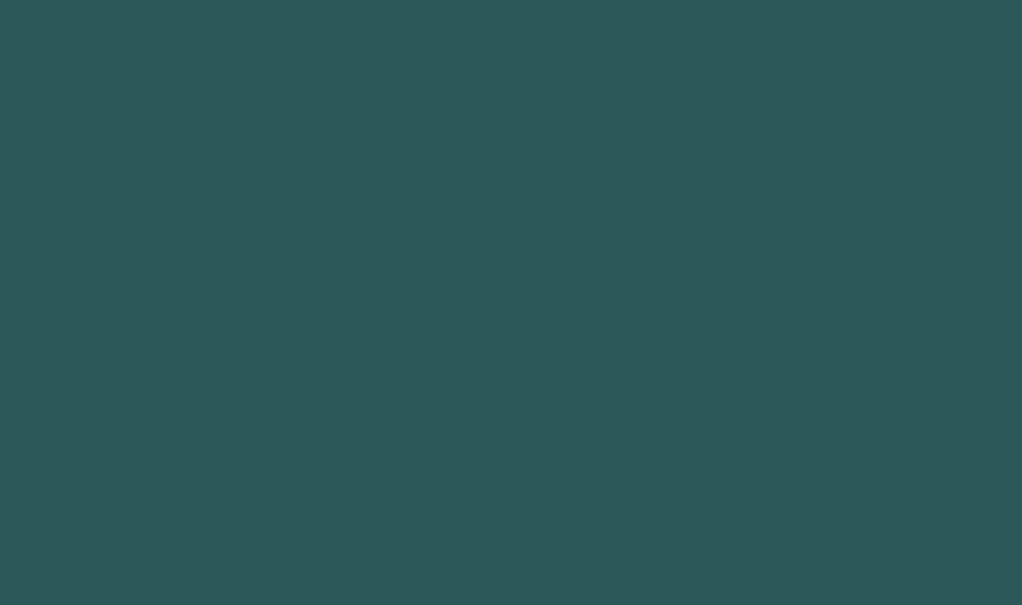
scroll to position [62, 0]
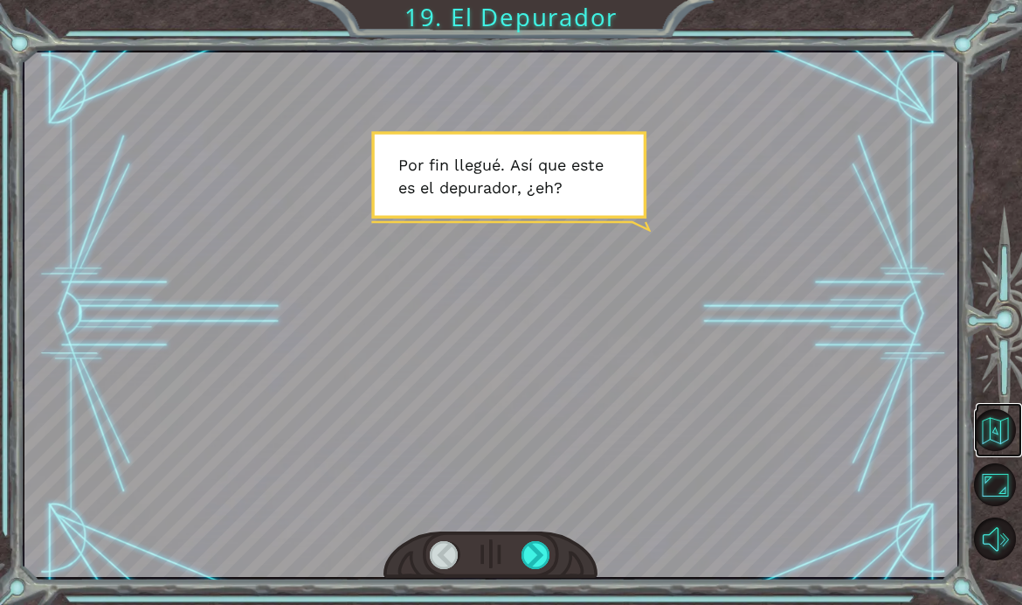
click at [997, 451] on button "Volver al mapa" at bounding box center [995, 430] width 42 height 42
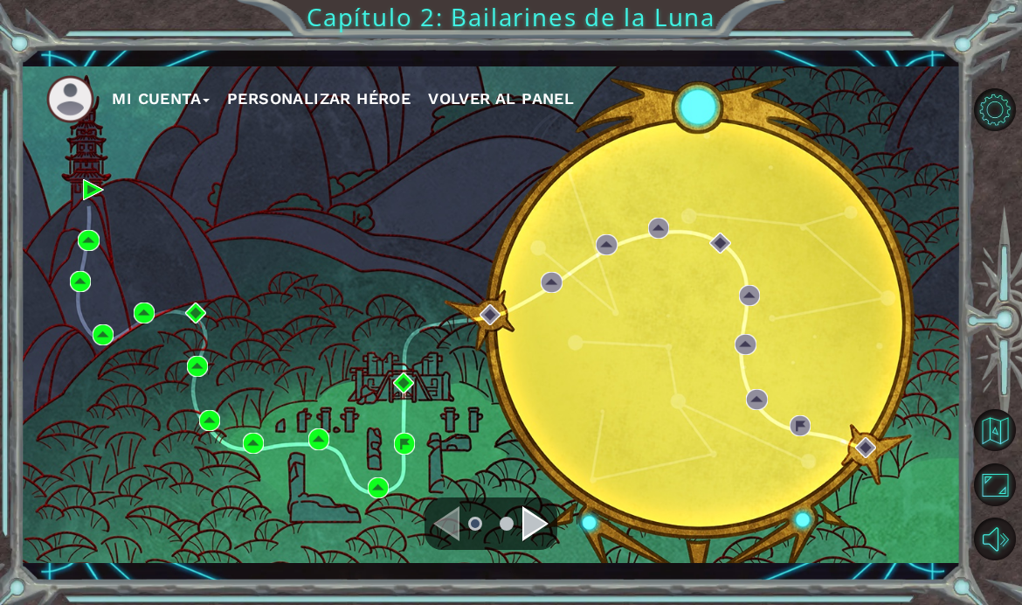
scroll to position [62, 0]
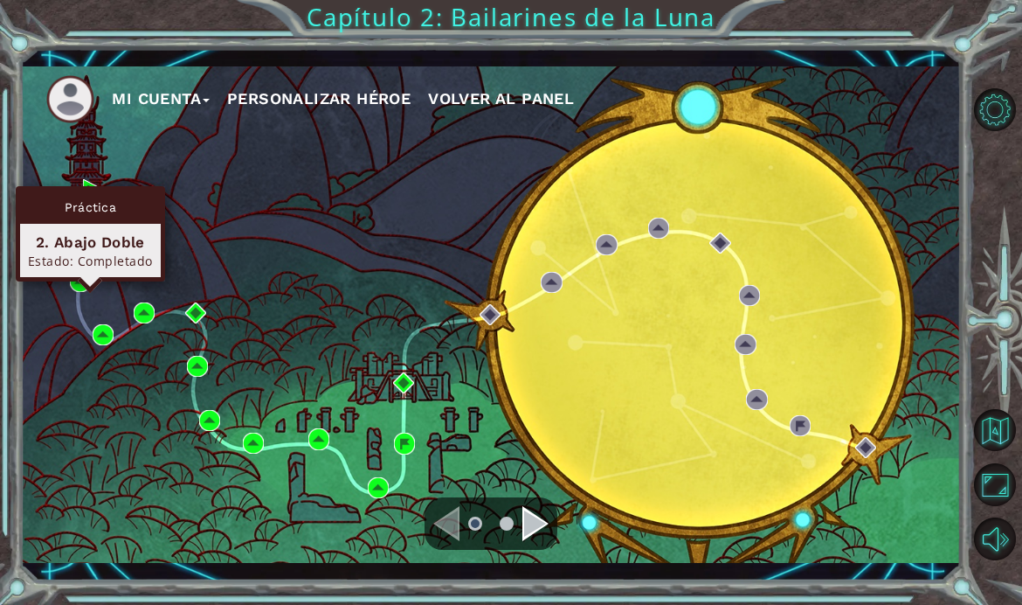
click at [86, 239] on img at bounding box center [88, 240] width 21 height 21
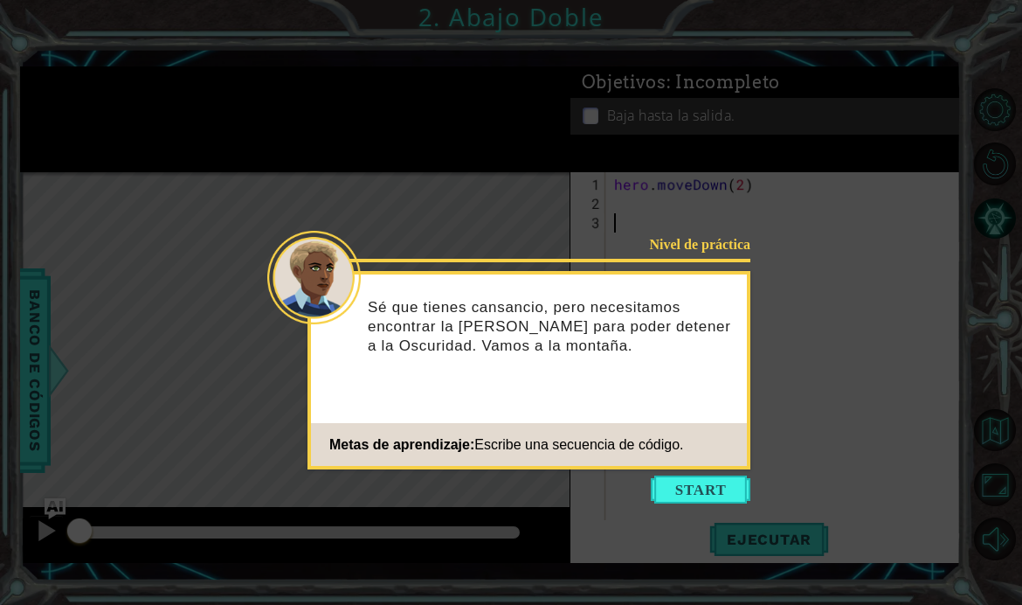
click at [718, 482] on button "Start" at bounding box center [701, 489] width 100 height 28
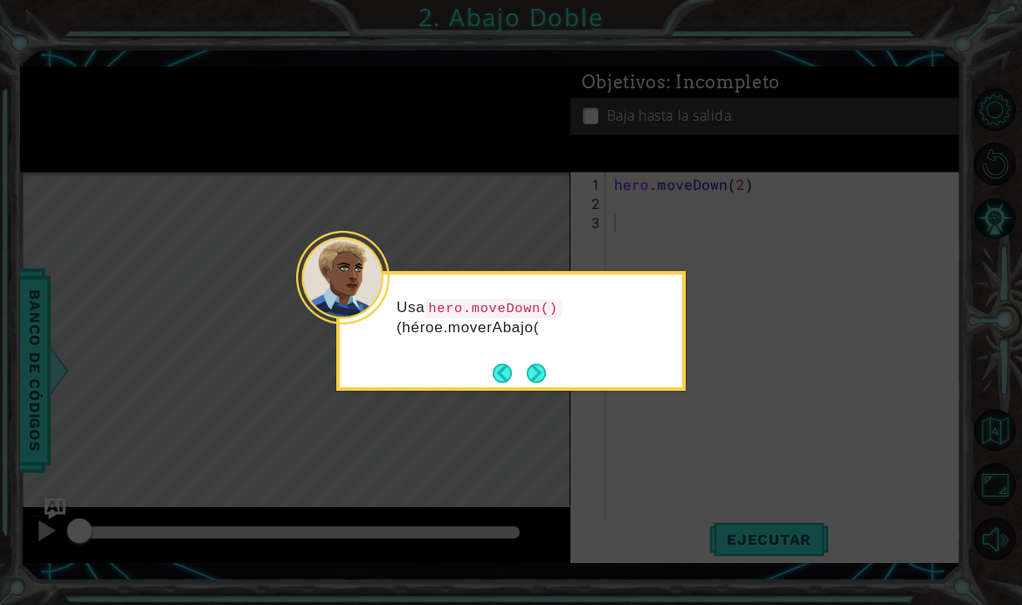
click at [546, 370] on button "Next" at bounding box center [536, 372] width 19 height 19
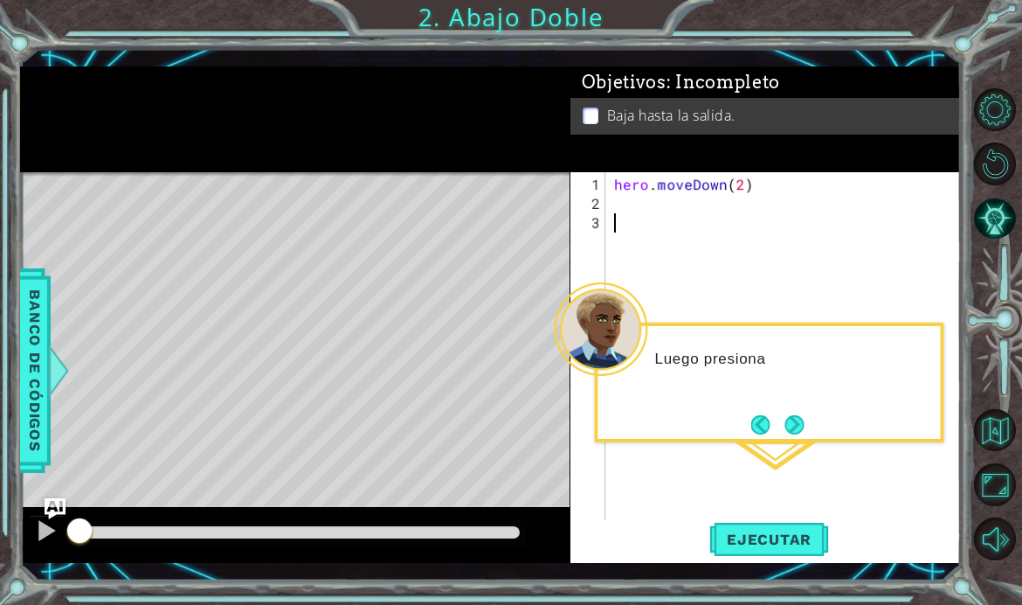
click at [799, 428] on button "Next" at bounding box center [794, 424] width 19 height 19
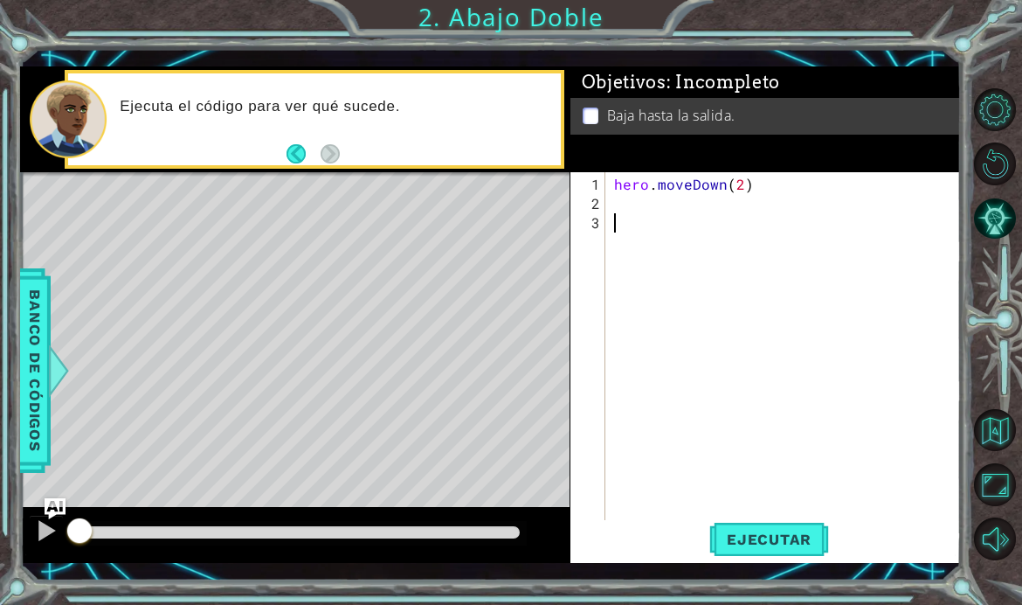
click at [989, 505] on button "Maximizar navegador" at bounding box center [995, 484] width 42 height 42
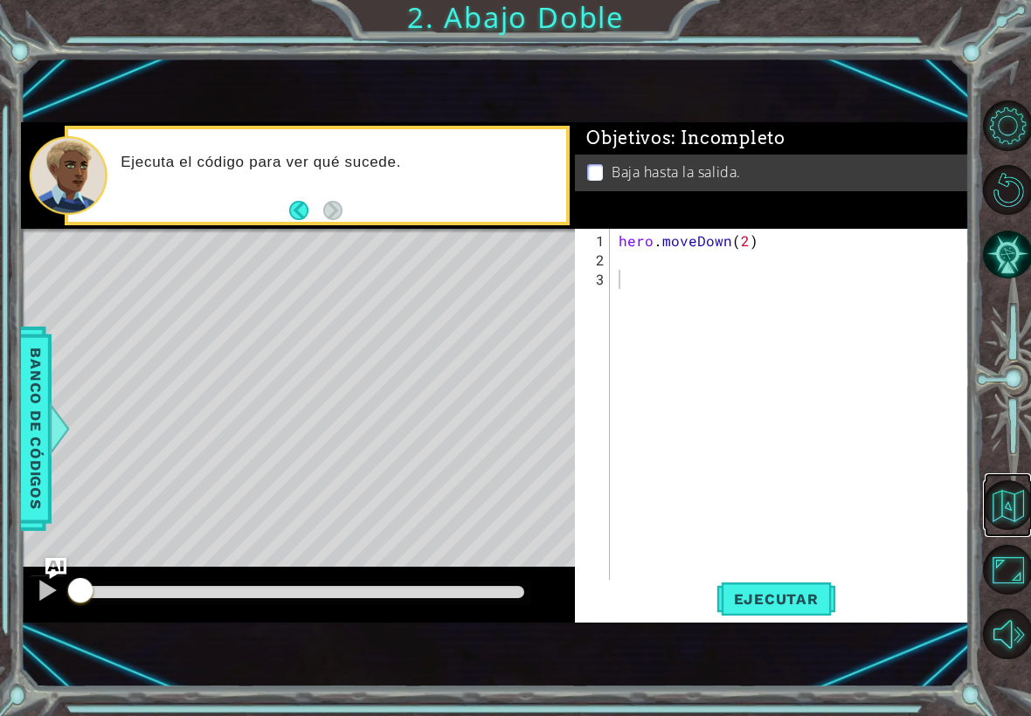
click at [1012, 494] on button "Volver al mapa" at bounding box center [1008, 506] width 50 height 50
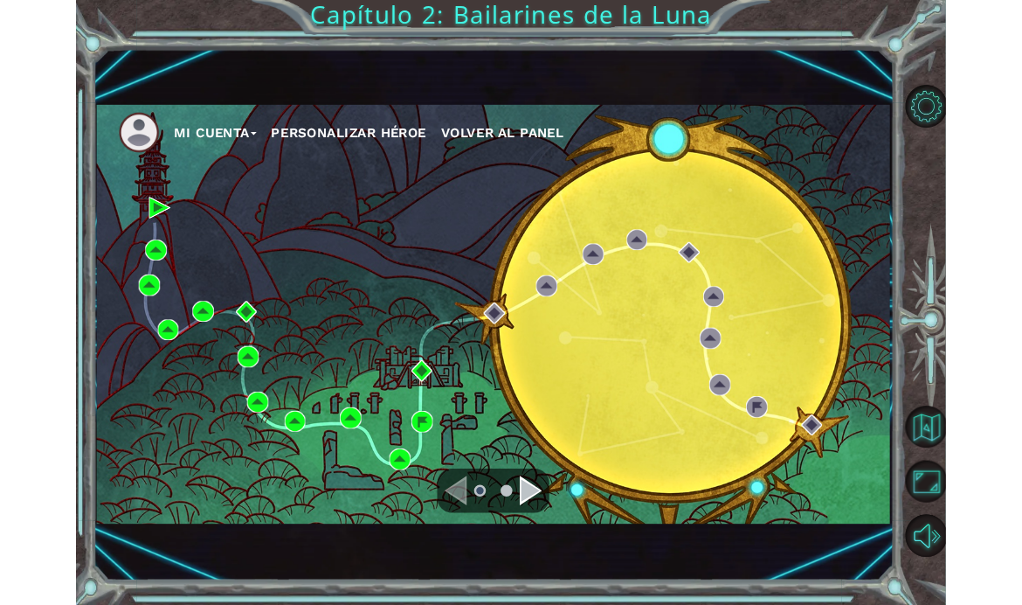
scroll to position [62, 0]
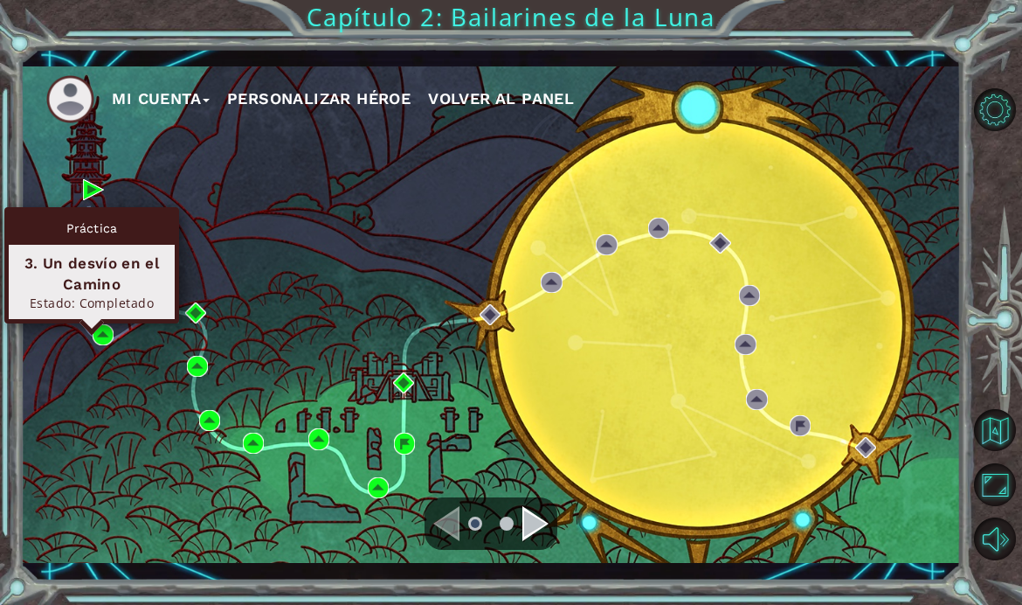
click at [87, 281] on img at bounding box center [80, 281] width 21 height 21
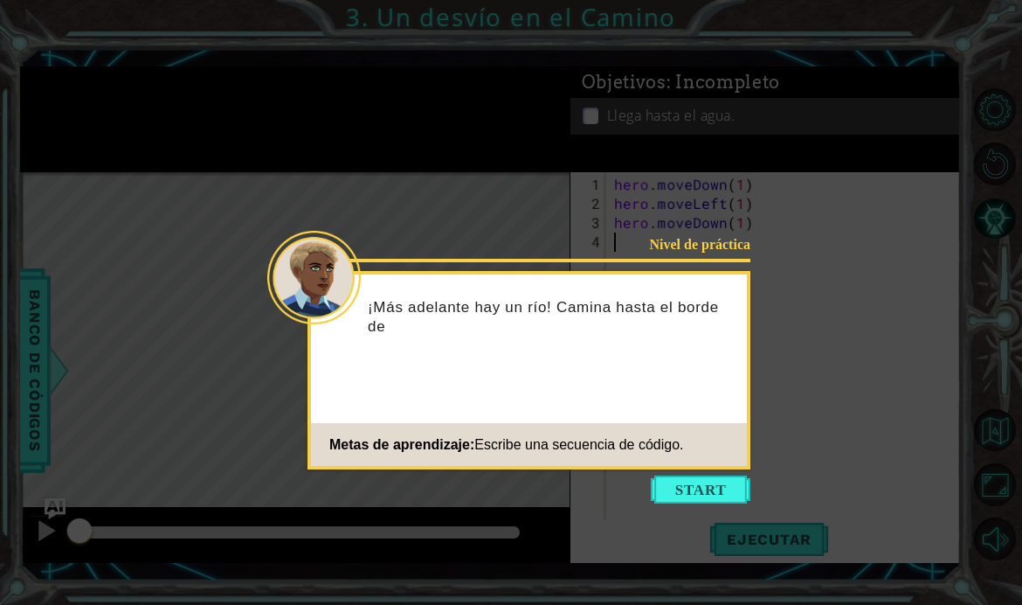
click at [706, 483] on button "Start" at bounding box center [701, 489] width 100 height 28
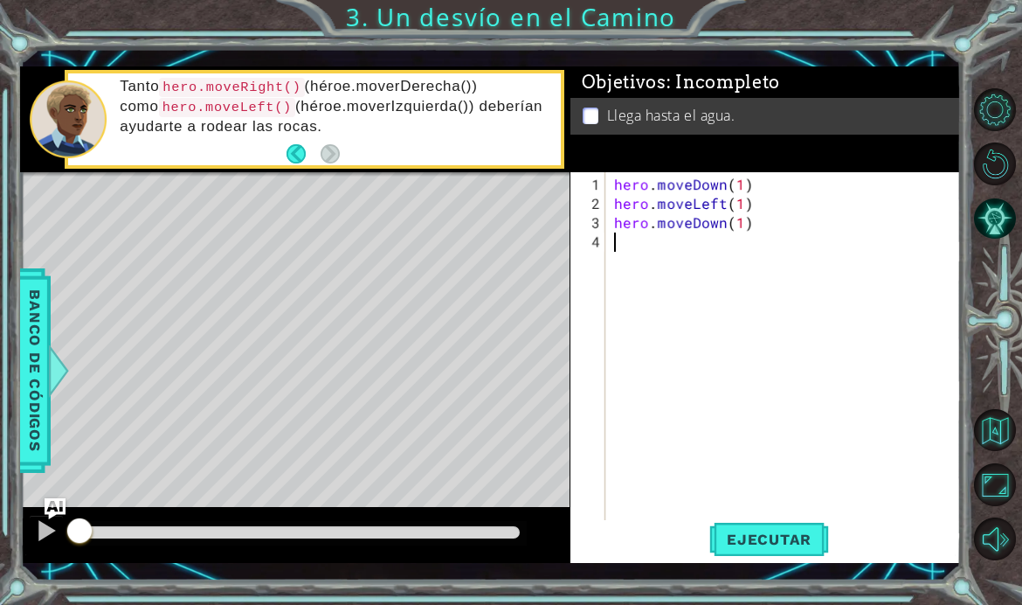
click at [997, 505] on button "Maximizar navegador" at bounding box center [995, 484] width 42 height 42
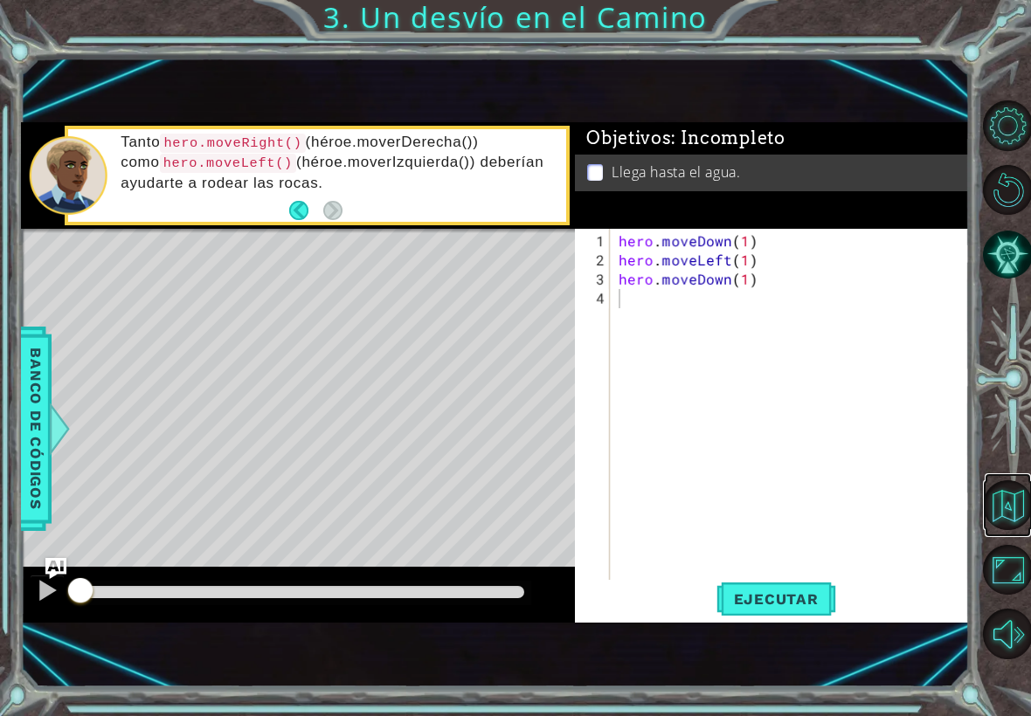
click at [1007, 509] on button "Volver al mapa" at bounding box center [1008, 506] width 50 height 50
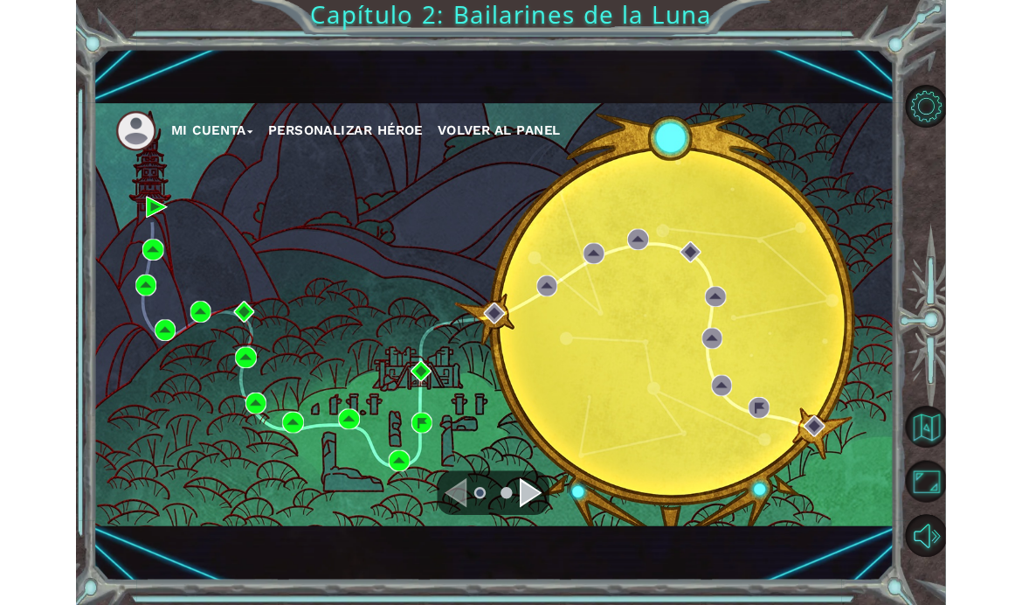
scroll to position [62, 0]
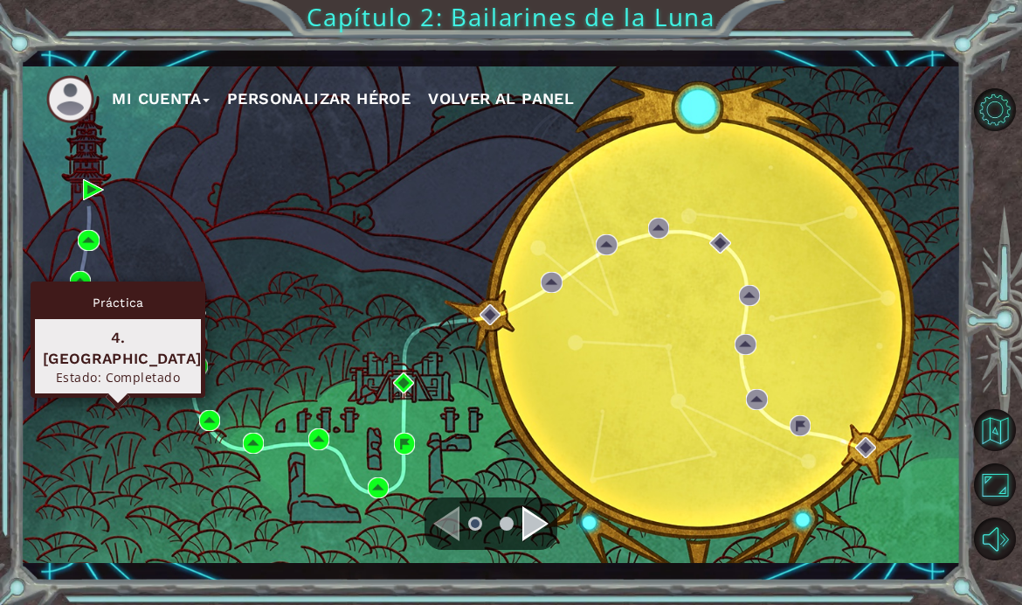
click at [114, 324] on img at bounding box center [103, 334] width 21 height 21
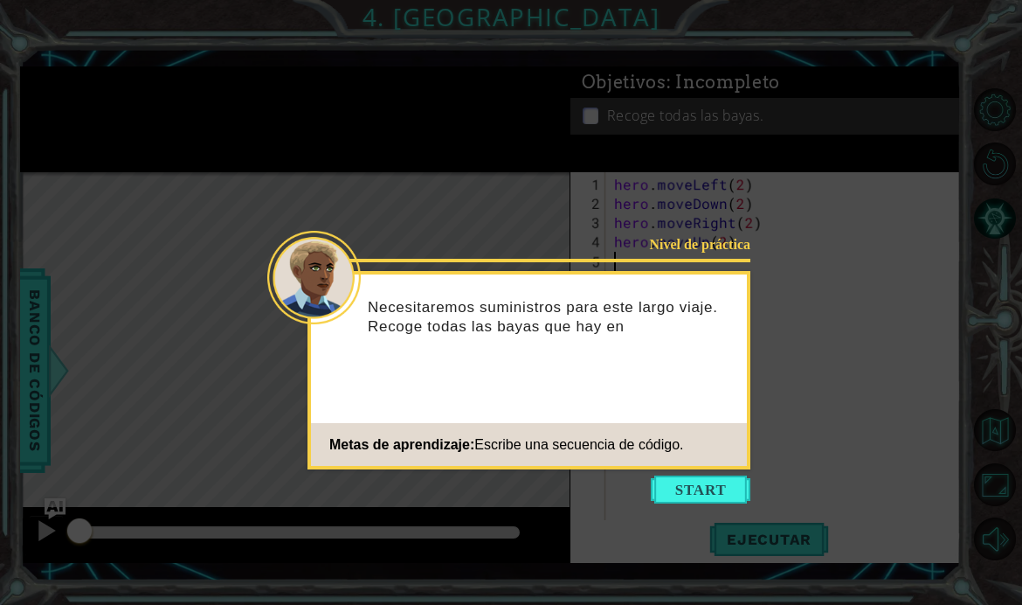
click at [702, 486] on button "Start" at bounding box center [701, 489] width 100 height 28
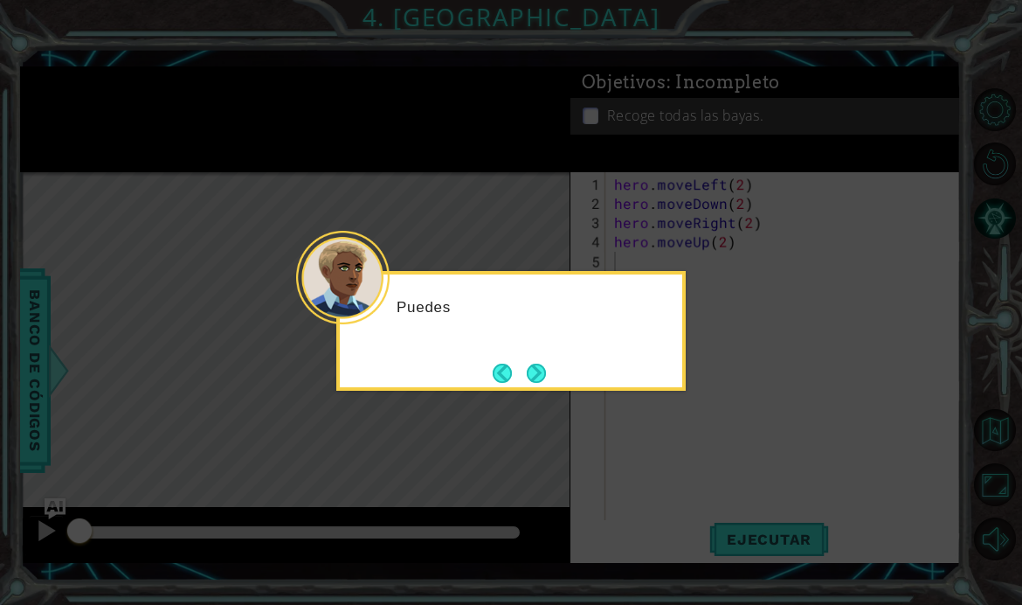
click at [543, 383] on button "Next" at bounding box center [536, 372] width 19 height 19
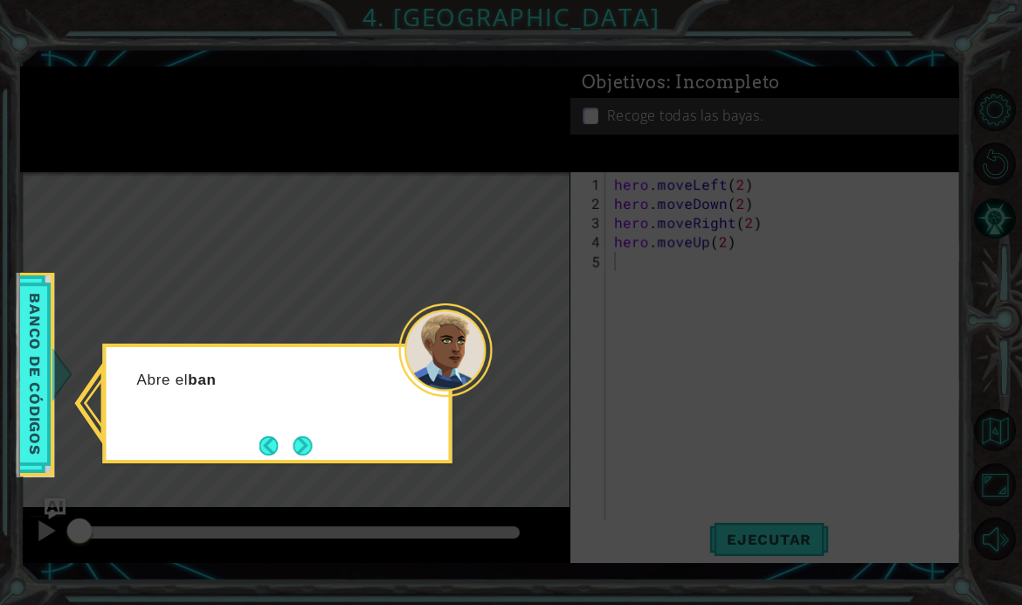
click at [307, 442] on button "Next" at bounding box center [303, 445] width 19 height 19
click at [301, 443] on button "Next" at bounding box center [303, 445] width 19 height 19
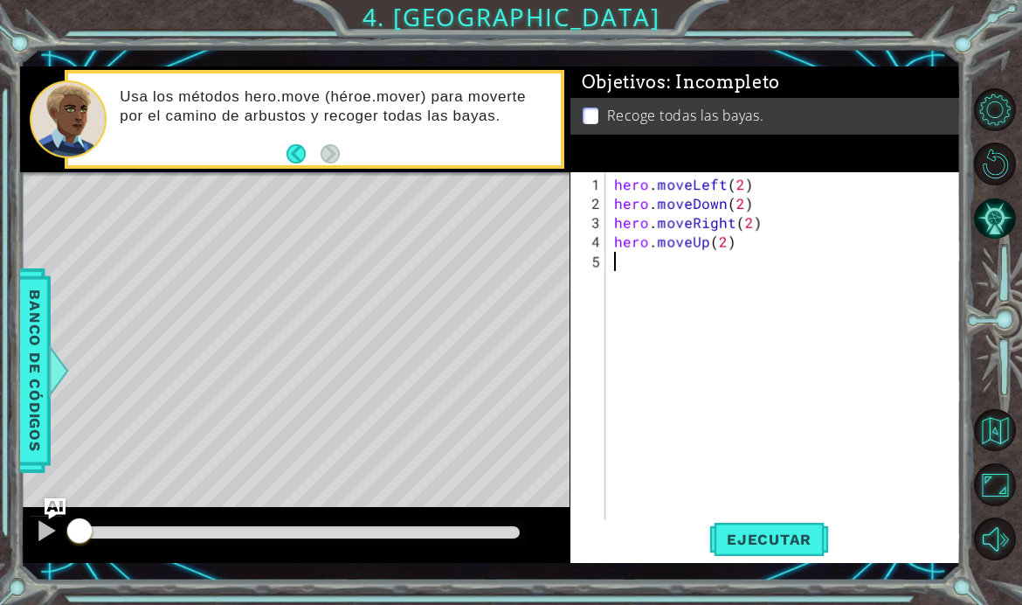
click at [999, 505] on button "Maximizar navegador" at bounding box center [995, 484] width 42 height 42
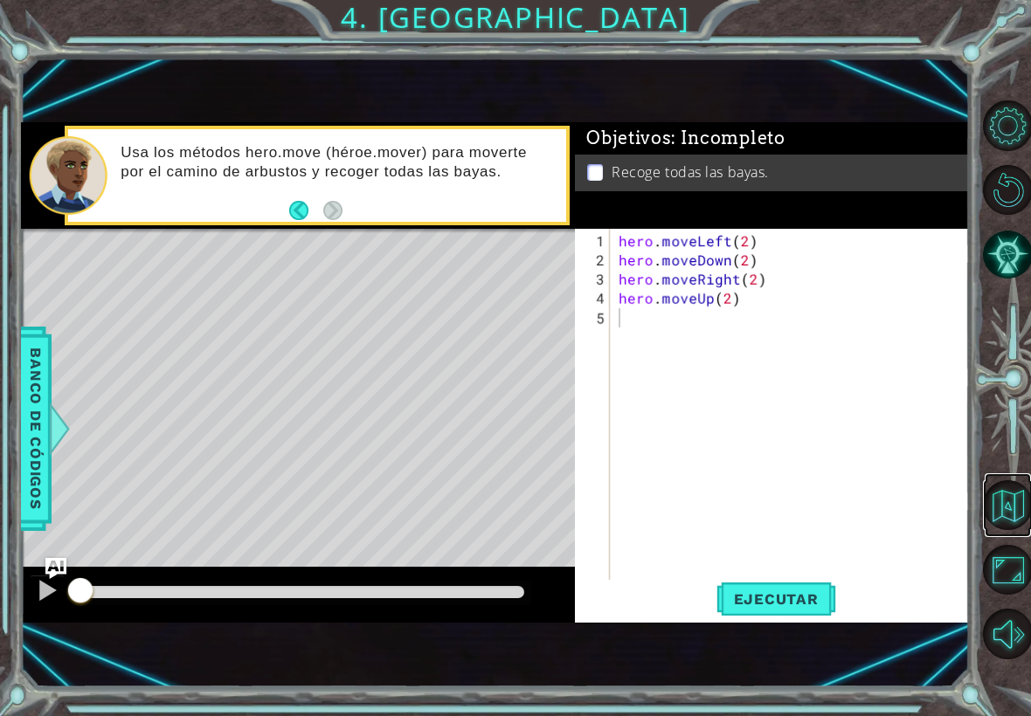
click at [1004, 508] on button "Volver al mapa" at bounding box center [1008, 506] width 50 height 50
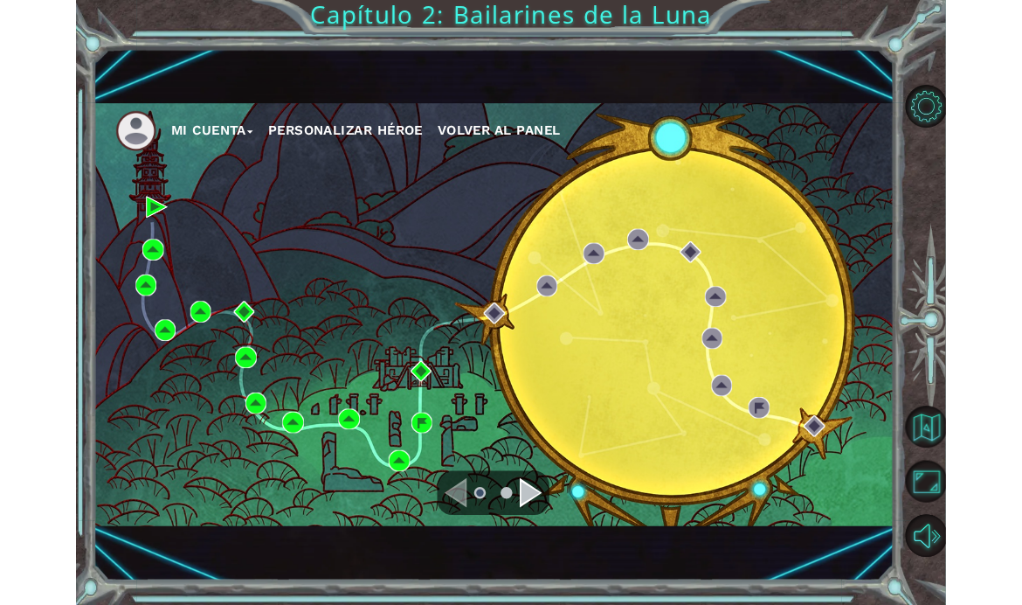
scroll to position [62, 0]
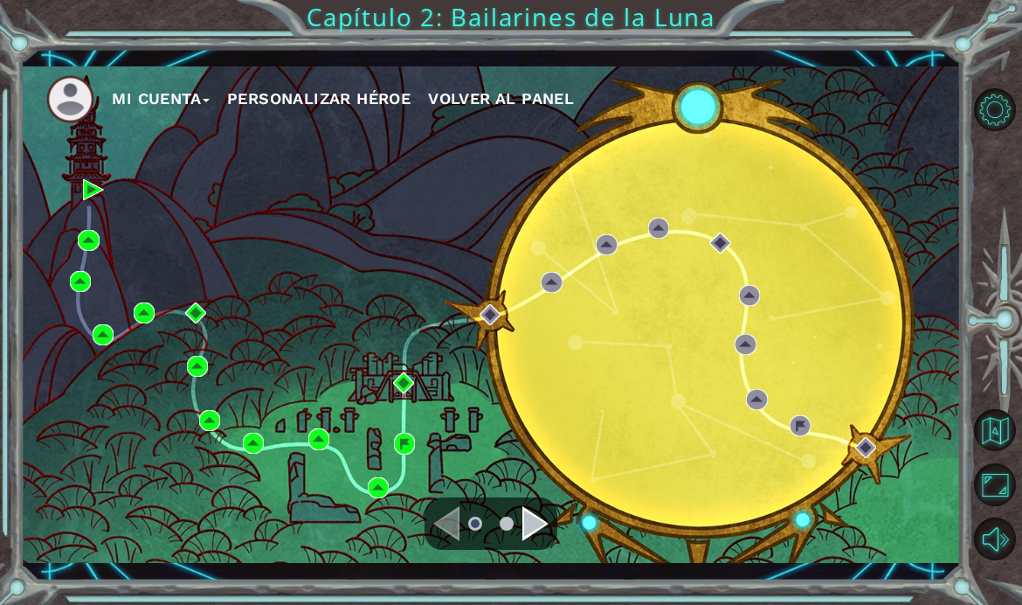
click at [159, 301] on div "Mi Cuenta Personalizar héroe Volver al panel" at bounding box center [490, 314] width 940 height 496
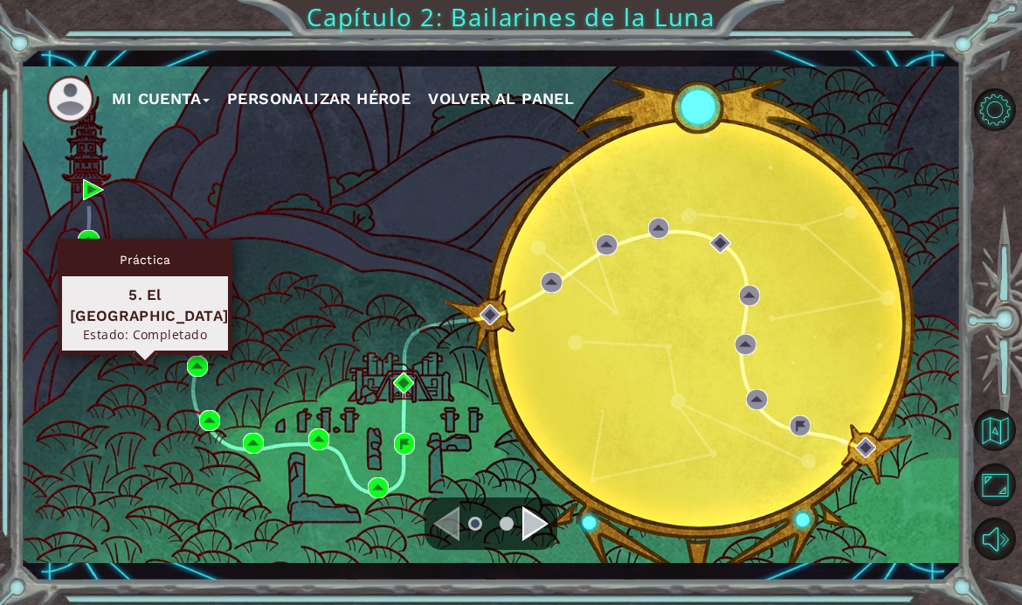
click at [154, 303] on img at bounding box center [144, 312] width 21 height 21
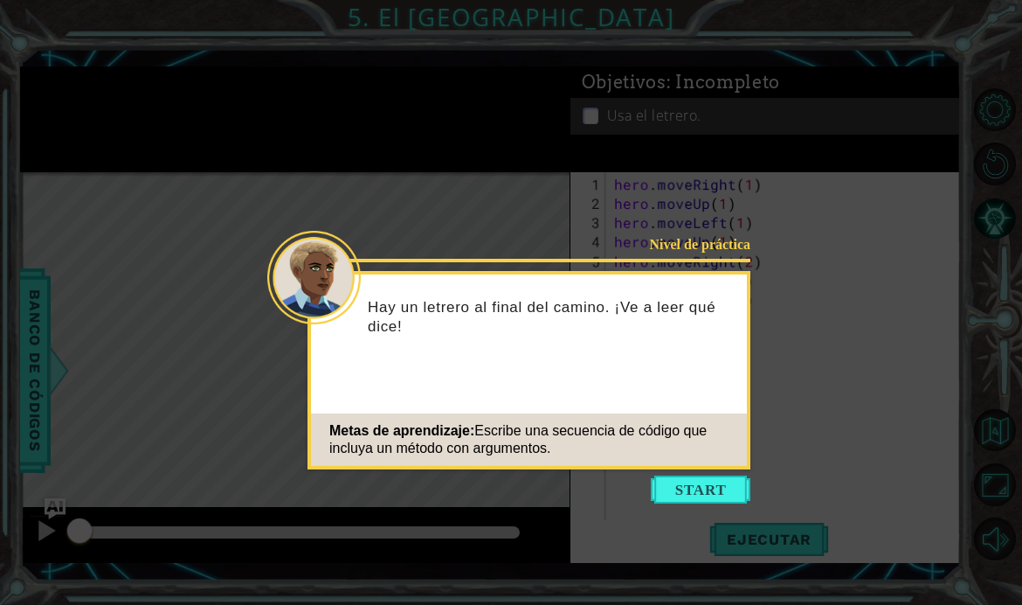
click at [702, 488] on button "Start" at bounding box center [701, 489] width 100 height 28
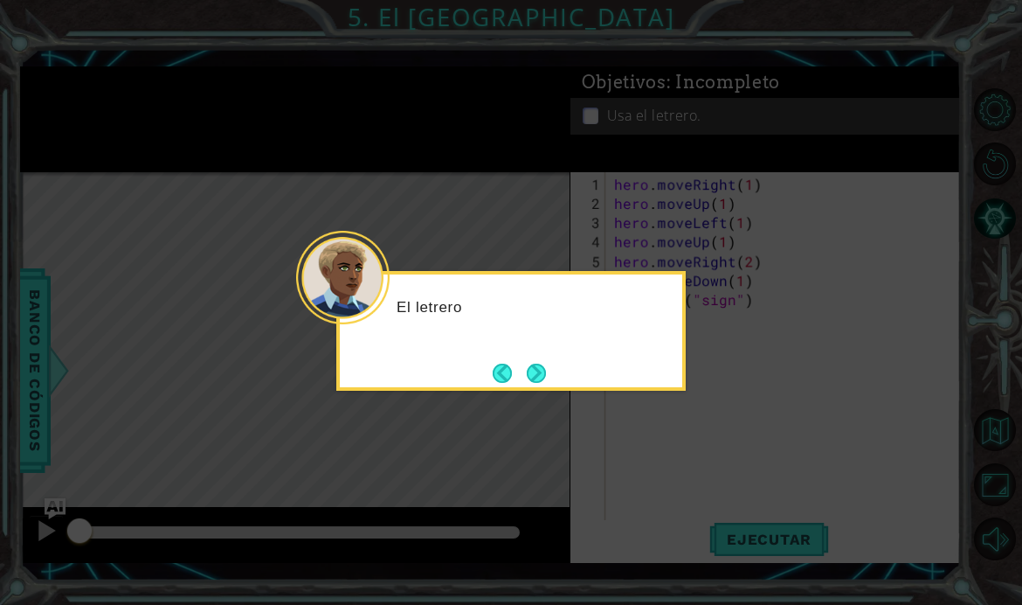
click at [531, 371] on button "Next" at bounding box center [536, 372] width 19 height 19
click at [539, 369] on button "Next" at bounding box center [536, 372] width 19 height 19
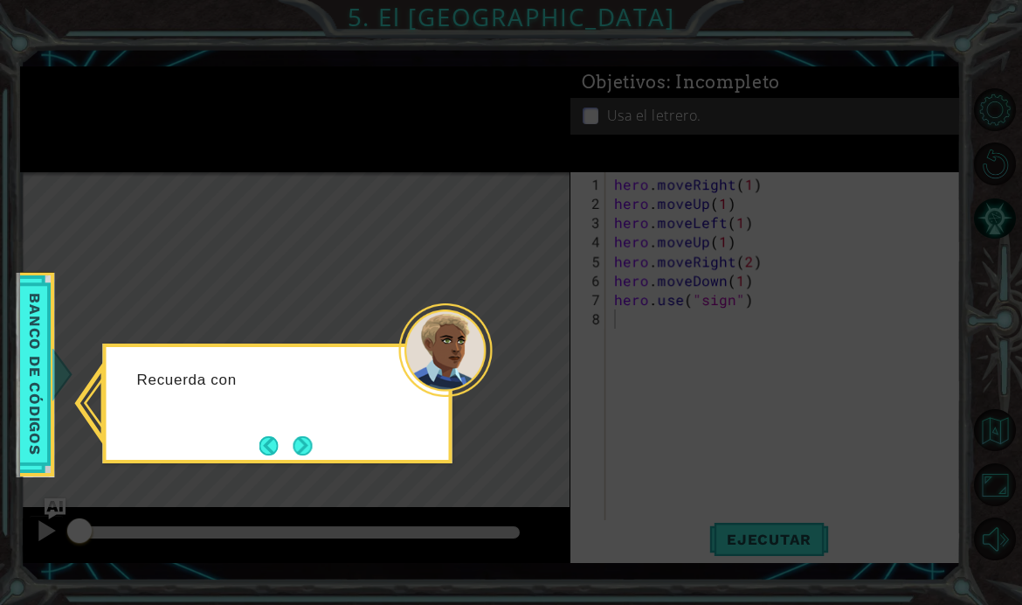
click at [312, 441] on button "Next" at bounding box center [302, 445] width 19 height 19
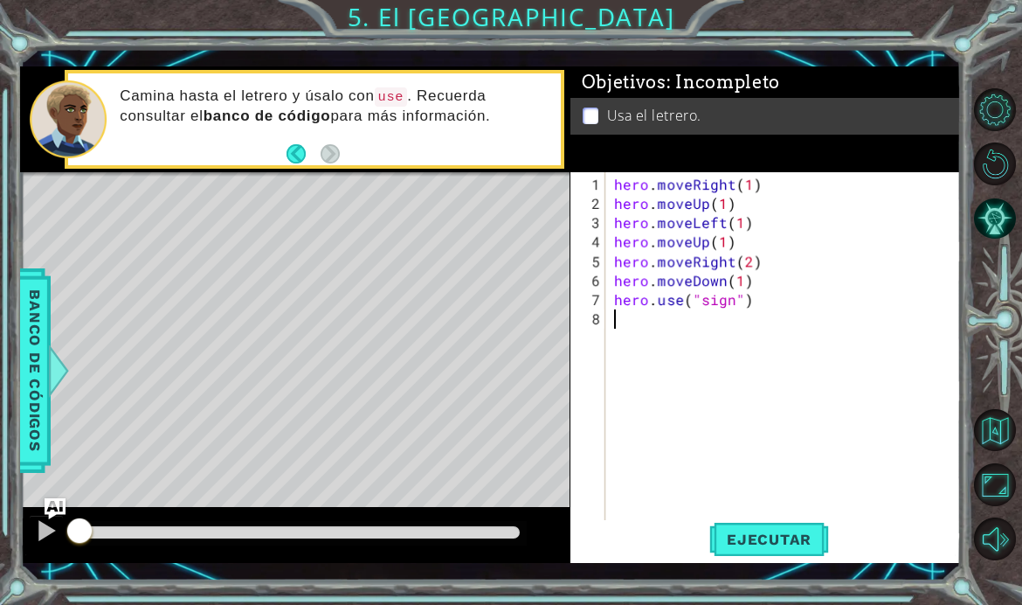
click at [989, 505] on button "Maximizar navegador" at bounding box center [995, 484] width 42 height 42
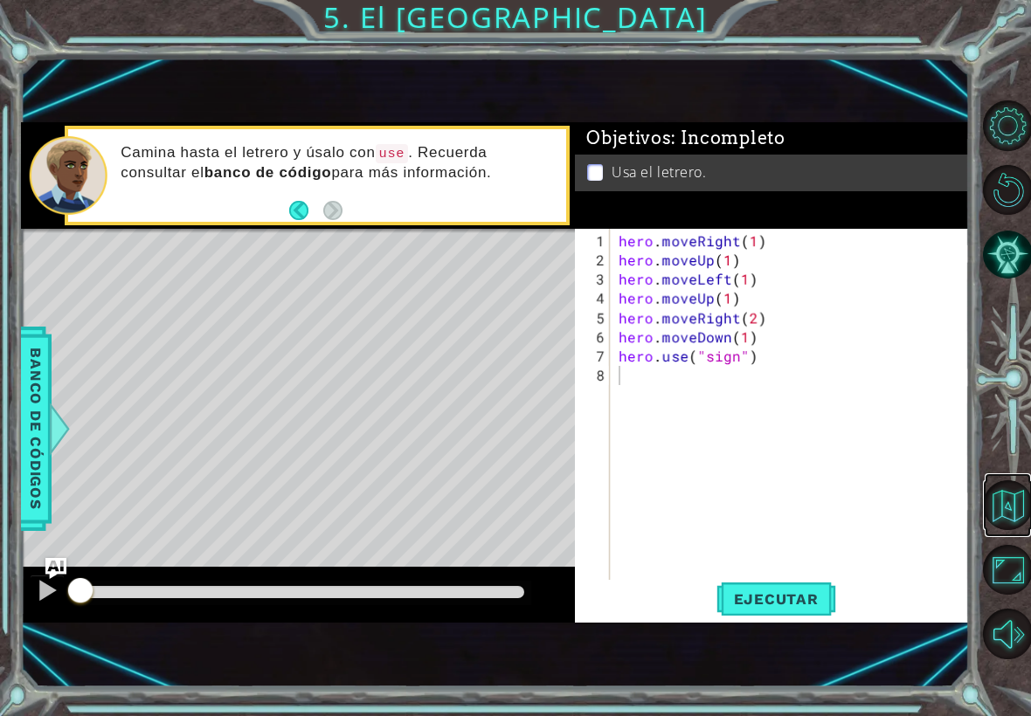
click at [997, 511] on button "Volver al mapa" at bounding box center [1008, 506] width 50 height 50
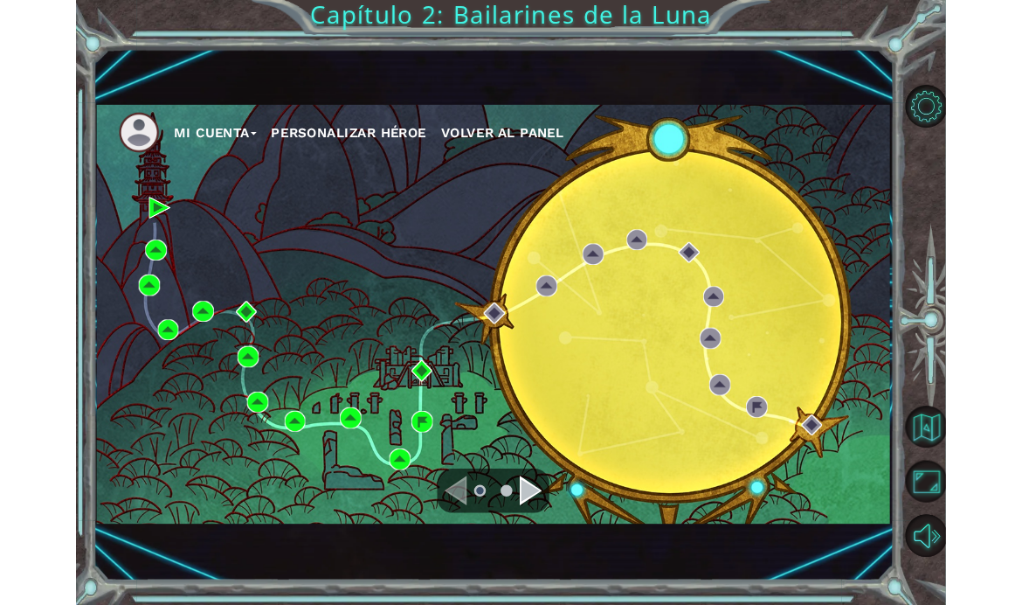
scroll to position [62, 0]
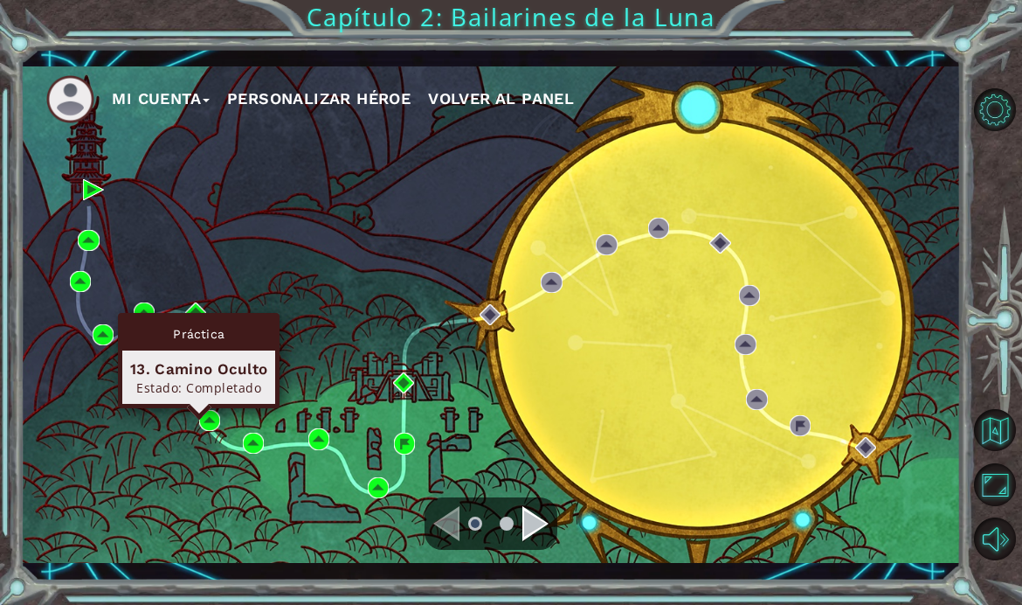
click at [205, 368] on img at bounding box center [197, 366] width 21 height 21
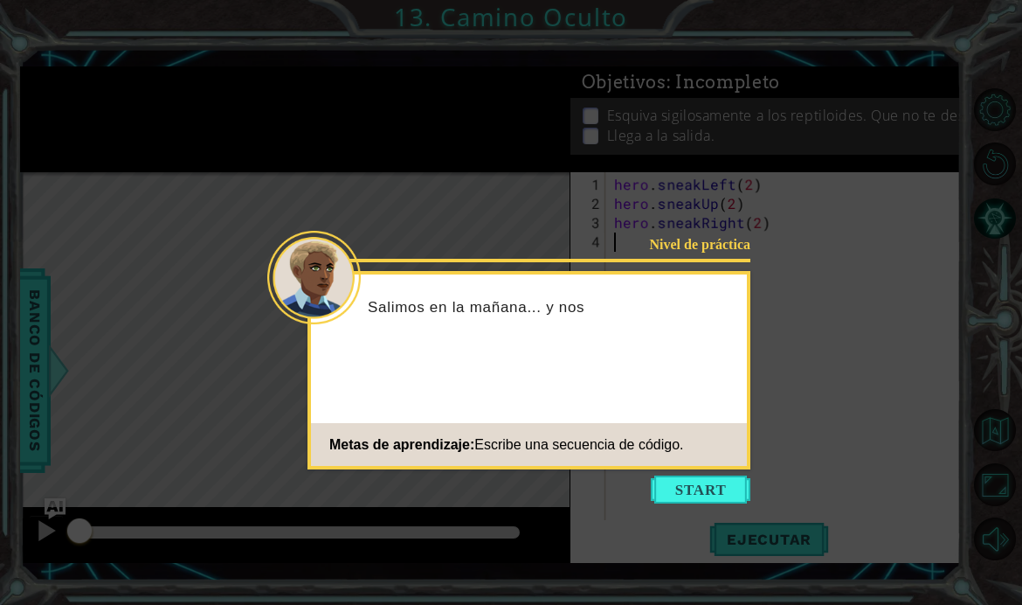
click at [721, 485] on button "Start" at bounding box center [701, 489] width 100 height 28
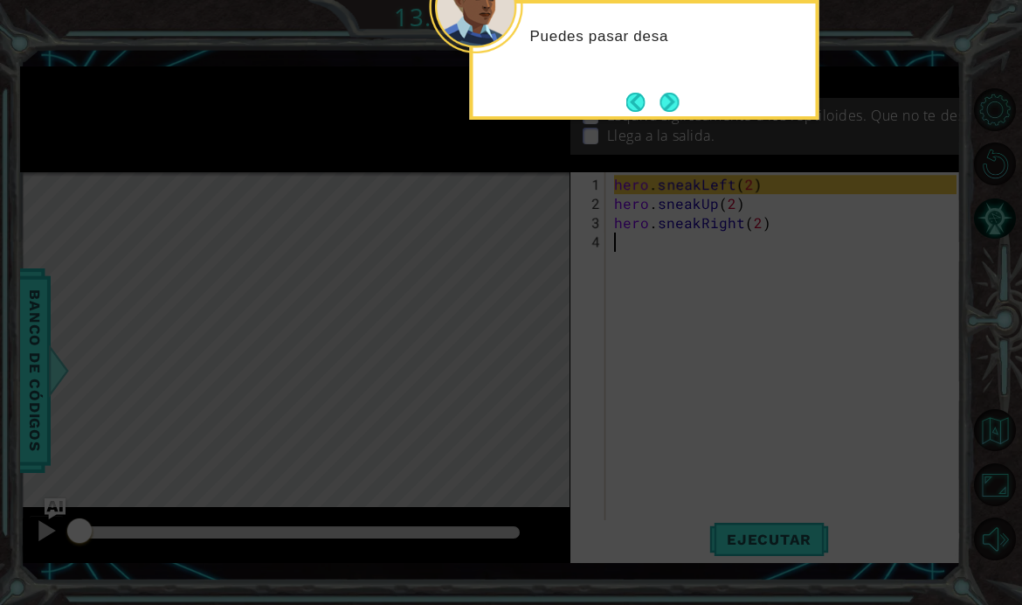
click at [676, 109] on button "Next" at bounding box center [669, 102] width 19 height 19
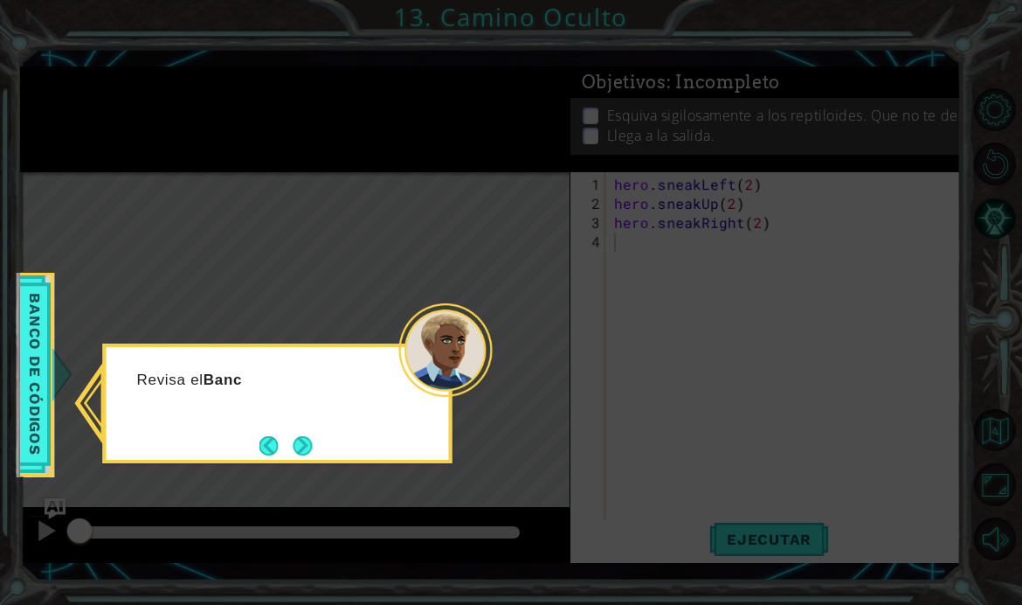
click at [308, 454] on button "Next" at bounding box center [303, 445] width 19 height 19
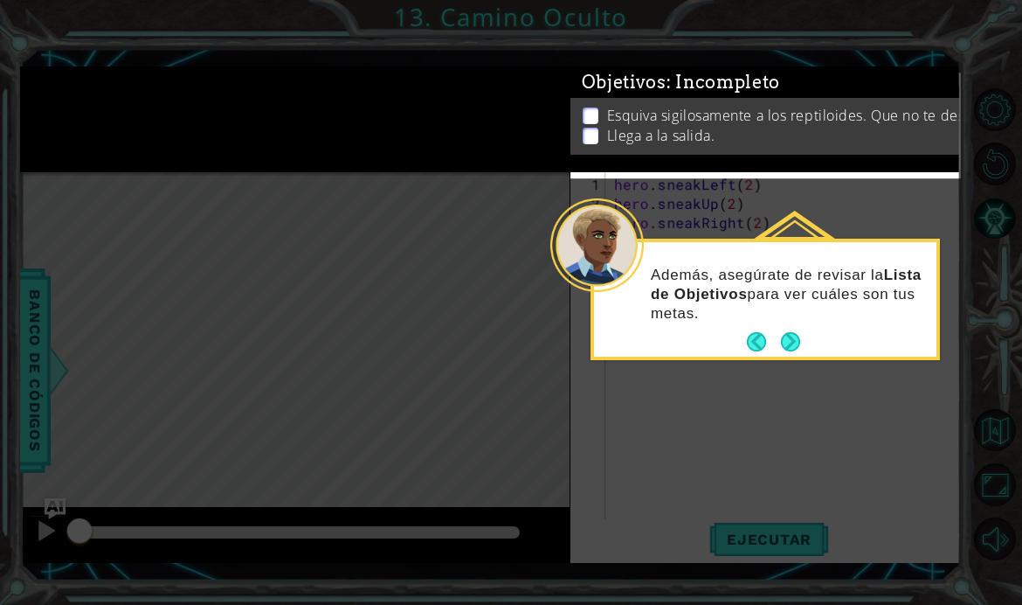
click at [800, 342] on button "Next" at bounding box center [790, 341] width 19 height 19
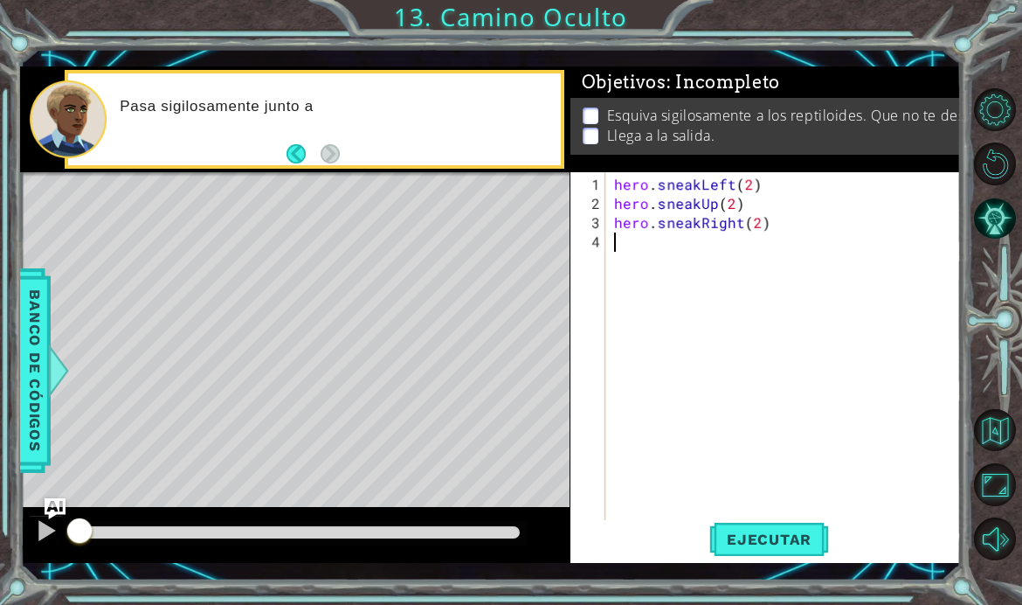
click at [1001, 505] on button "Maximizar navegador" at bounding box center [995, 484] width 42 height 42
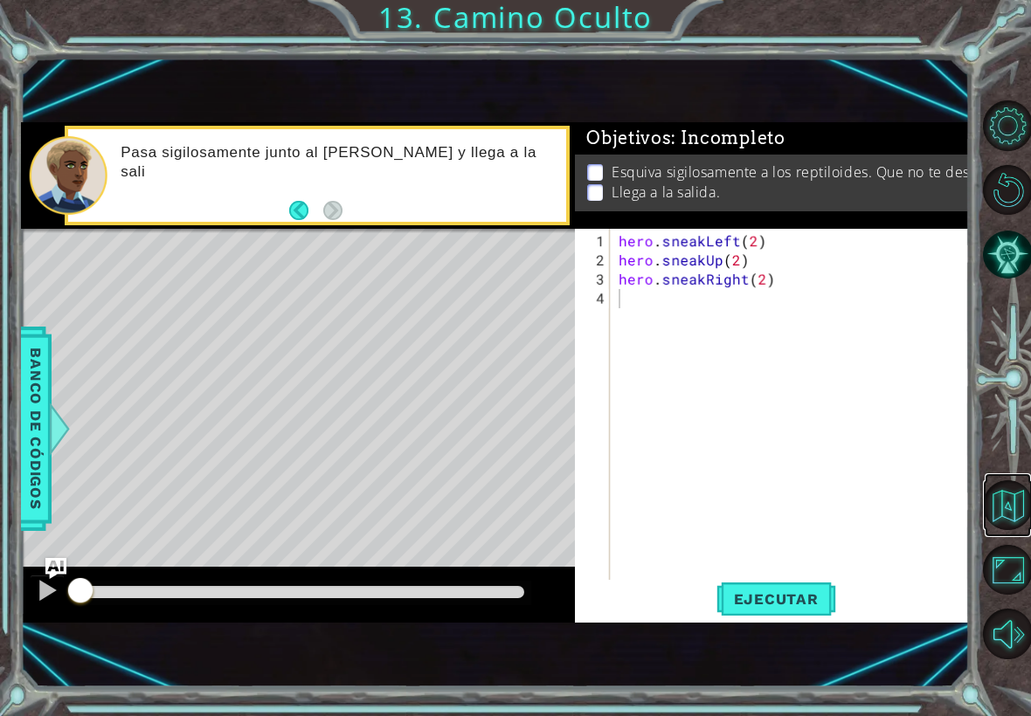
click at [1004, 514] on button "Volver al mapa" at bounding box center [1008, 506] width 50 height 50
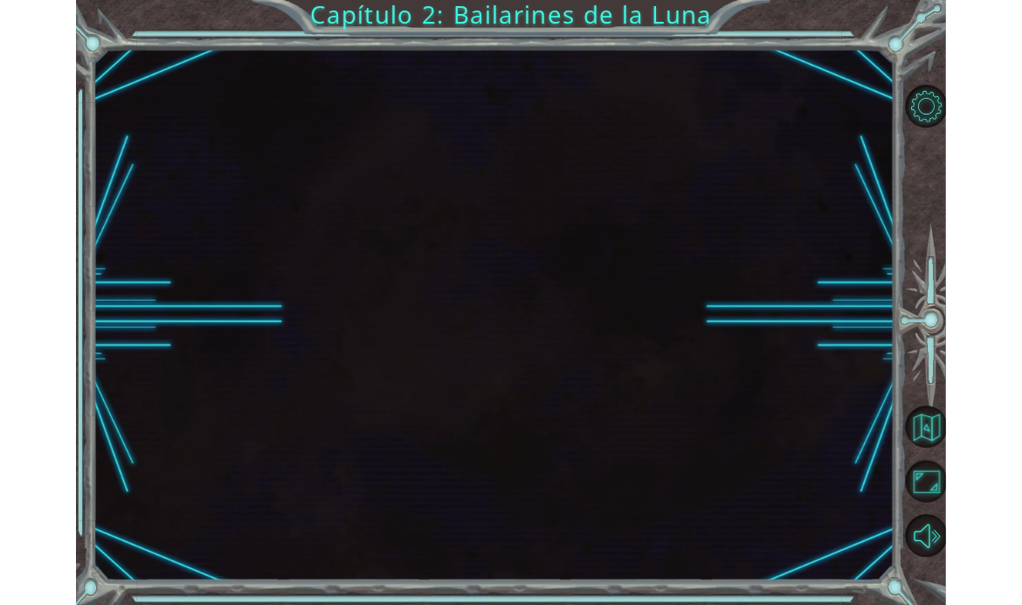
scroll to position [62, 0]
